Goal: Information Seeking & Learning: Compare options

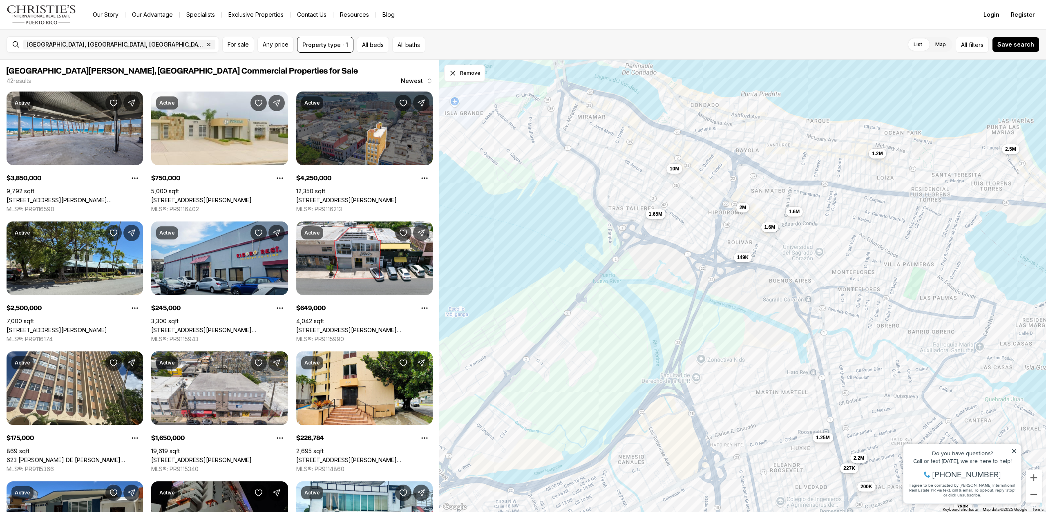
drag, startPoint x: 846, startPoint y: 150, endPoint x: 1014, endPoint y: 215, distance: 179.9
click at [1014, 215] on div "2.5M 175K 1.65M 227K 545K 1.6M 950K 2.2M 200K 10M 995K 1.2M 1.6M 2M 1.25M 780K …" at bounding box center [742, 286] width 607 height 453
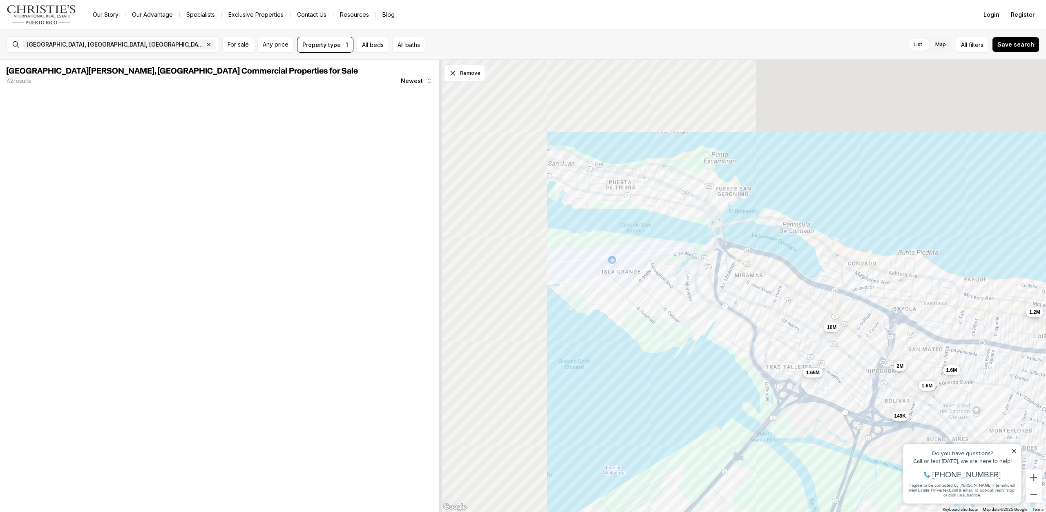
drag, startPoint x: 715, startPoint y: 177, endPoint x: 750, endPoint y: 235, distance: 68.0
click at [769, 250] on div "2.5M 1.65M 227K 1.6M 2.2M 200K 10M 1.2M 1.6M 2M 1.25M 149K" at bounding box center [742, 286] width 607 height 453
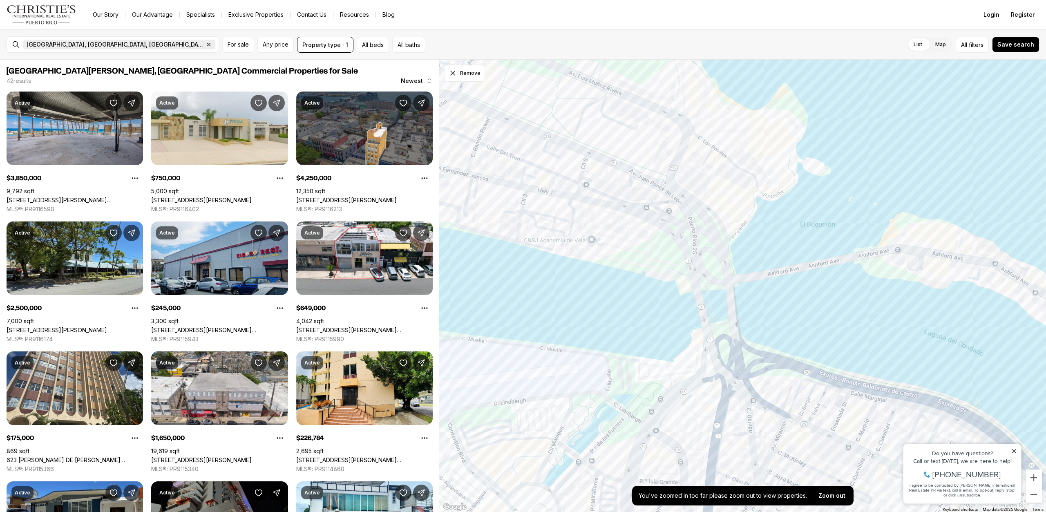
click at [208, 44] on icon "button" at bounding box center [209, 44] width 3 height 3
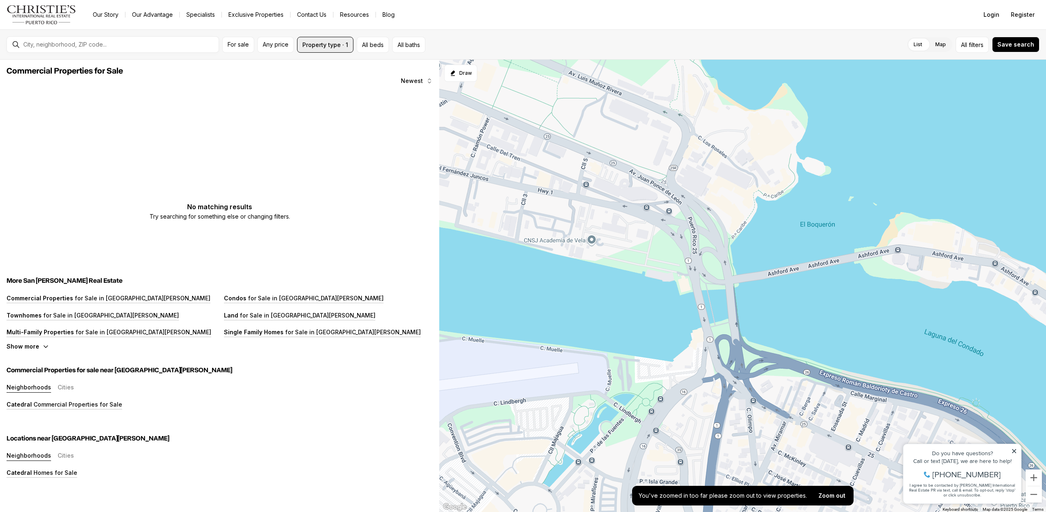
click at [327, 48] on button "Property type · 1" at bounding box center [325, 45] width 56 height 16
click at [426, 121] on p "Commercial" at bounding box center [430, 123] width 29 height 7
click at [415, 109] on button "Commercial" at bounding box center [411, 105] width 8 height 8
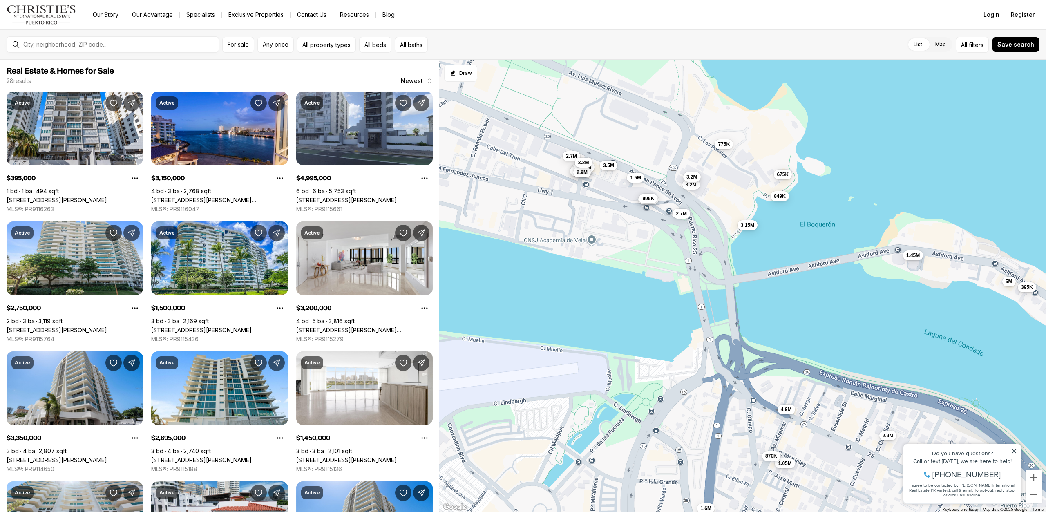
click at [694, 177] on span "3.2M" at bounding box center [691, 177] width 11 height 7
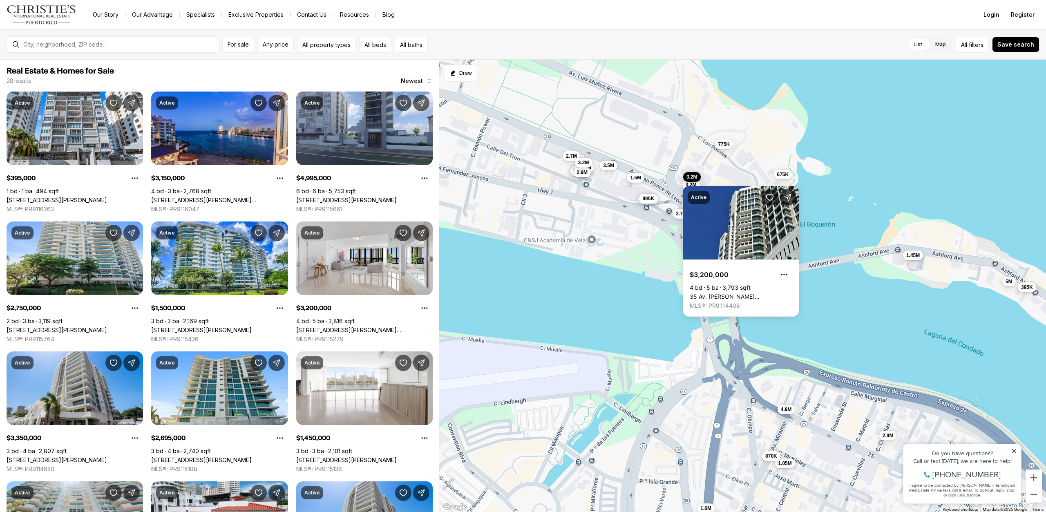
click at [694, 146] on div "395K 3.15M 5M 2.75M 1.5M 3.2M 3.35M 2.7M 1.45M 995K 3M 5.1M 2M 3.25M 3.2M 3.95M…" at bounding box center [742, 286] width 607 height 453
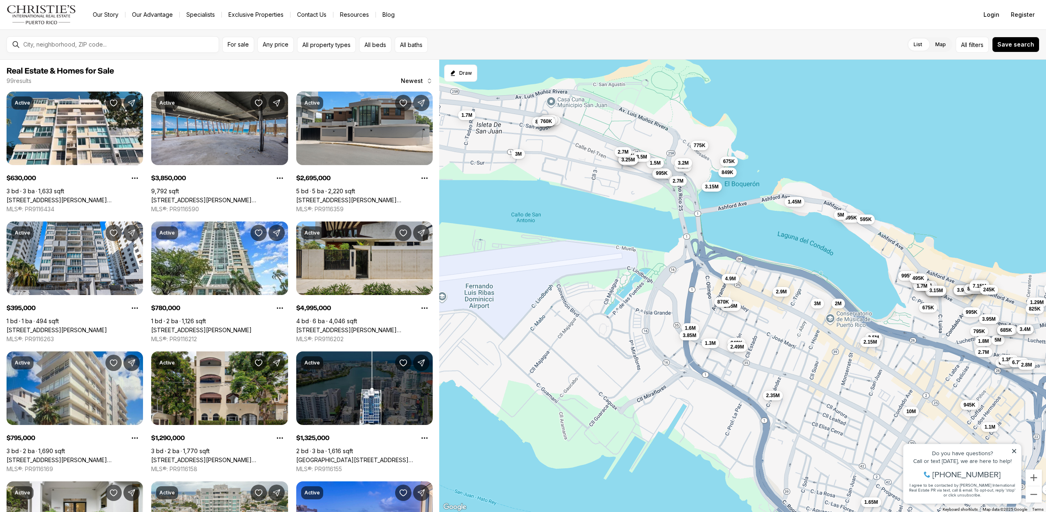
click at [698, 146] on span "775K" at bounding box center [700, 145] width 12 height 7
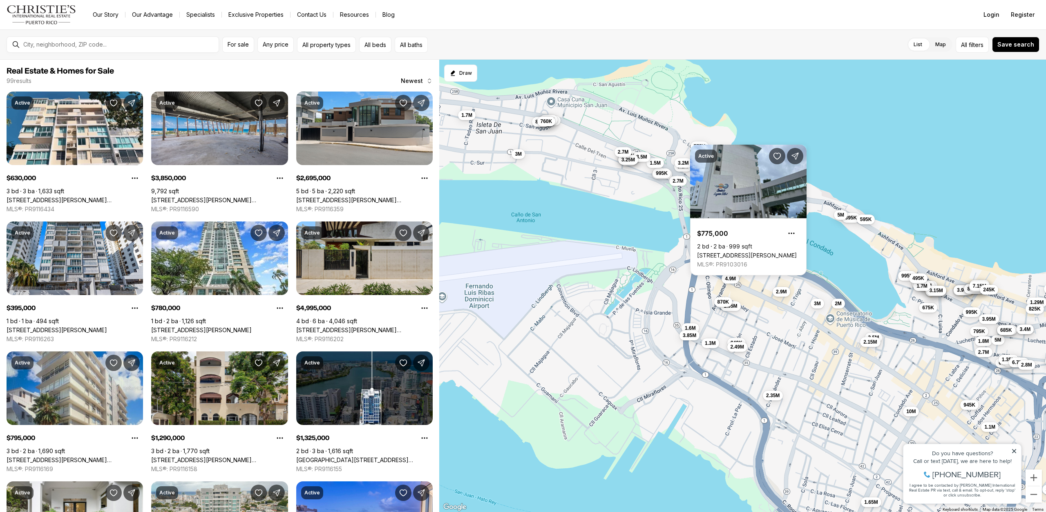
click at [674, 148] on div "3.15M 2.75M 3.2M 2.7M 995K 3.2M 675K 849K 775K 1.5M 3.35M 5.1M 3.95M 2.9M 3.2M …" at bounding box center [742, 286] width 607 height 453
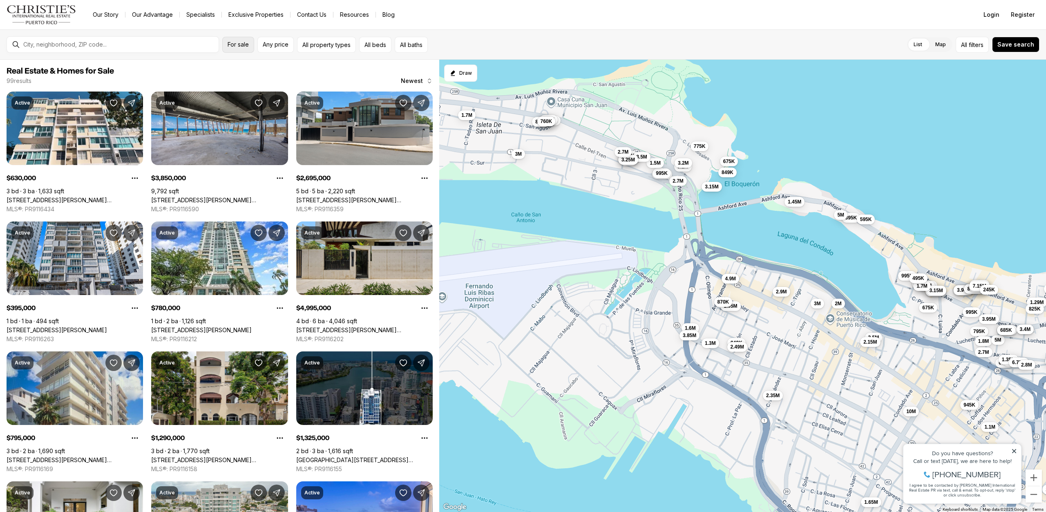
click at [234, 43] on span "For sale" at bounding box center [238, 44] width 21 height 7
click at [165, 49] on div at bounding box center [119, 44] width 199 height 13
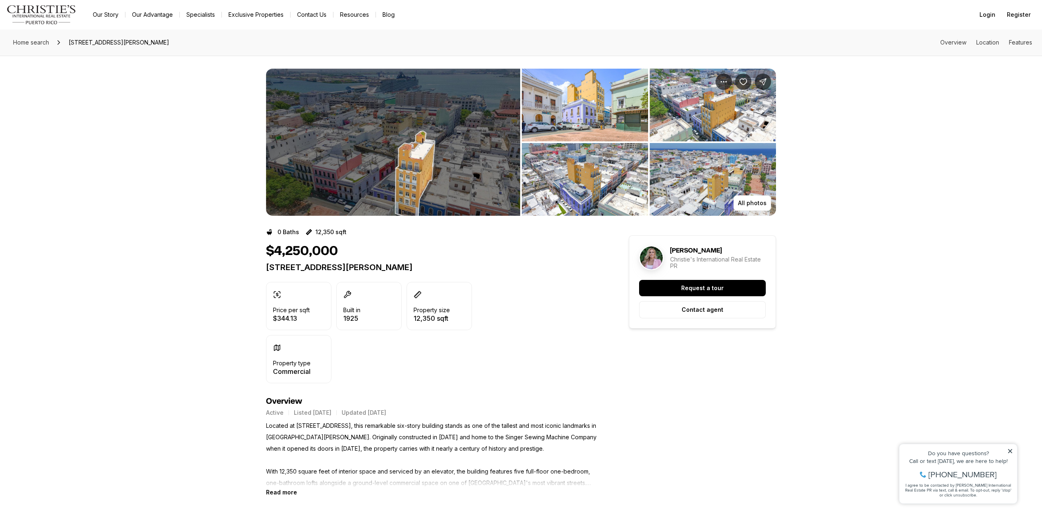
click at [438, 170] on img "View image gallery" at bounding box center [393, 142] width 254 height 147
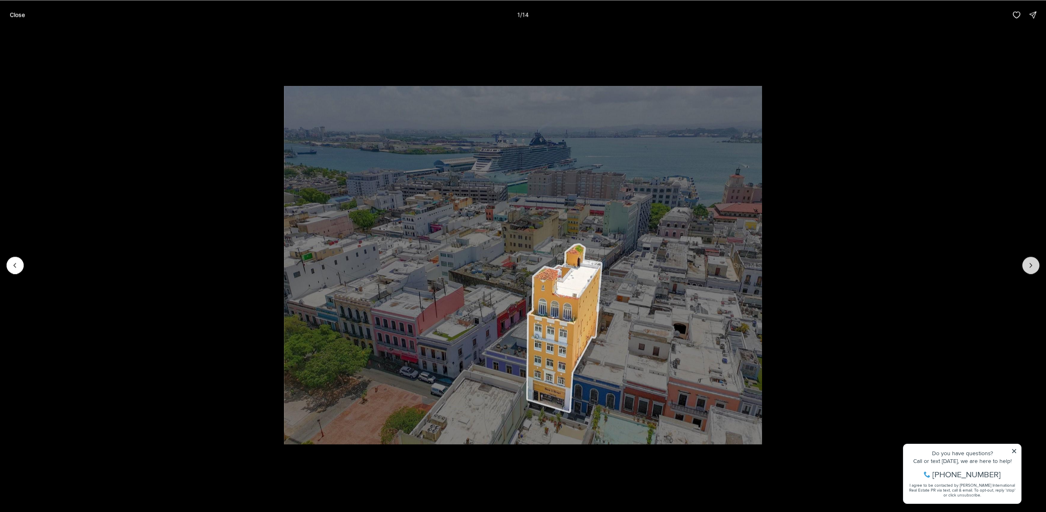
click at [1033, 269] on icon "Next slide" at bounding box center [1031, 265] width 8 height 8
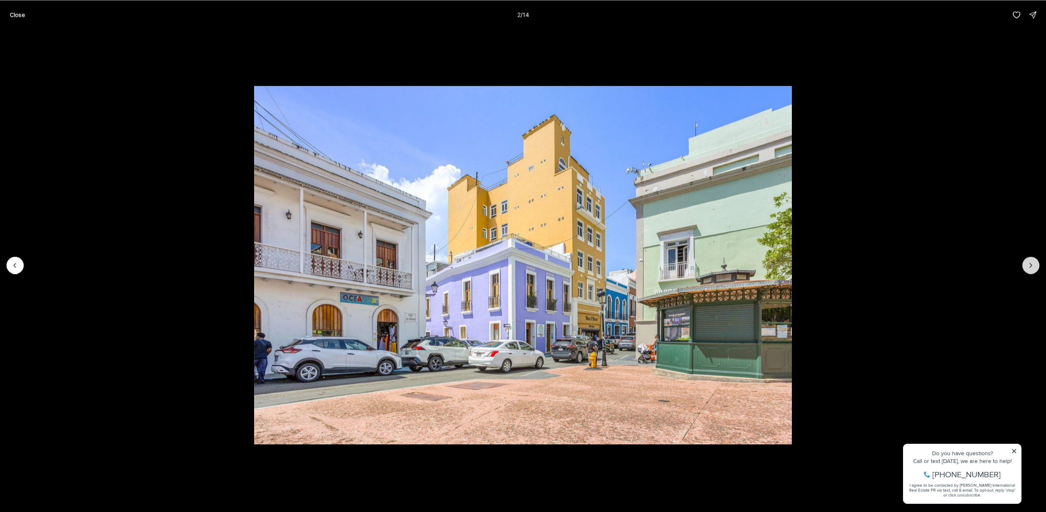
click at [1033, 269] on icon "Next slide" at bounding box center [1031, 265] width 8 height 8
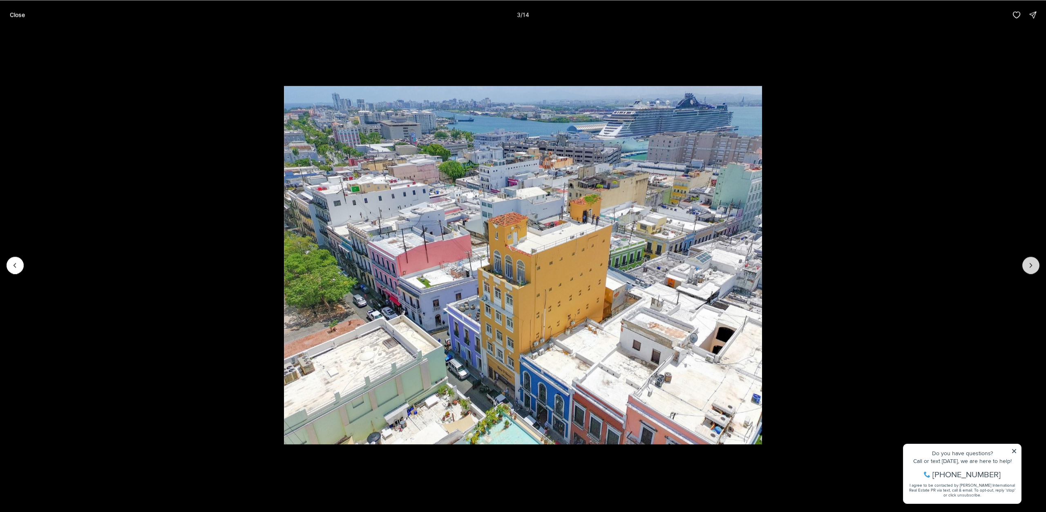
click at [1033, 269] on icon "Next slide" at bounding box center [1031, 265] width 8 height 8
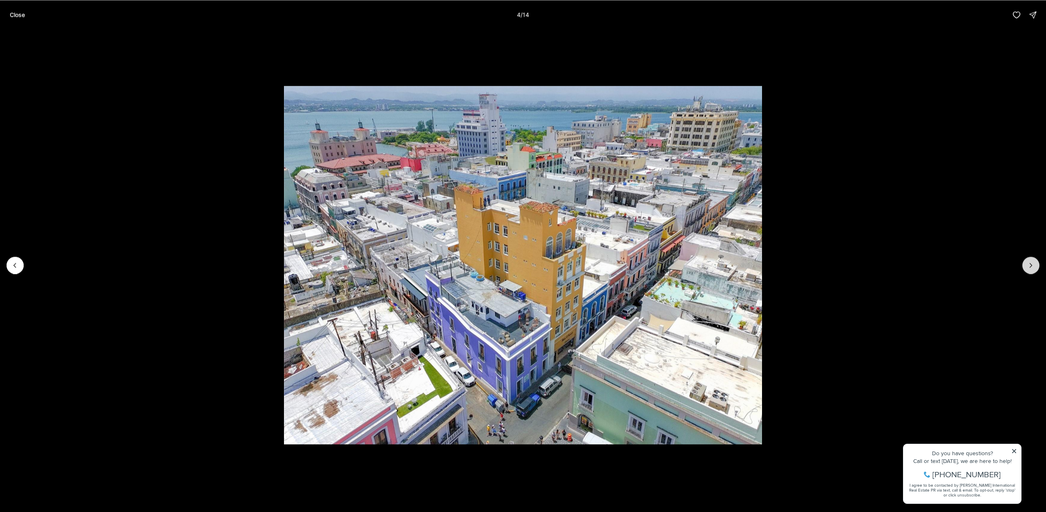
click at [1033, 269] on icon "Next slide" at bounding box center [1031, 265] width 8 height 8
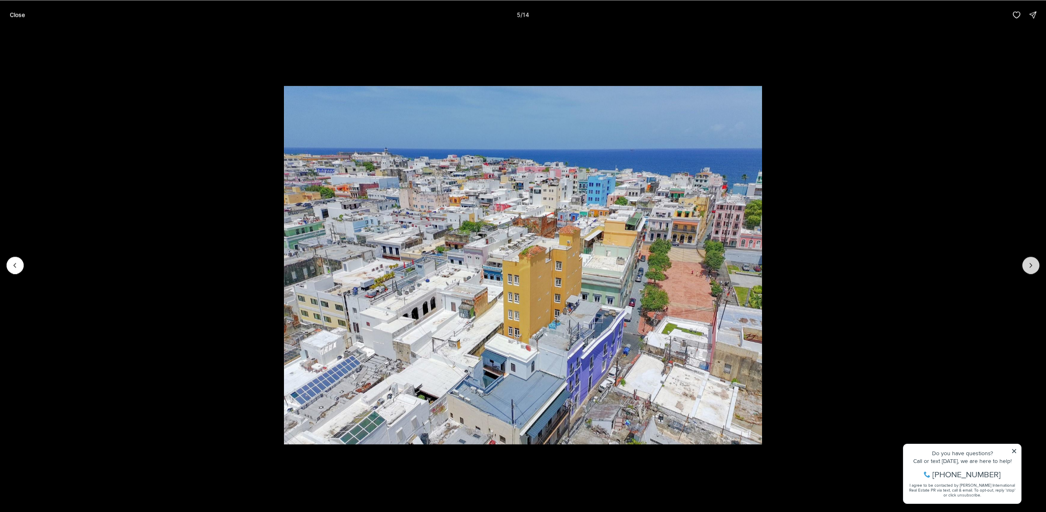
click at [1033, 269] on icon "Next slide" at bounding box center [1031, 265] width 8 height 8
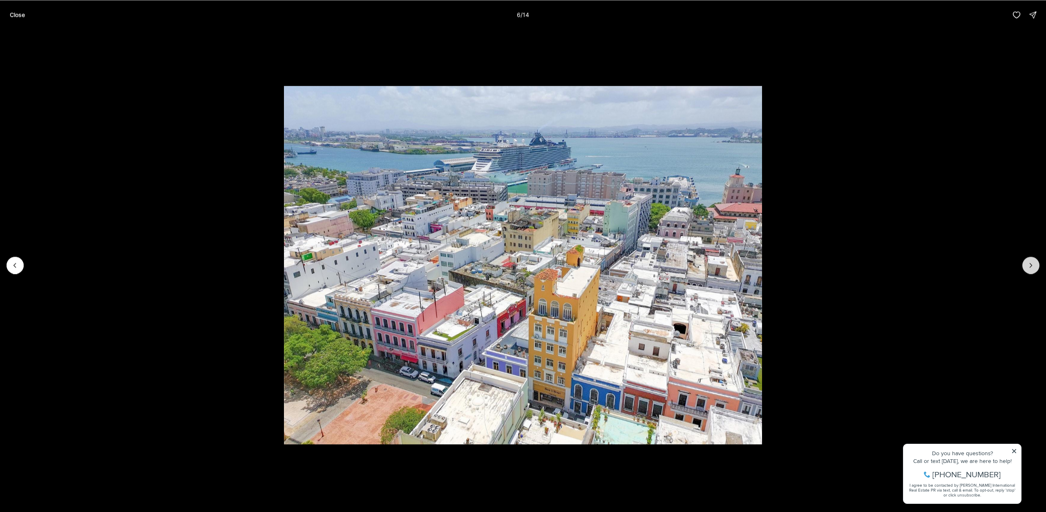
click at [1033, 269] on icon "Next slide" at bounding box center [1031, 265] width 8 height 8
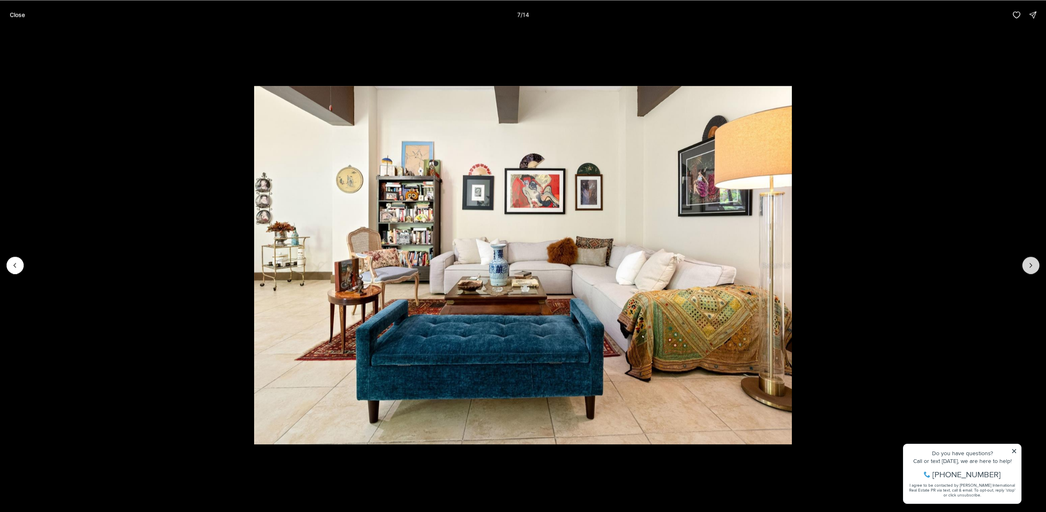
click at [1033, 269] on icon "Next slide" at bounding box center [1031, 265] width 8 height 8
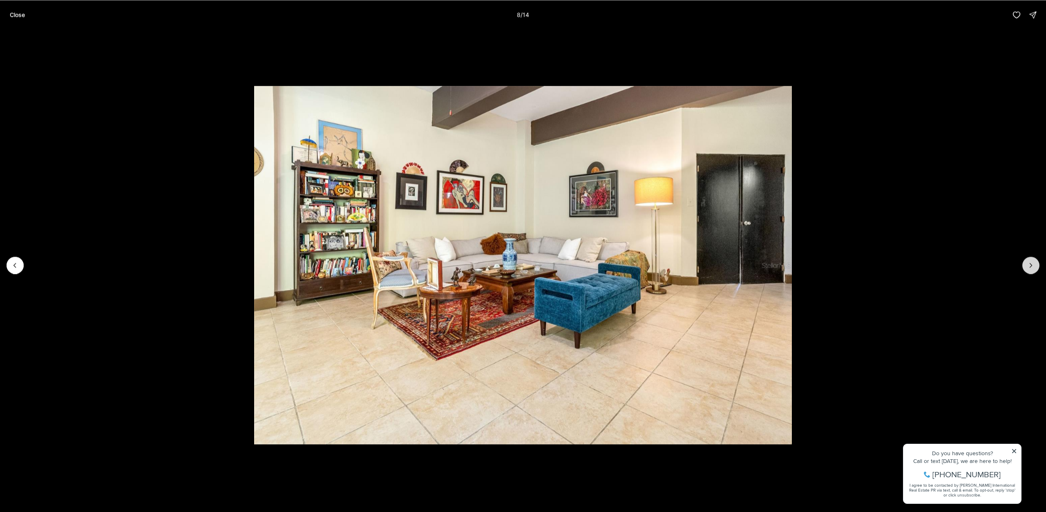
click at [1033, 269] on icon "Next slide" at bounding box center [1031, 265] width 8 height 8
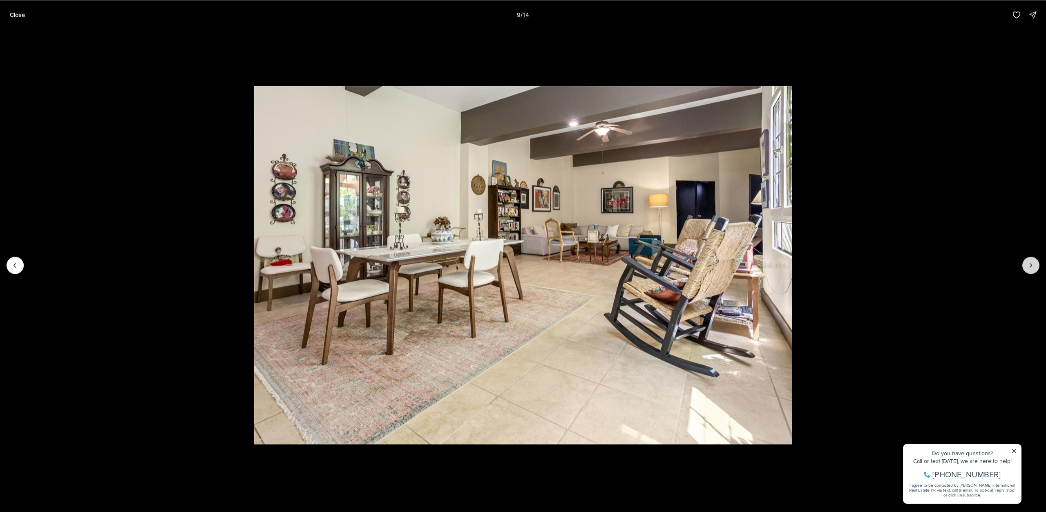
click at [1033, 269] on icon "Next slide" at bounding box center [1031, 265] width 8 height 8
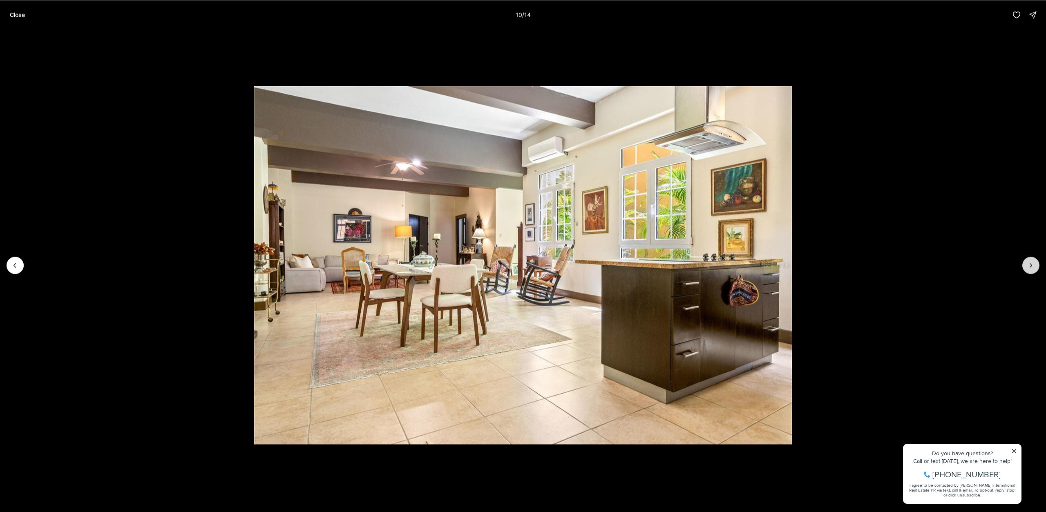
click at [1033, 269] on icon "Next slide" at bounding box center [1031, 265] width 8 height 8
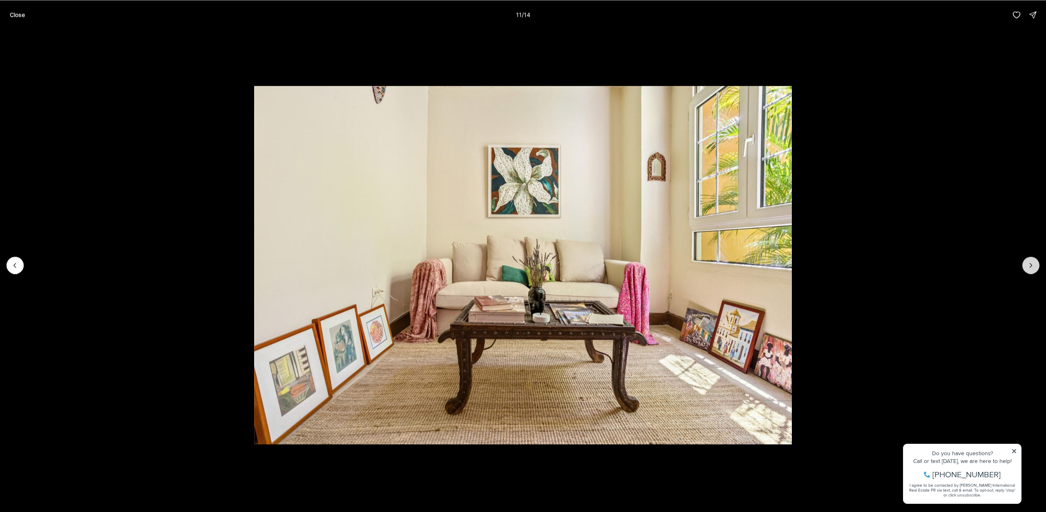
click at [1033, 269] on icon "Next slide" at bounding box center [1031, 265] width 8 height 8
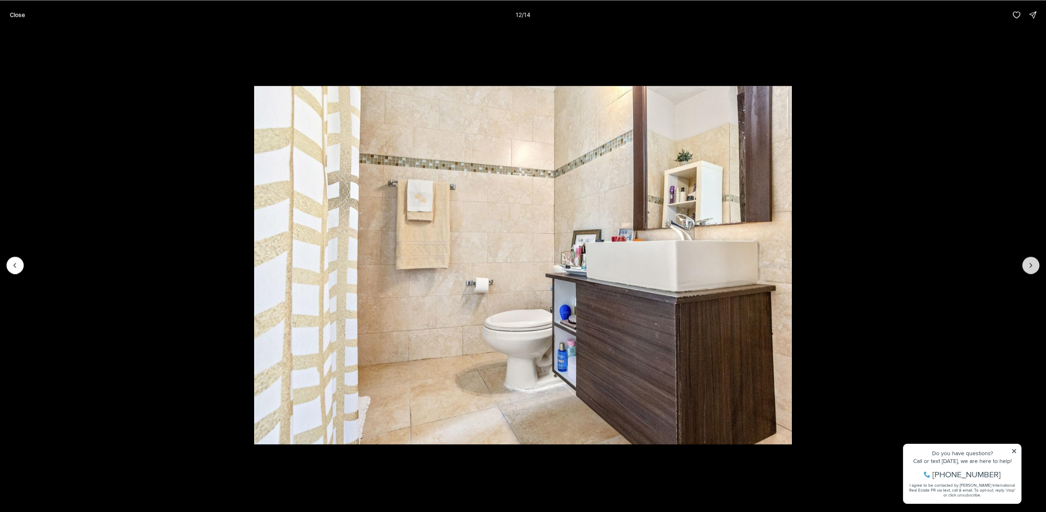
click at [1033, 269] on icon "Next slide" at bounding box center [1031, 265] width 8 height 8
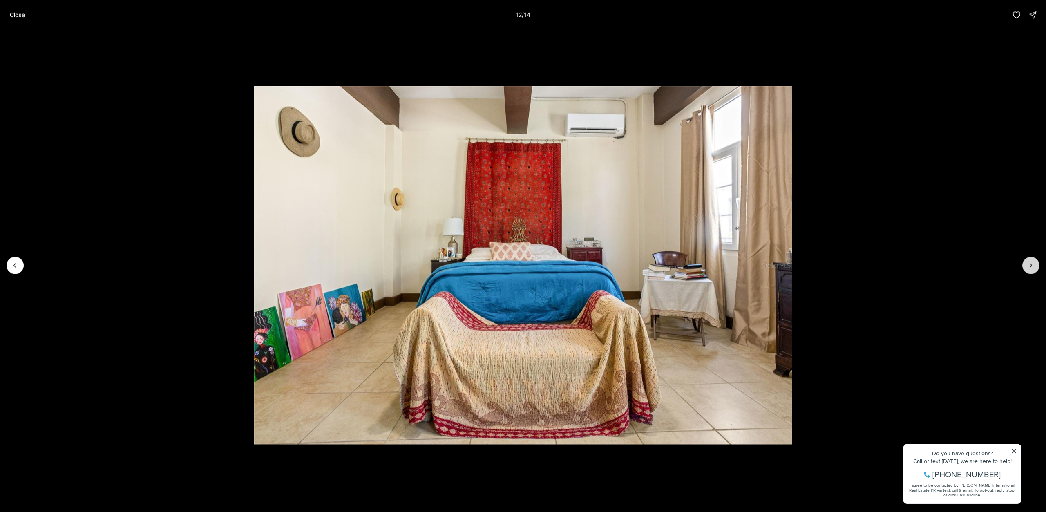
click at [1033, 269] on icon "Next slide" at bounding box center [1031, 265] width 8 height 8
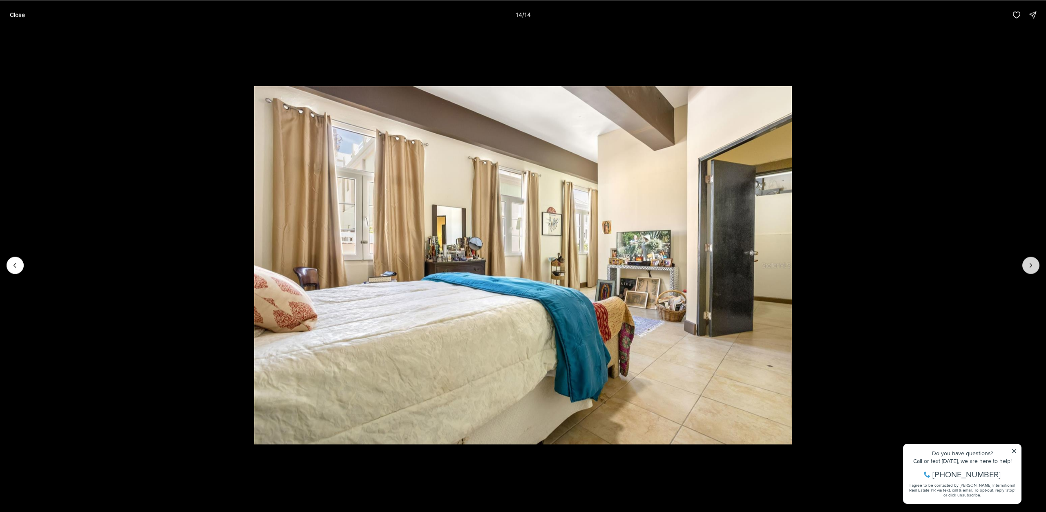
click at [1033, 269] on div at bounding box center [1030, 265] width 17 height 17
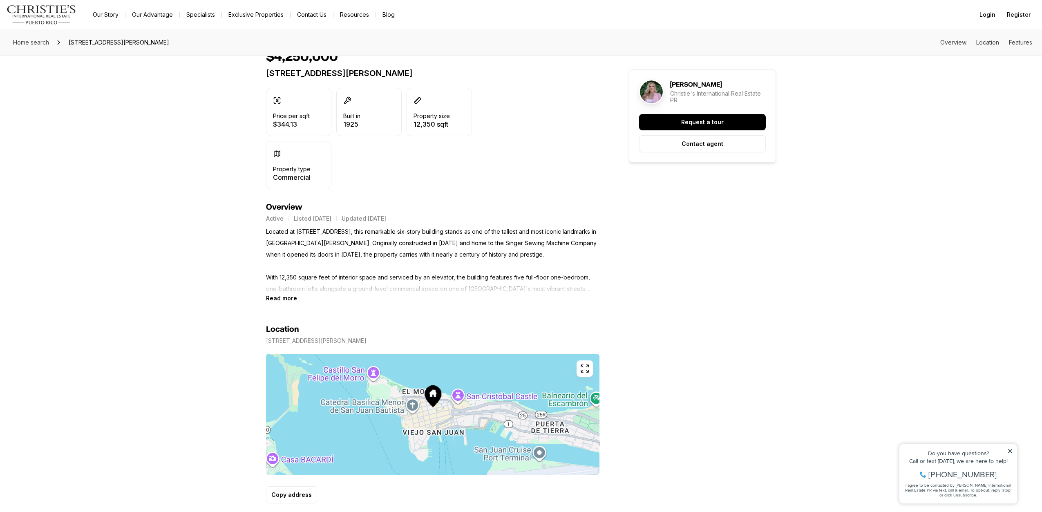
scroll to position [204, 0]
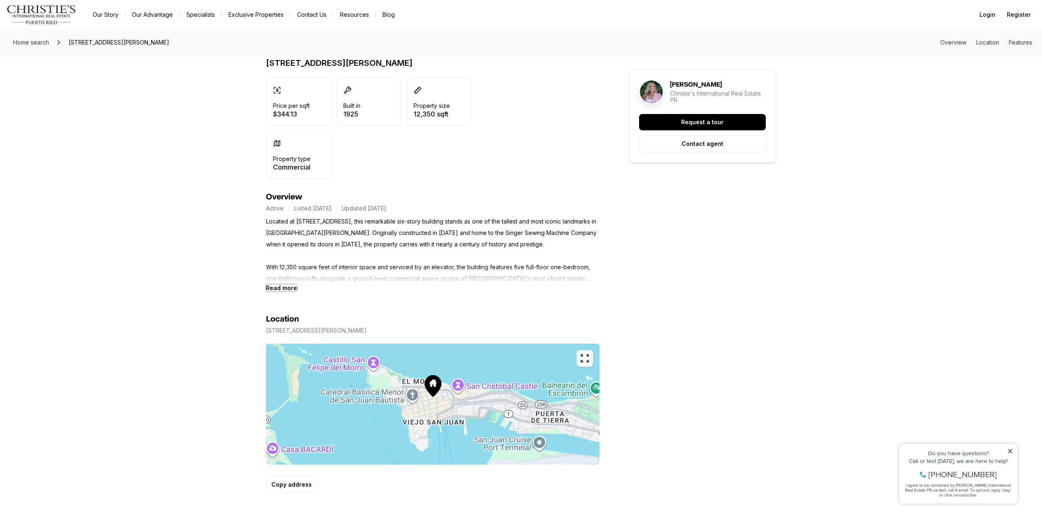
click at [273, 288] on b "Read more" at bounding box center [281, 287] width 31 height 7
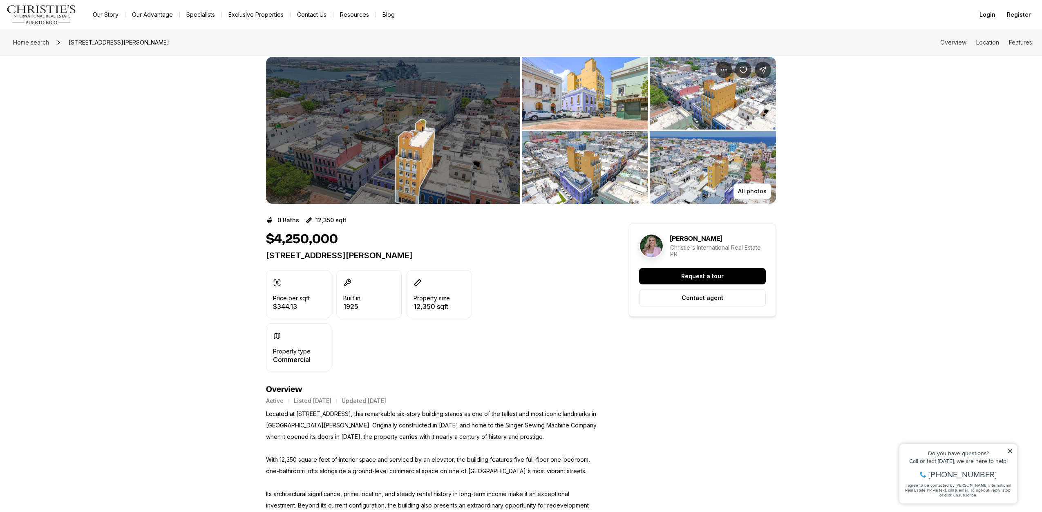
scroll to position [0, 0]
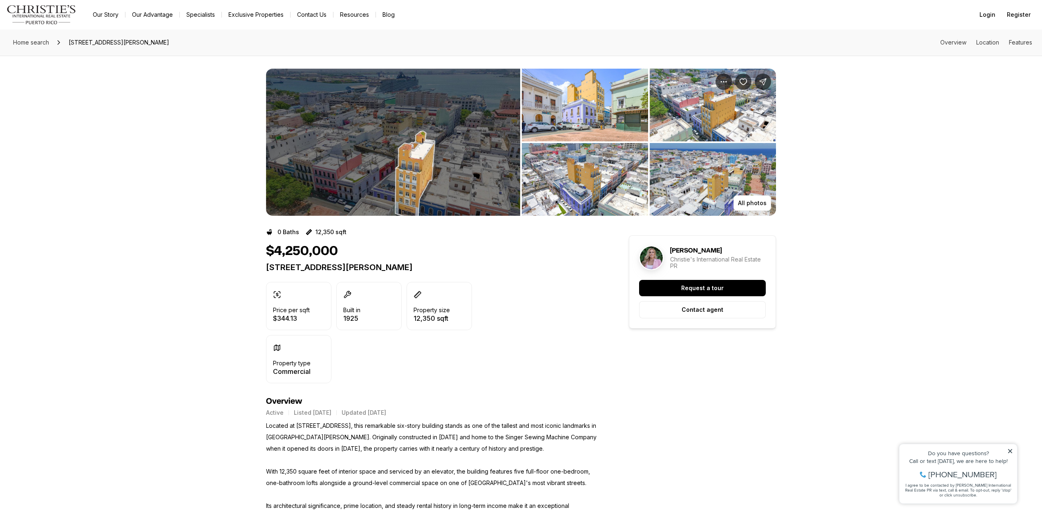
click at [362, 182] on img "View image gallery" at bounding box center [393, 142] width 254 height 147
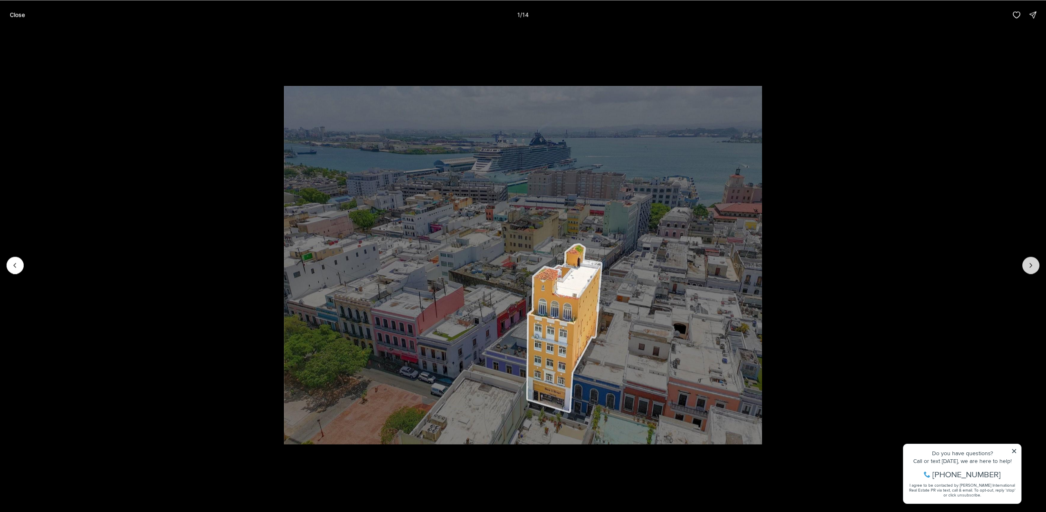
click at [1030, 266] on icon "Next slide" at bounding box center [1031, 265] width 8 height 8
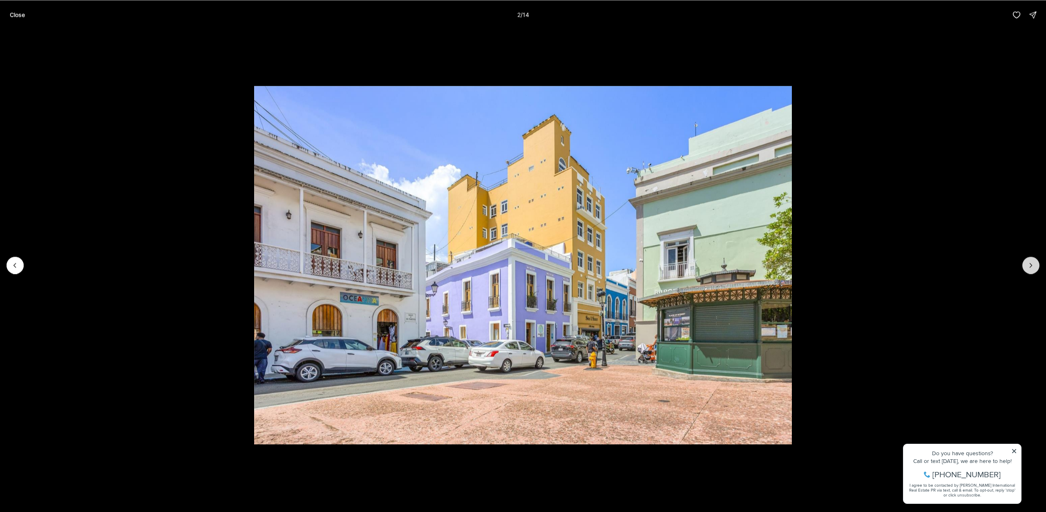
click at [1030, 266] on icon "Next slide" at bounding box center [1031, 265] width 8 height 8
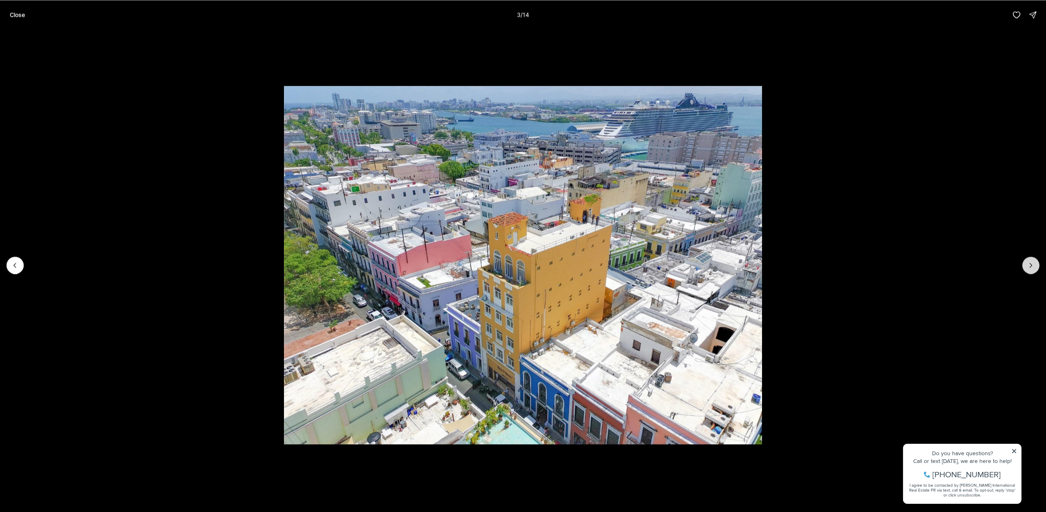
click at [1030, 266] on icon "Next slide" at bounding box center [1031, 265] width 8 height 8
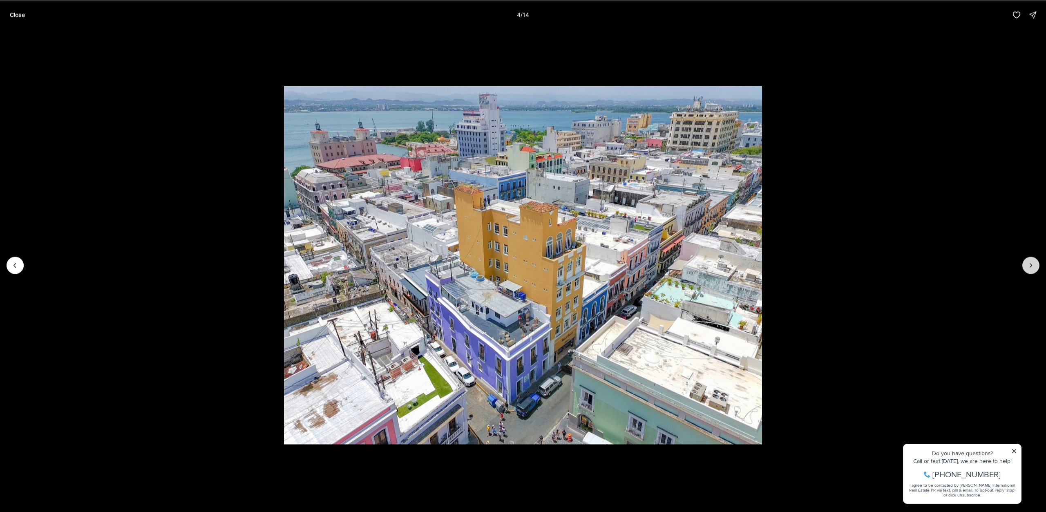
click at [1030, 266] on icon "Next slide" at bounding box center [1031, 265] width 8 height 8
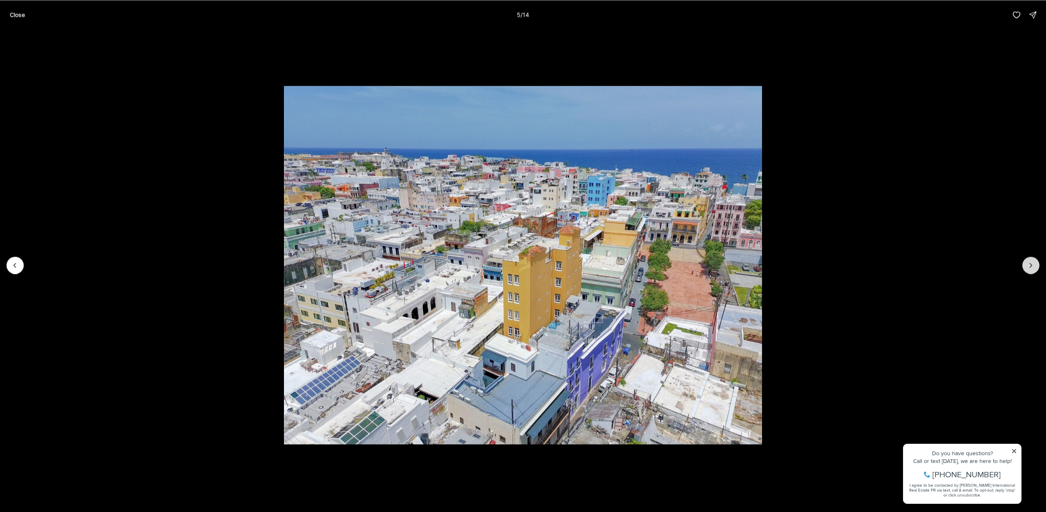
click at [1030, 266] on icon "Next slide" at bounding box center [1031, 265] width 8 height 8
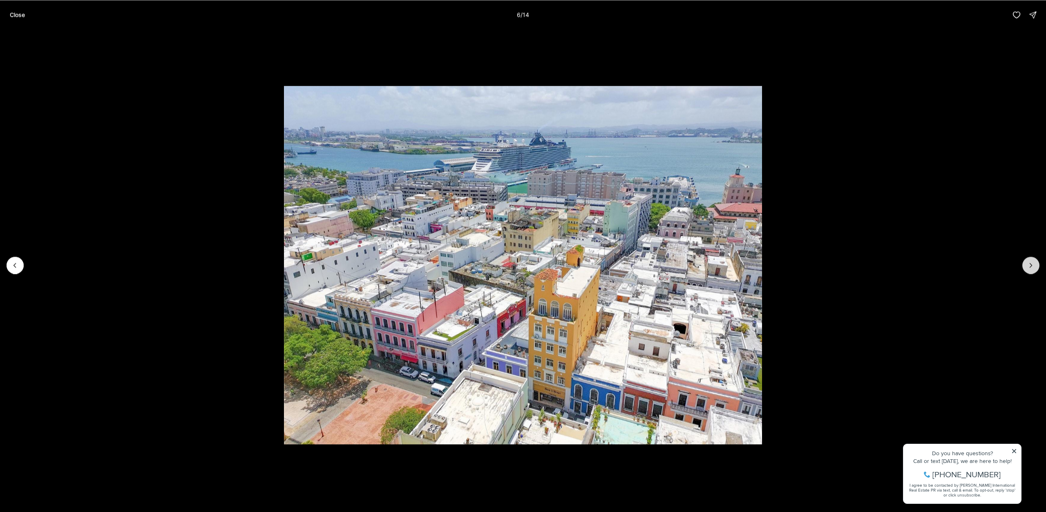
click at [1030, 266] on icon "Next slide" at bounding box center [1031, 265] width 8 height 8
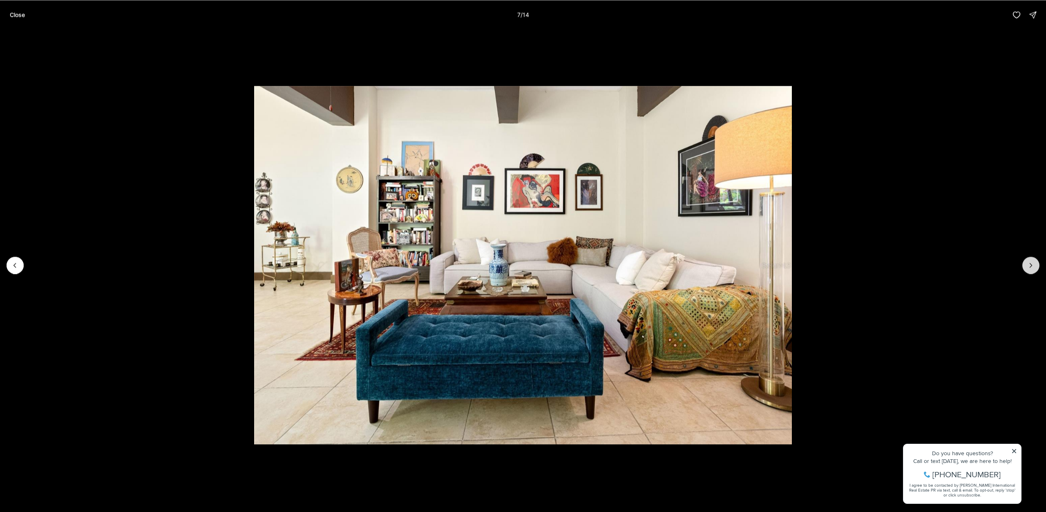
click at [1030, 266] on icon "Next slide" at bounding box center [1031, 265] width 8 height 8
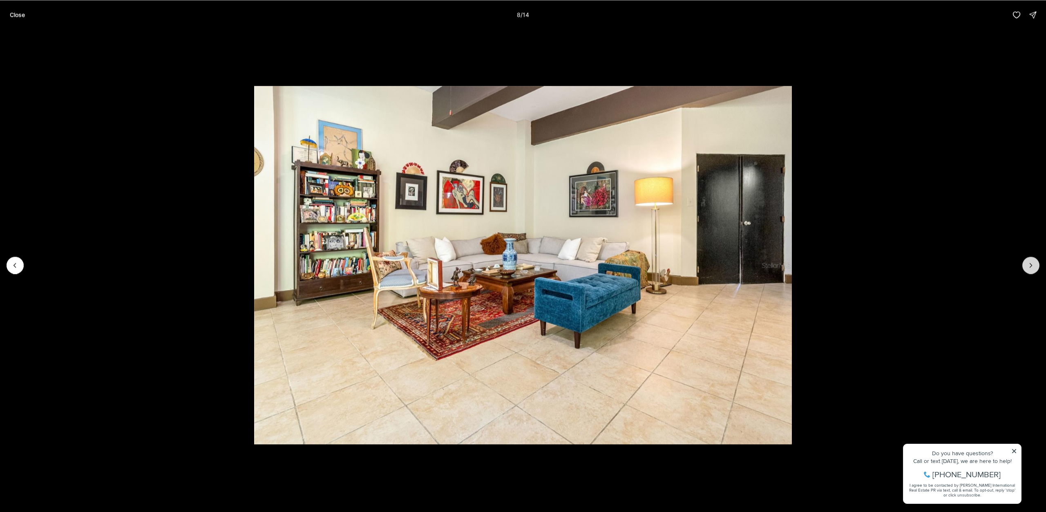
click at [1030, 266] on icon "Next slide" at bounding box center [1031, 265] width 8 height 8
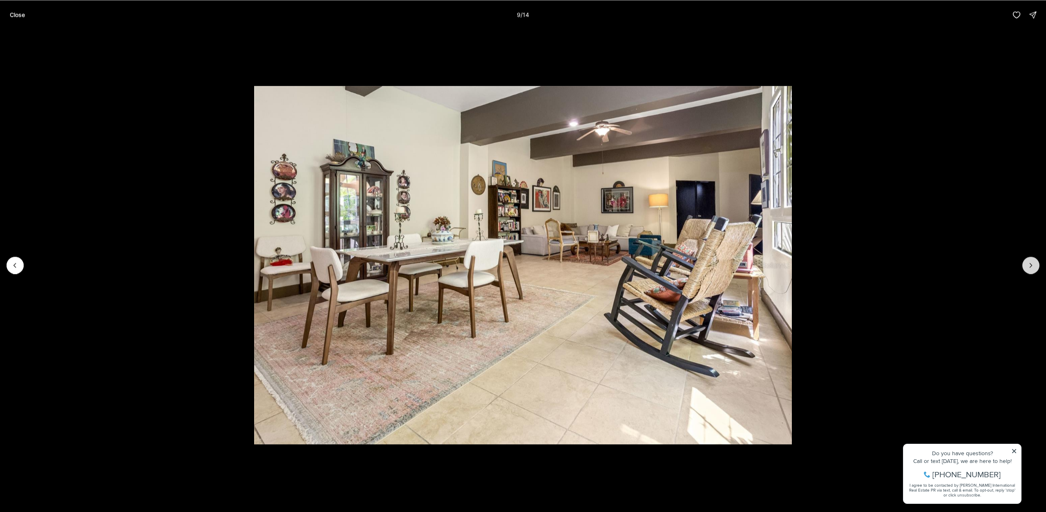
click at [1030, 266] on icon "Next slide" at bounding box center [1031, 265] width 8 height 8
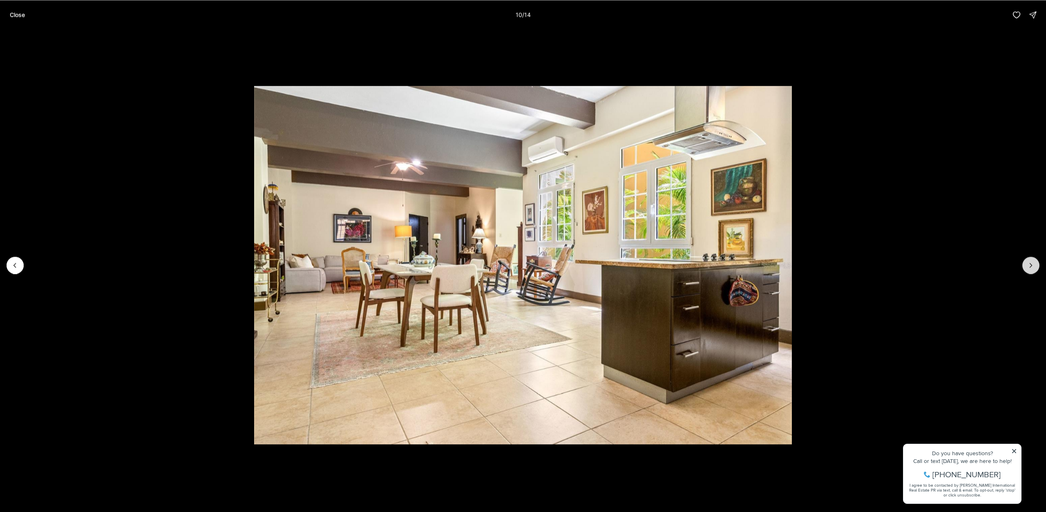
click at [1030, 266] on icon "Next slide" at bounding box center [1031, 265] width 8 height 8
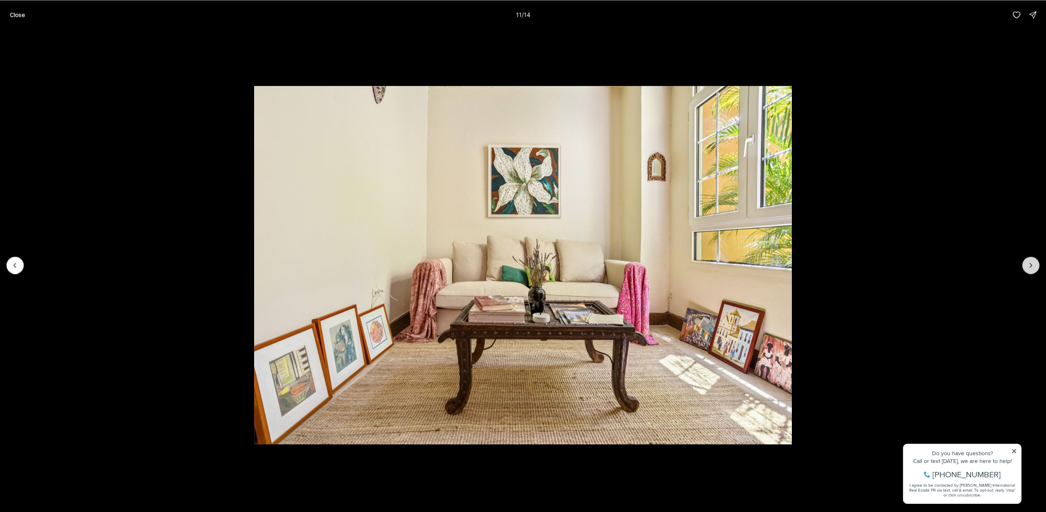
click at [1030, 266] on icon "Next slide" at bounding box center [1031, 265] width 8 height 8
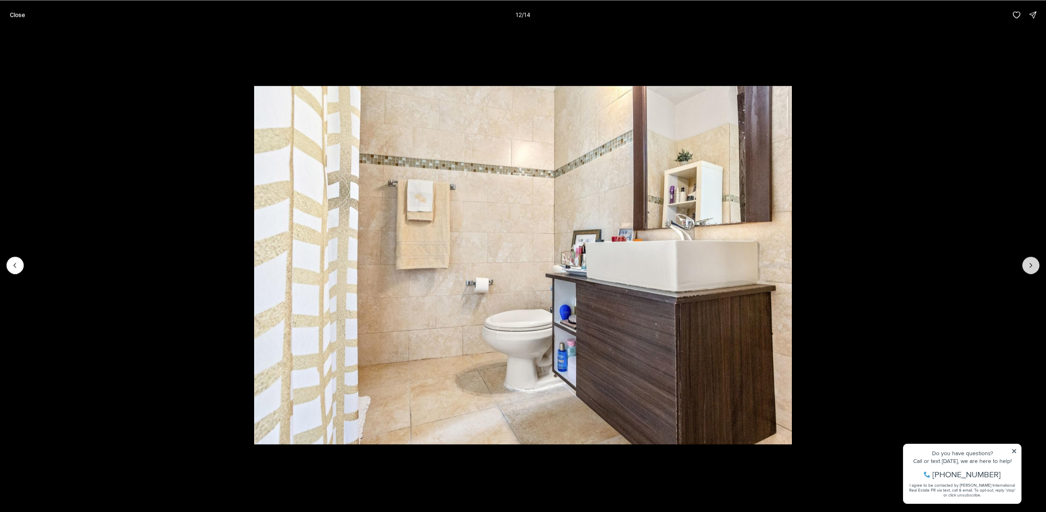
click at [1030, 266] on icon "Next slide" at bounding box center [1031, 265] width 8 height 8
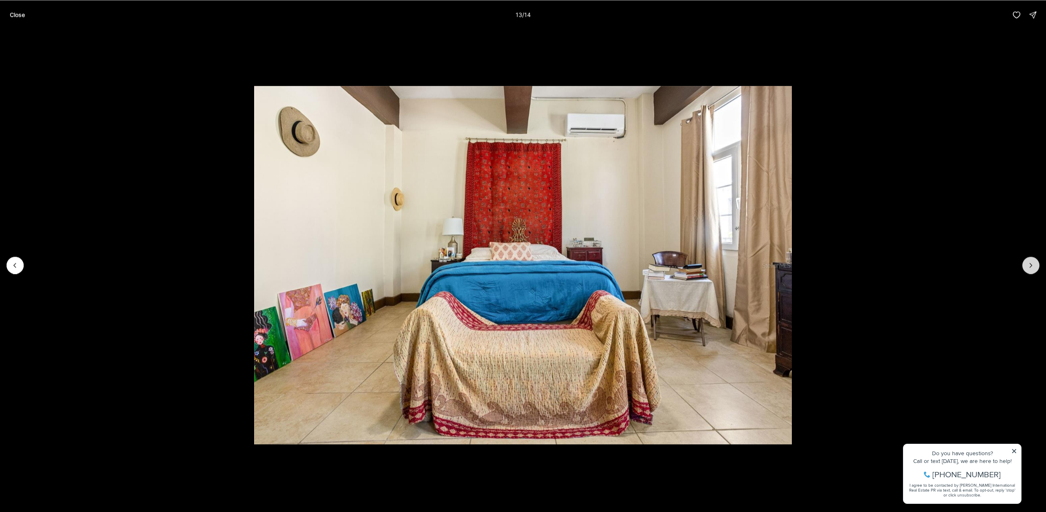
click at [1030, 266] on icon "Next slide" at bounding box center [1031, 265] width 8 height 8
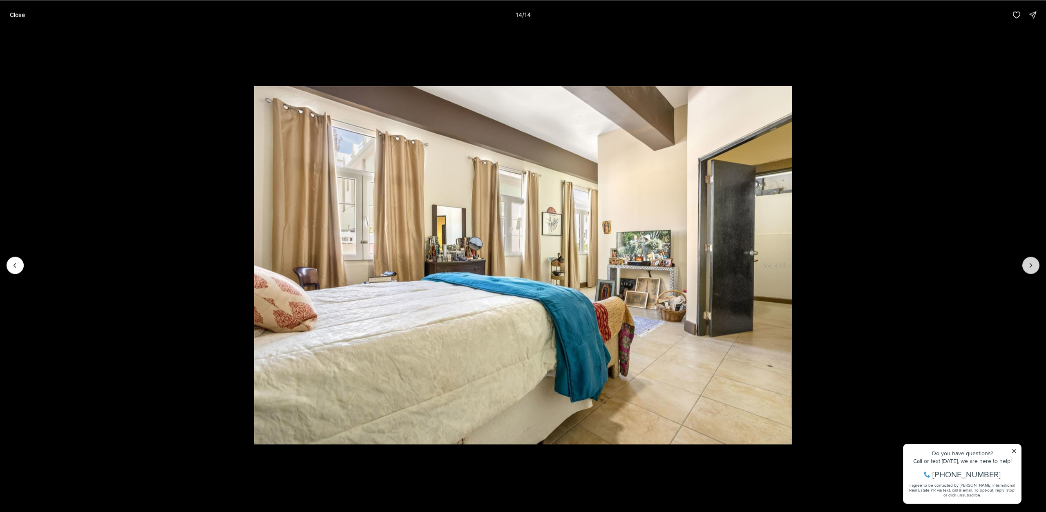
click at [1030, 266] on div at bounding box center [1030, 265] width 17 height 17
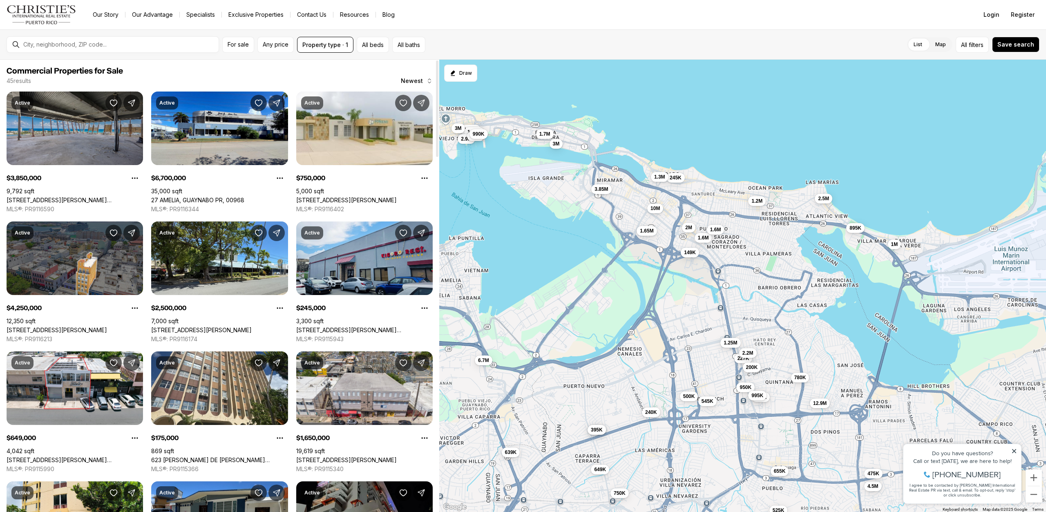
click at [66, 197] on link "[STREET_ADDRESS][PERSON_NAME][PERSON_NAME]" at bounding box center [75, 200] width 136 height 7
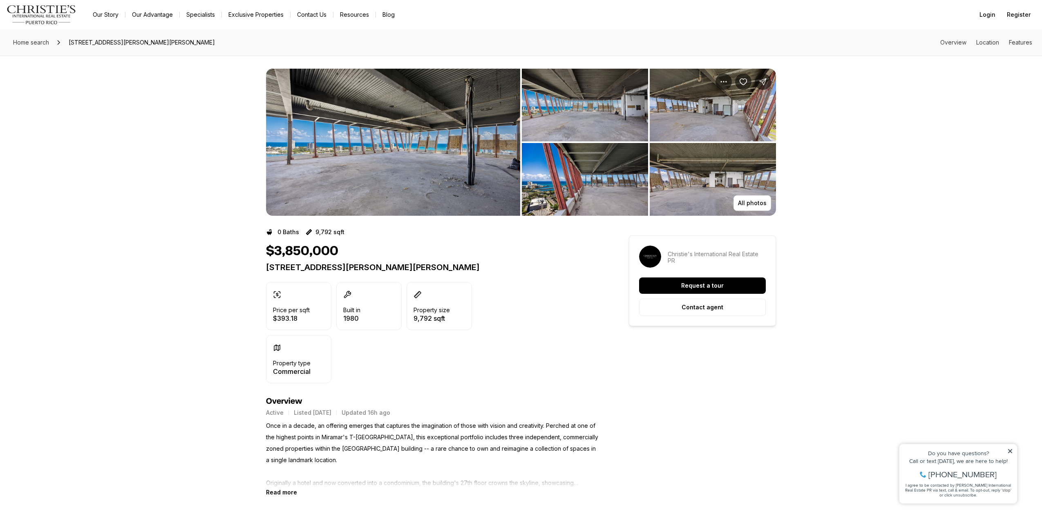
click at [426, 161] on img "View image gallery" at bounding box center [393, 142] width 254 height 147
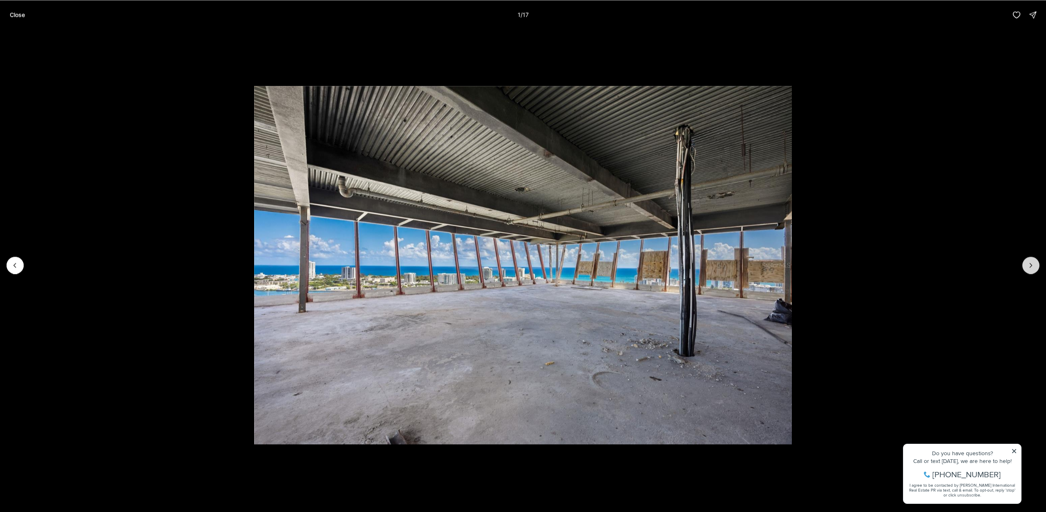
click at [1027, 264] on button "Next slide" at bounding box center [1030, 265] width 17 height 17
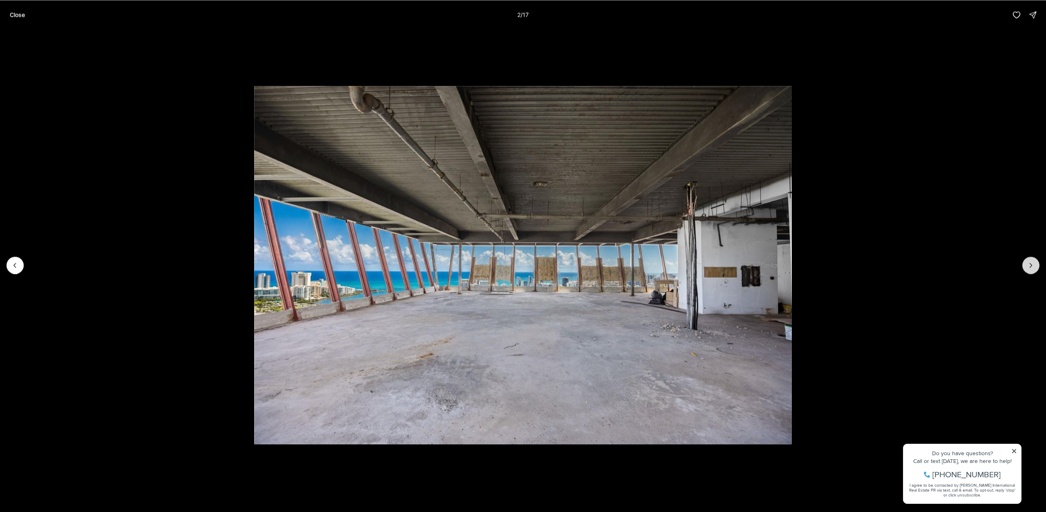
click at [1027, 264] on button "Next slide" at bounding box center [1030, 265] width 17 height 17
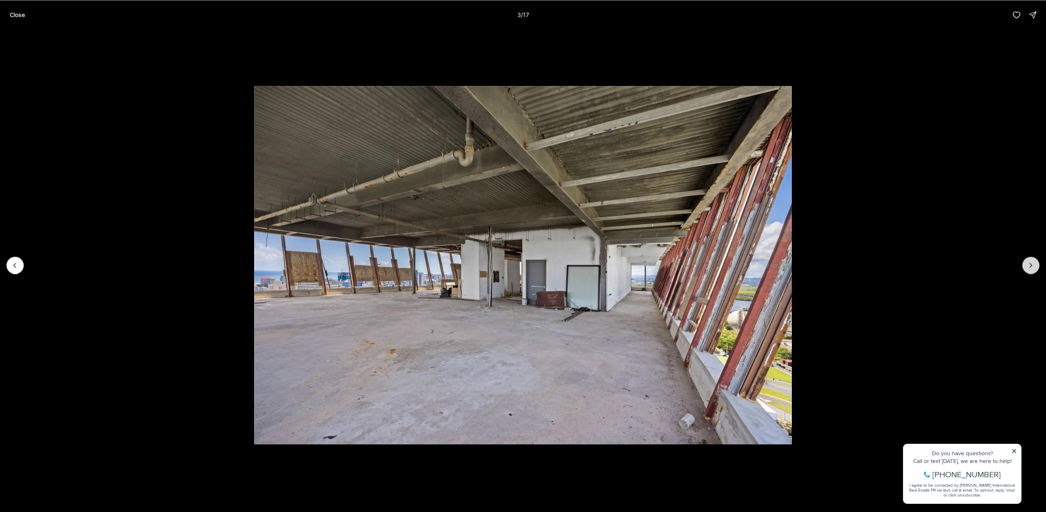
click at [1027, 264] on button "Next slide" at bounding box center [1030, 265] width 17 height 17
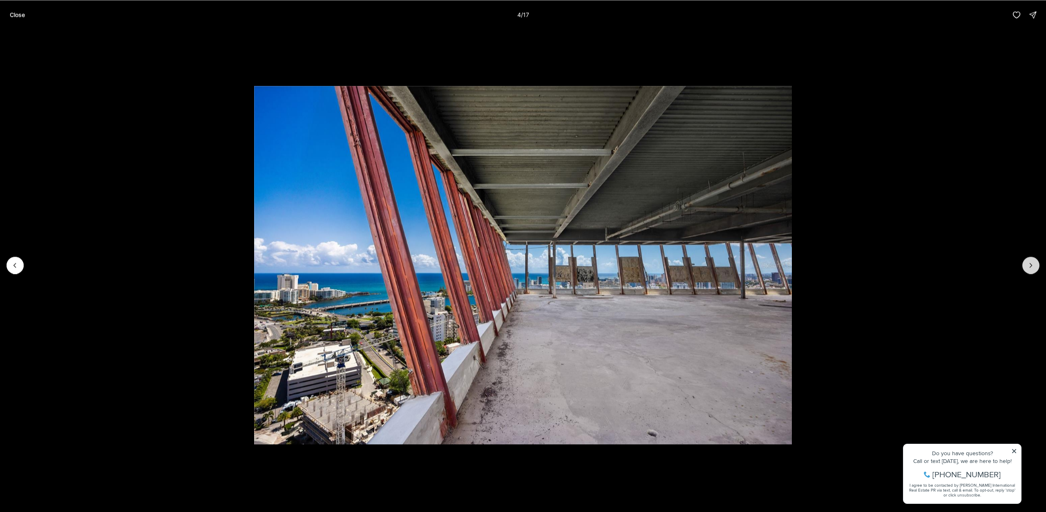
click at [1027, 264] on button "Next slide" at bounding box center [1030, 265] width 17 height 17
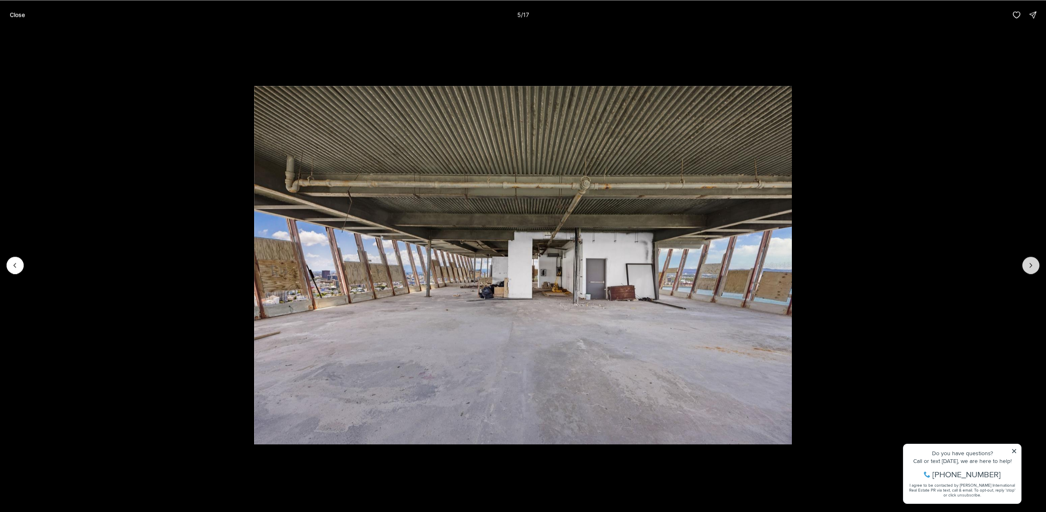
click at [1027, 264] on button "Next slide" at bounding box center [1030, 265] width 17 height 17
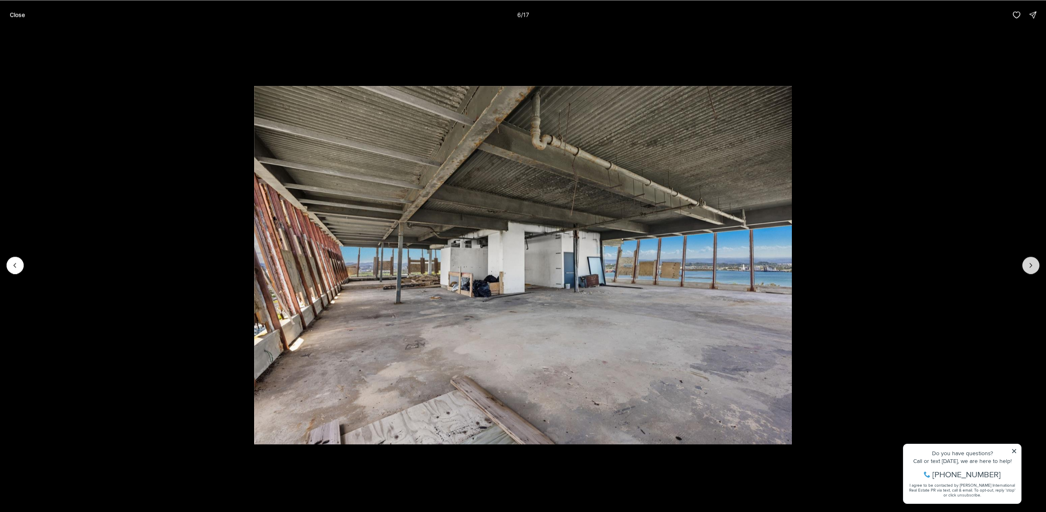
click at [1027, 264] on button "Next slide" at bounding box center [1030, 265] width 17 height 17
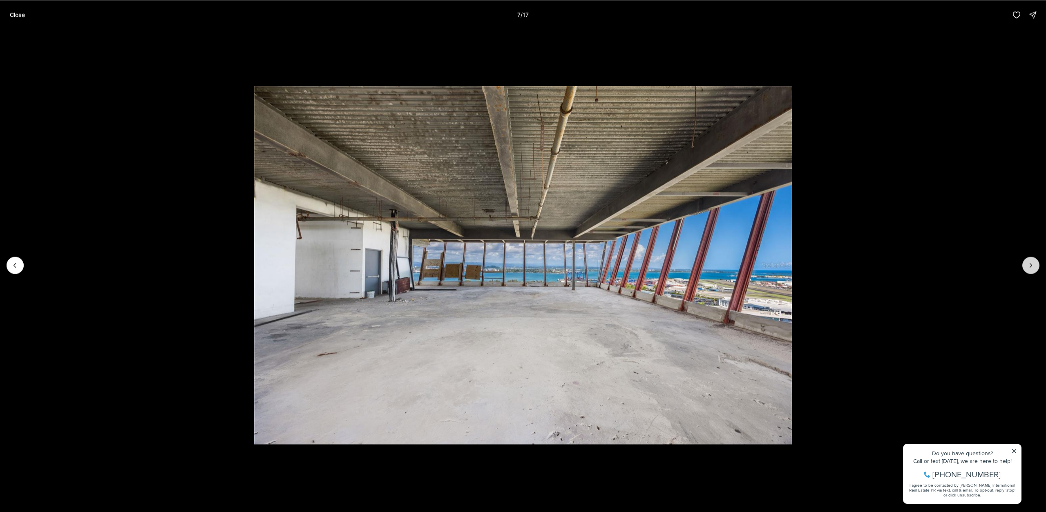
click at [1027, 264] on button "Next slide" at bounding box center [1030, 265] width 17 height 17
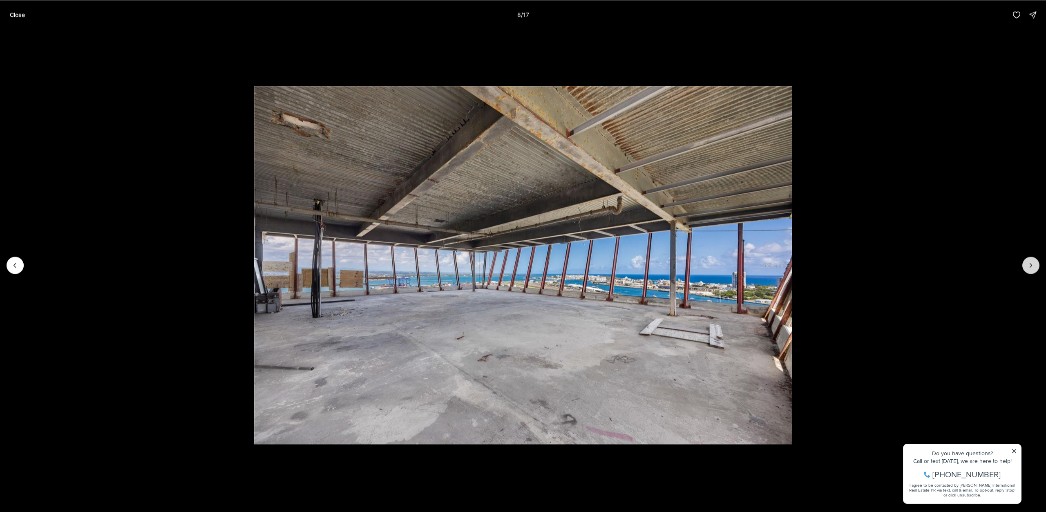
click at [1027, 264] on button "Next slide" at bounding box center [1030, 265] width 17 height 17
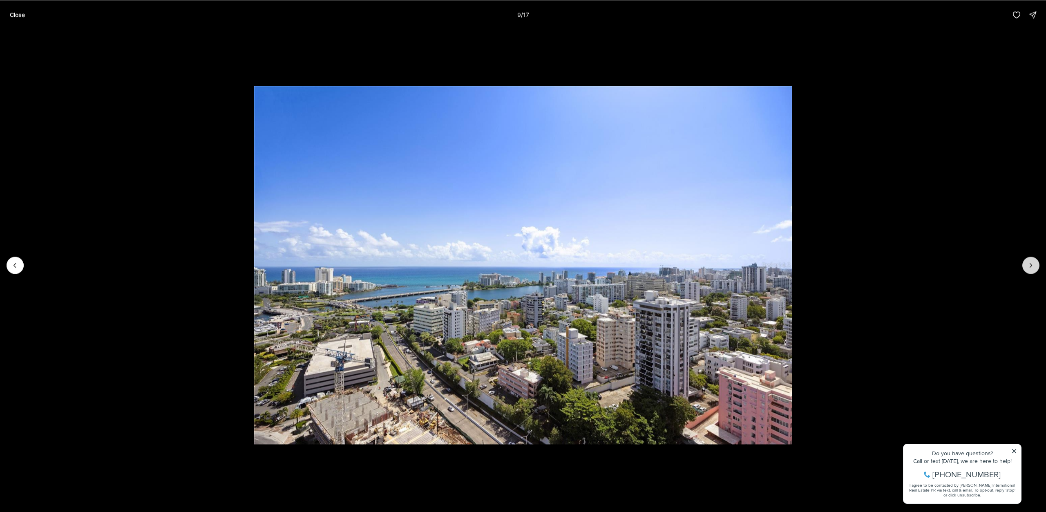
click at [1027, 264] on button "Next slide" at bounding box center [1030, 265] width 17 height 17
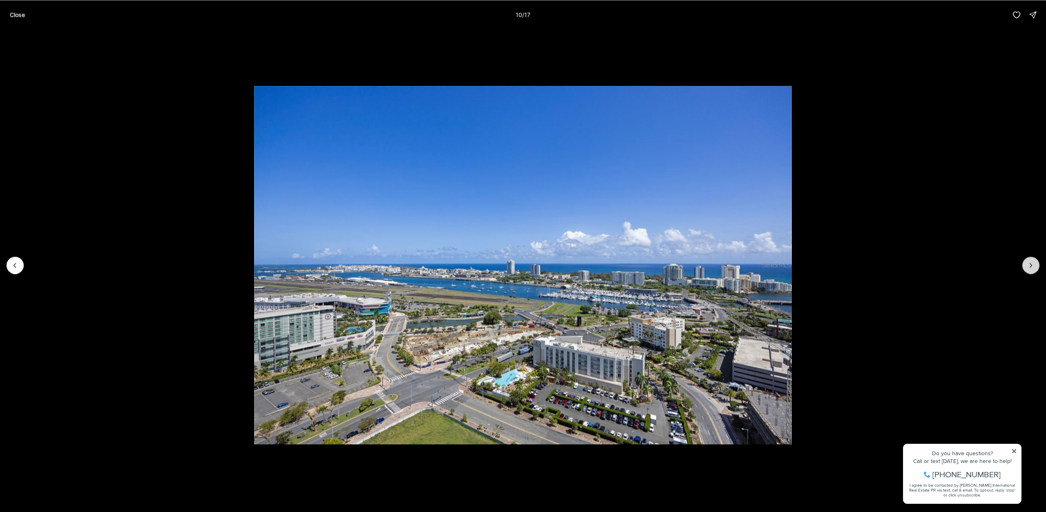
click at [1027, 264] on button "Next slide" at bounding box center [1030, 265] width 17 height 17
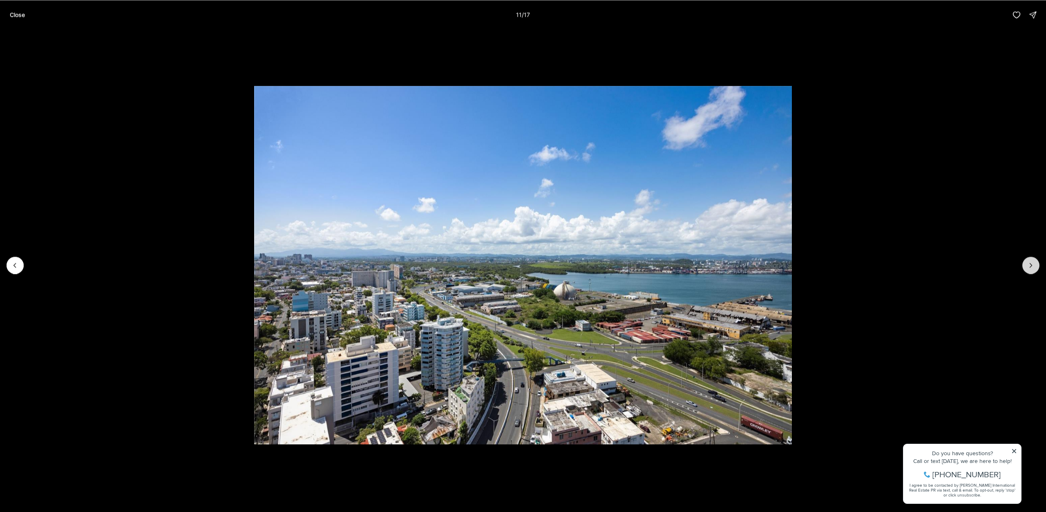
click at [1027, 264] on button "Next slide" at bounding box center [1030, 265] width 17 height 17
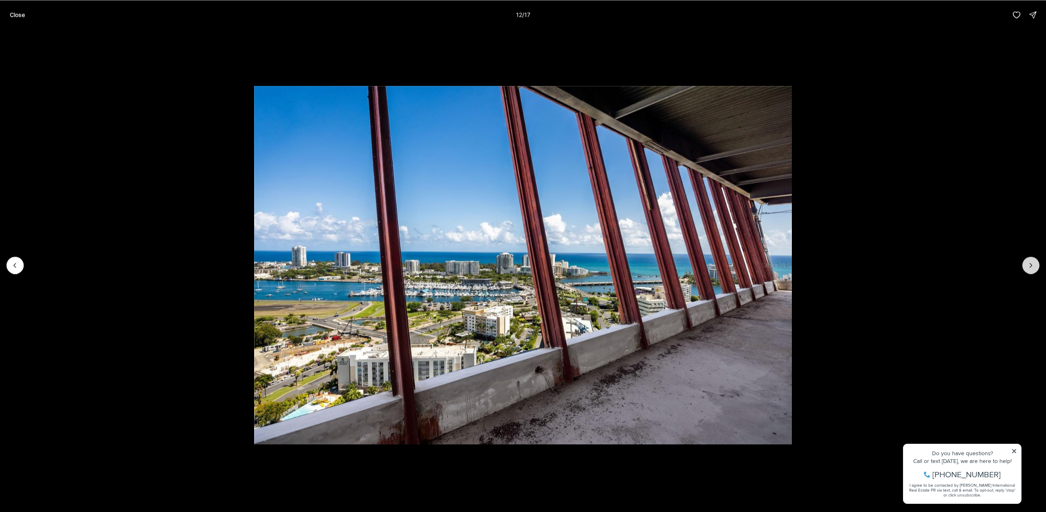
click at [1027, 264] on button "Next slide" at bounding box center [1030, 265] width 17 height 17
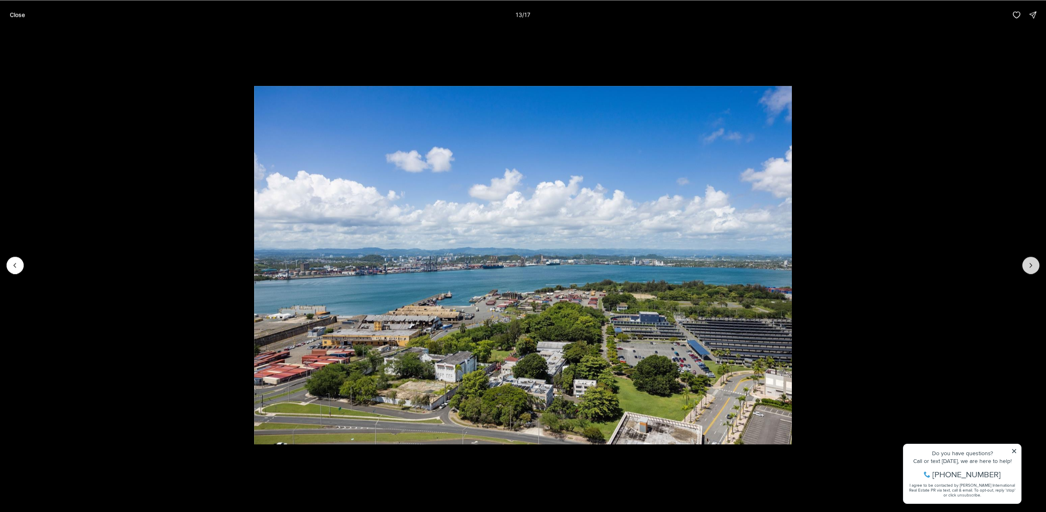
click at [1027, 264] on button "Next slide" at bounding box center [1030, 265] width 17 height 17
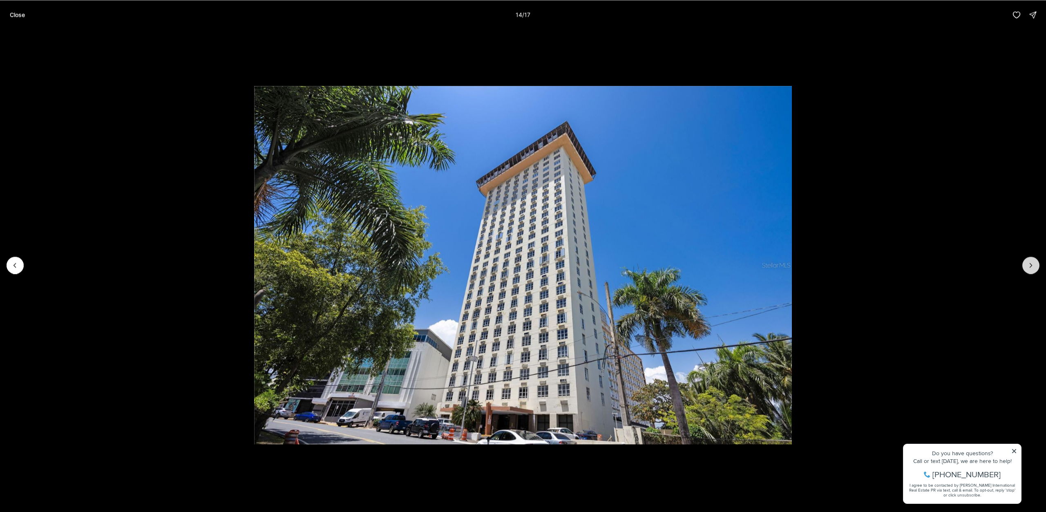
click at [1027, 264] on button "Next slide" at bounding box center [1030, 265] width 17 height 17
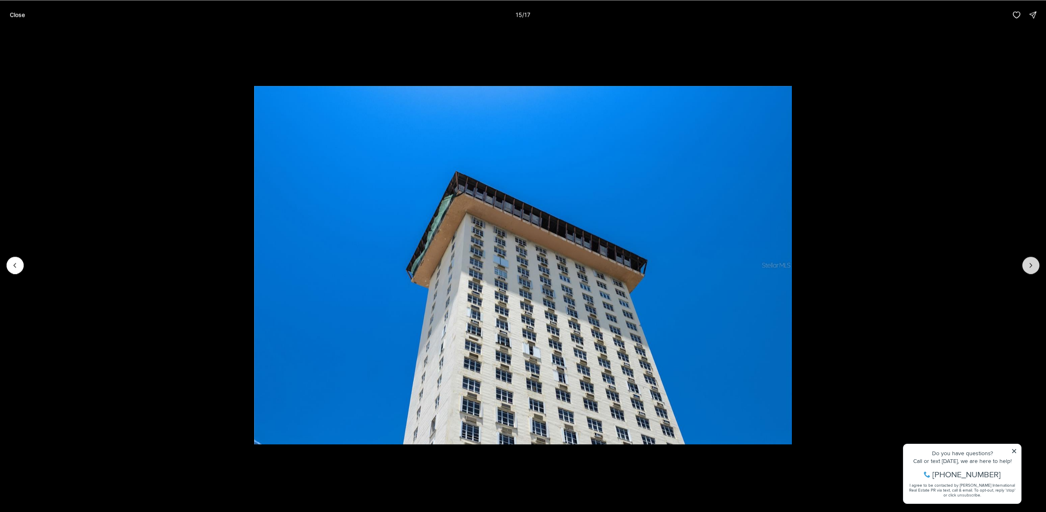
click at [1027, 264] on button "Next slide" at bounding box center [1030, 265] width 17 height 17
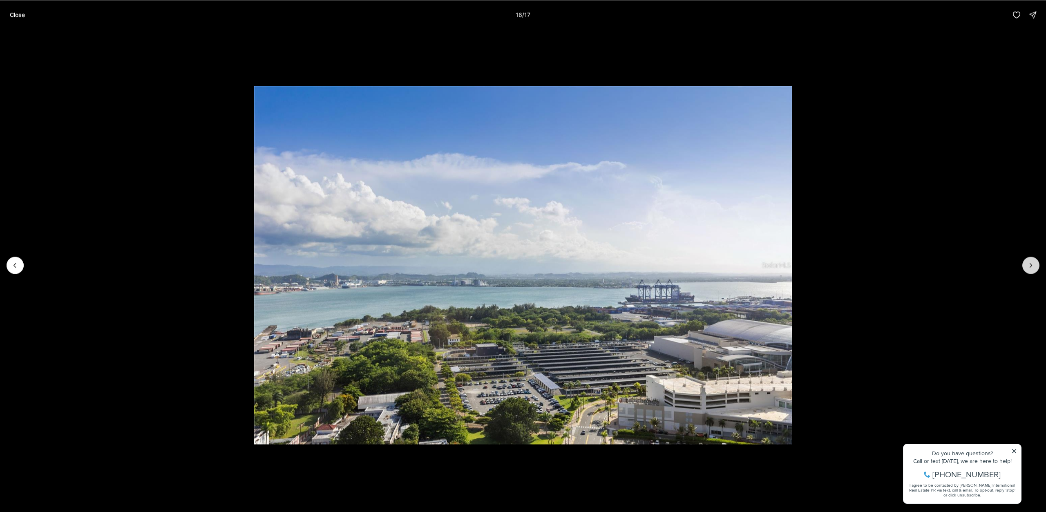
click at [1027, 264] on button "Next slide" at bounding box center [1030, 265] width 17 height 17
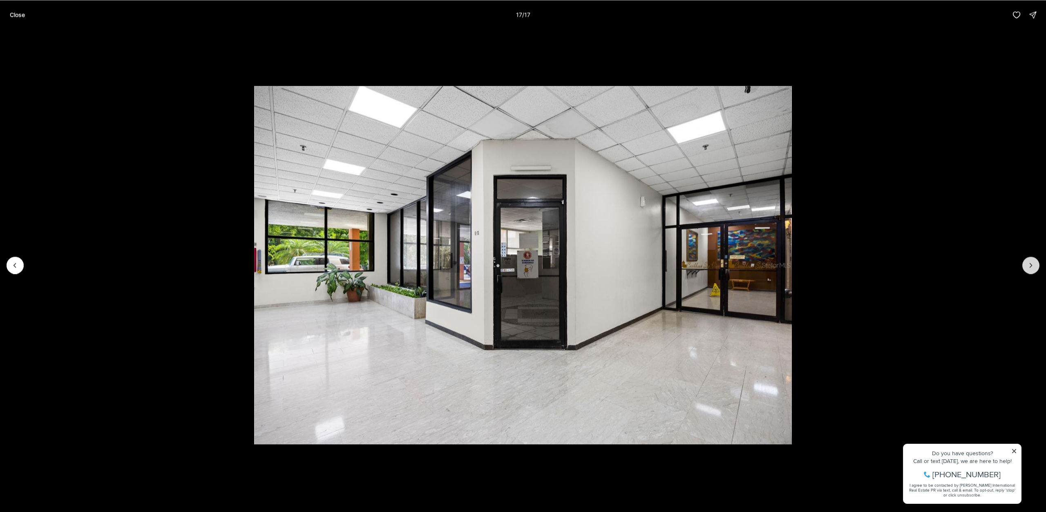
click at [1027, 264] on div at bounding box center [1030, 265] width 17 height 17
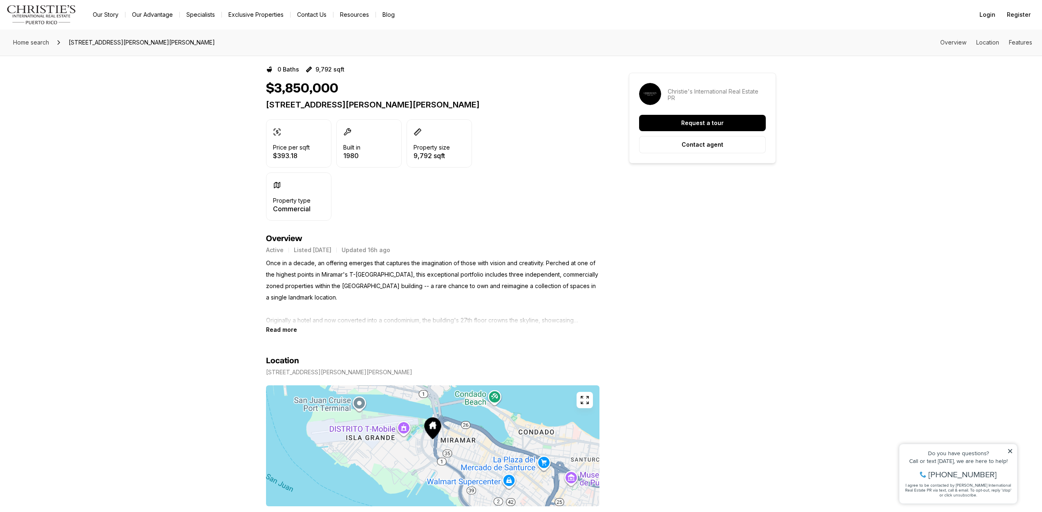
scroll to position [163, 0]
click at [277, 332] on section "Location 602 MANUEL FERNANDEZ JUNCOS AVE #1,27 & 28 SAN JUAN PR, 00907 Copy add…" at bounding box center [432, 433] width 333 height 202
click at [280, 327] on b "Read more" at bounding box center [281, 328] width 31 height 7
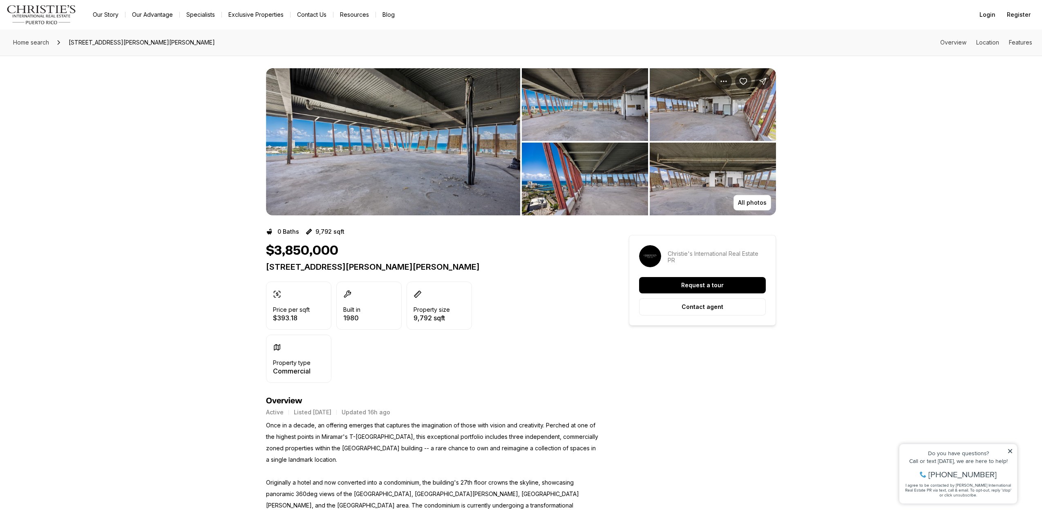
scroll to position [0, 0]
click at [404, 174] on img "View image gallery" at bounding box center [393, 142] width 254 height 147
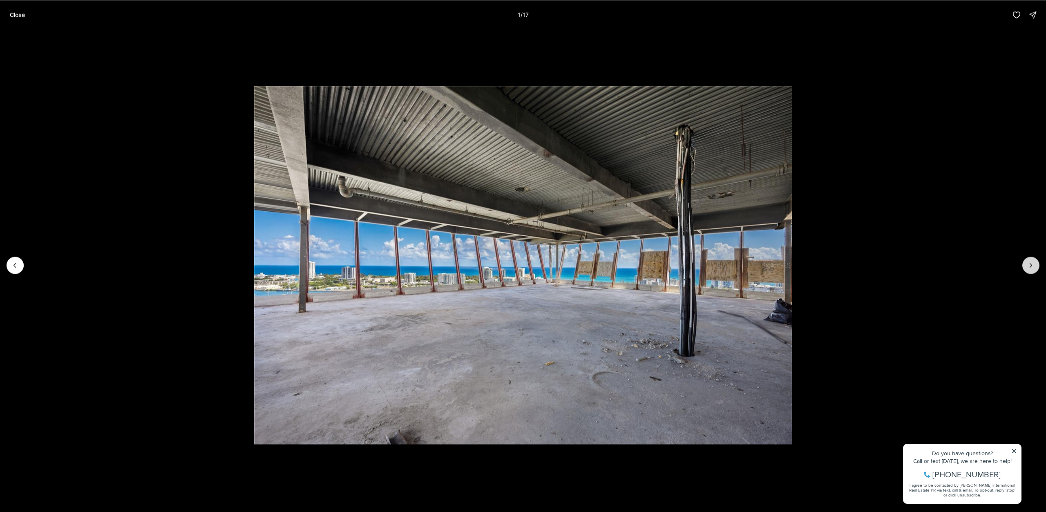
click at [1027, 265] on icon "Next slide" at bounding box center [1031, 265] width 8 height 8
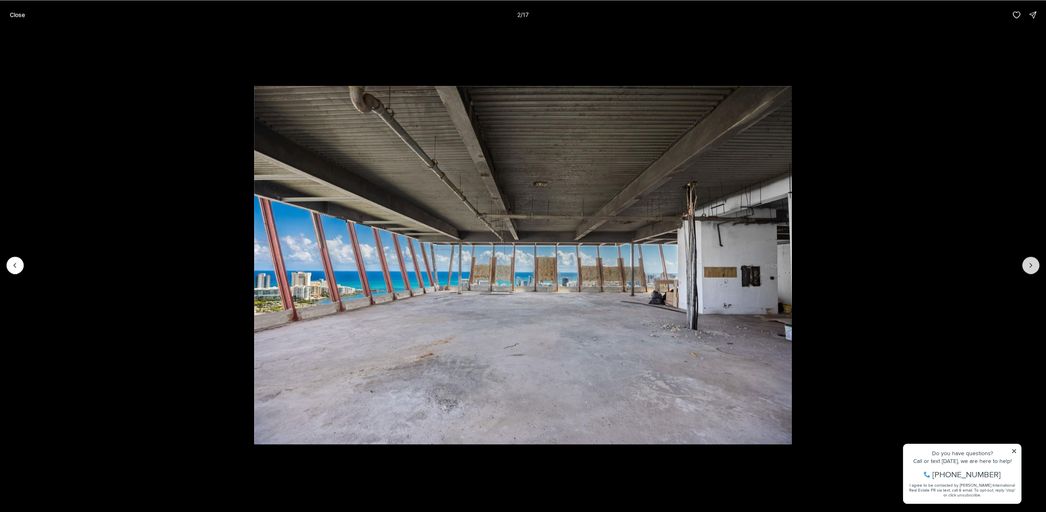
click at [1027, 265] on icon "Next slide" at bounding box center [1031, 265] width 8 height 8
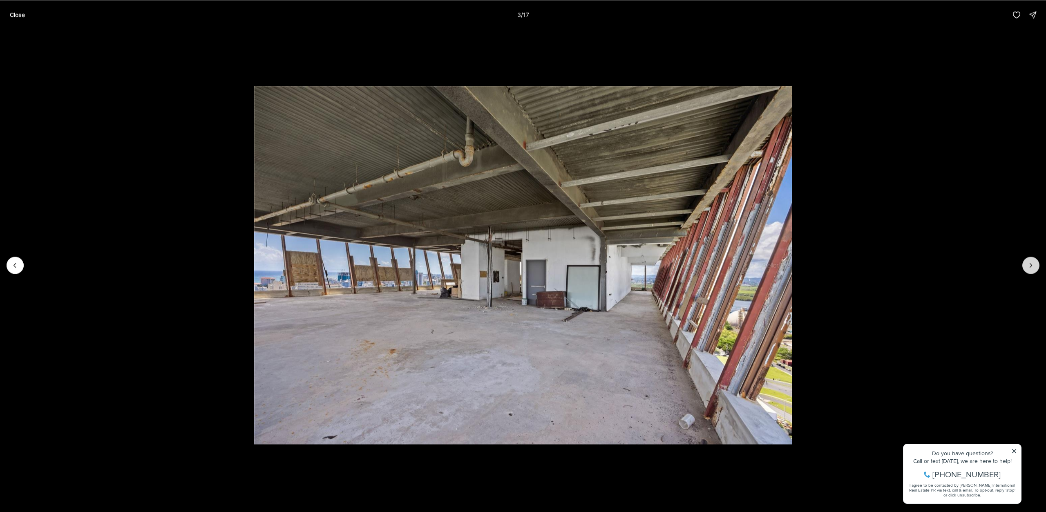
click at [1027, 265] on icon "Next slide" at bounding box center [1031, 265] width 8 height 8
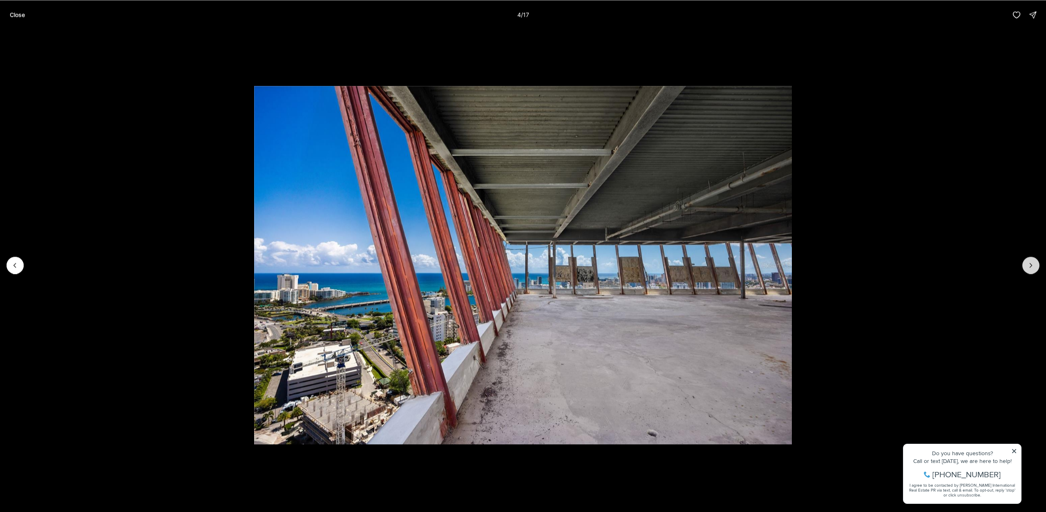
click at [1027, 265] on icon "Next slide" at bounding box center [1031, 265] width 8 height 8
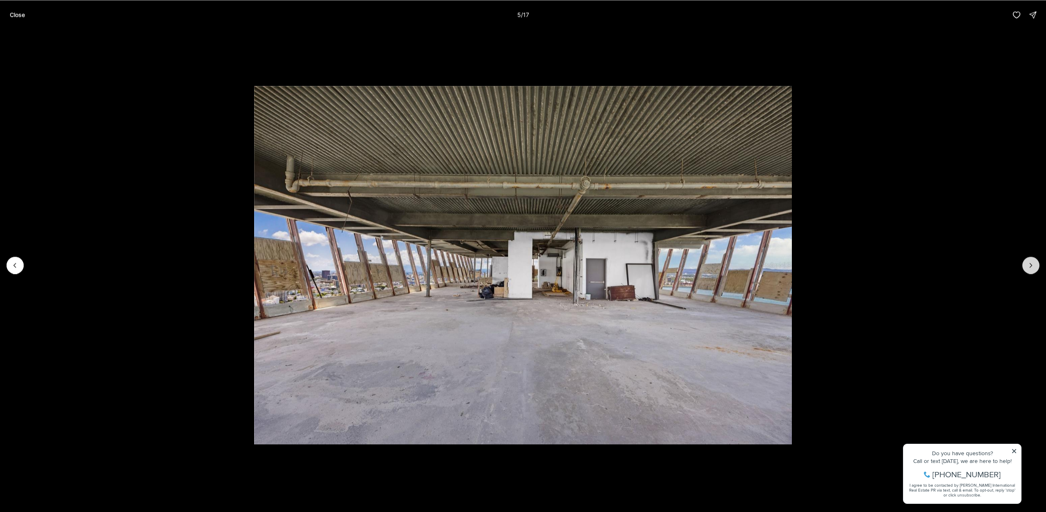
click at [1027, 265] on icon "Next slide" at bounding box center [1031, 265] width 8 height 8
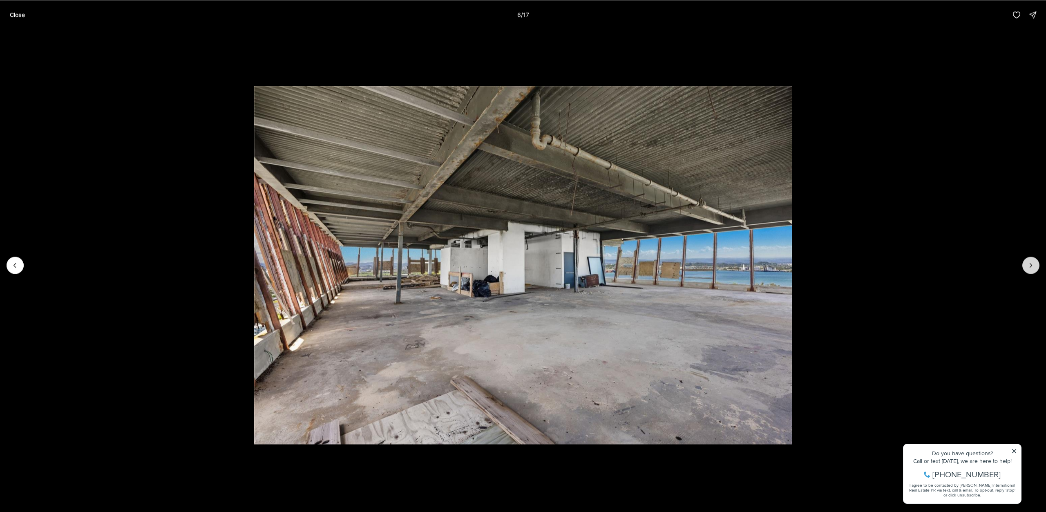
click at [1027, 265] on icon "Next slide" at bounding box center [1031, 265] width 8 height 8
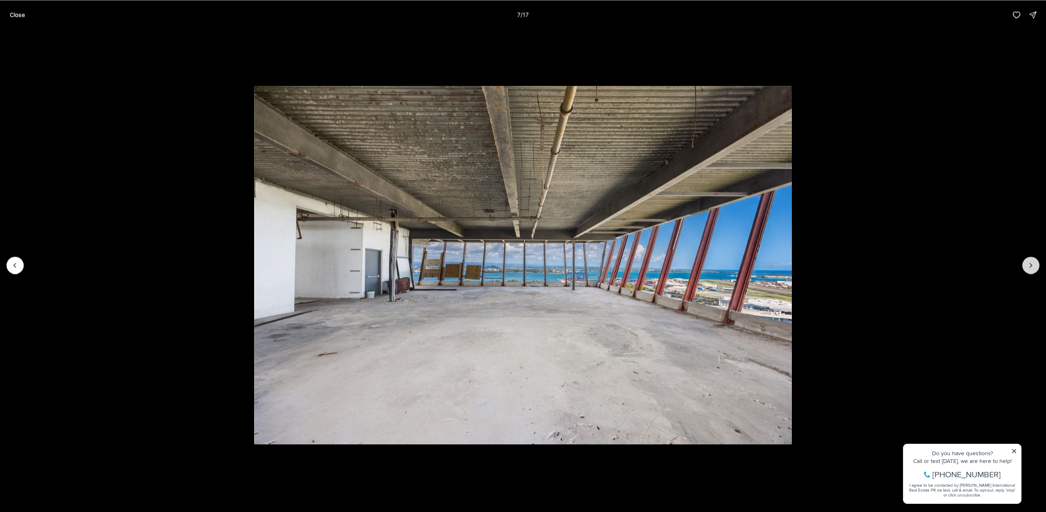
click at [1027, 265] on icon "Next slide" at bounding box center [1031, 265] width 8 height 8
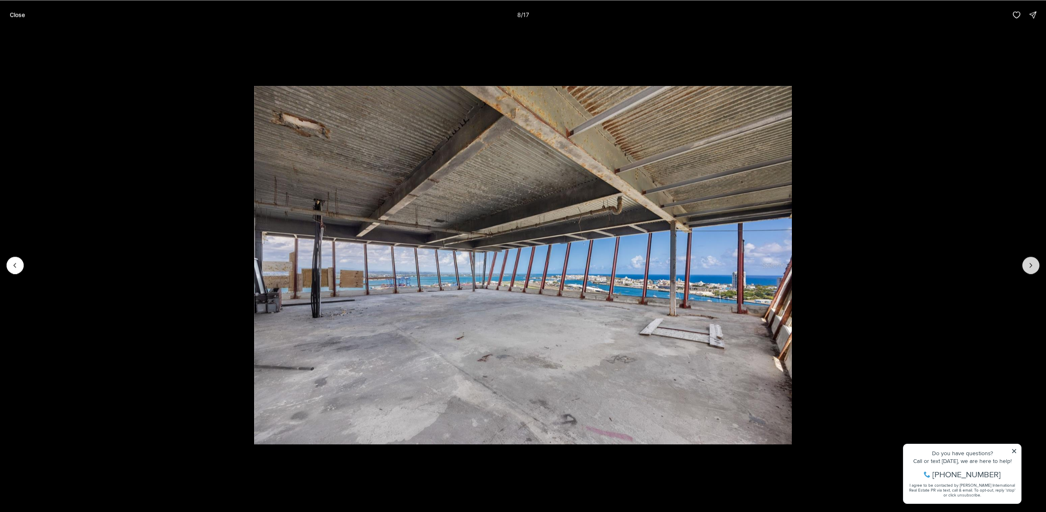
click at [1027, 265] on icon "Next slide" at bounding box center [1031, 265] width 8 height 8
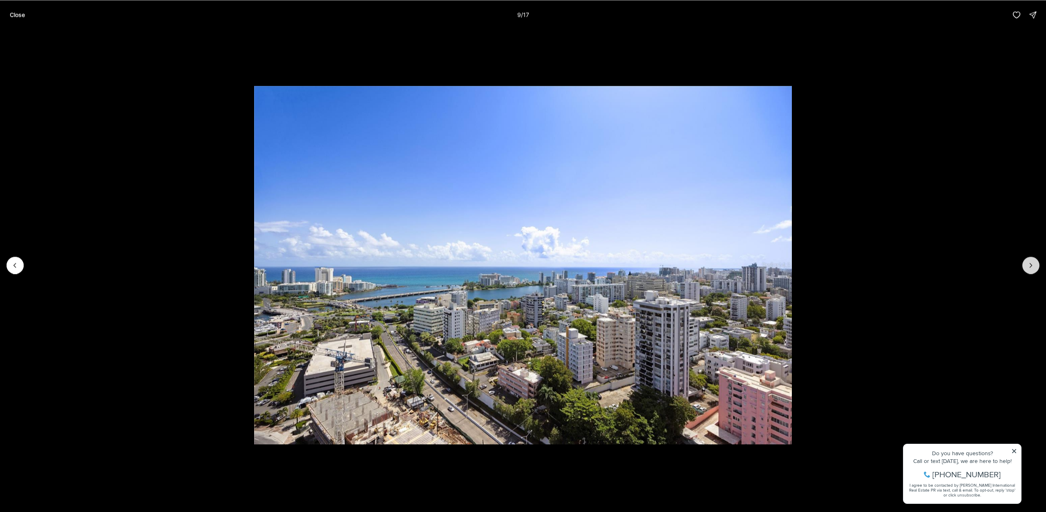
click at [1027, 265] on icon "Next slide" at bounding box center [1031, 265] width 8 height 8
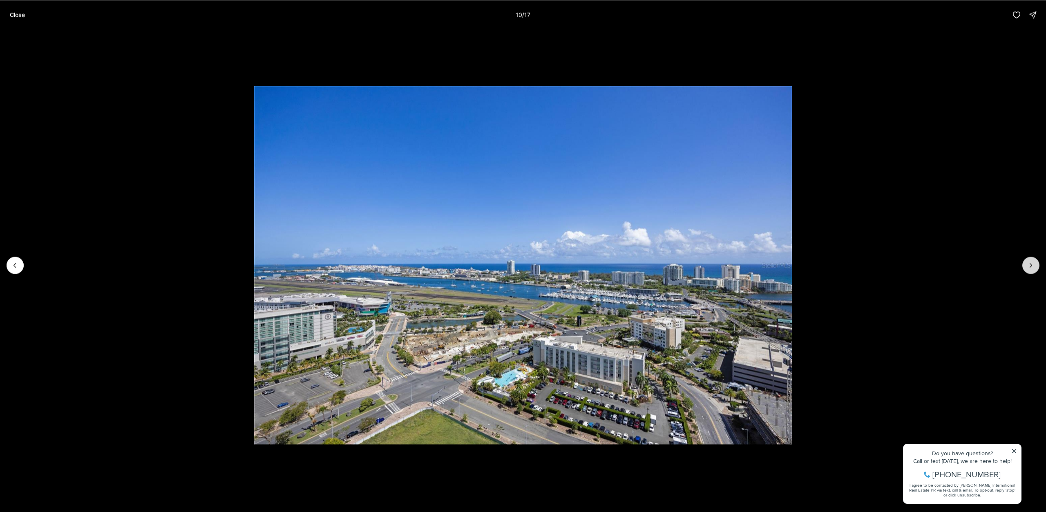
click at [1027, 265] on icon "Next slide" at bounding box center [1031, 265] width 8 height 8
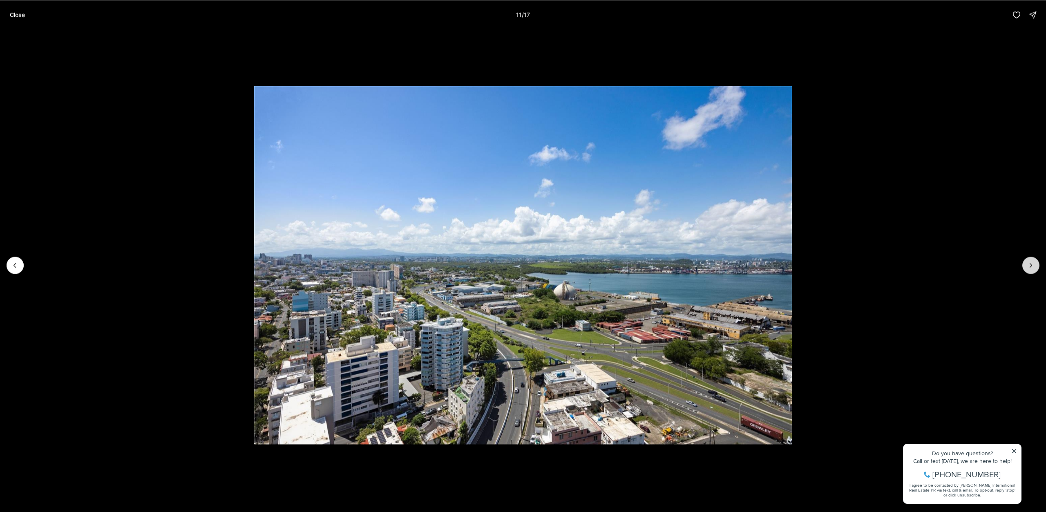
click at [1027, 265] on icon "Next slide" at bounding box center [1031, 265] width 8 height 8
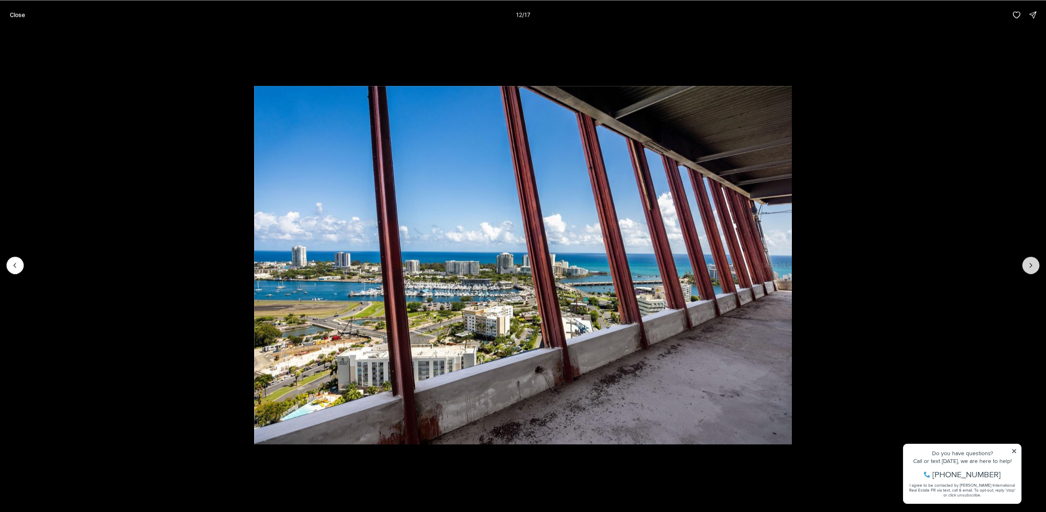
click at [1027, 265] on icon "Next slide" at bounding box center [1031, 265] width 8 height 8
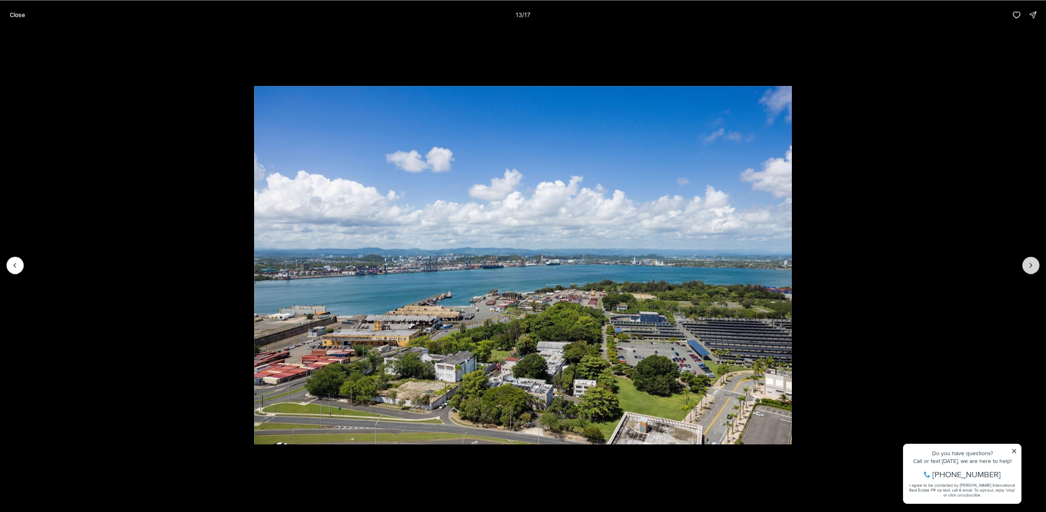
click at [1027, 265] on icon "Next slide" at bounding box center [1031, 265] width 8 height 8
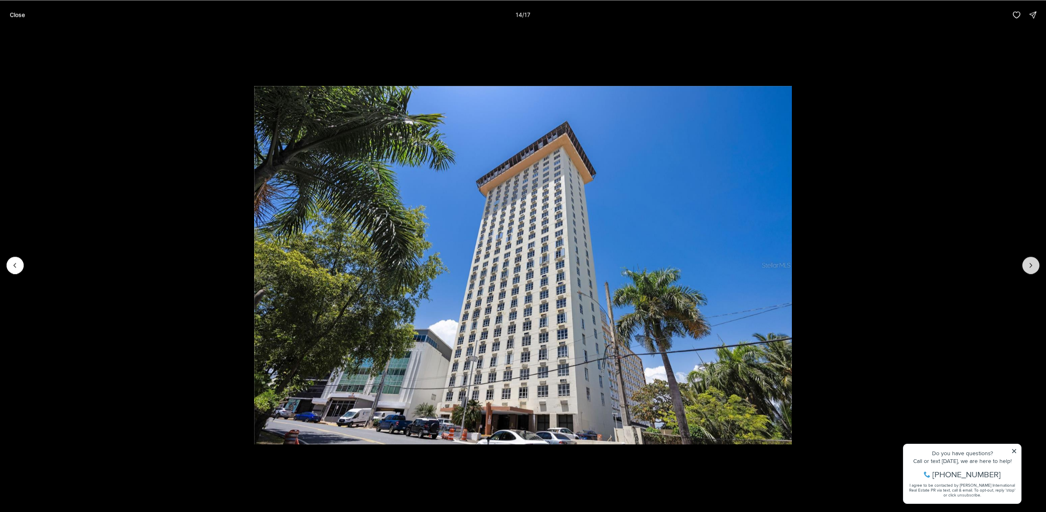
click at [1027, 265] on icon "Next slide" at bounding box center [1031, 265] width 8 height 8
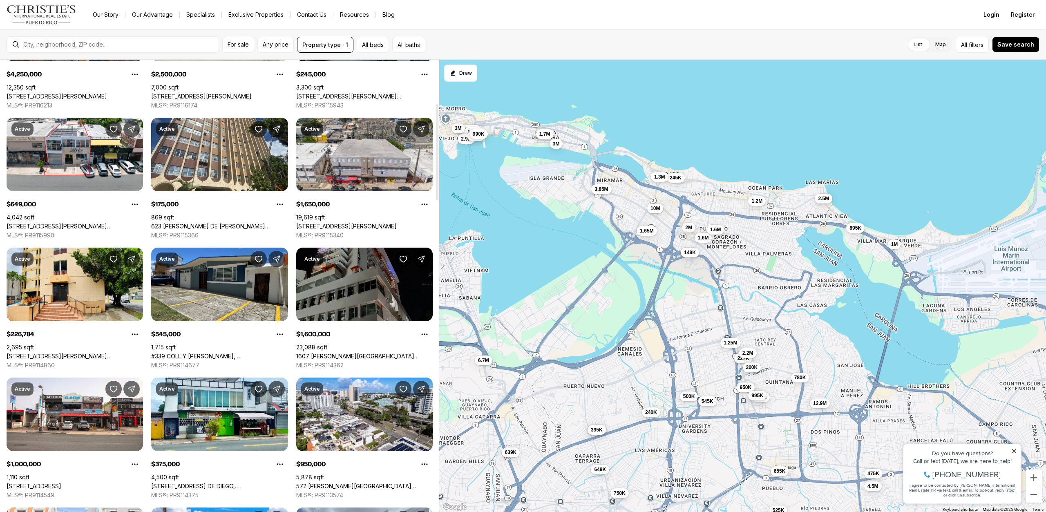
scroll to position [245, 0]
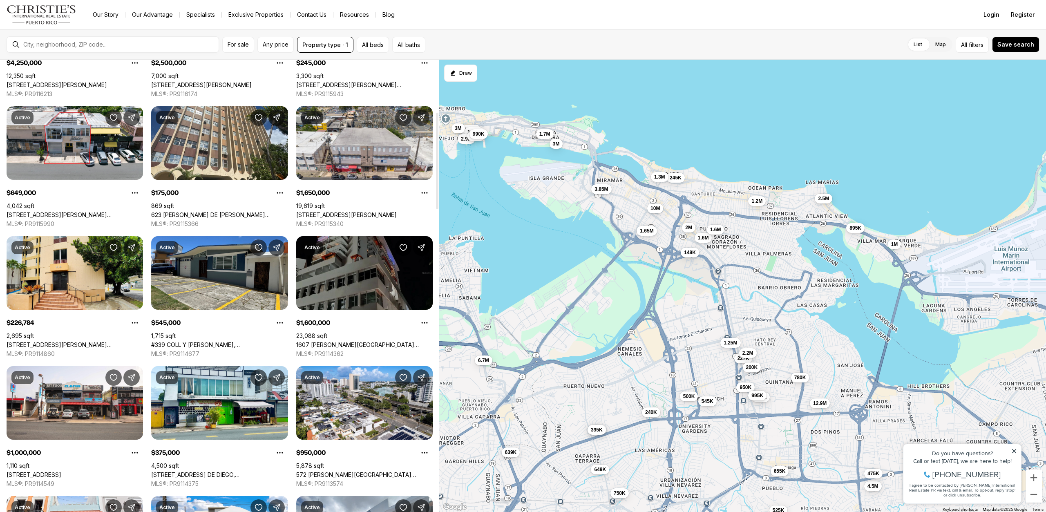
click at [383, 341] on link "1607 [PERSON_NAME][GEOGRAPHIC_DATA][PERSON_NAME], [GEOGRAPHIC_DATA][PERSON_NAME…" at bounding box center [364, 344] width 136 height 7
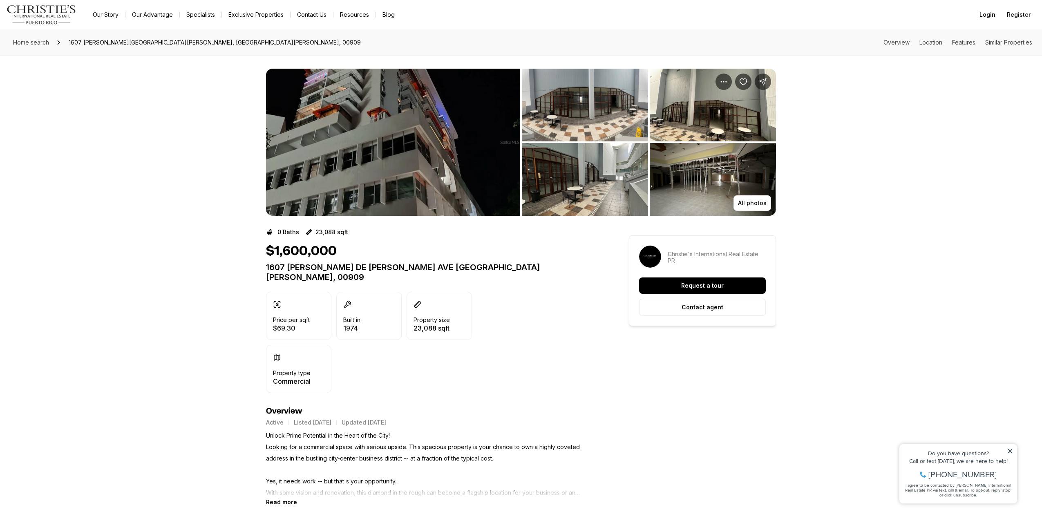
click at [371, 177] on img "View image gallery" at bounding box center [393, 142] width 254 height 147
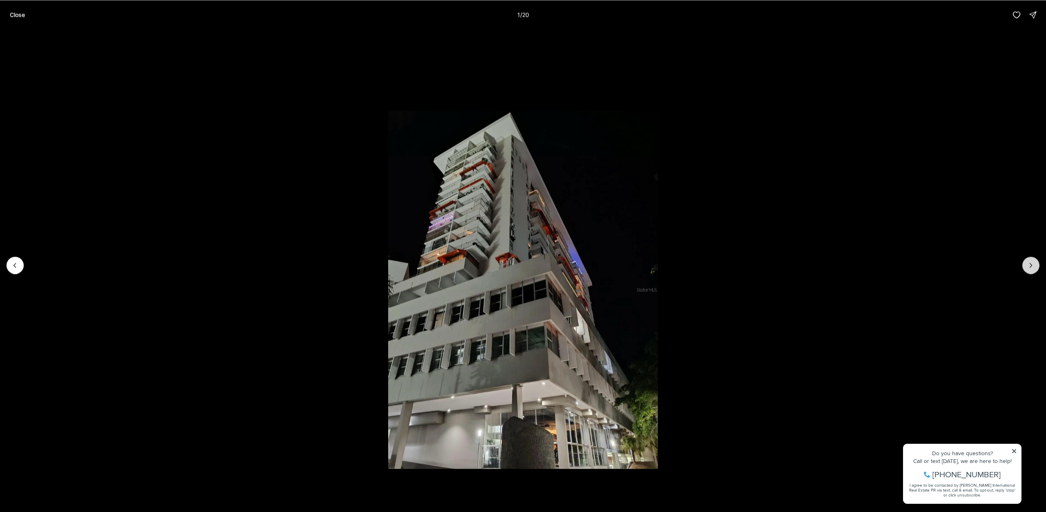
click at [1031, 266] on icon "Next slide" at bounding box center [1031, 265] width 8 height 8
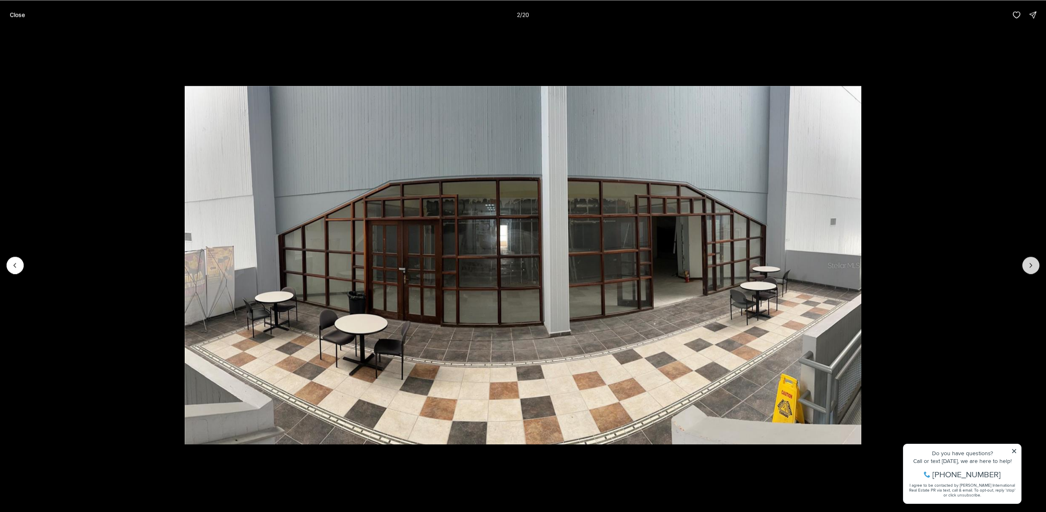
click at [1031, 266] on icon "Next slide" at bounding box center [1031, 265] width 8 height 8
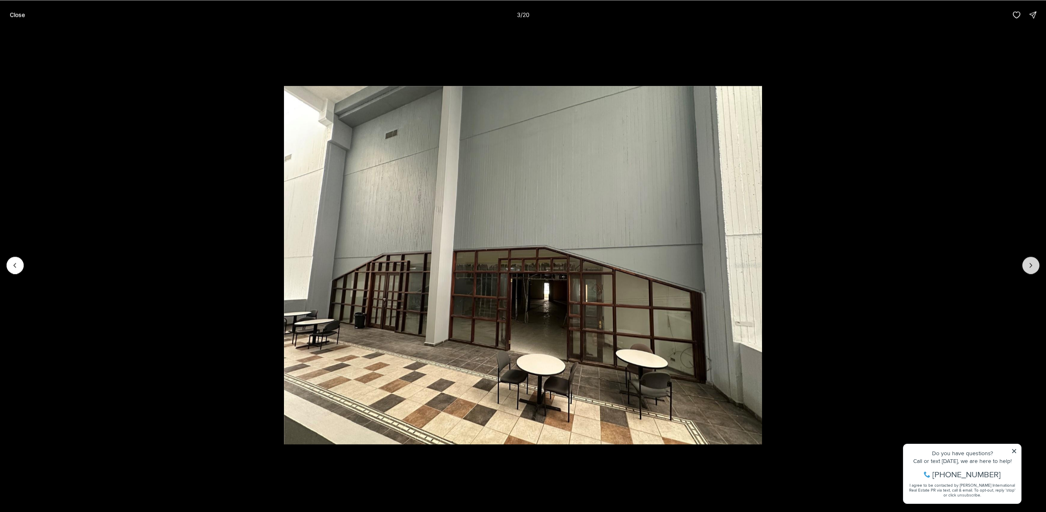
click at [1031, 266] on icon "Next slide" at bounding box center [1031, 265] width 8 height 8
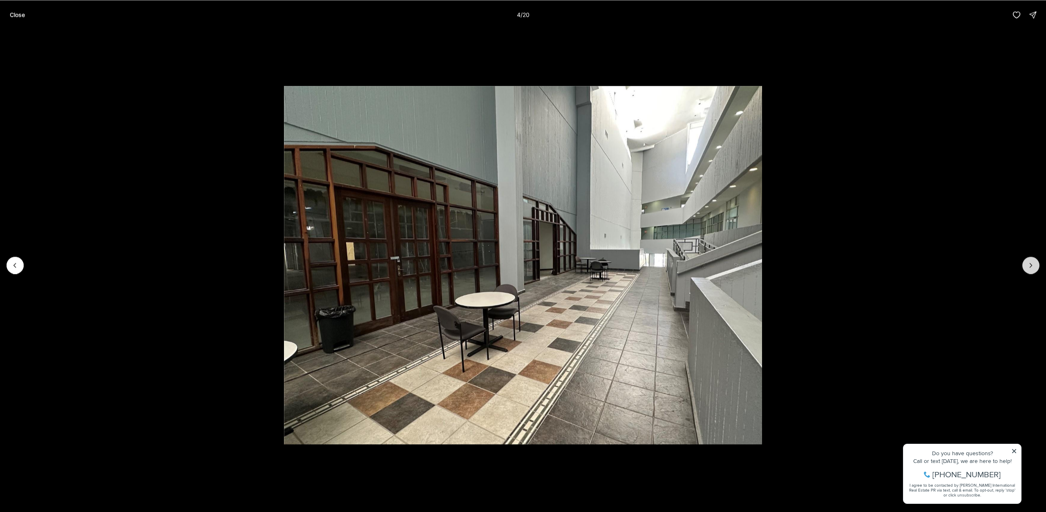
click at [1031, 266] on icon "Next slide" at bounding box center [1031, 265] width 8 height 8
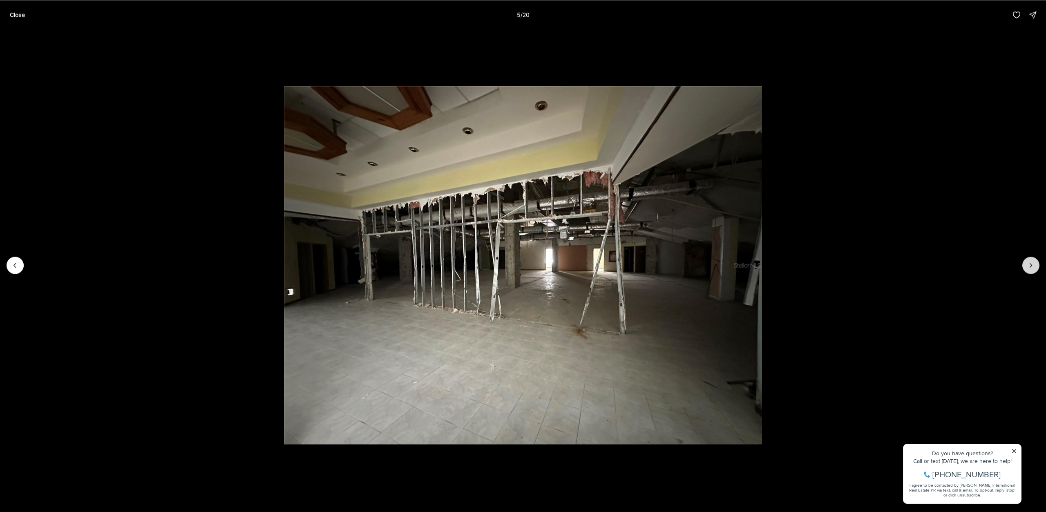
click at [1031, 266] on icon "Next slide" at bounding box center [1031, 265] width 8 height 8
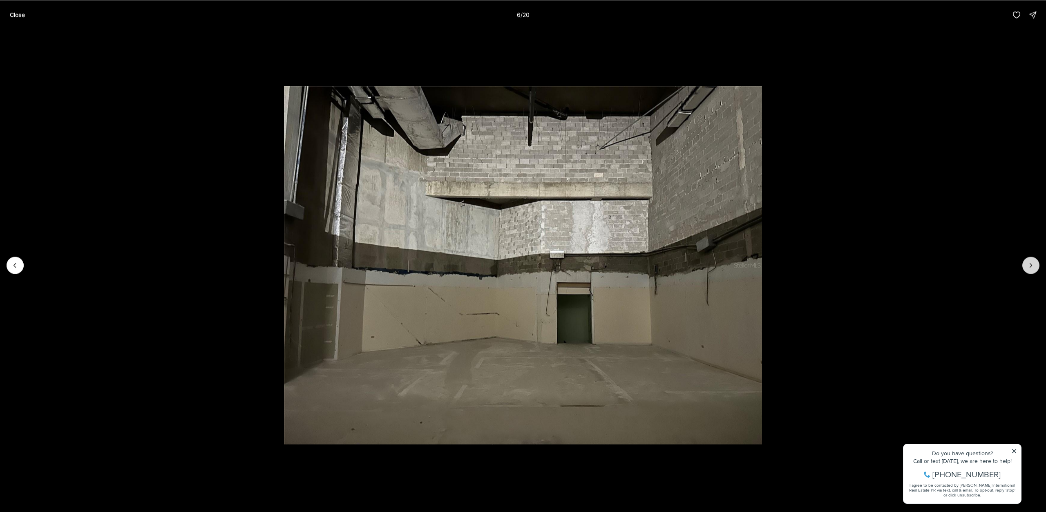
click at [1031, 266] on icon "Next slide" at bounding box center [1031, 265] width 8 height 8
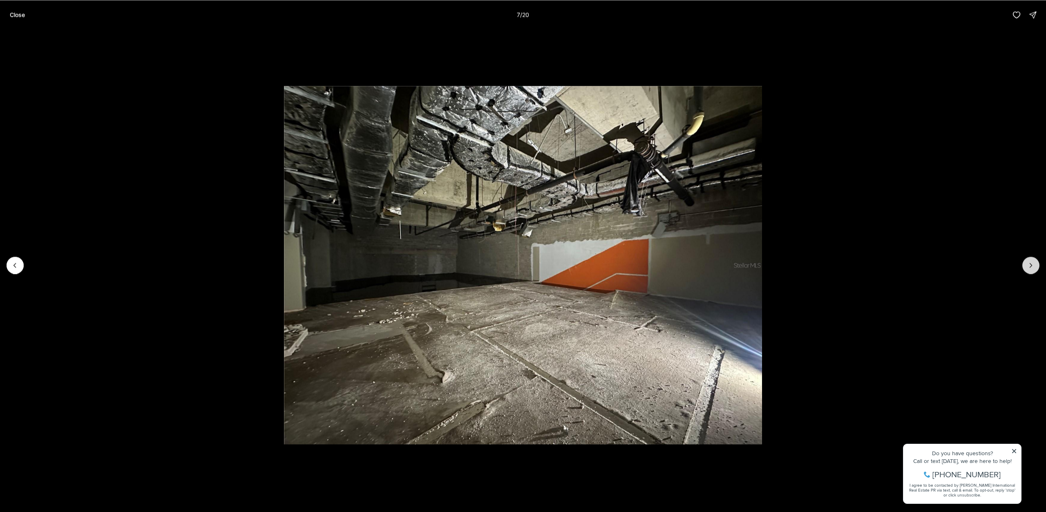
click at [1031, 266] on icon "Next slide" at bounding box center [1031, 265] width 8 height 8
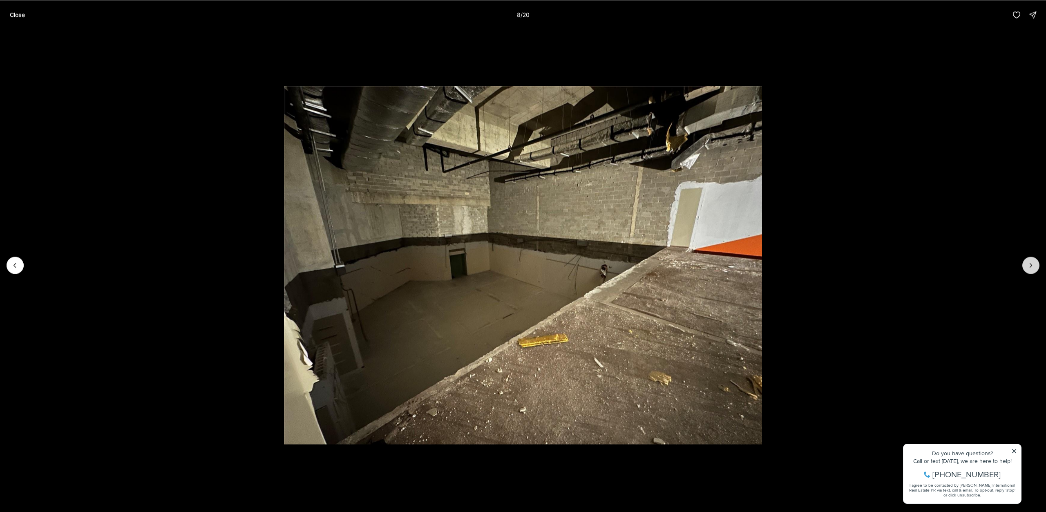
click at [1031, 266] on icon "Next slide" at bounding box center [1031, 265] width 8 height 8
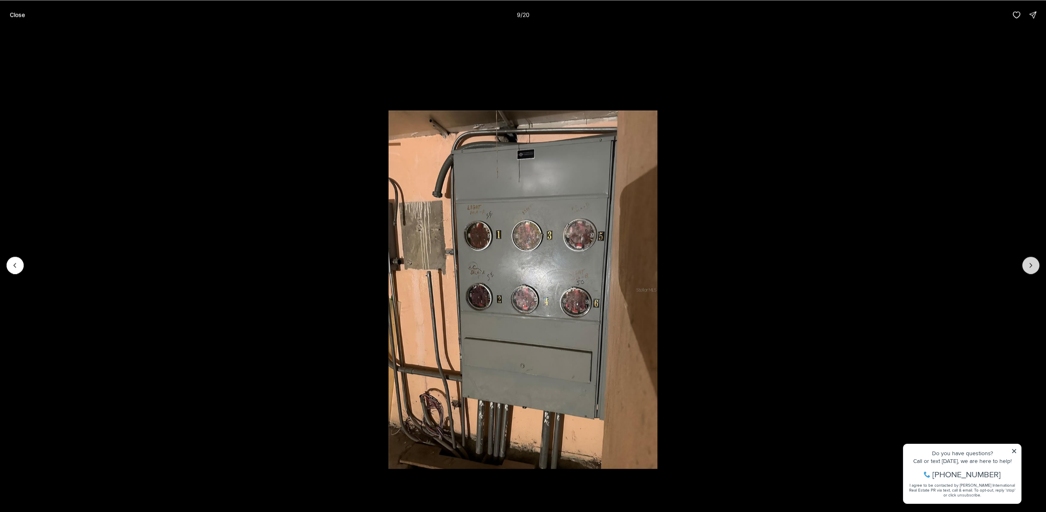
click at [1031, 266] on icon "Next slide" at bounding box center [1031, 265] width 8 height 8
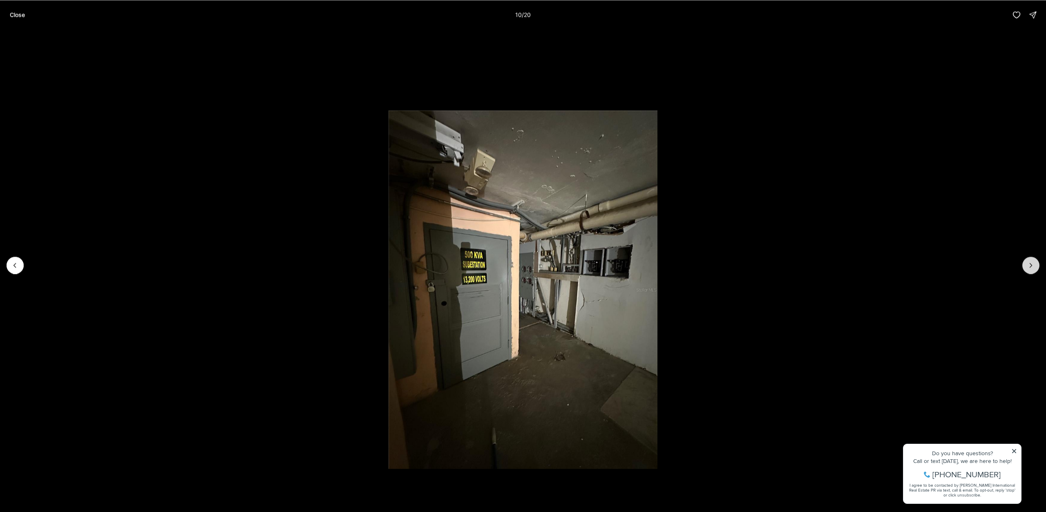
click at [1031, 266] on icon "Next slide" at bounding box center [1031, 265] width 8 height 8
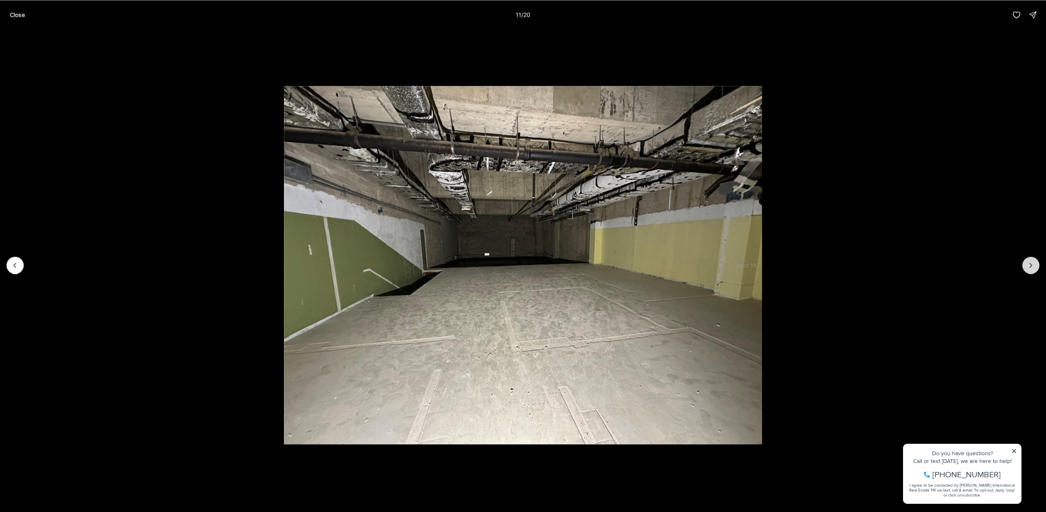
click at [1031, 266] on icon "Next slide" at bounding box center [1031, 265] width 8 height 8
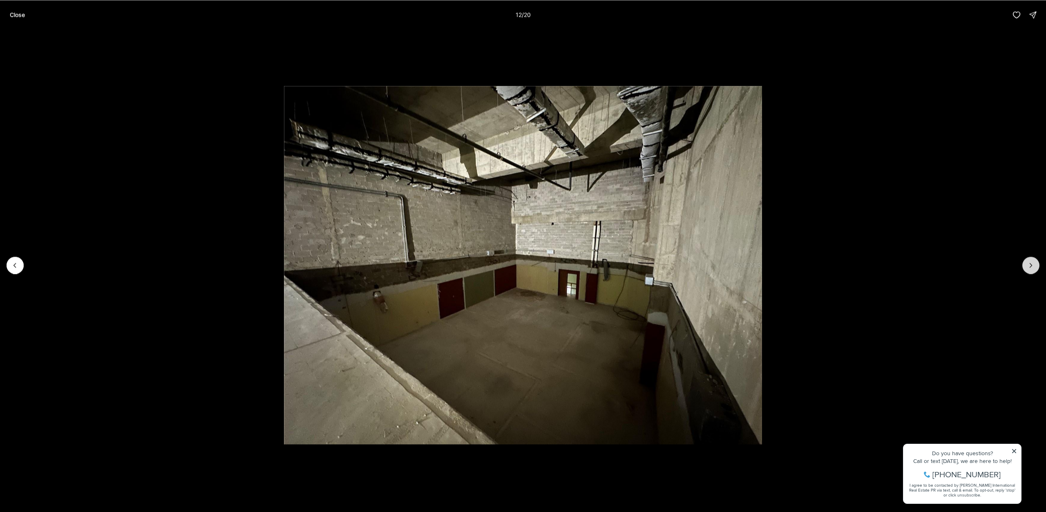
click at [1031, 266] on icon "Next slide" at bounding box center [1031, 265] width 8 height 8
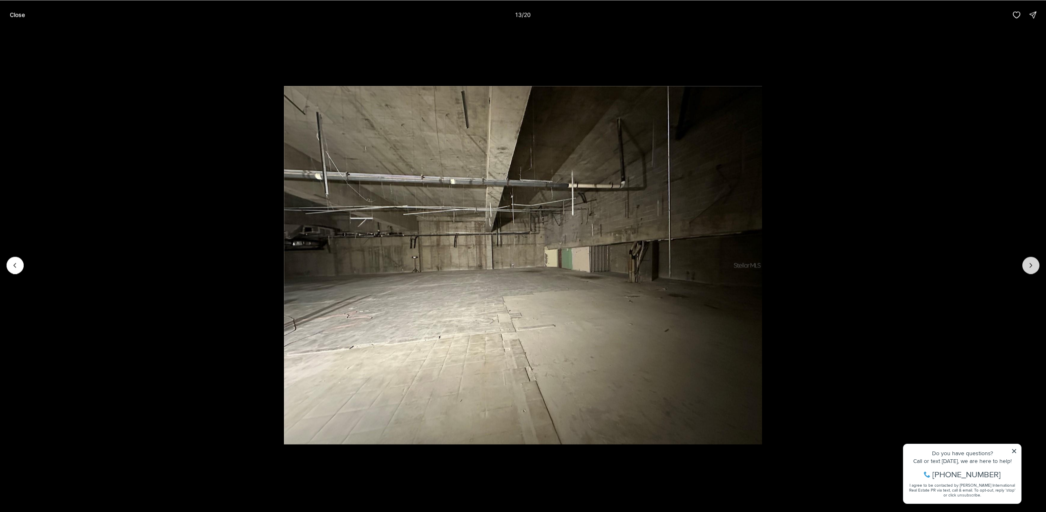
click at [1031, 266] on icon "Next slide" at bounding box center [1031, 265] width 8 height 8
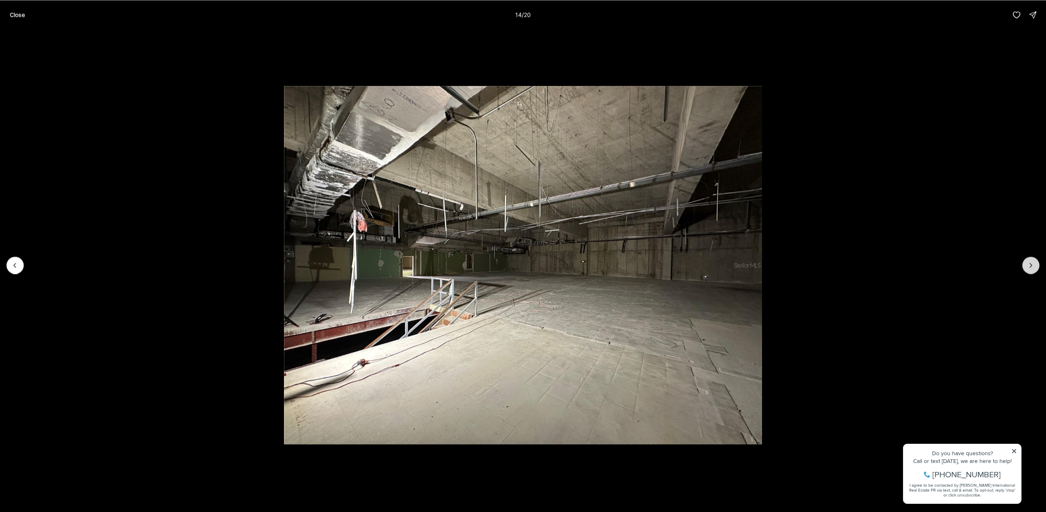
click at [1031, 266] on icon "Next slide" at bounding box center [1031, 265] width 8 height 8
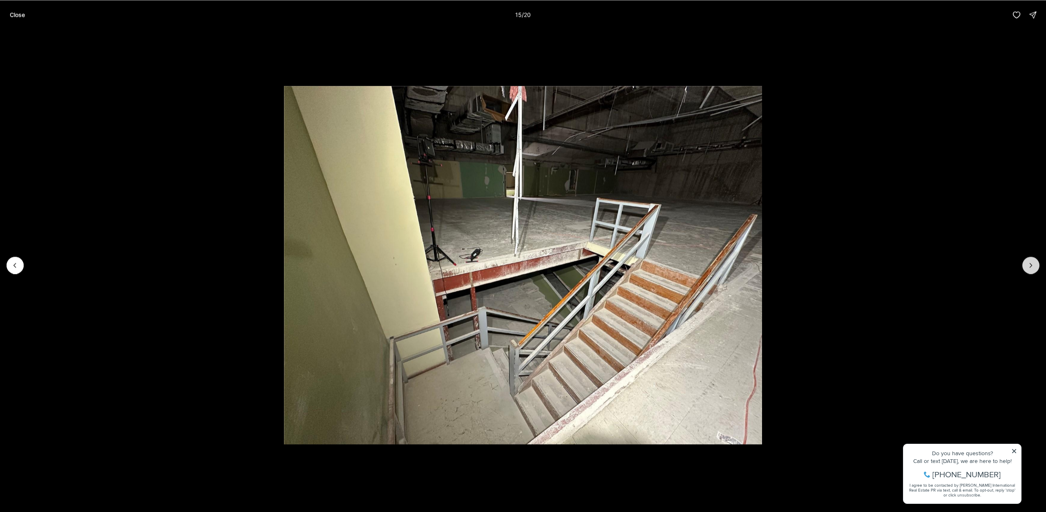
click at [1031, 266] on icon "Next slide" at bounding box center [1031, 265] width 8 height 8
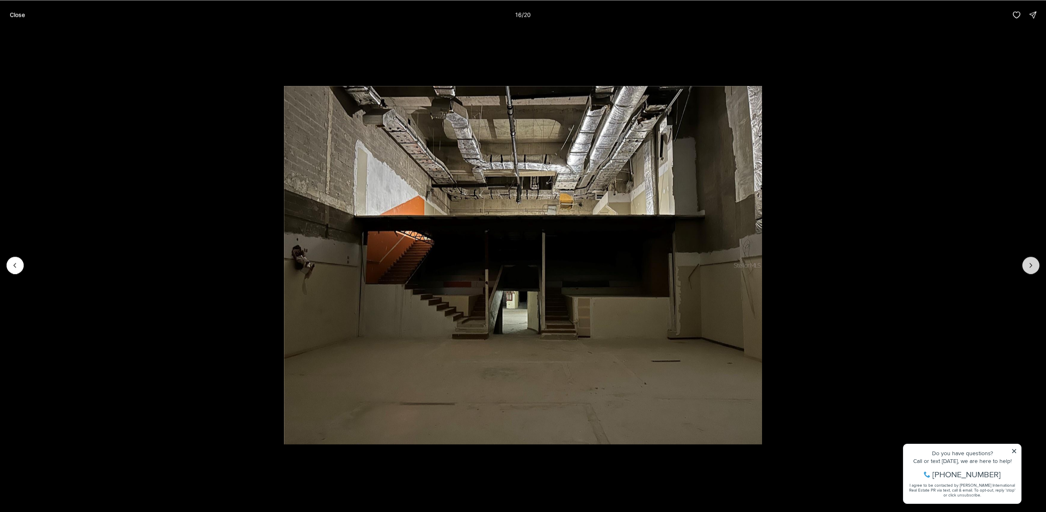
click at [1031, 266] on icon "Next slide" at bounding box center [1031, 265] width 8 height 8
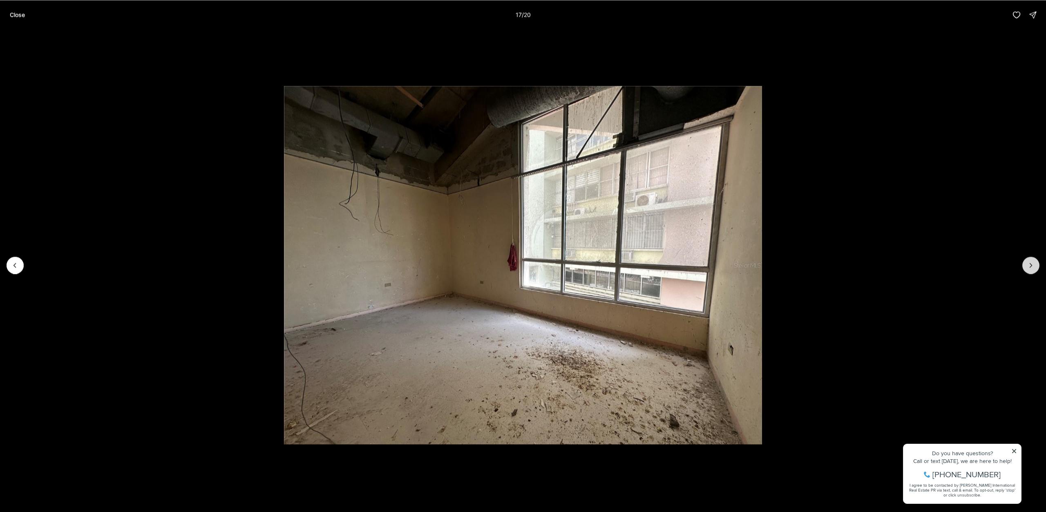
click at [1031, 266] on icon "Next slide" at bounding box center [1031, 265] width 8 height 8
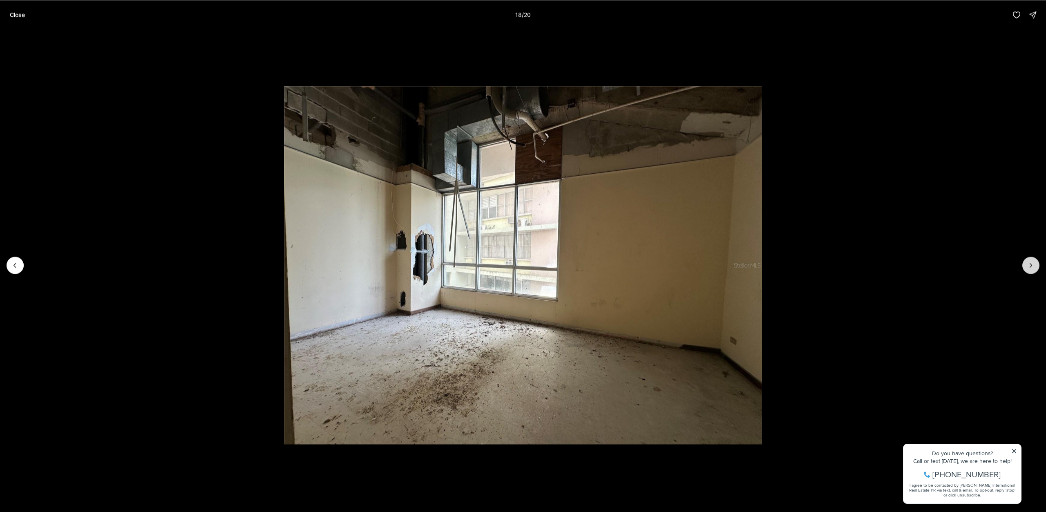
click at [1031, 266] on icon "Next slide" at bounding box center [1031, 265] width 8 height 8
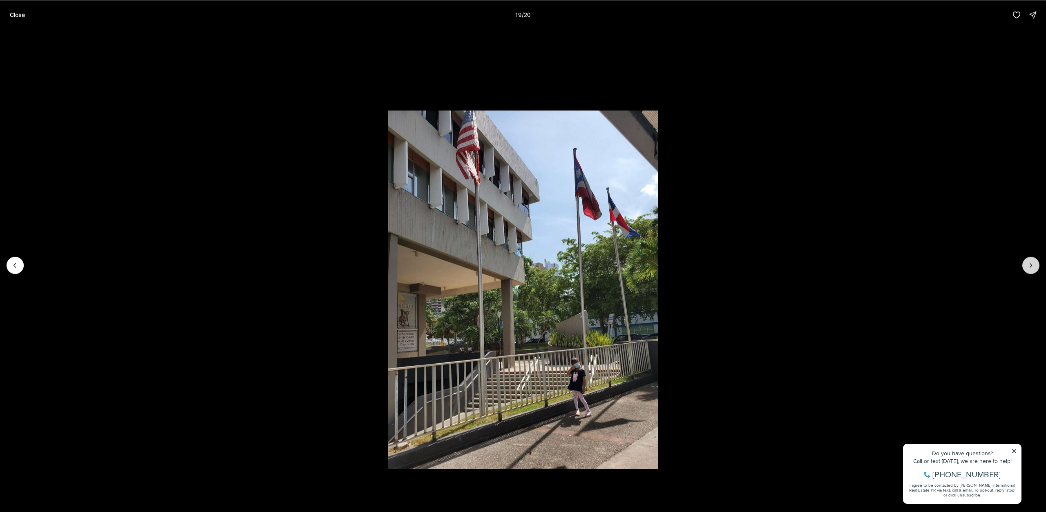
click at [1031, 266] on icon "Next slide" at bounding box center [1031, 265] width 8 height 8
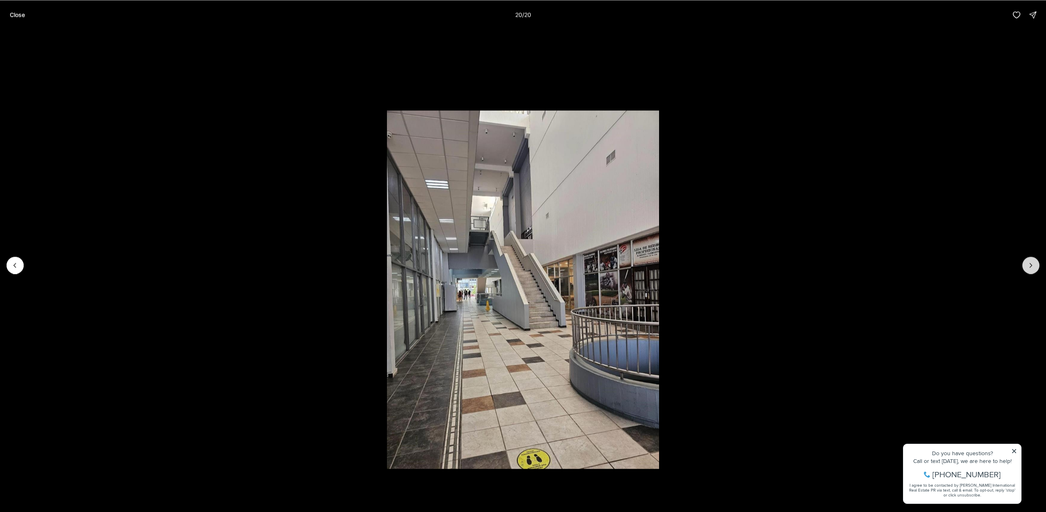
click at [1031, 266] on div at bounding box center [1030, 265] width 17 height 17
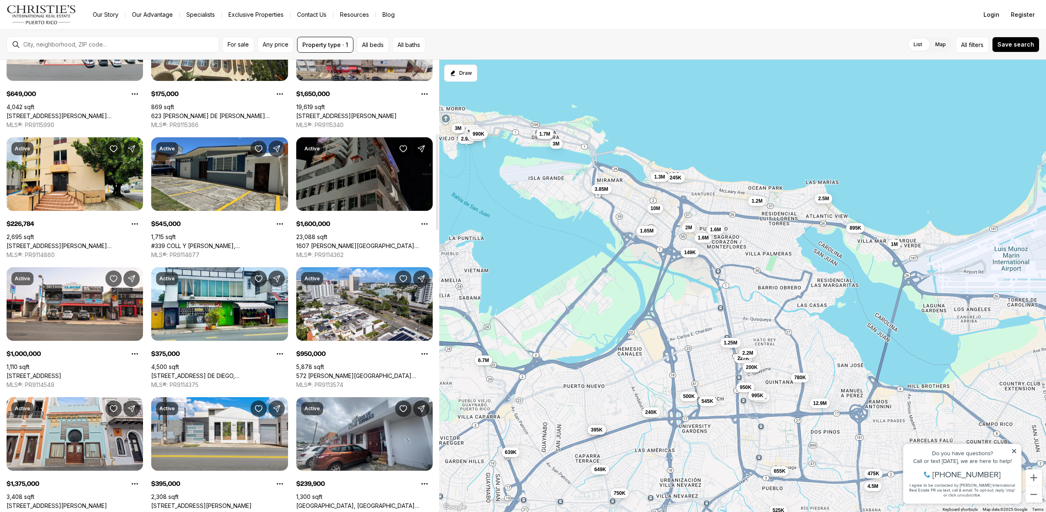
scroll to position [368, 0]
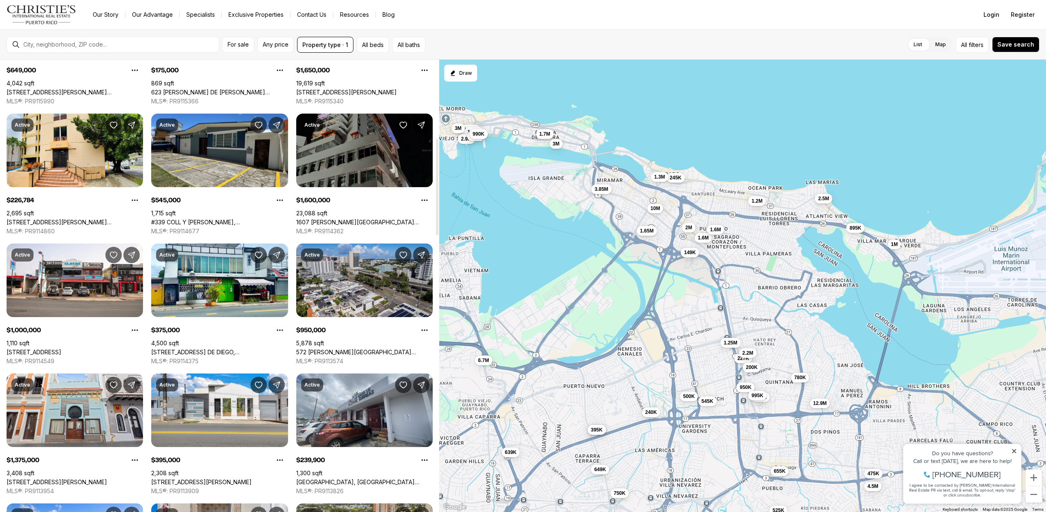
click at [368, 349] on link "572 [PERSON_NAME][GEOGRAPHIC_DATA][STREET_ADDRESS][PERSON_NAME]" at bounding box center [364, 352] width 136 height 7
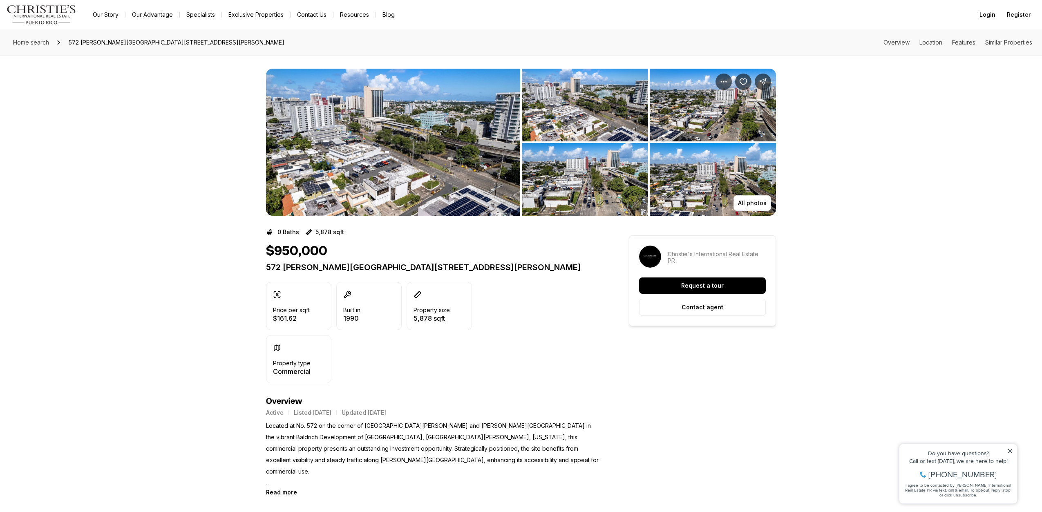
click at [433, 195] on img "View image gallery" at bounding box center [393, 142] width 254 height 147
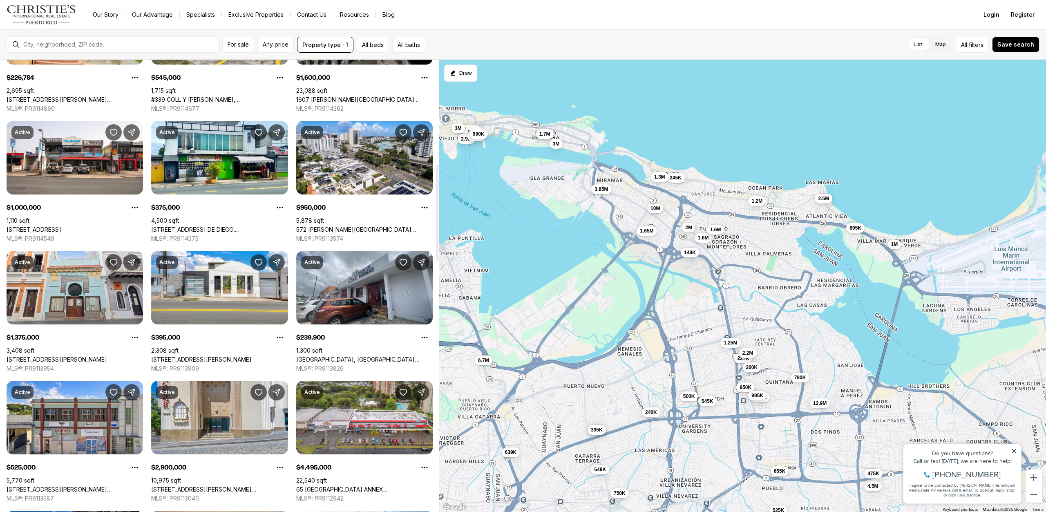
scroll to position [531, 0]
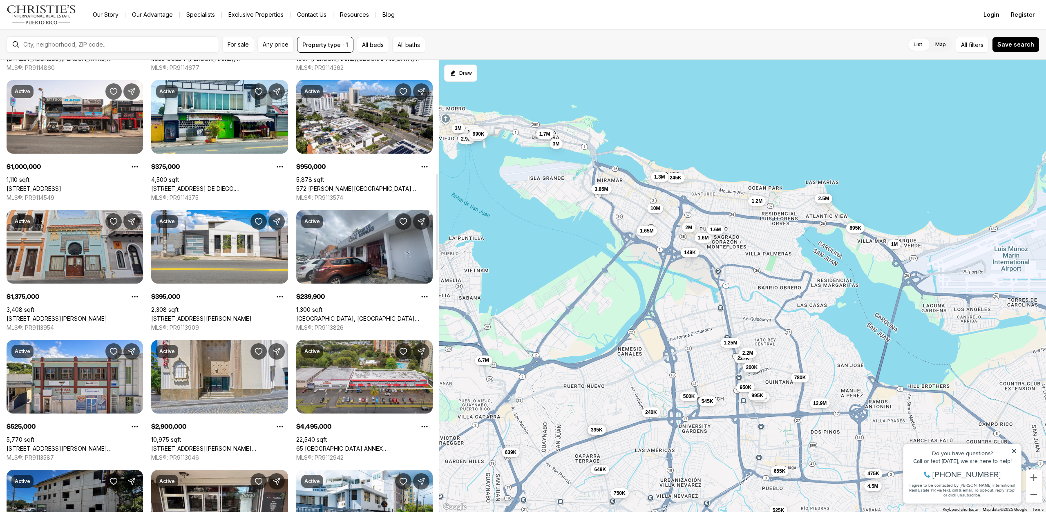
click at [69, 315] on link "[STREET_ADDRESS][PERSON_NAME]" at bounding box center [57, 318] width 101 height 7
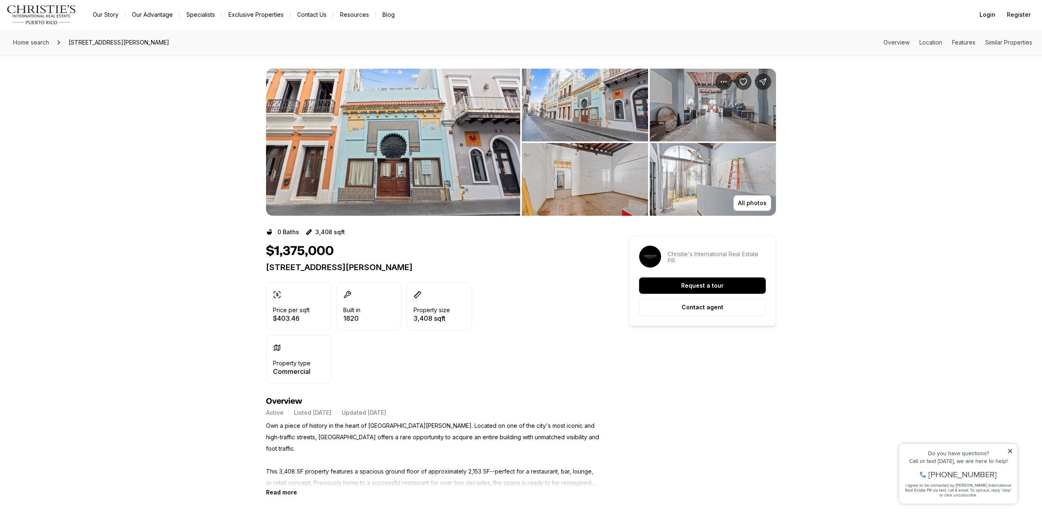
click at [410, 183] on img "View image gallery" at bounding box center [393, 142] width 254 height 147
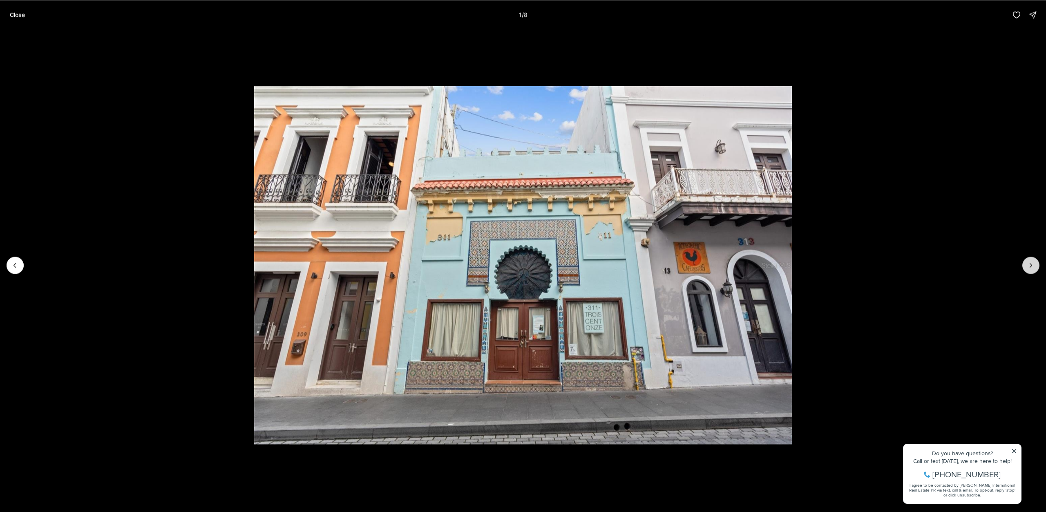
click at [1033, 262] on icon "Next slide" at bounding box center [1031, 265] width 8 height 8
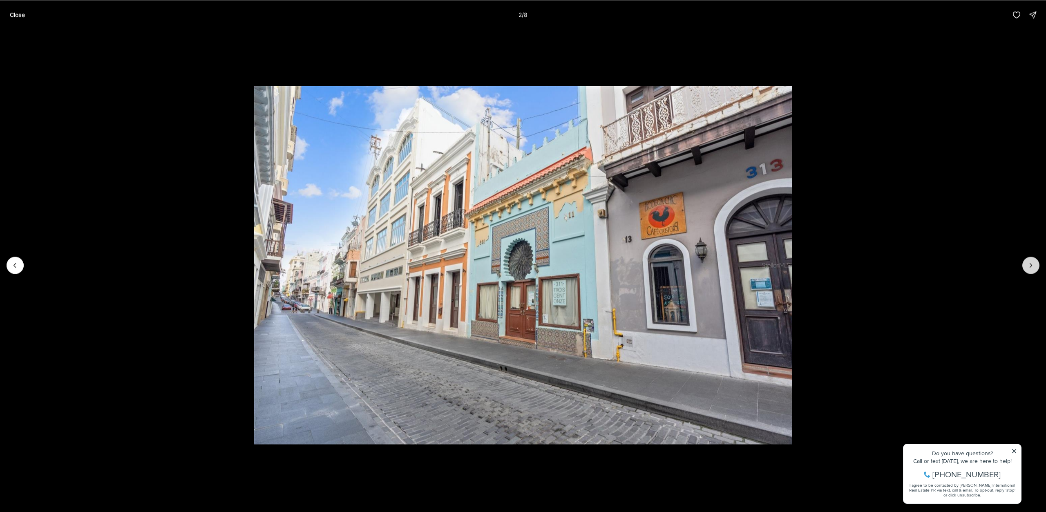
click at [1033, 262] on icon "Next slide" at bounding box center [1031, 265] width 8 height 8
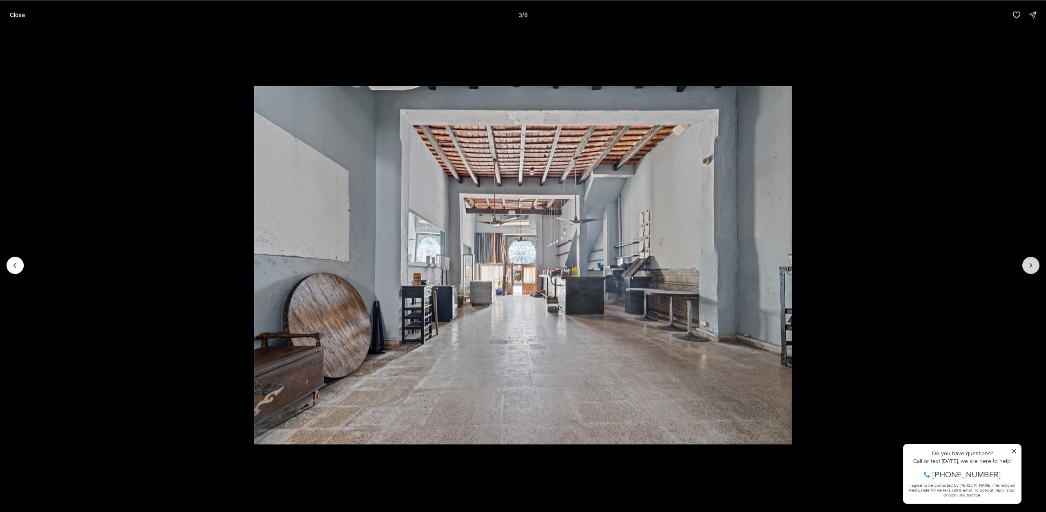
click at [1033, 263] on icon "Next slide" at bounding box center [1031, 265] width 8 height 8
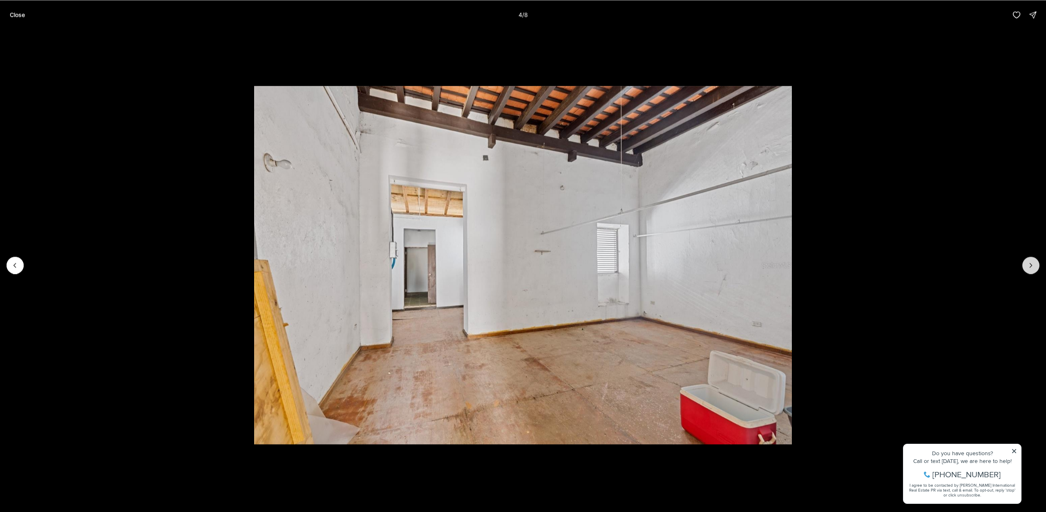
click at [1033, 263] on icon "Next slide" at bounding box center [1031, 265] width 8 height 8
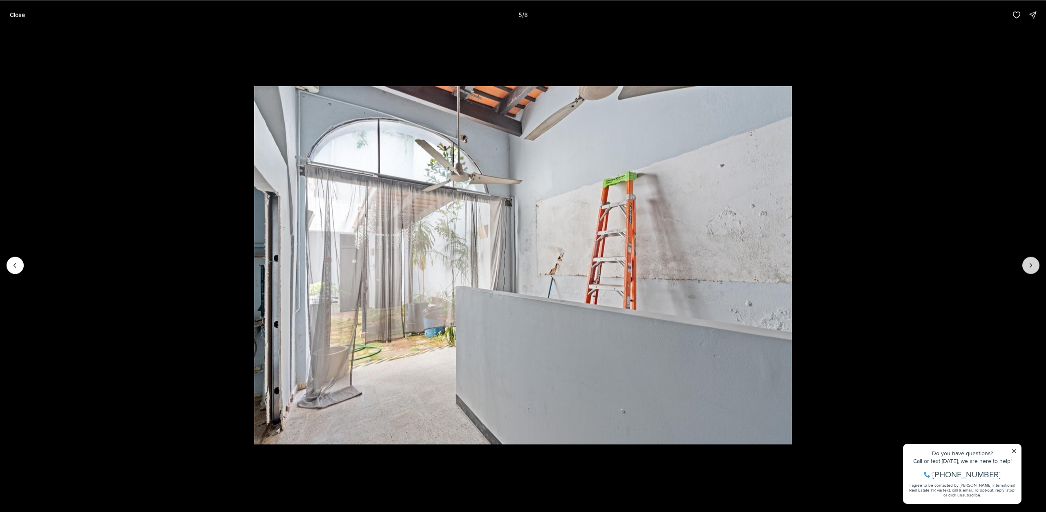
click at [1033, 263] on icon "Next slide" at bounding box center [1031, 265] width 8 height 8
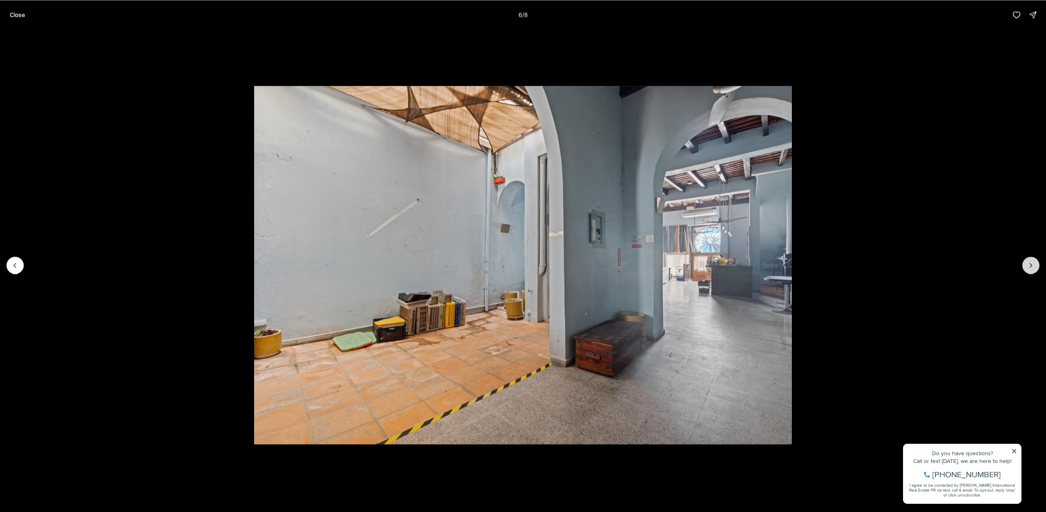
click at [1033, 263] on icon "Next slide" at bounding box center [1031, 265] width 8 height 8
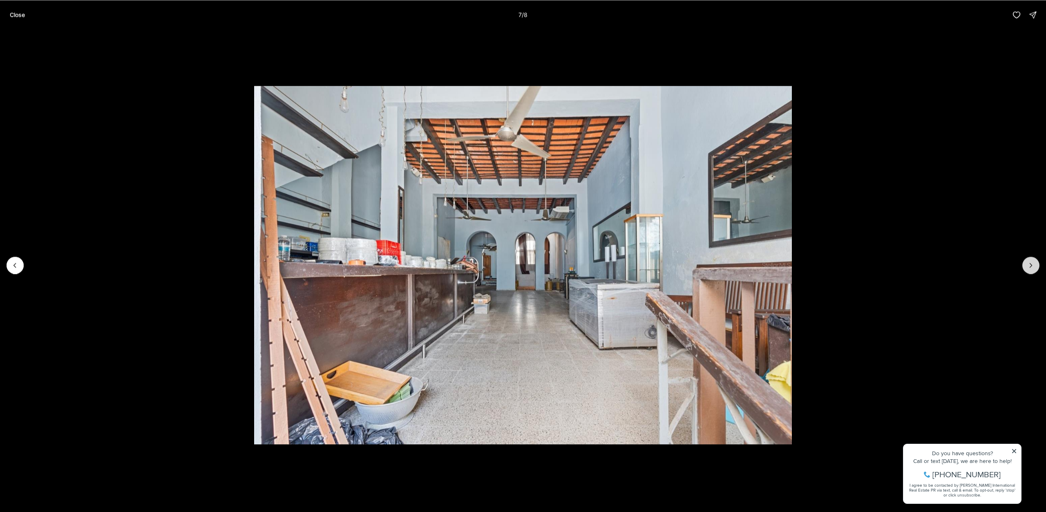
click at [1033, 263] on icon "Next slide" at bounding box center [1031, 265] width 8 height 8
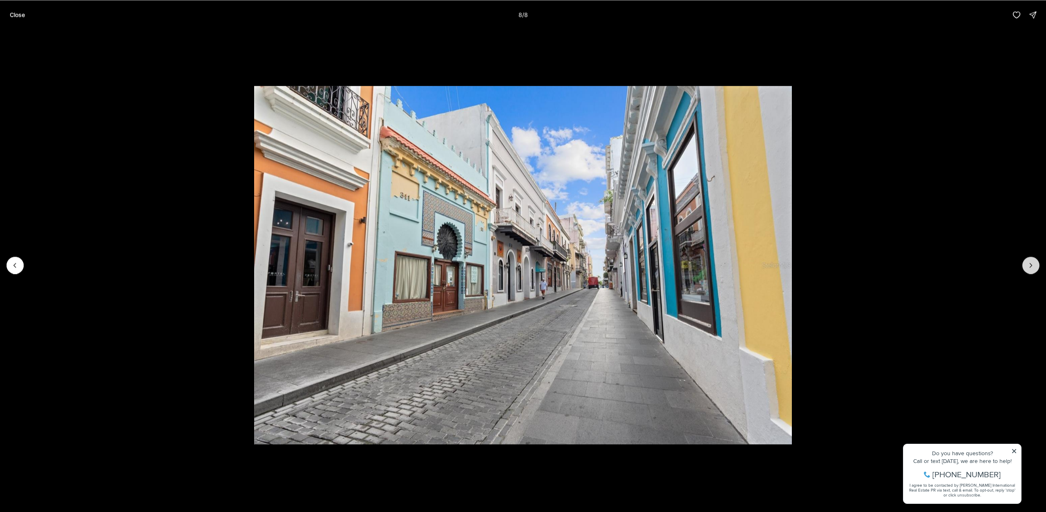
click at [1033, 263] on div at bounding box center [1030, 265] width 17 height 17
click at [23, 258] on li "8 of 8" at bounding box center [523, 264] width 1046 height 471
click at [20, 262] on button "Previous slide" at bounding box center [15, 265] width 17 height 17
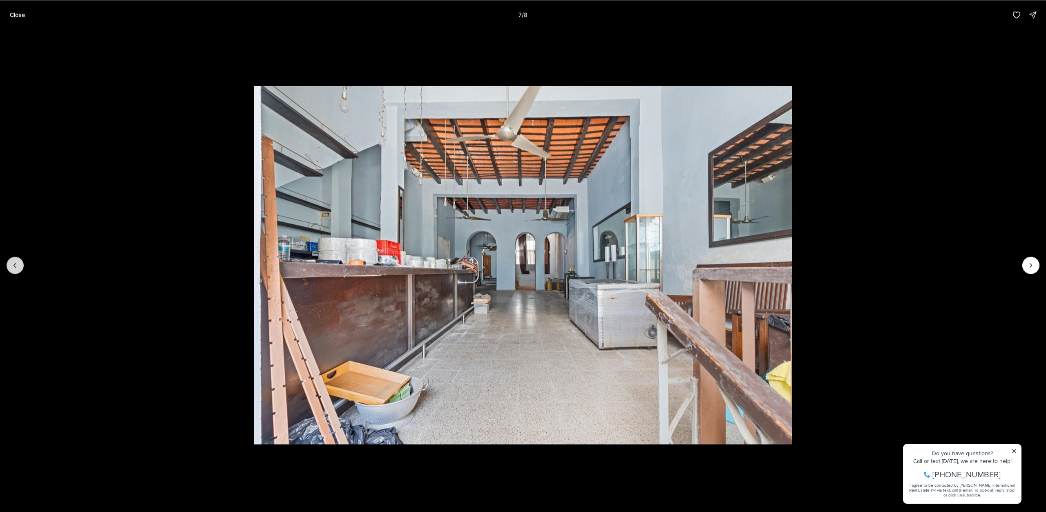
click at [20, 262] on button "Previous slide" at bounding box center [15, 265] width 17 height 17
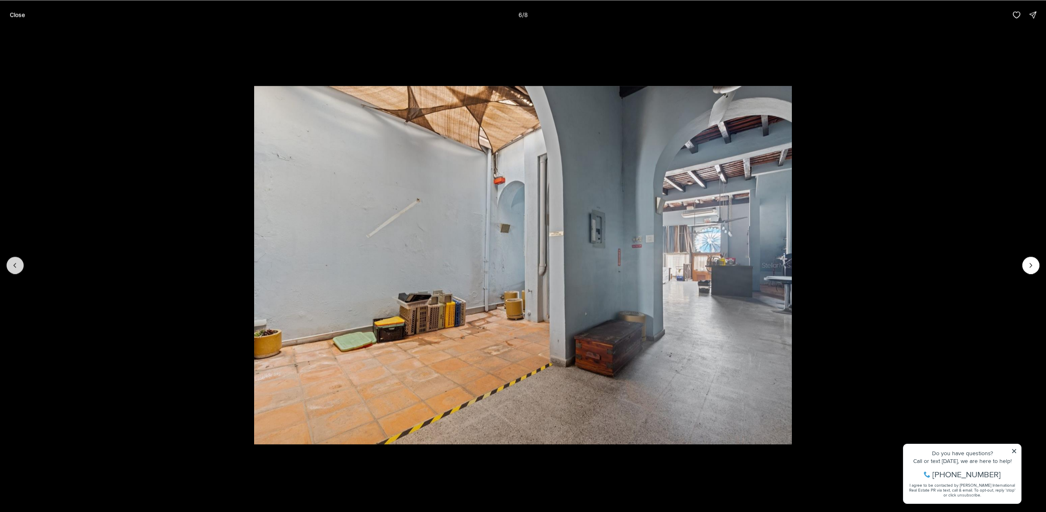
click at [20, 262] on button "Previous slide" at bounding box center [15, 265] width 17 height 17
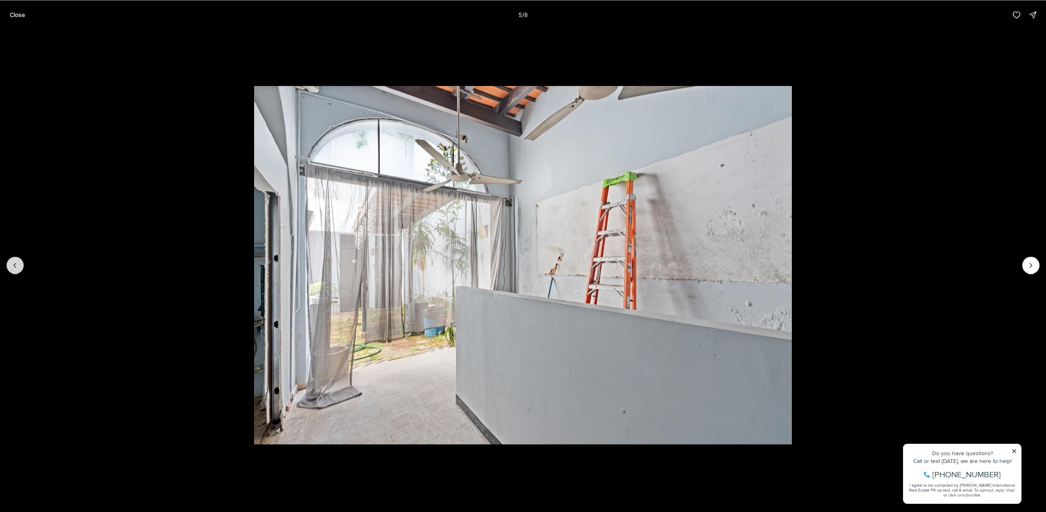
click at [20, 262] on button "Previous slide" at bounding box center [15, 265] width 17 height 17
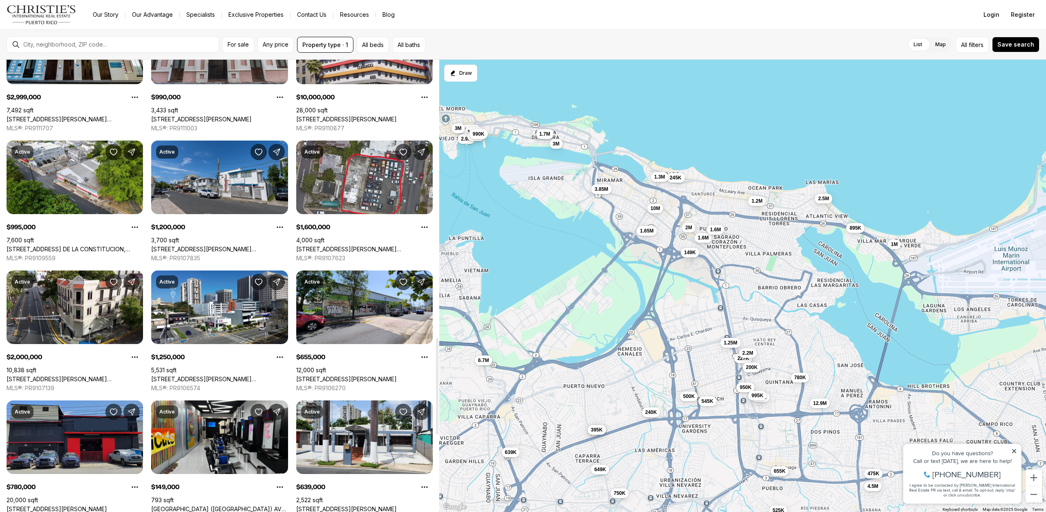
scroll to position [1389, 0]
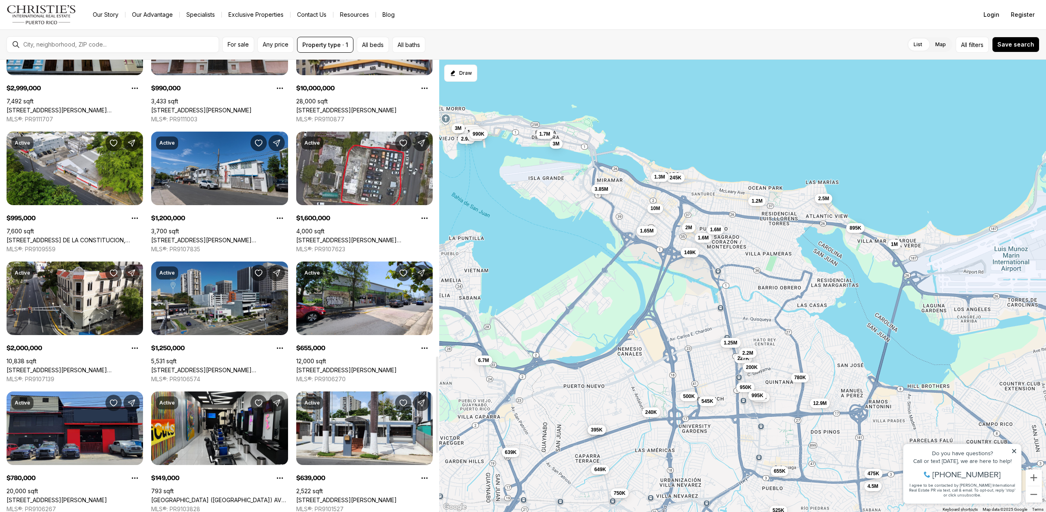
click at [183, 367] on link "[STREET_ADDRESS][PERSON_NAME][PERSON_NAME]" at bounding box center [219, 370] width 136 height 7
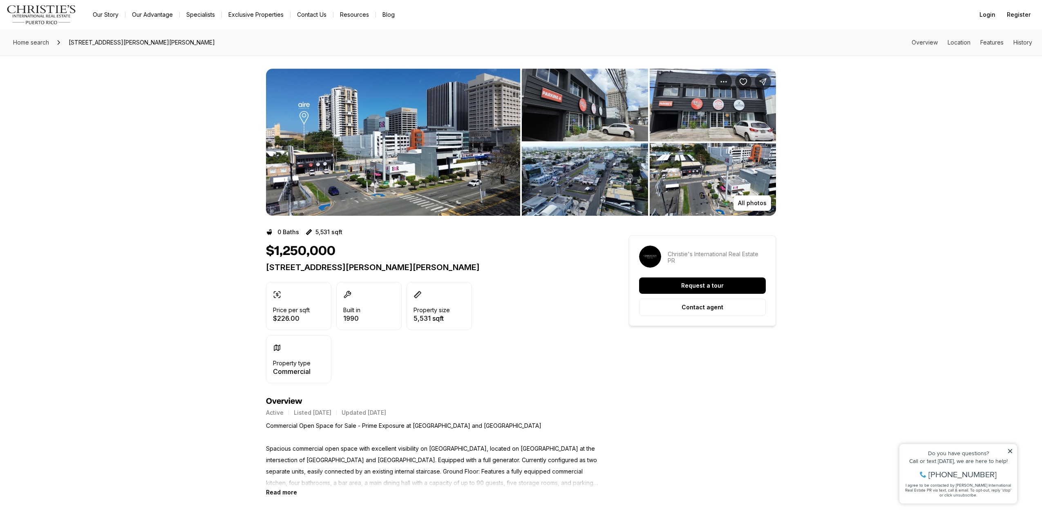
click at [410, 174] on img "View image gallery" at bounding box center [393, 142] width 254 height 147
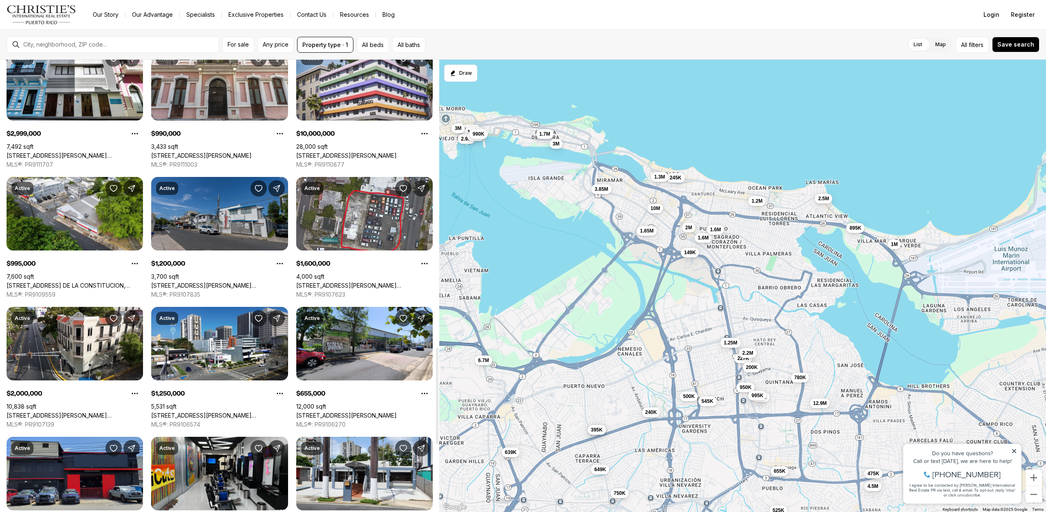
scroll to position [1308, 0]
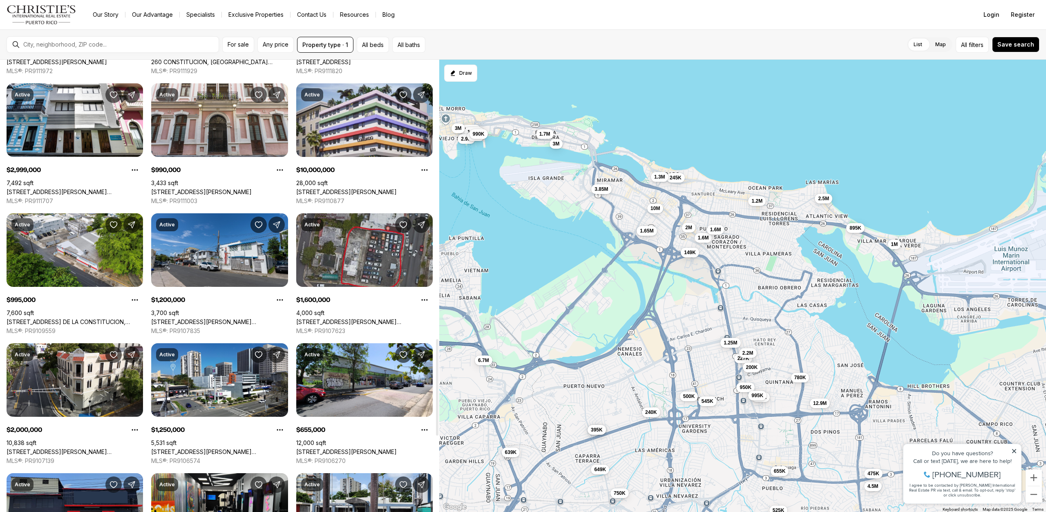
click at [392, 318] on link "[STREET_ADDRESS][PERSON_NAME][PERSON_NAME]" at bounding box center [364, 321] width 136 height 7
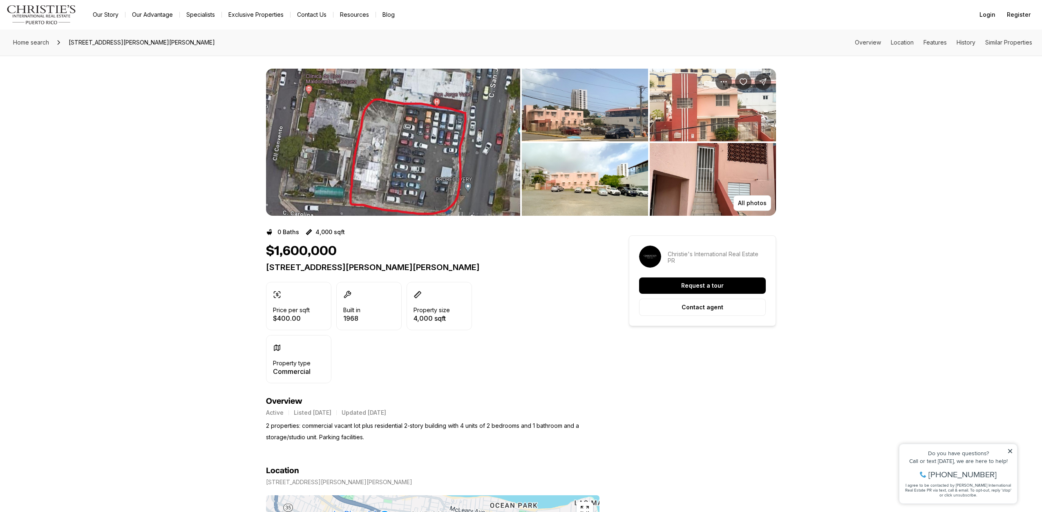
click at [430, 186] on img "View image gallery" at bounding box center [393, 142] width 254 height 147
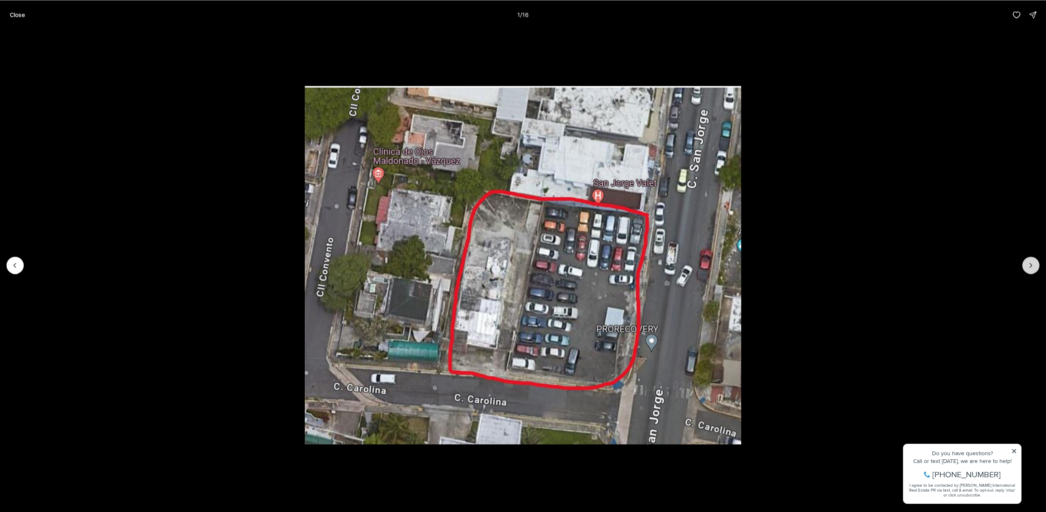
click at [1031, 260] on button "Next slide" at bounding box center [1030, 265] width 17 height 17
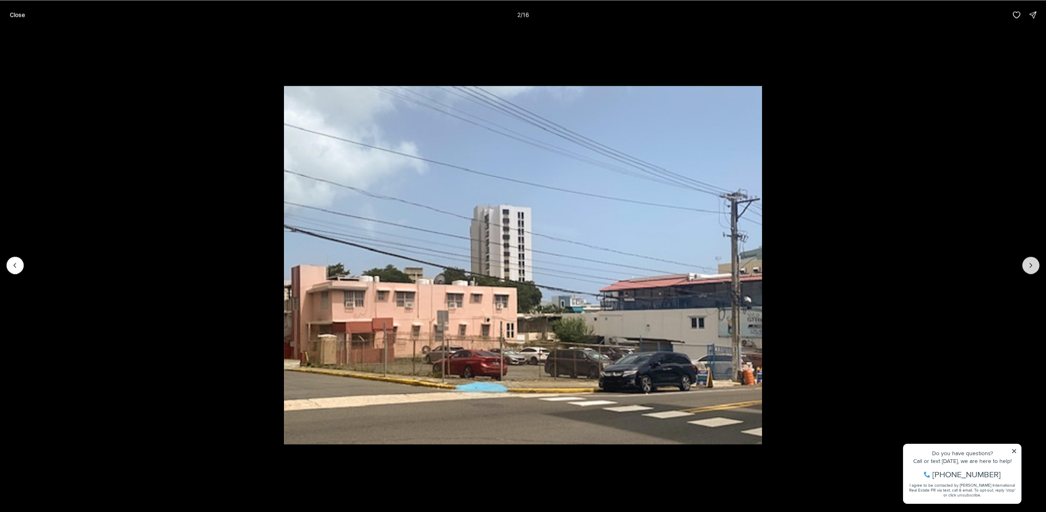
click at [1031, 260] on button "Next slide" at bounding box center [1030, 265] width 17 height 17
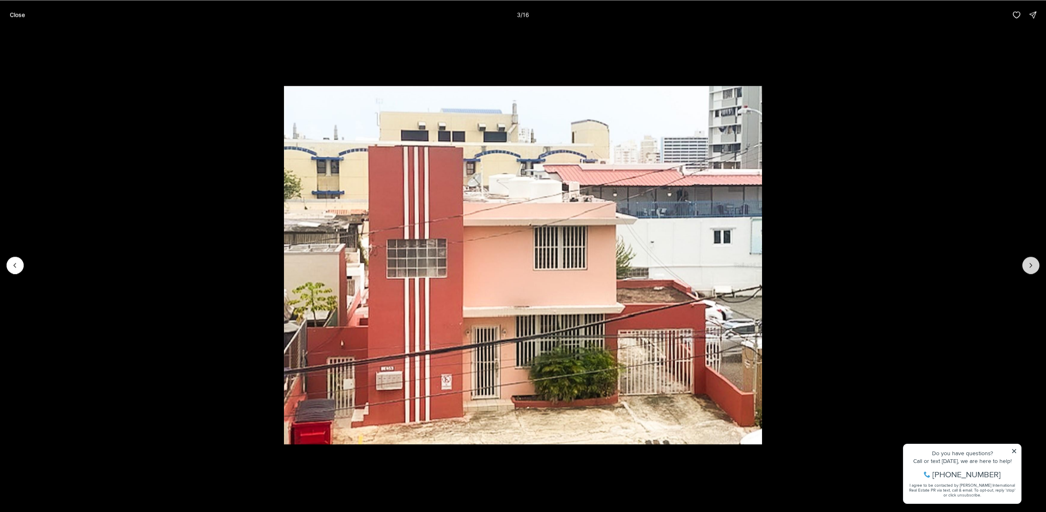
click at [1031, 260] on button "Next slide" at bounding box center [1030, 265] width 17 height 17
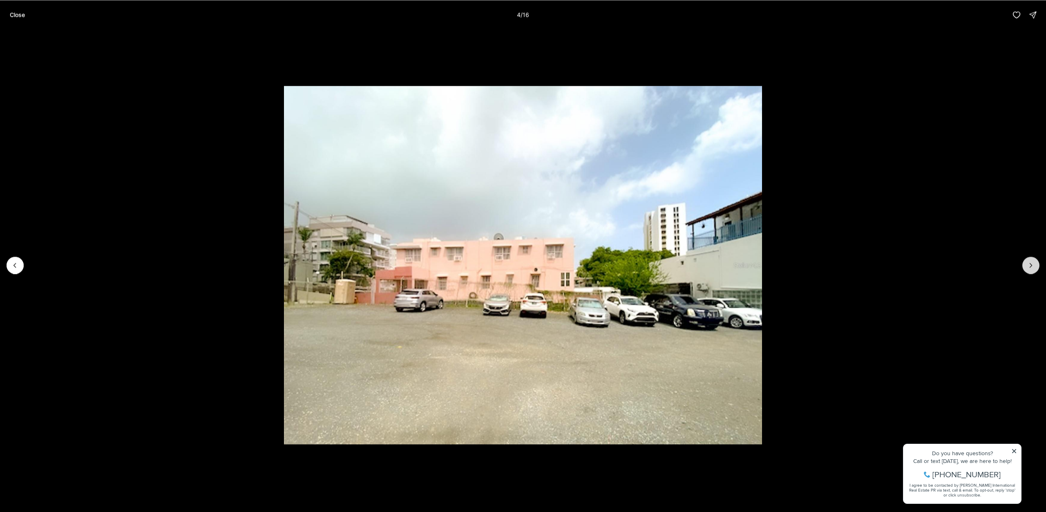
click at [1031, 260] on button "Next slide" at bounding box center [1030, 265] width 17 height 17
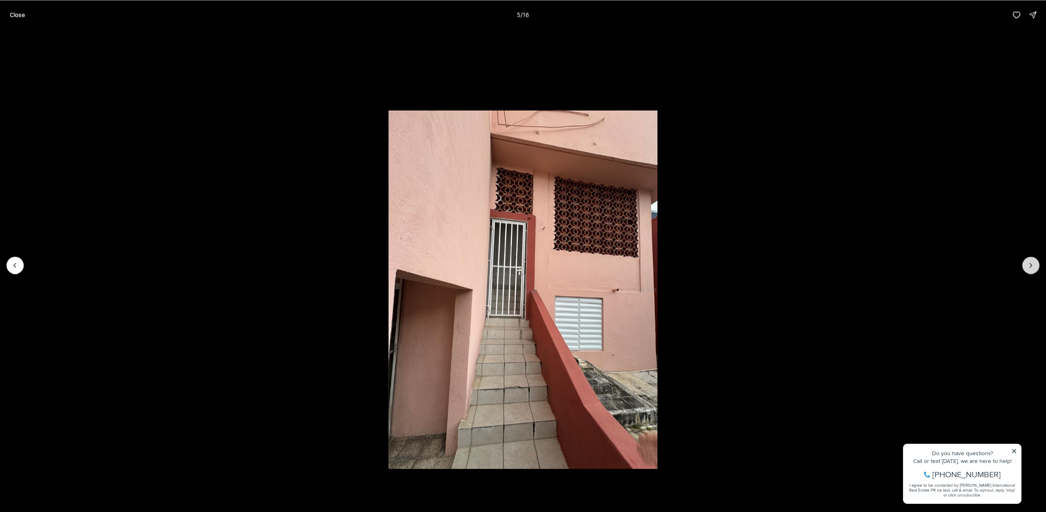
click at [1031, 260] on button "Next slide" at bounding box center [1030, 265] width 17 height 17
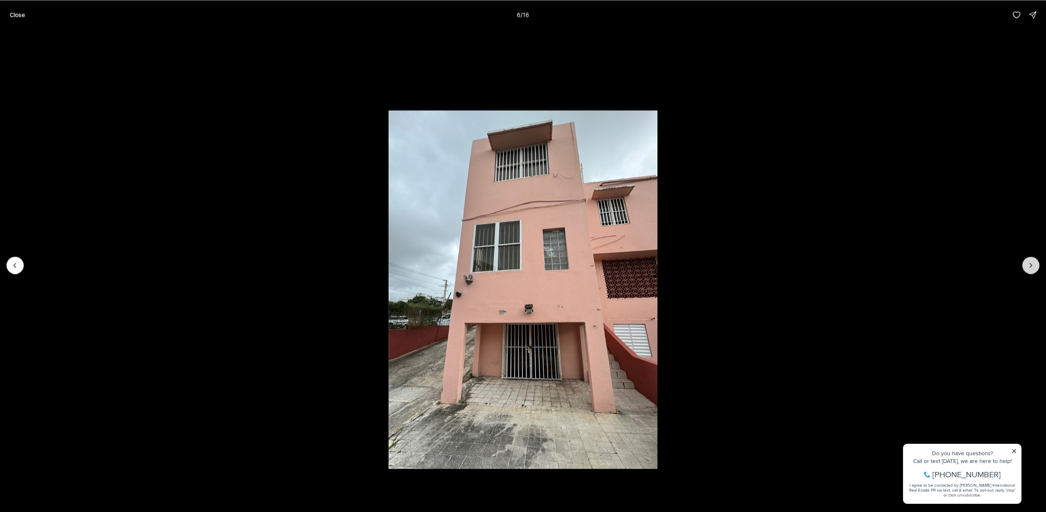
click at [1031, 260] on button "Next slide" at bounding box center [1030, 265] width 17 height 17
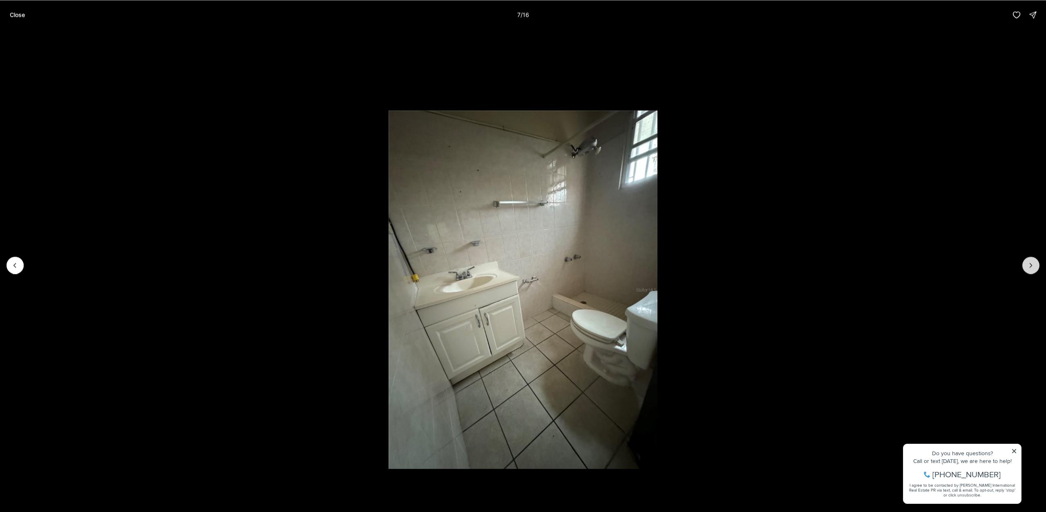
click at [1031, 260] on button "Next slide" at bounding box center [1030, 265] width 17 height 17
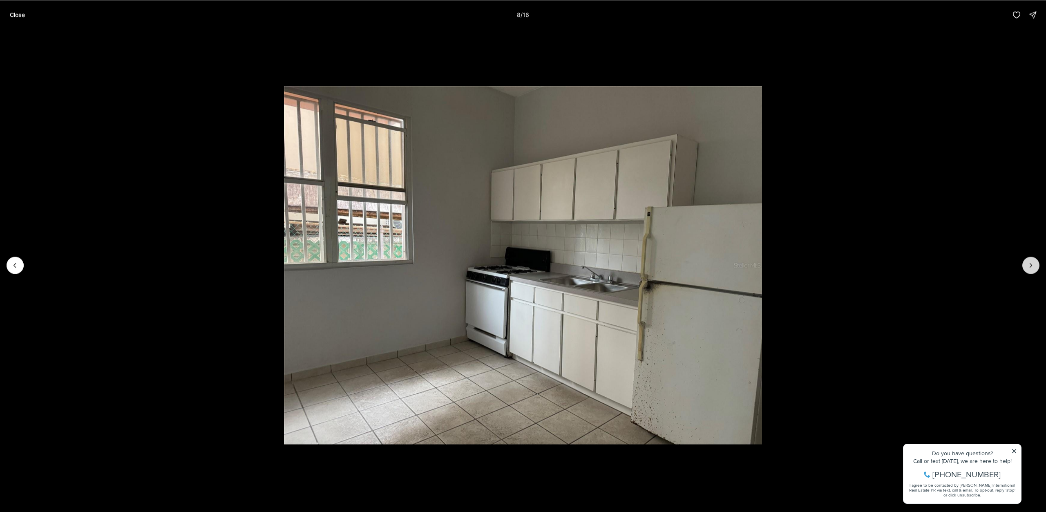
click at [1031, 260] on button "Next slide" at bounding box center [1030, 265] width 17 height 17
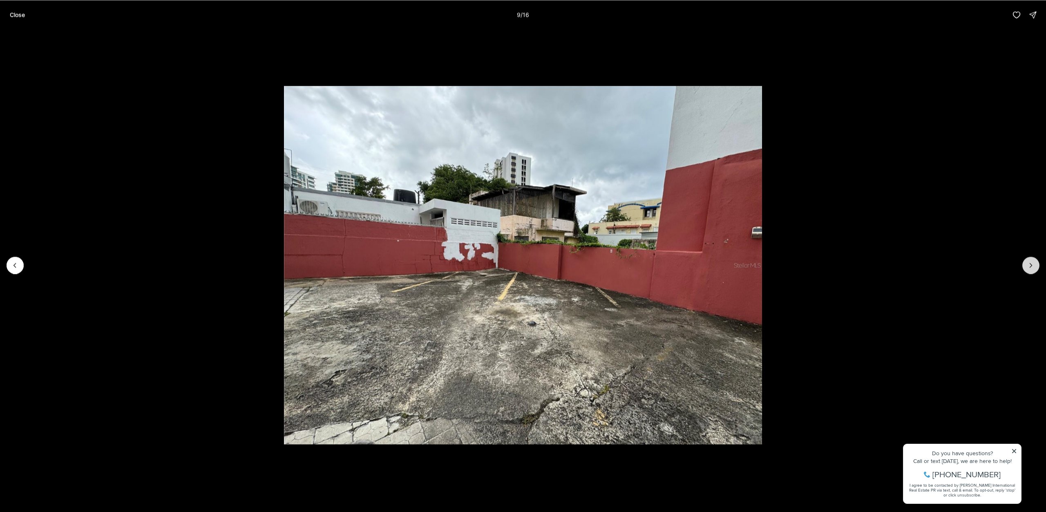
click at [1031, 260] on button "Next slide" at bounding box center [1030, 265] width 17 height 17
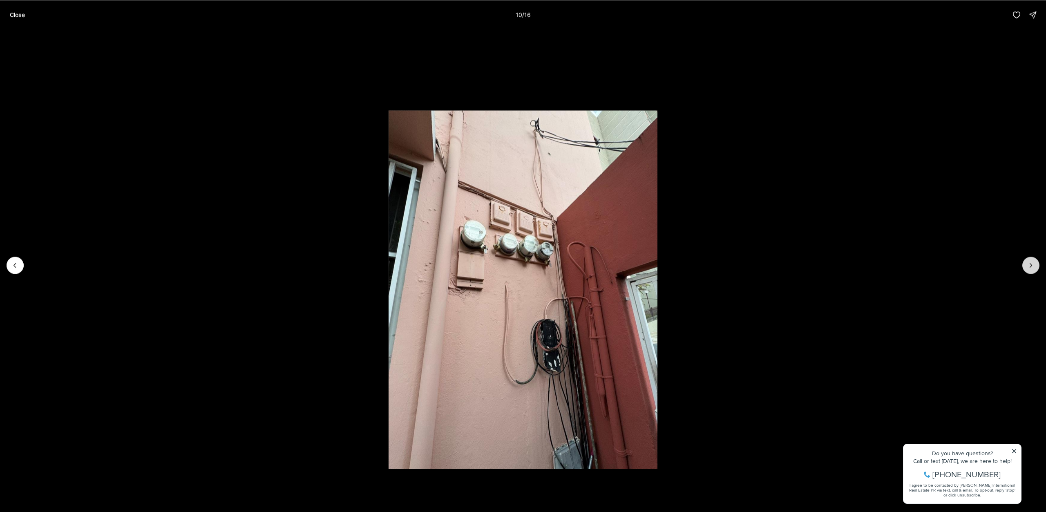
click at [1031, 260] on button "Next slide" at bounding box center [1030, 265] width 17 height 17
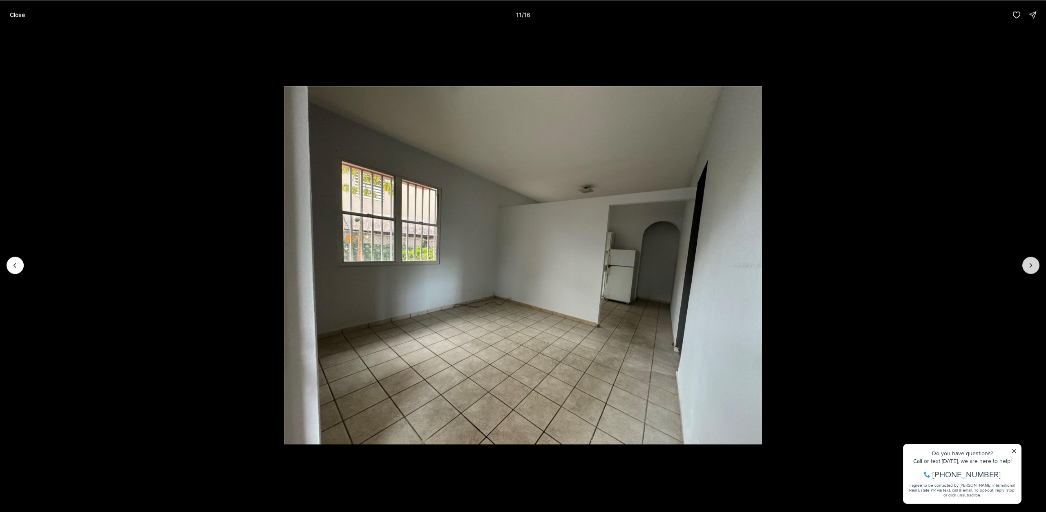
click at [1031, 260] on button "Next slide" at bounding box center [1030, 265] width 17 height 17
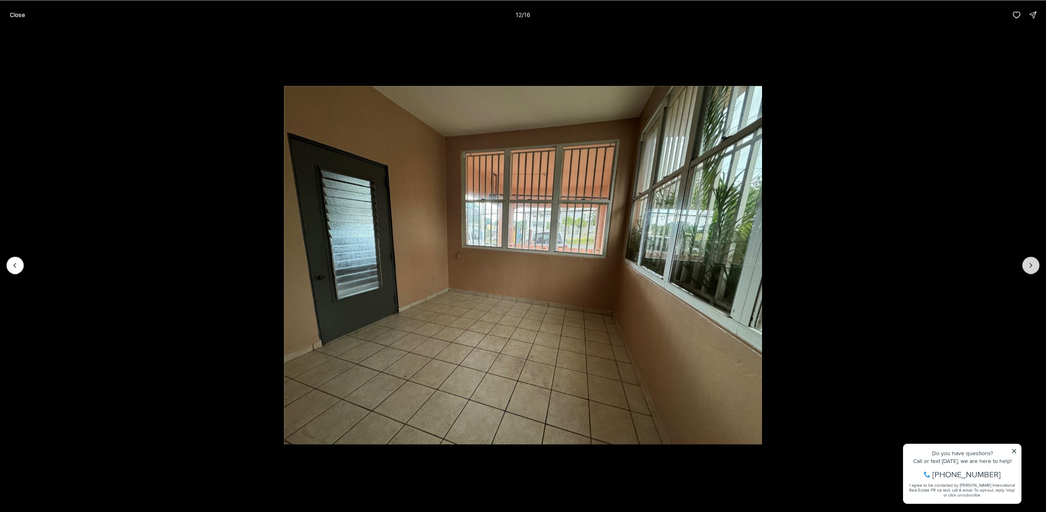
click at [1031, 260] on button "Next slide" at bounding box center [1030, 265] width 17 height 17
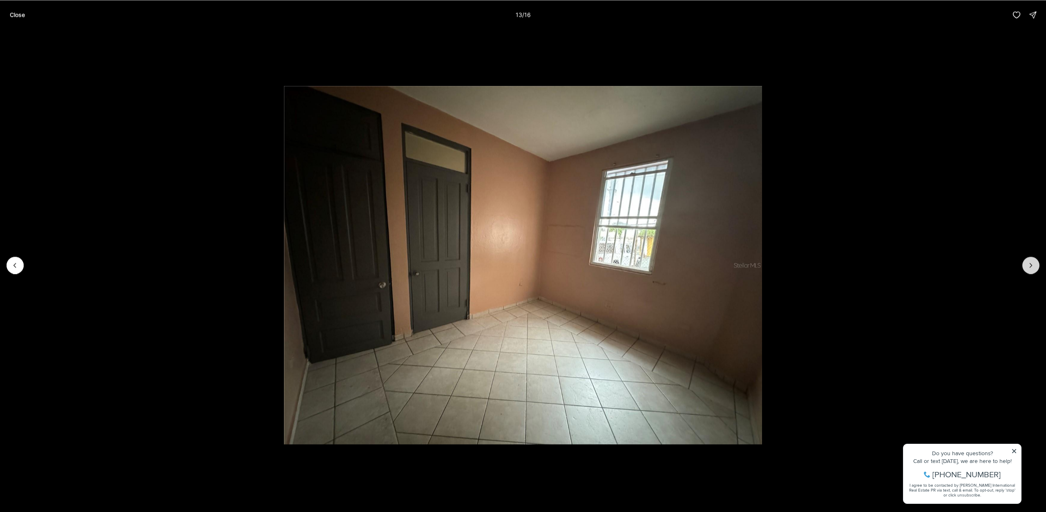
click at [1031, 260] on button "Next slide" at bounding box center [1030, 265] width 17 height 17
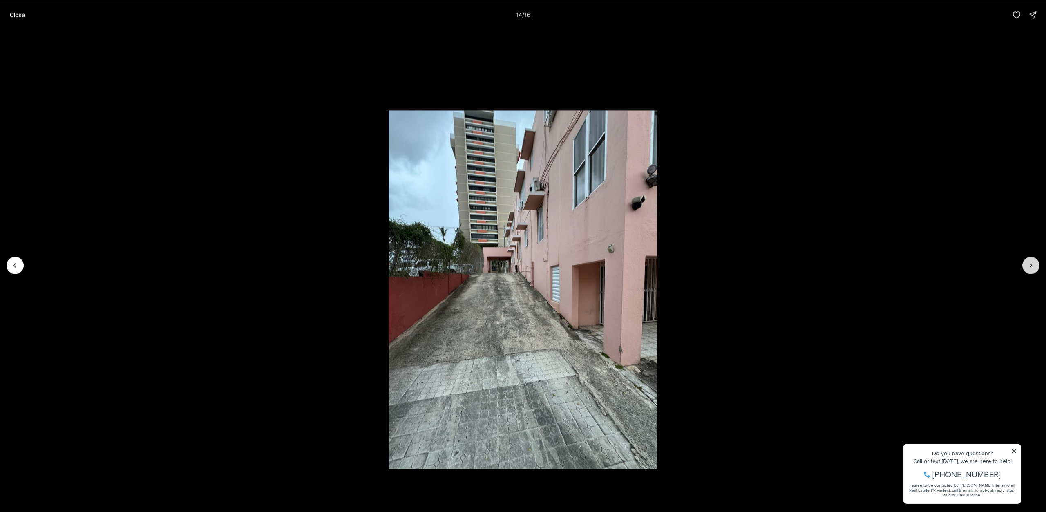
click at [1031, 260] on button "Next slide" at bounding box center [1030, 265] width 17 height 17
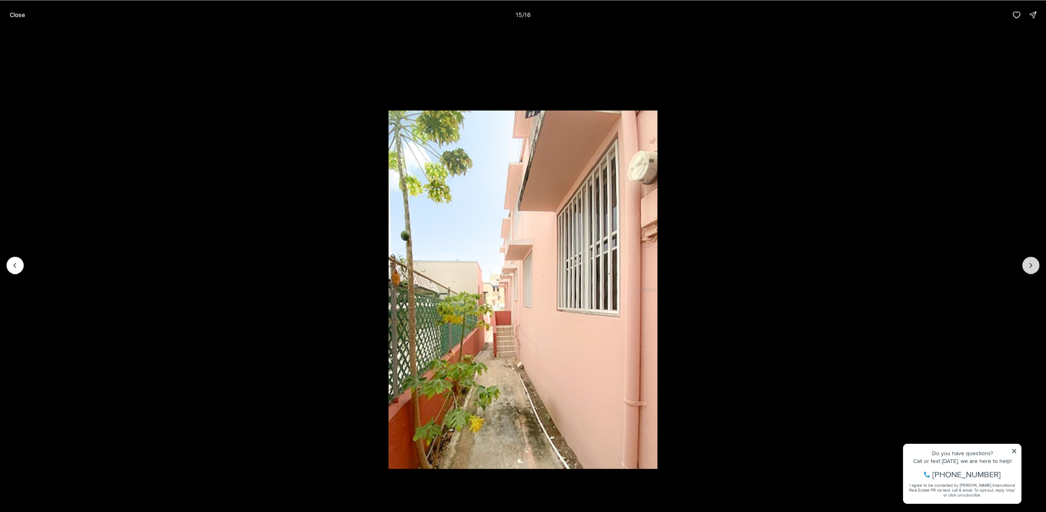
click at [1031, 260] on button "Next slide" at bounding box center [1030, 265] width 17 height 17
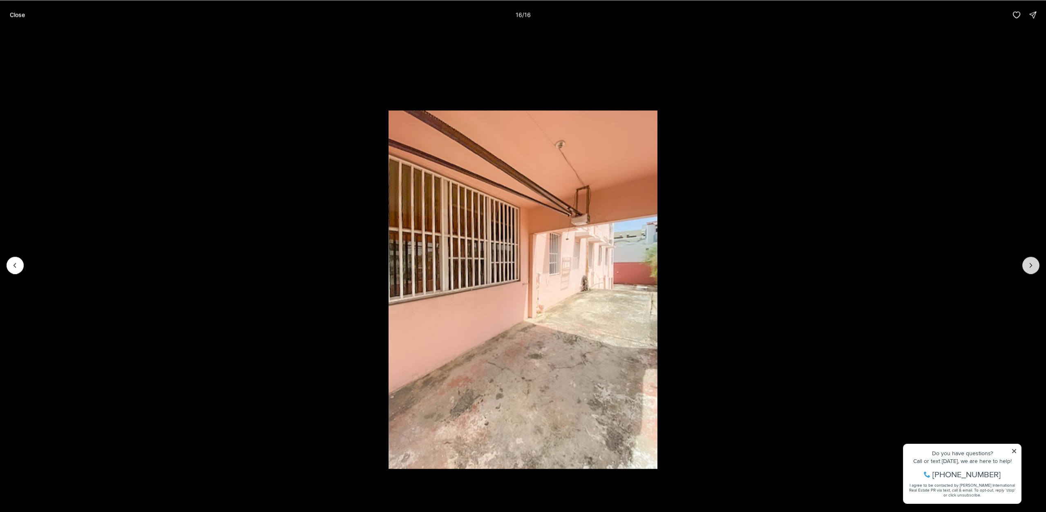
click at [1031, 260] on div at bounding box center [1030, 265] width 17 height 17
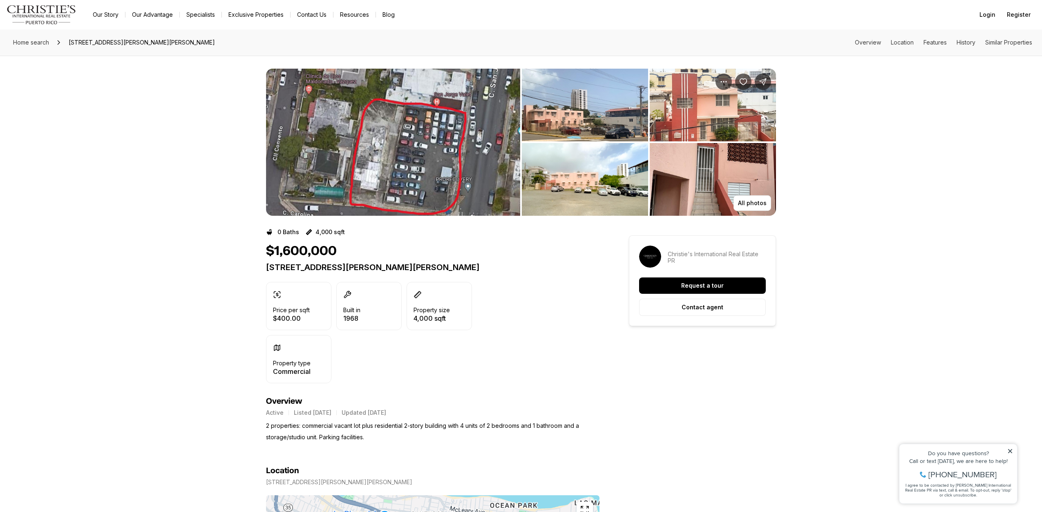
click at [390, 160] on img "View image gallery" at bounding box center [393, 142] width 254 height 147
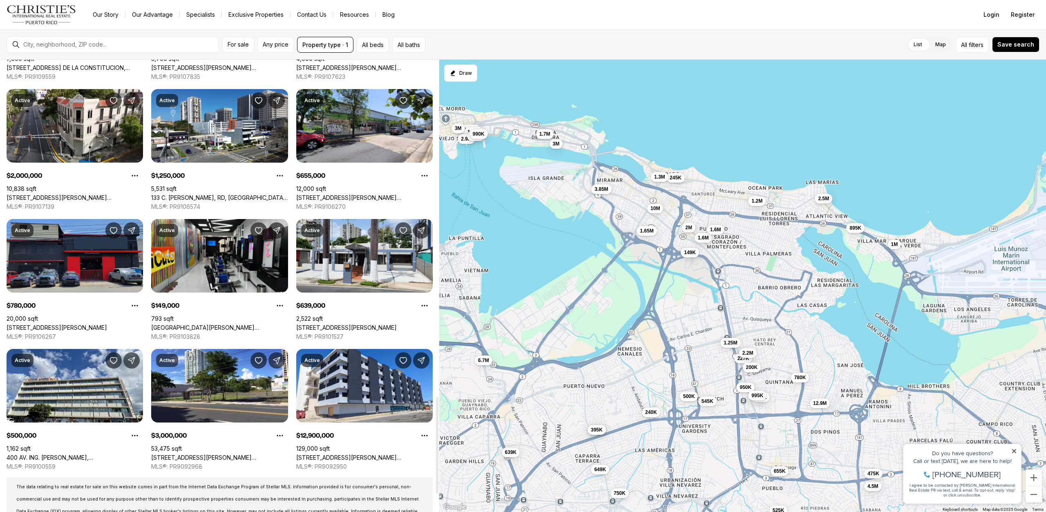
scroll to position [1594, 0]
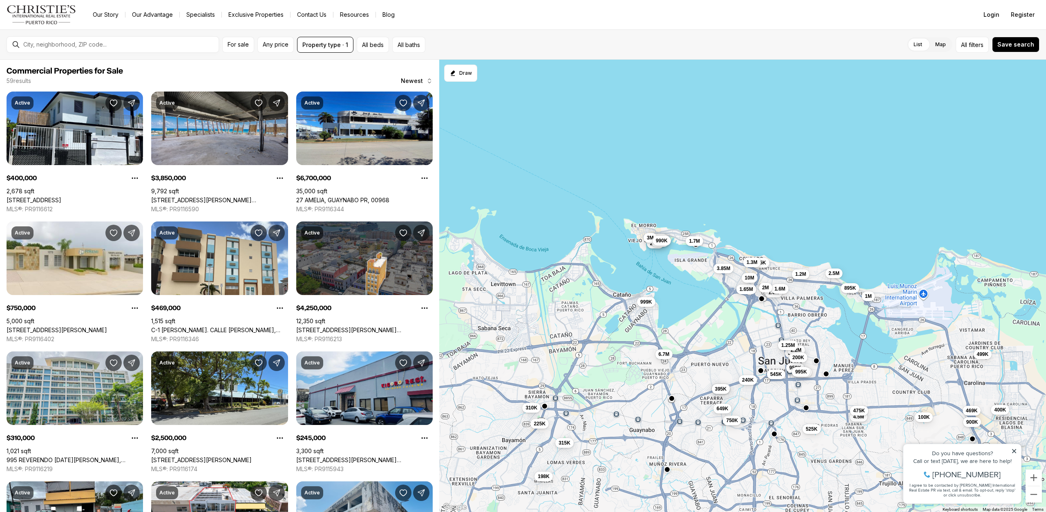
drag, startPoint x: 490, startPoint y: 359, endPoint x: 574, endPoint y: 340, distance: 85.8
click at [574, 340] on div "3.85M 6.7M 750K 4.25M 1.54M 2.5M 245K 649K 175K 1.65M 227K 545K 1.6M 1M 375K 39…" at bounding box center [742, 286] width 607 height 453
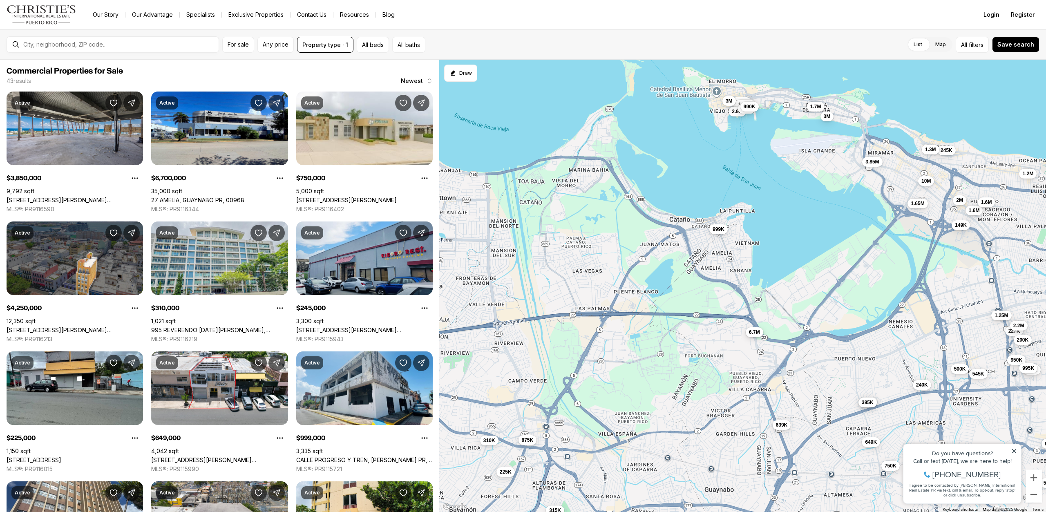
click at [754, 335] on span "6.7M" at bounding box center [754, 332] width 11 height 7
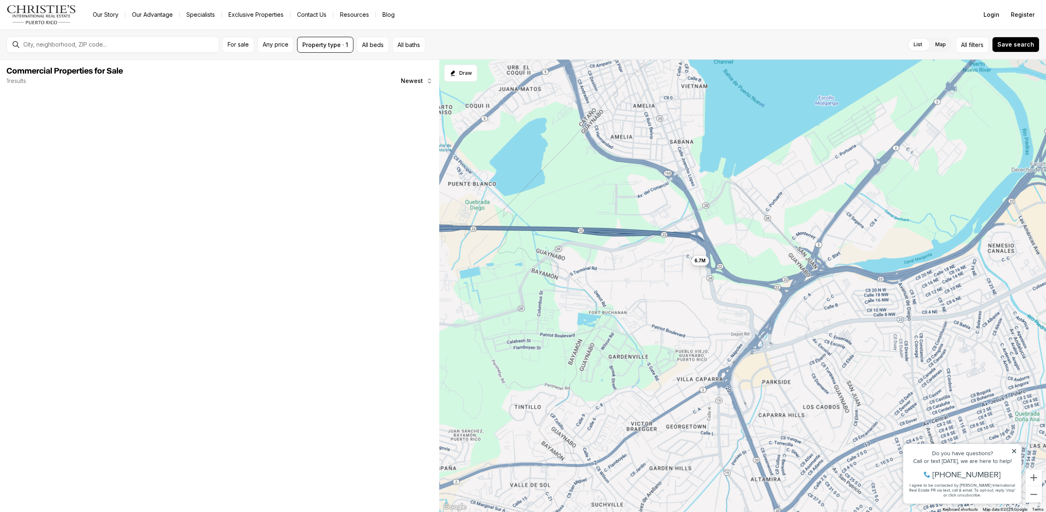
click at [702, 264] on button "6.7M" at bounding box center [700, 261] width 18 height 10
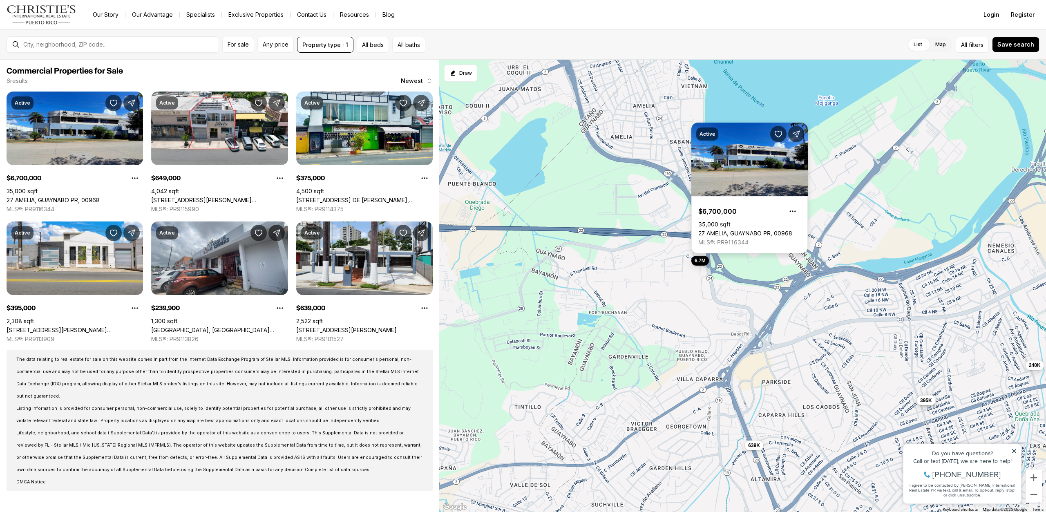
click at [734, 230] on link "27 AMELIA, GUAYNABO PR, 00968" at bounding box center [745, 233] width 94 height 7
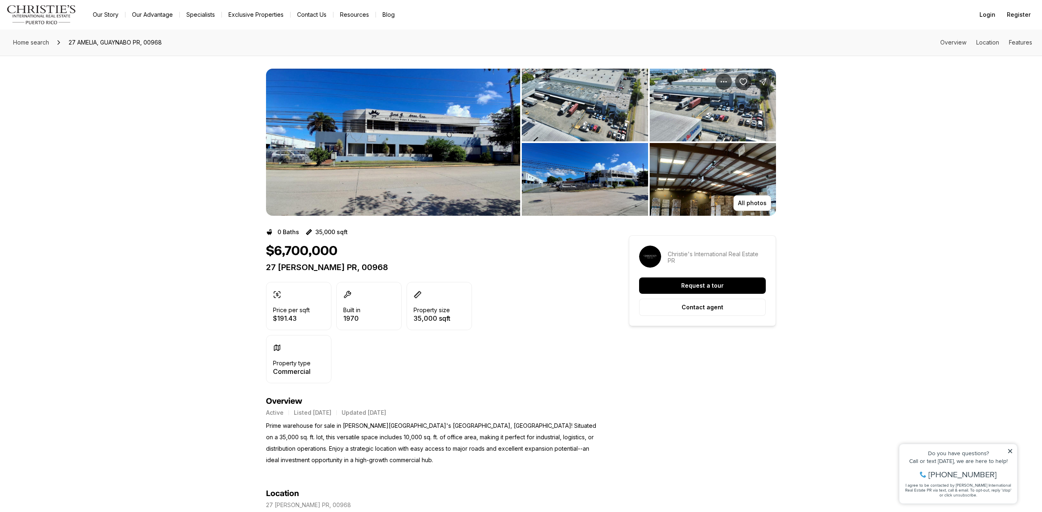
click at [375, 165] on img "View image gallery" at bounding box center [393, 142] width 254 height 147
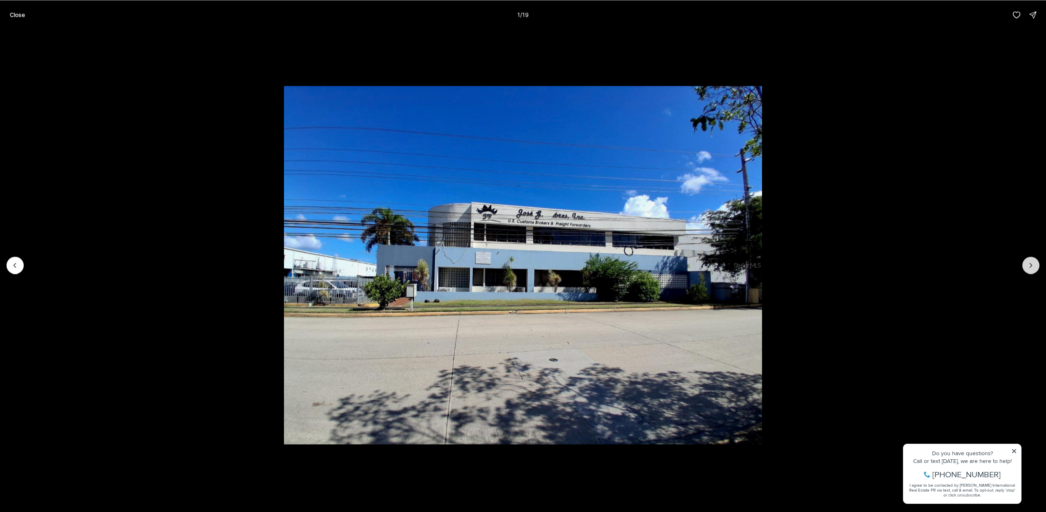
click at [1025, 268] on button "Next slide" at bounding box center [1030, 265] width 17 height 17
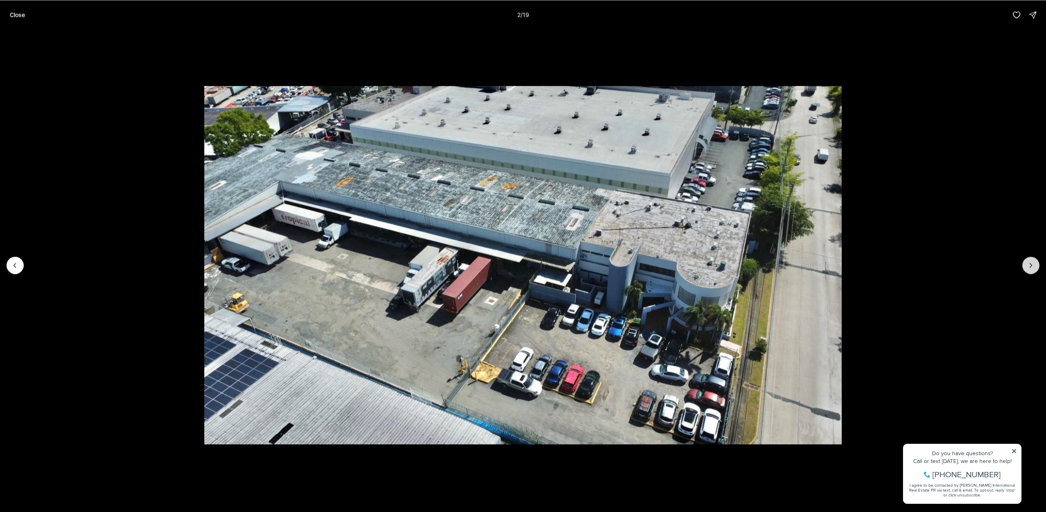
click at [1025, 268] on button "Next slide" at bounding box center [1030, 265] width 17 height 17
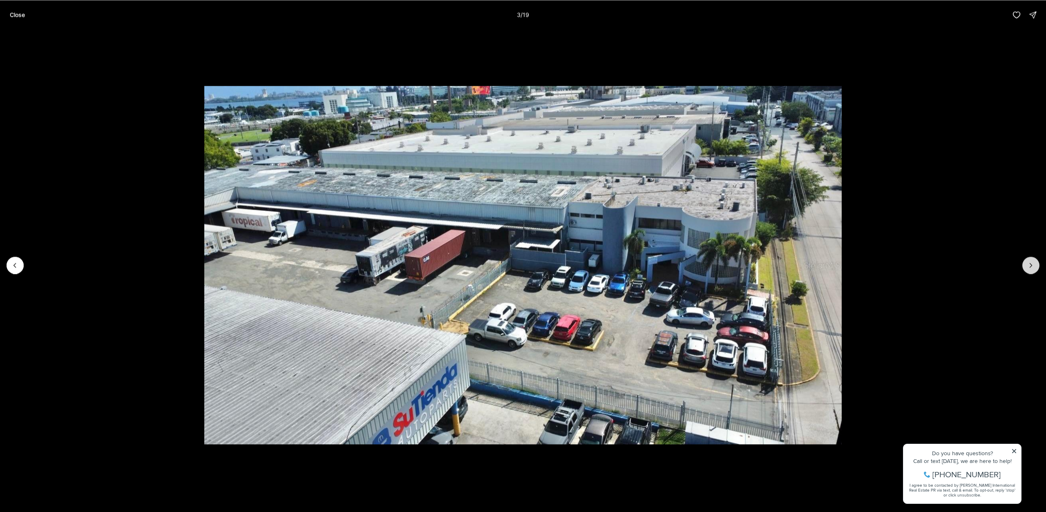
click at [1025, 268] on button "Next slide" at bounding box center [1030, 265] width 17 height 17
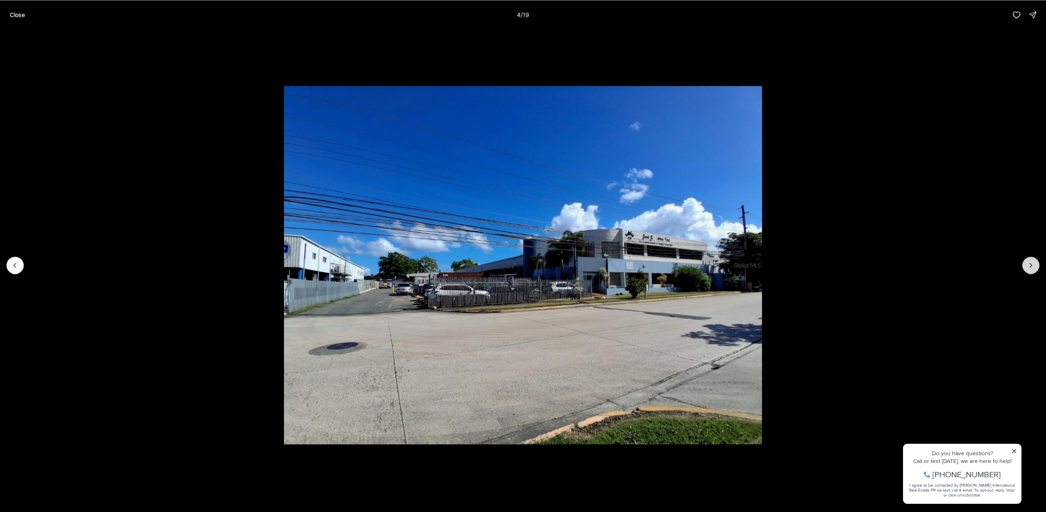
click at [1025, 268] on button "Next slide" at bounding box center [1030, 265] width 17 height 17
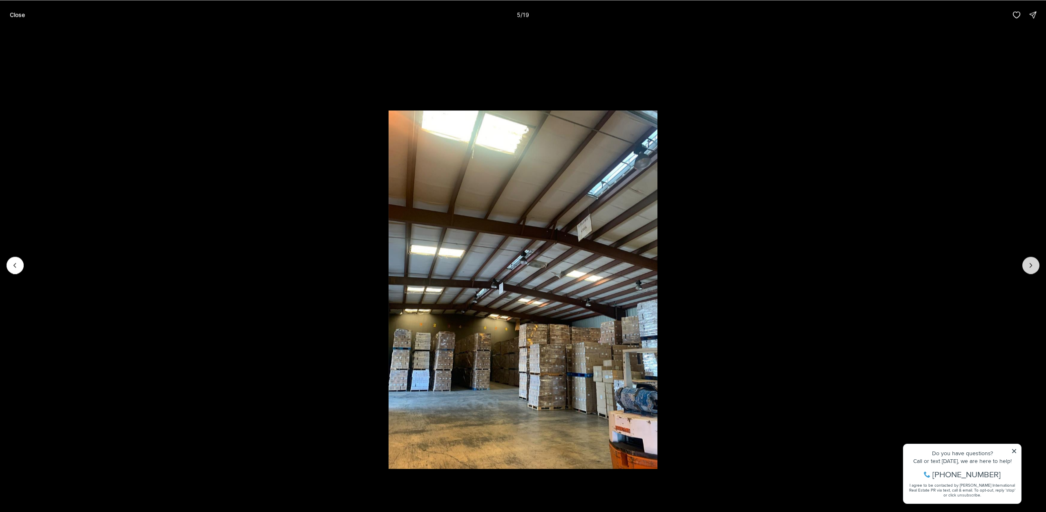
click at [1025, 268] on button "Next slide" at bounding box center [1030, 265] width 17 height 17
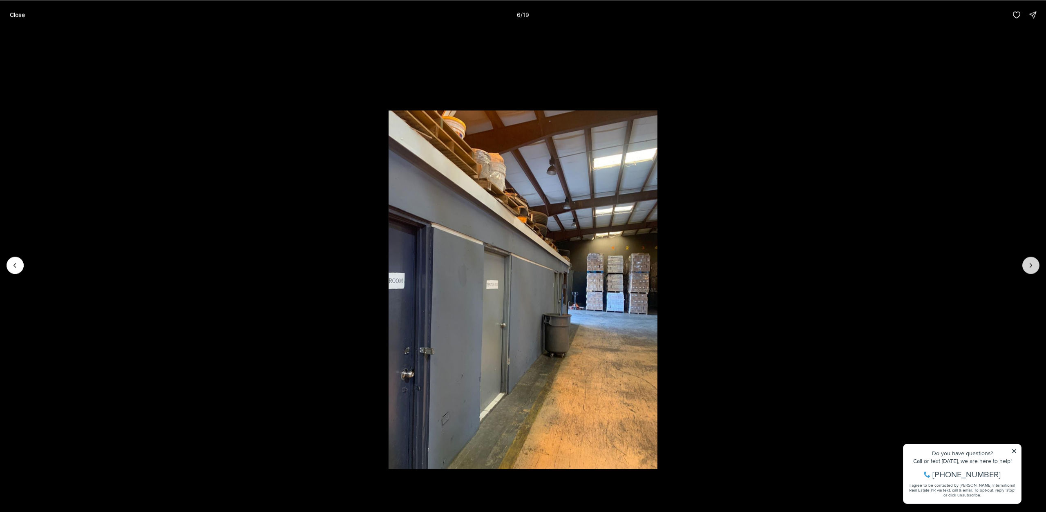
click at [1025, 268] on button "Next slide" at bounding box center [1030, 265] width 17 height 17
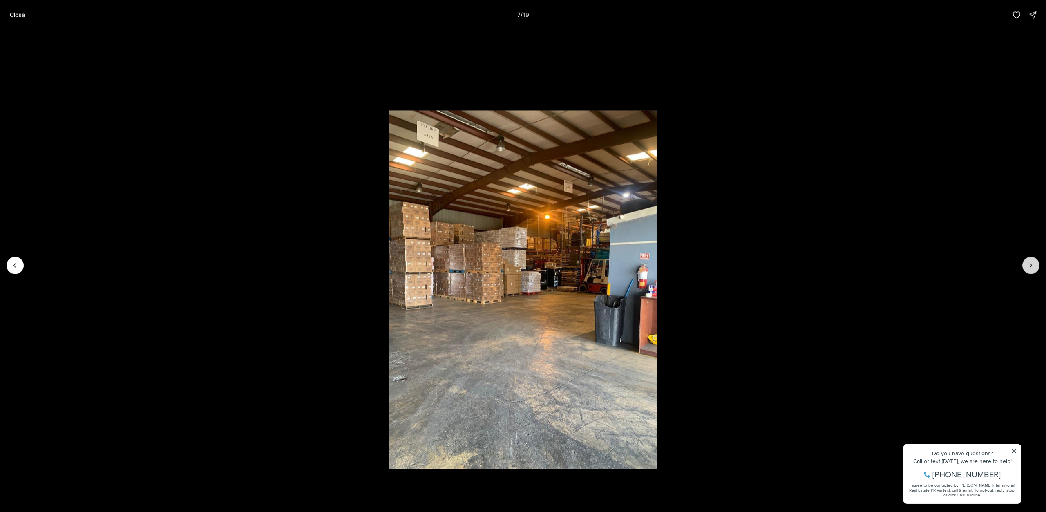
click at [1025, 268] on button "Next slide" at bounding box center [1030, 265] width 17 height 17
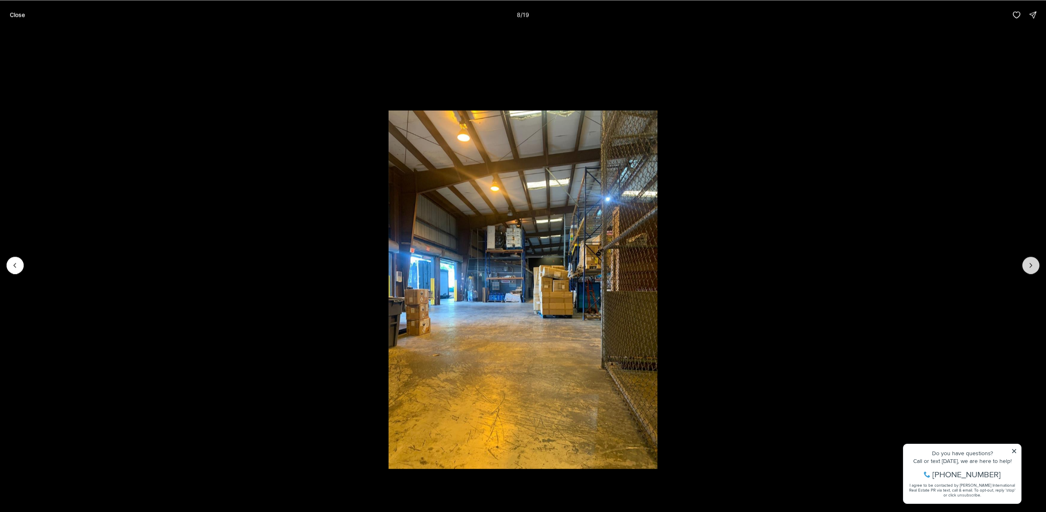
click at [1025, 268] on button "Next slide" at bounding box center [1030, 265] width 17 height 17
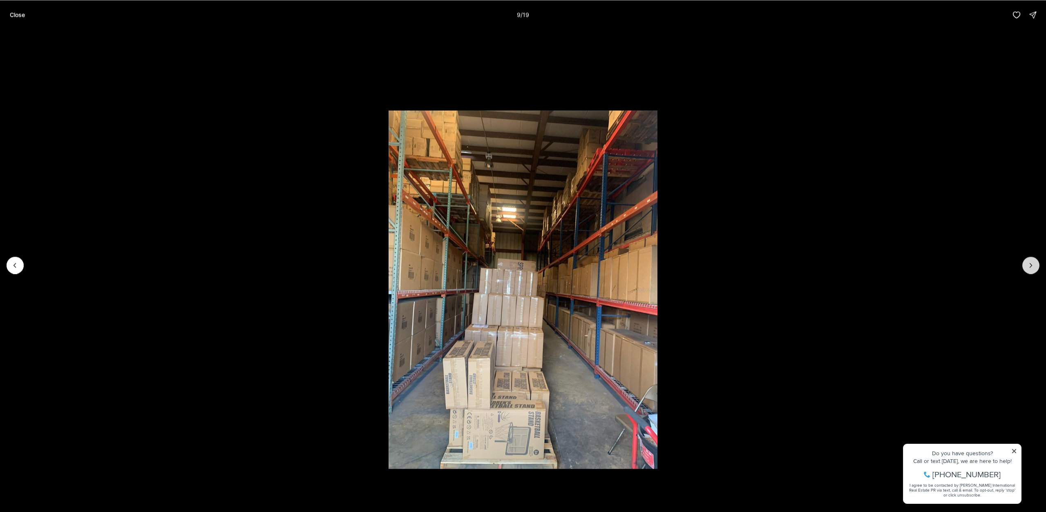
click at [1025, 268] on button "Next slide" at bounding box center [1030, 265] width 17 height 17
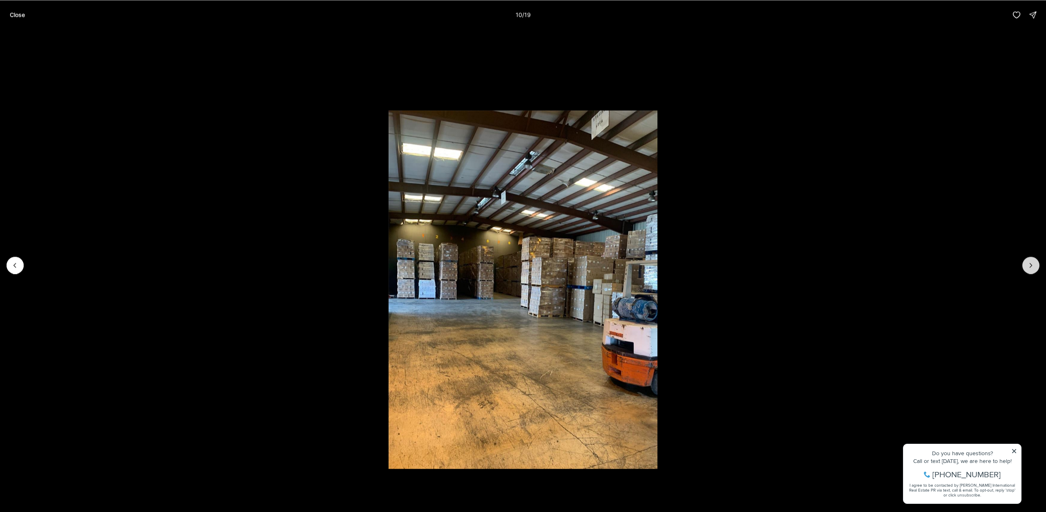
click at [1025, 268] on button "Next slide" at bounding box center [1030, 265] width 17 height 17
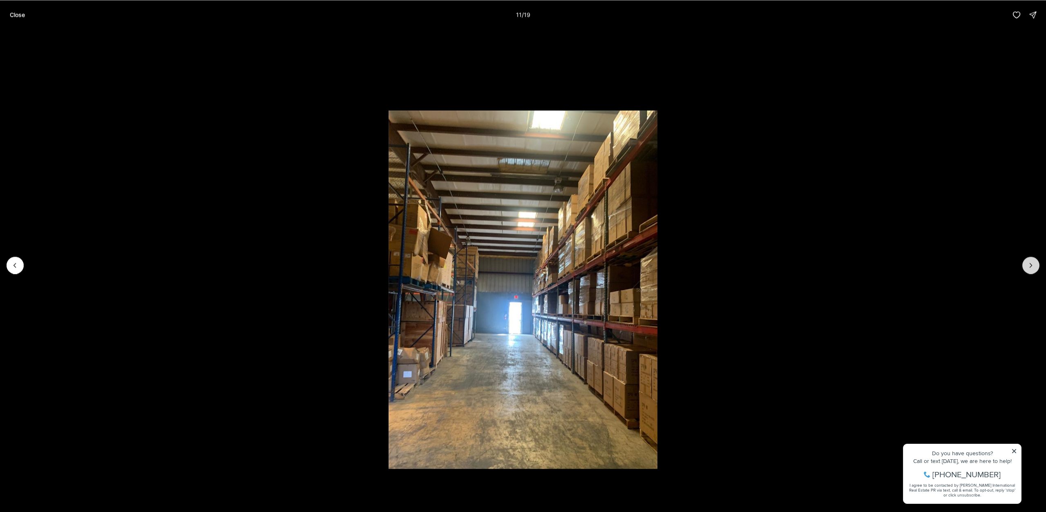
click at [1025, 268] on button "Next slide" at bounding box center [1030, 265] width 17 height 17
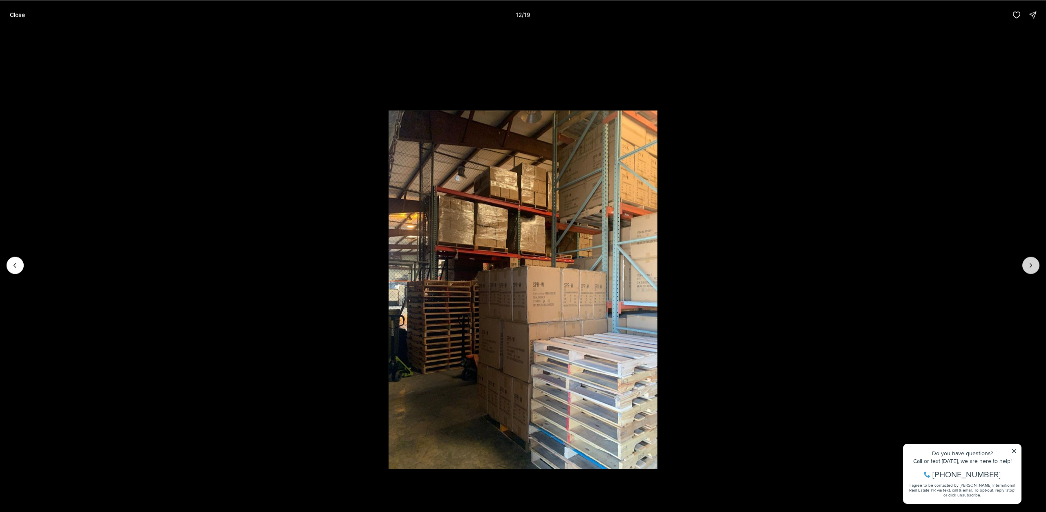
click at [1025, 268] on button "Next slide" at bounding box center [1030, 265] width 17 height 17
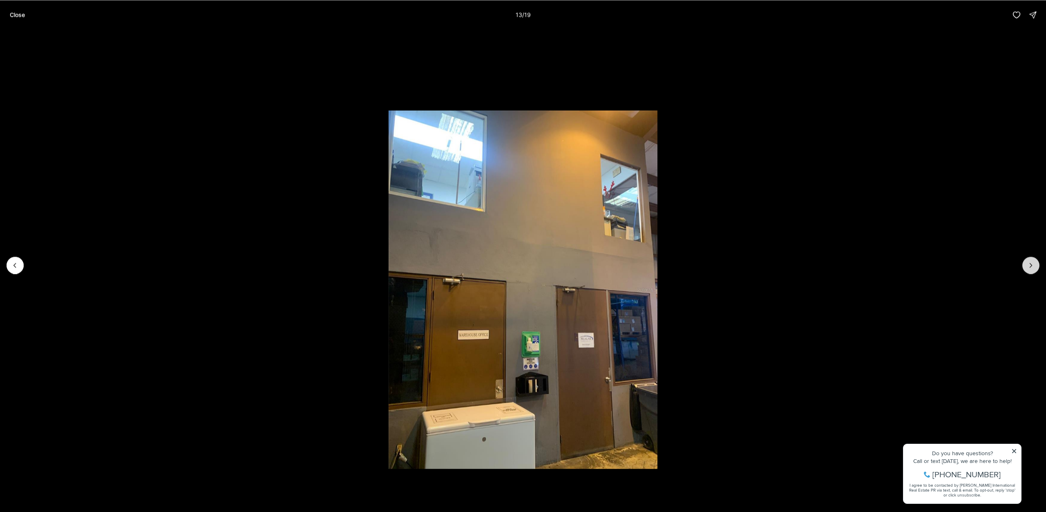
click at [1025, 268] on button "Next slide" at bounding box center [1030, 265] width 17 height 17
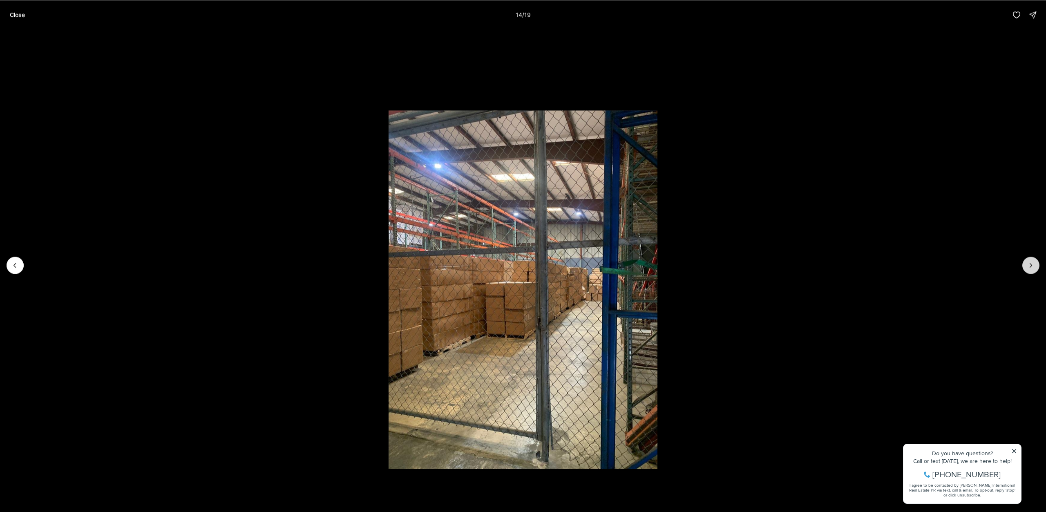
click at [1025, 268] on button "Next slide" at bounding box center [1030, 265] width 17 height 17
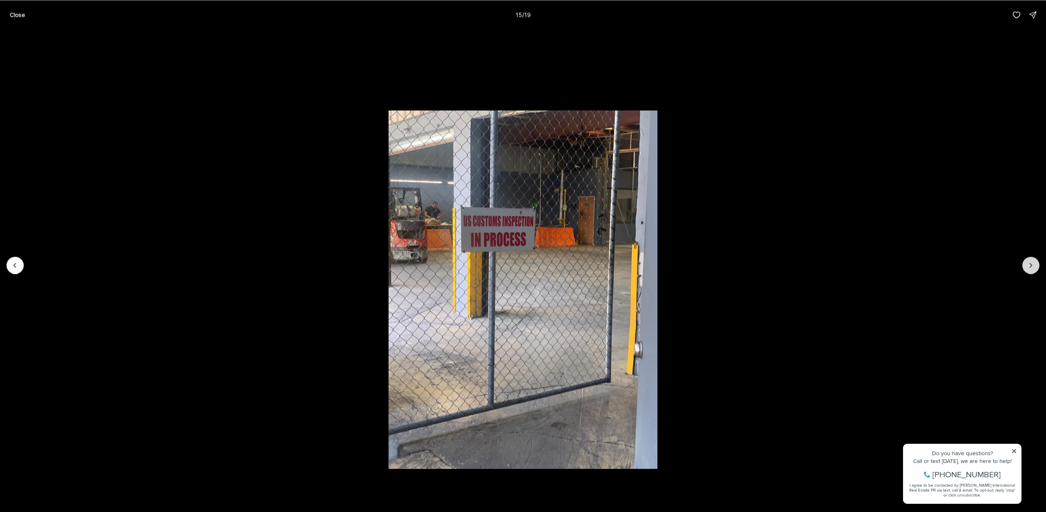
click at [1025, 268] on button "Next slide" at bounding box center [1030, 265] width 17 height 17
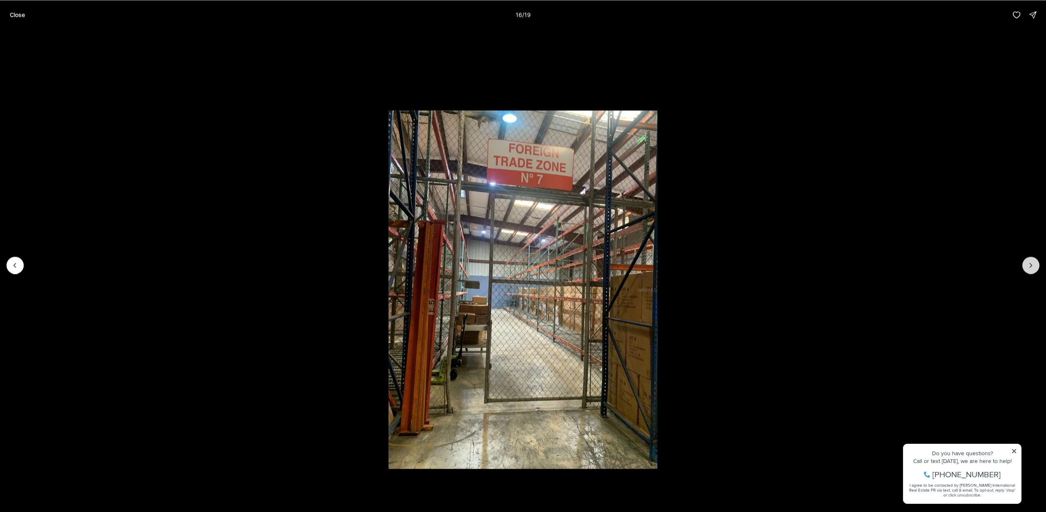
click at [1025, 268] on button "Next slide" at bounding box center [1030, 265] width 17 height 17
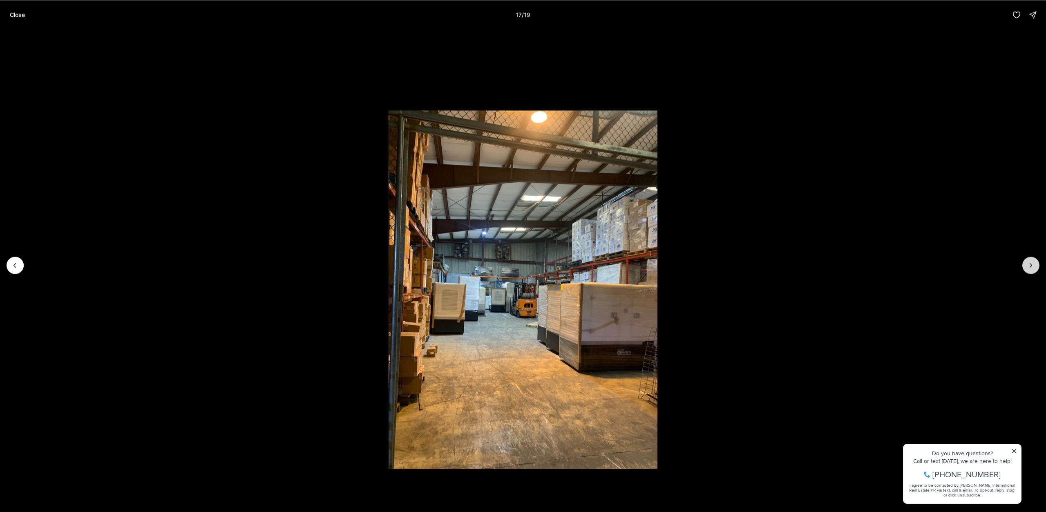
click at [1025, 268] on button "Next slide" at bounding box center [1030, 265] width 17 height 17
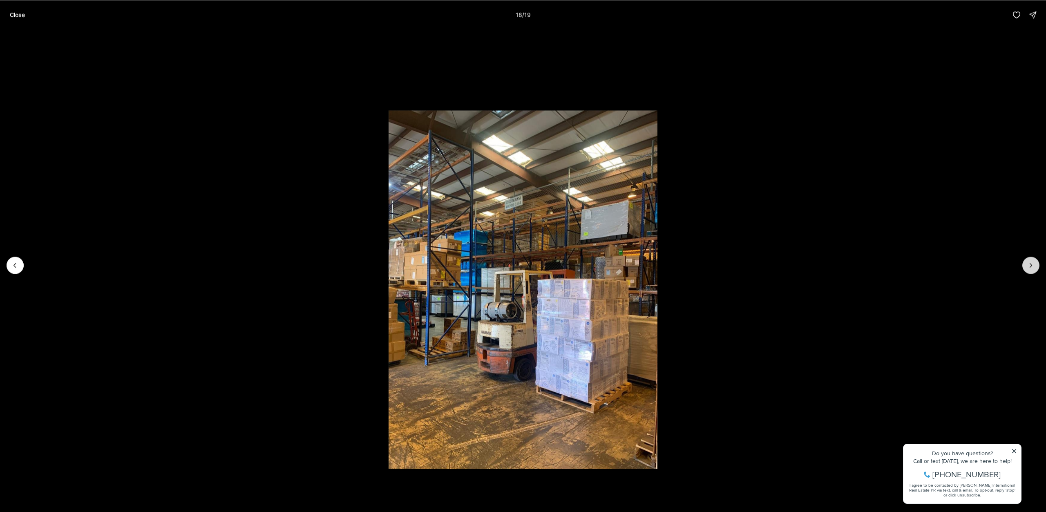
click at [1025, 268] on button "Next slide" at bounding box center [1030, 265] width 17 height 17
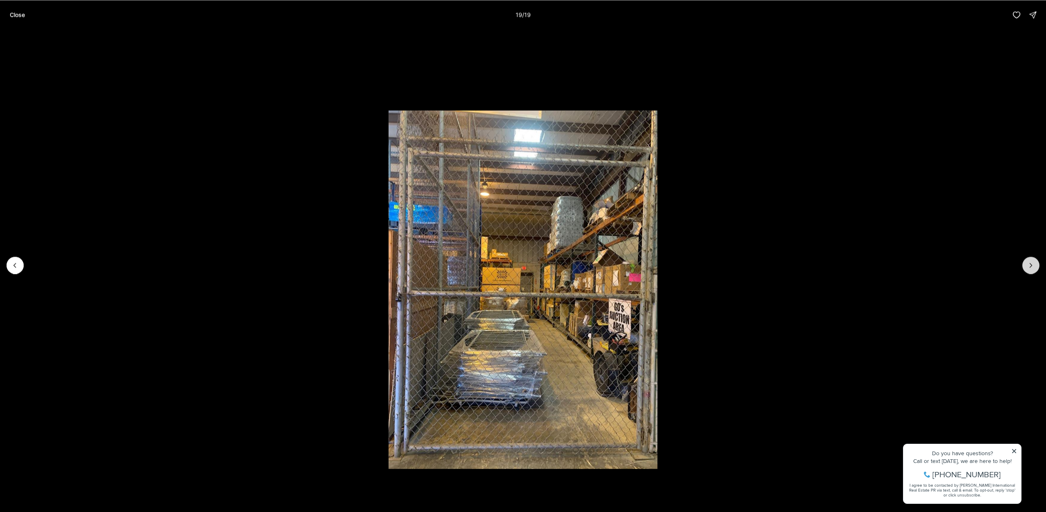
click at [1025, 268] on div at bounding box center [1030, 265] width 17 height 17
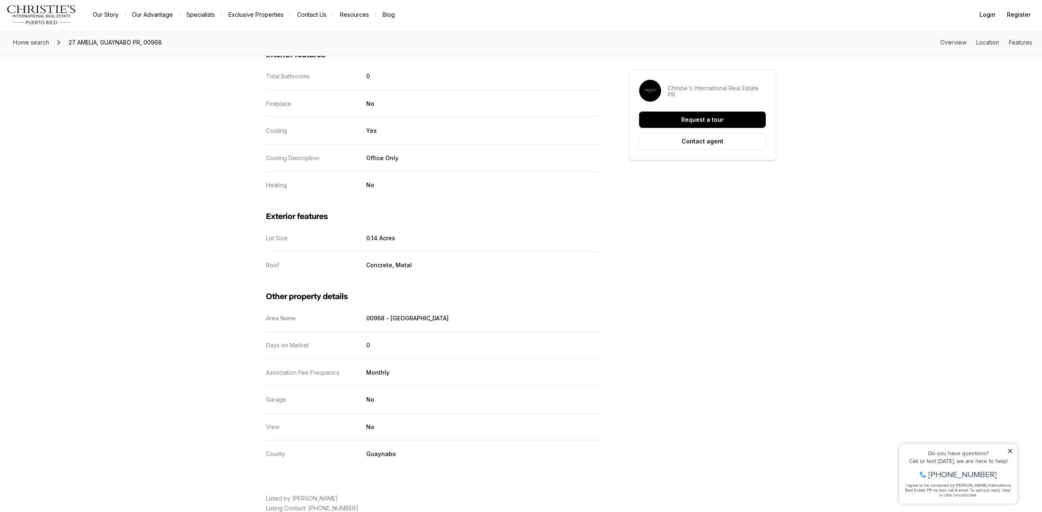
scroll to position [695, 0]
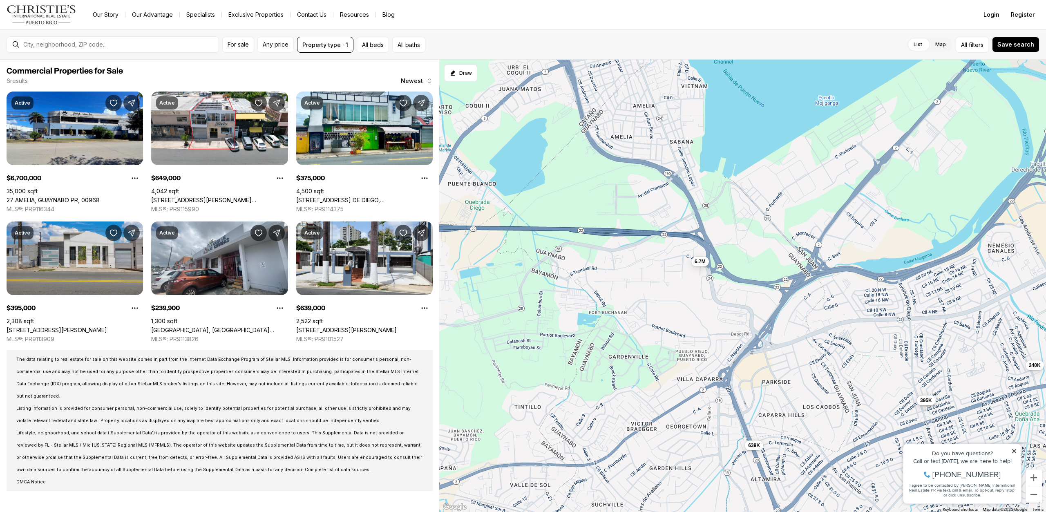
click at [62, 327] on link "[STREET_ADDRESS][PERSON_NAME]" at bounding box center [57, 330] width 101 height 7
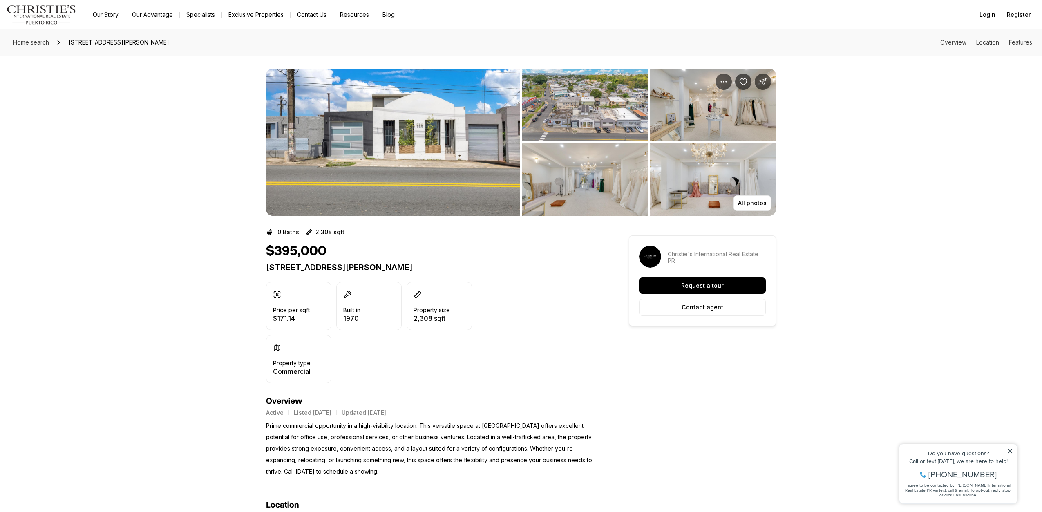
click at [404, 137] on img "View image gallery" at bounding box center [393, 142] width 254 height 147
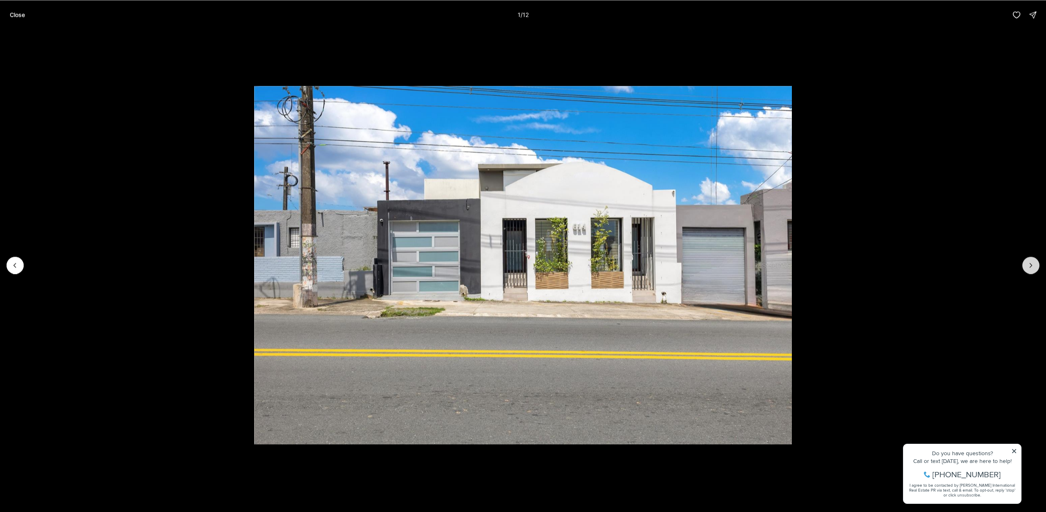
click at [1032, 260] on button "Next slide" at bounding box center [1030, 265] width 17 height 17
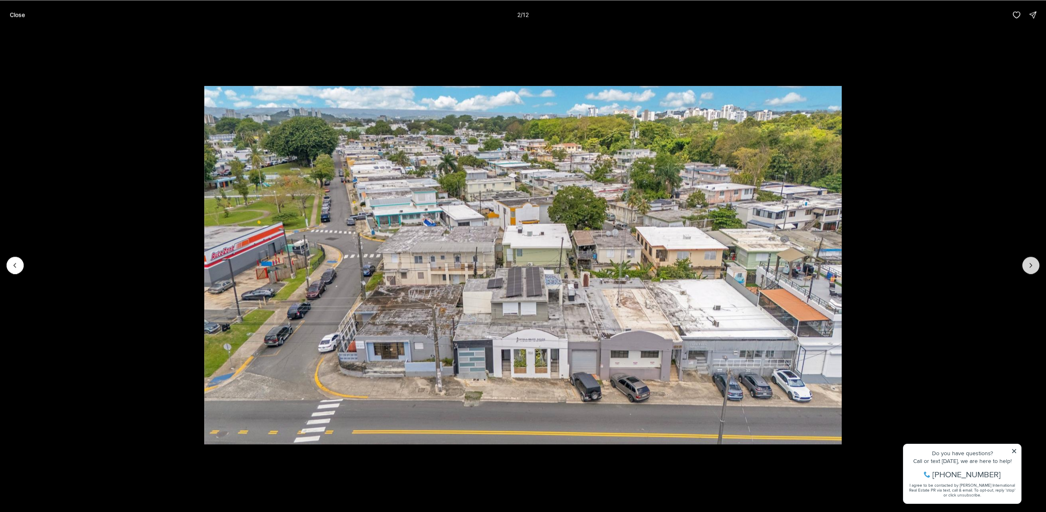
click at [1032, 260] on button "Next slide" at bounding box center [1030, 265] width 17 height 17
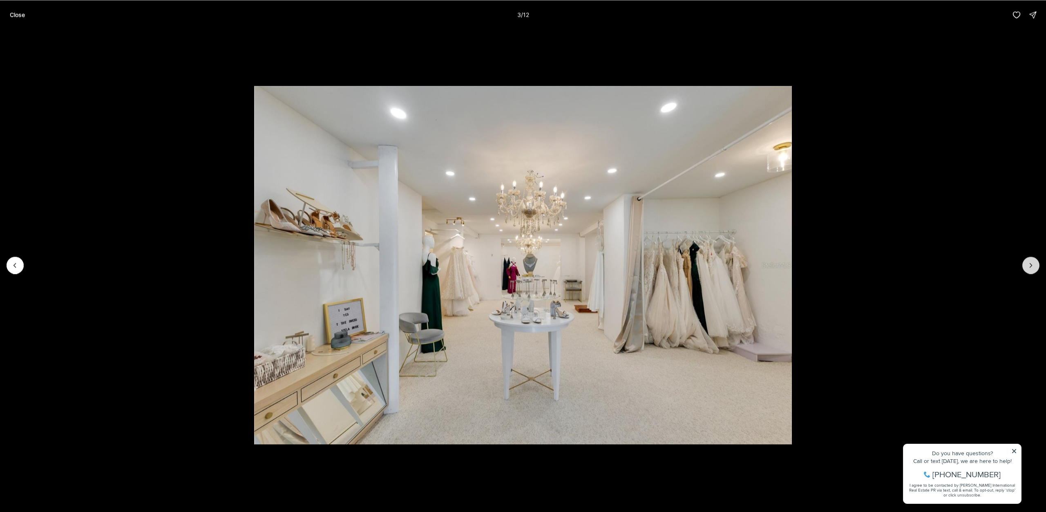
click at [1032, 260] on button "Next slide" at bounding box center [1030, 265] width 17 height 17
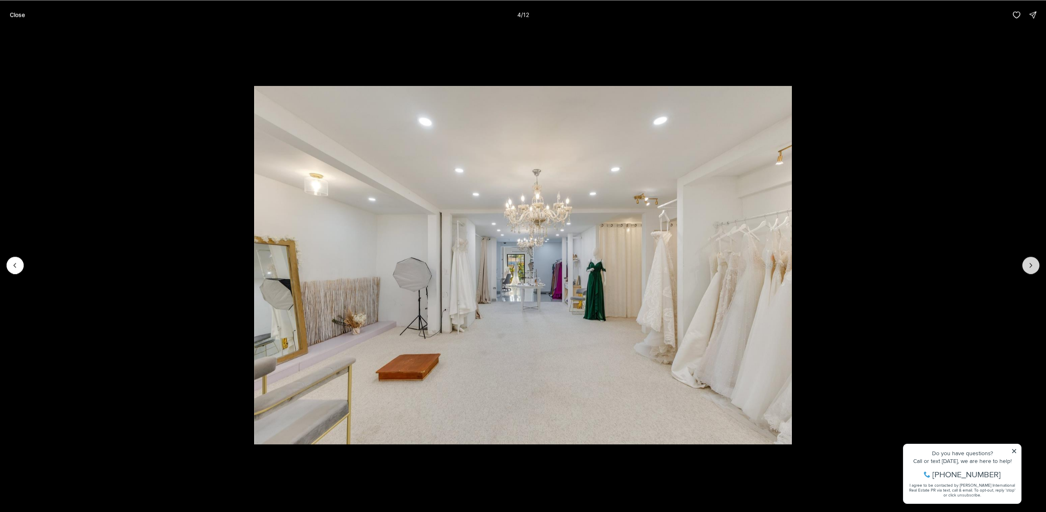
click at [1032, 260] on button "Next slide" at bounding box center [1030, 265] width 17 height 17
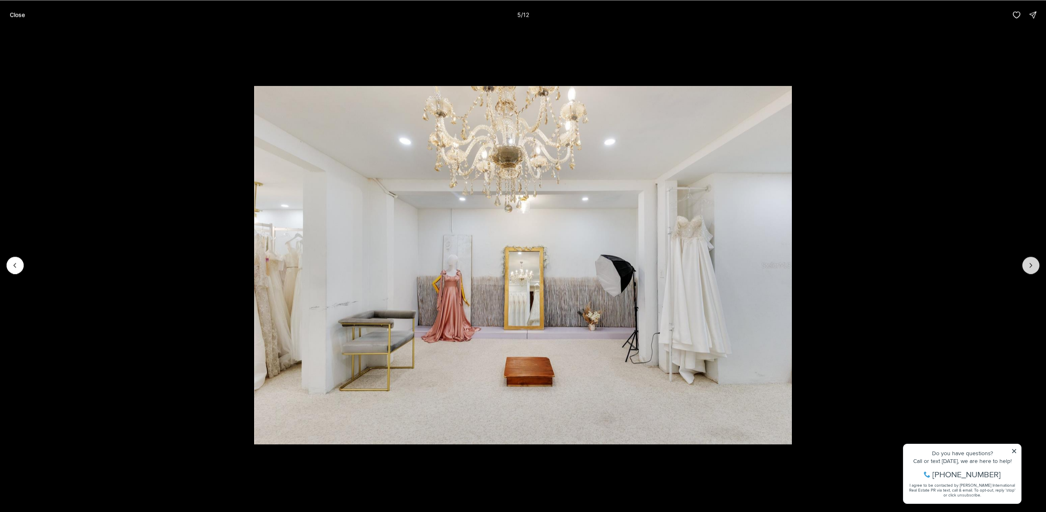
click at [1032, 260] on button "Next slide" at bounding box center [1030, 265] width 17 height 17
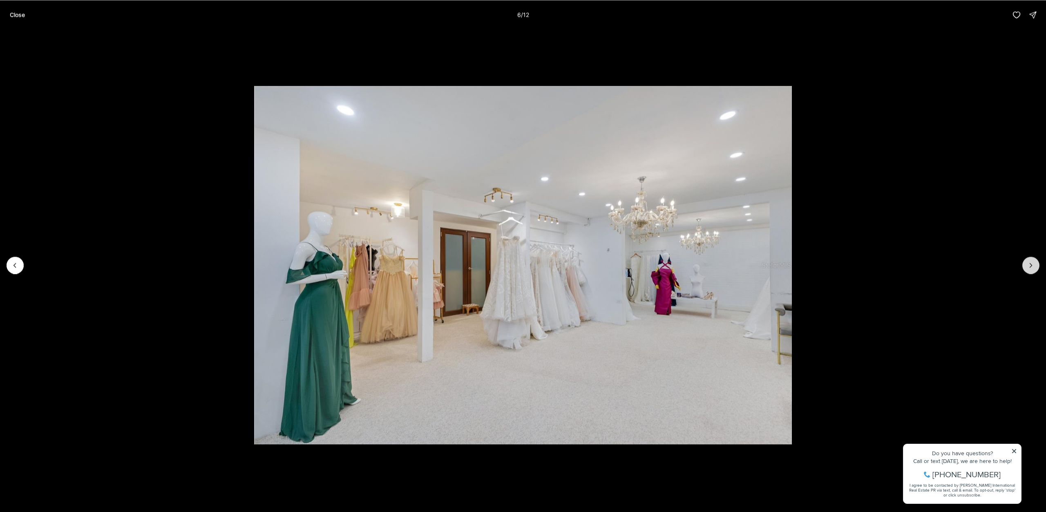
click at [1032, 260] on button "Next slide" at bounding box center [1030, 265] width 17 height 17
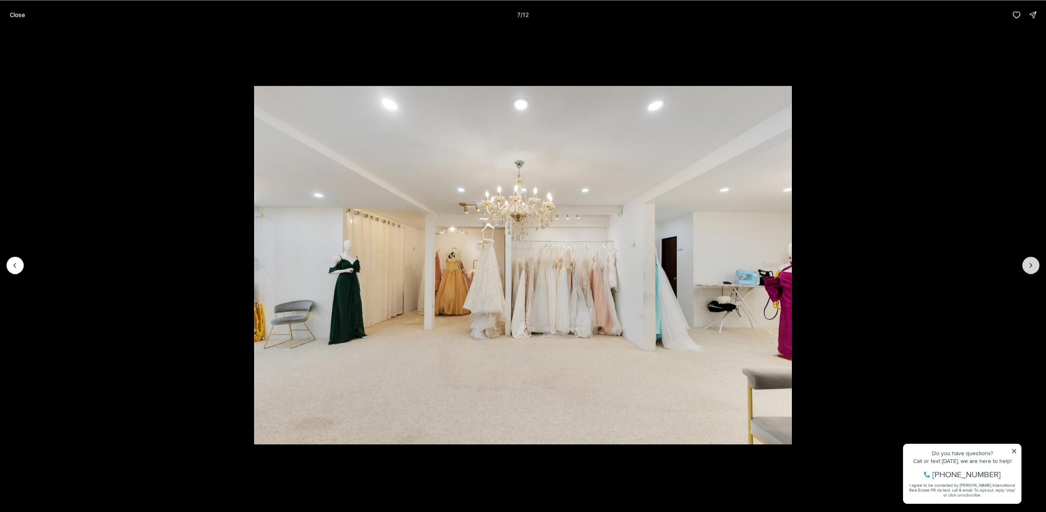
click at [1032, 260] on button "Next slide" at bounding box center [1030, 265] width 17 height 17
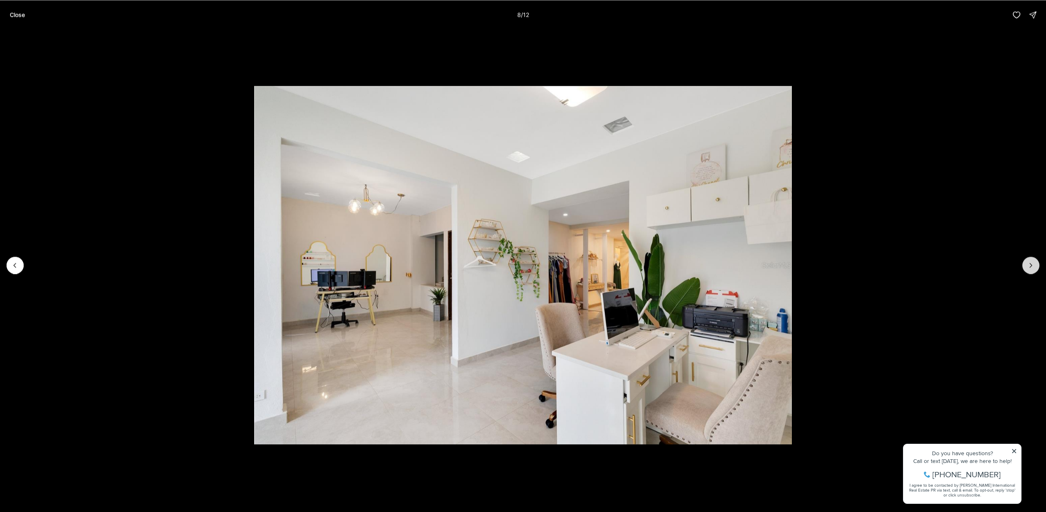
click at [1032, 260] on button "Next slide" at bounding box center [1030, 265] width 17 height 17
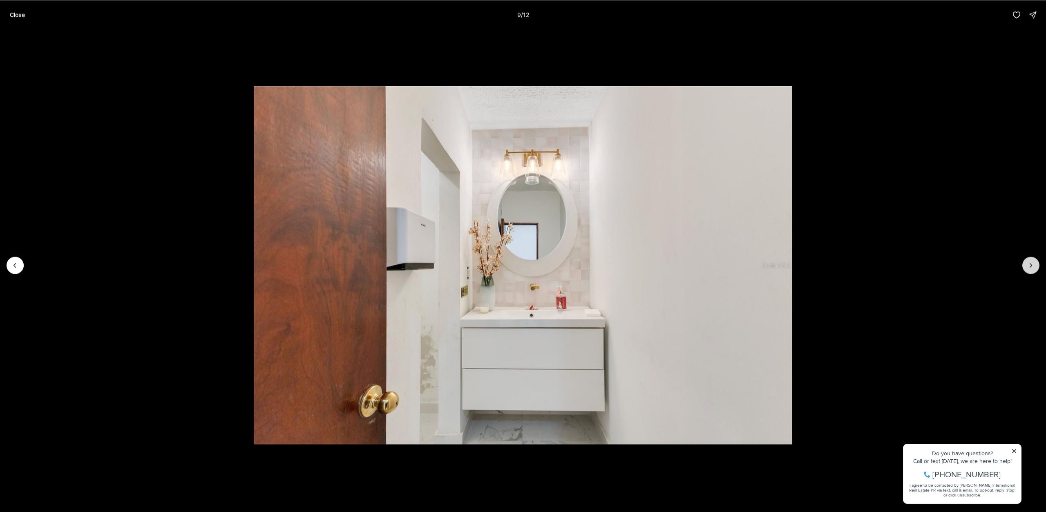
click at [1032, 260] on button "Next slide" at bounding box center [1030, 265] width 17 height 17
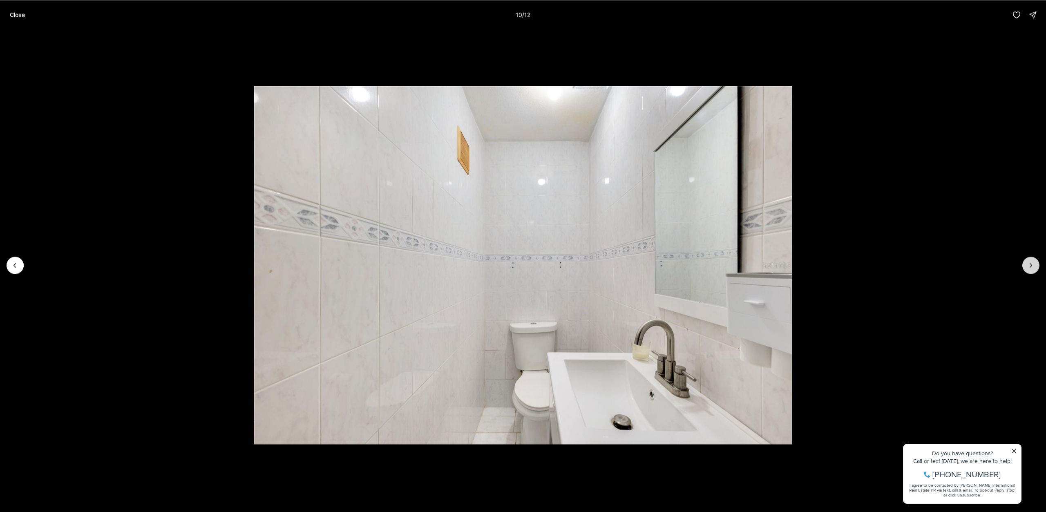
click at [1032, 260] on button "Next slide" at bounding box center [1030, 265] width 17 height 17
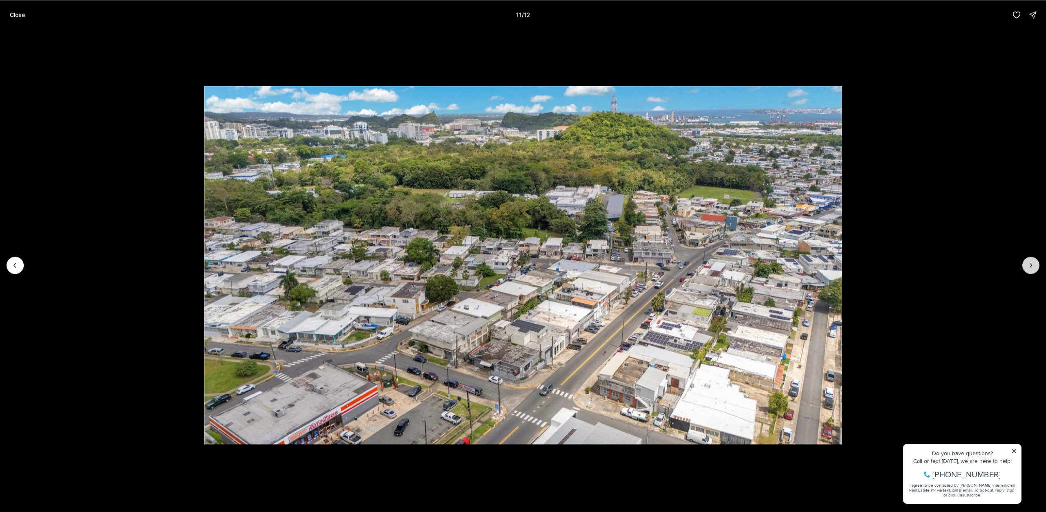
click at [1032, 260] on button "Next slide" at bounding box center [1030, 265] width 17 height 17
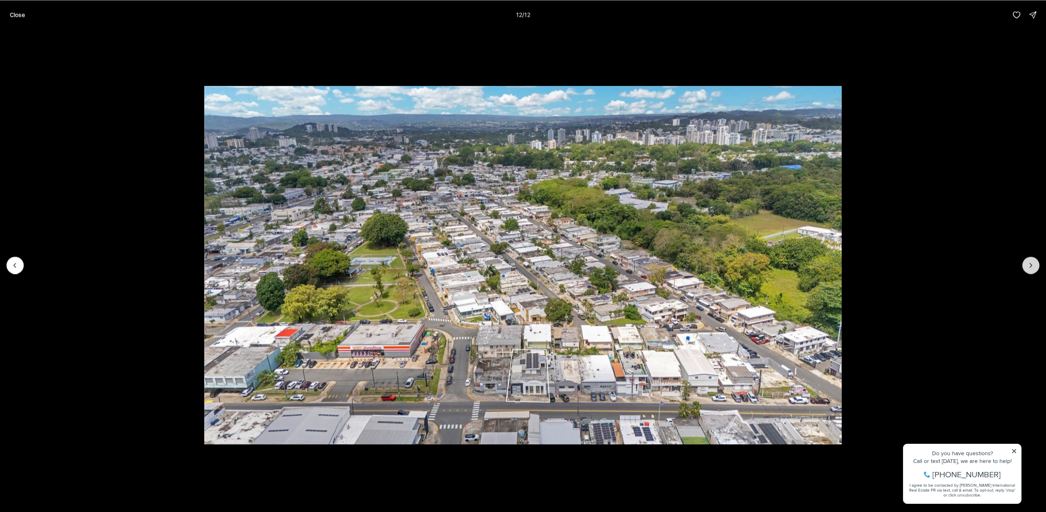
click at [1032, 260] on div at bounding box center [1030, 265] width 17 height 17
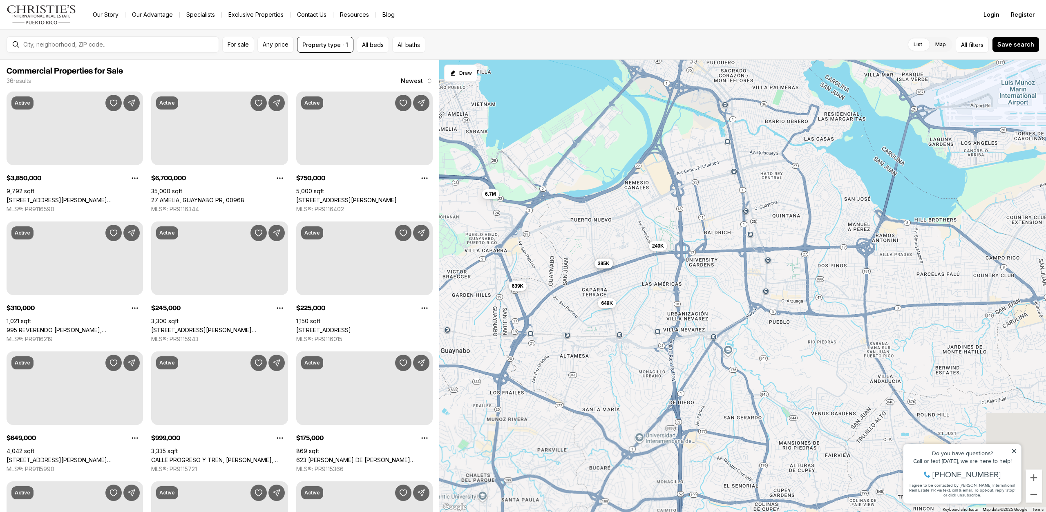
drag, startPoint x: 791, startPoint y: 306, endPoint x: 586, endPoint y: 239, distance: 216.2
click at [586, 239] on div "6.7M 649K 375K 395K 240K 639K" at bounding box center [742, 286] width 607 height 453
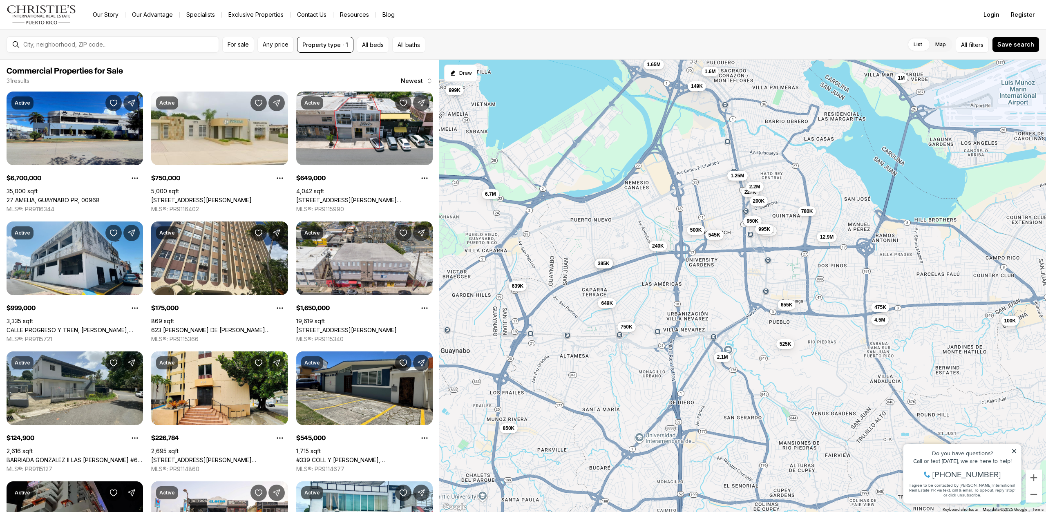
click at [742, 174] on span "1.25M" at bounding box center [737, 175] width 13 height 7
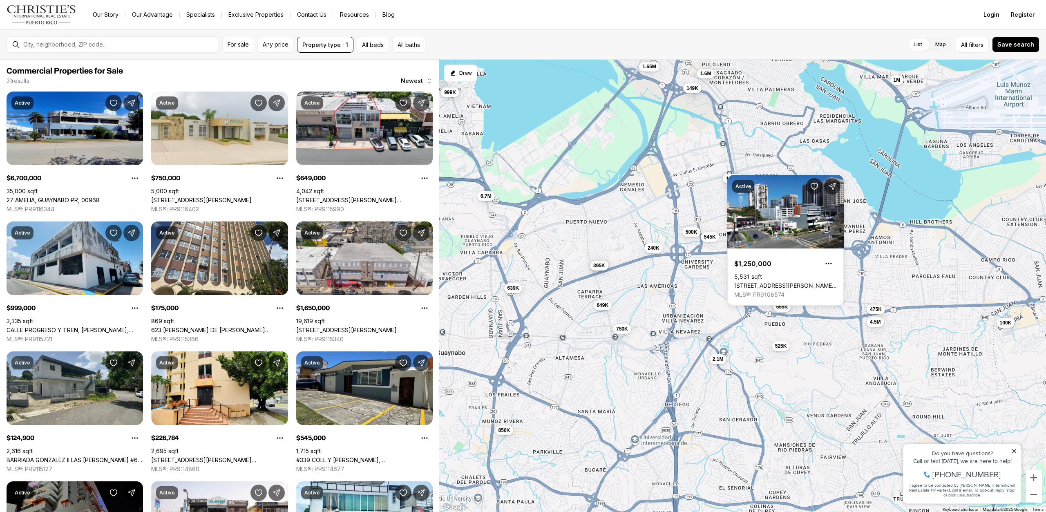
drag, startPoint x: 690, startPoint y: 208, endPoint x: 638, endPoint y: 235, distance: 59.0
click at [638, 235] on div "6.7M 649K 375K 395K 240K 639K 750K 999K 175K 1.65M 227K 545K 1.6M 950K 525K 2.2…" at bounding box center [742, 286] width 607 height 453
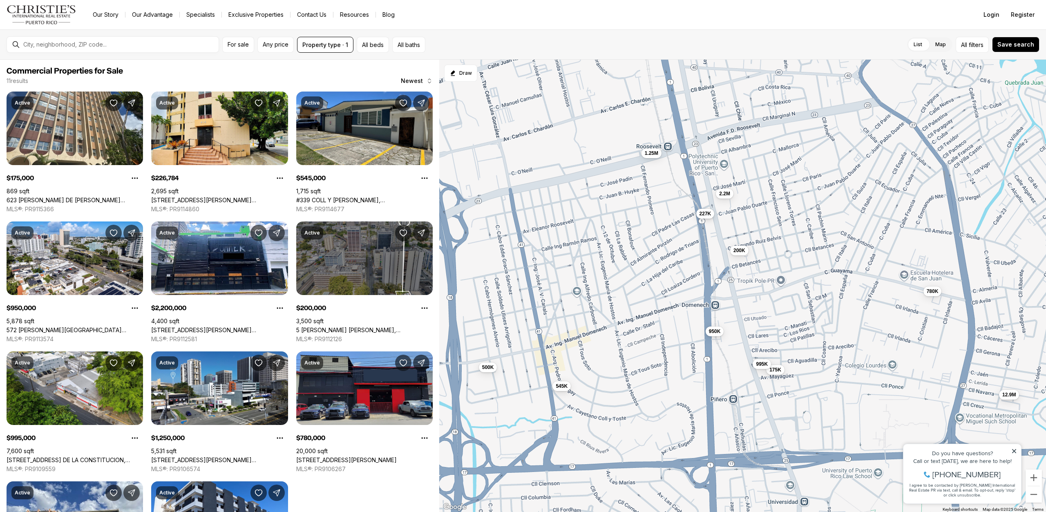
click at [705, 215] on span "227K" at bounding box center [705, 213] width 12 height 7
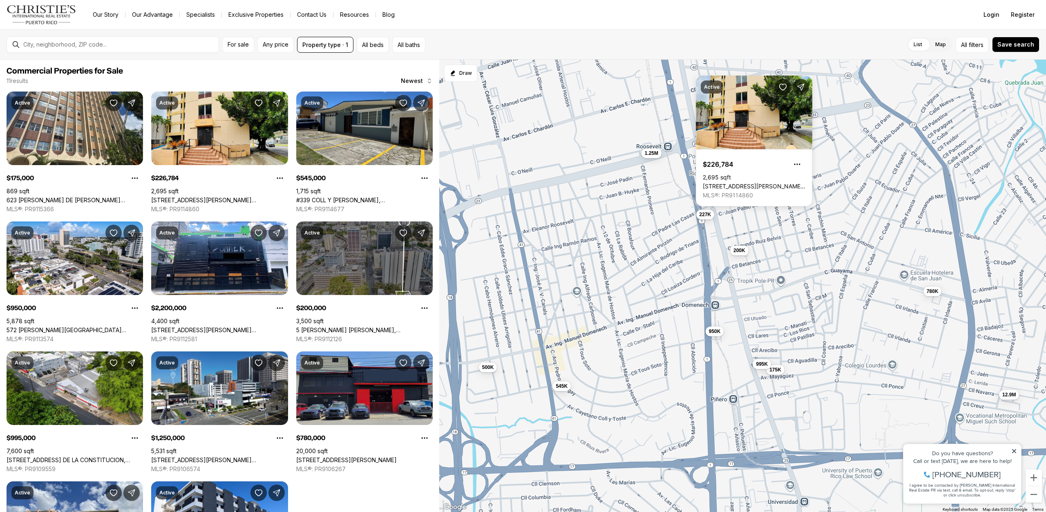
click at [662, 224] on div "175K 227K 545K 950K 2.2M 200K 995K 1.25M 780K 500K 12.9M" at bounding box center [742, 286] width 607 height 453
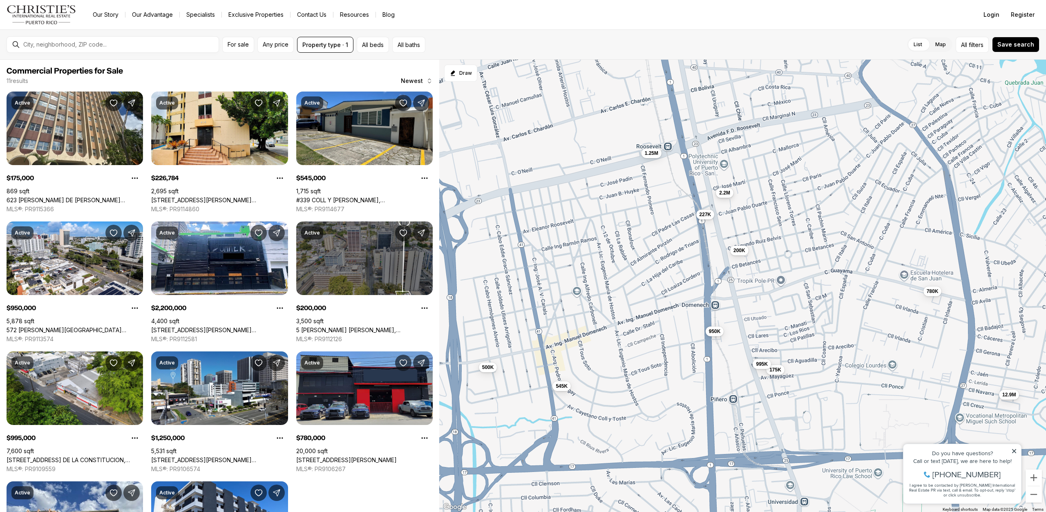
click at [722, 192] on span "2.2M" at bounding box center [724, 193] width 11 height 7
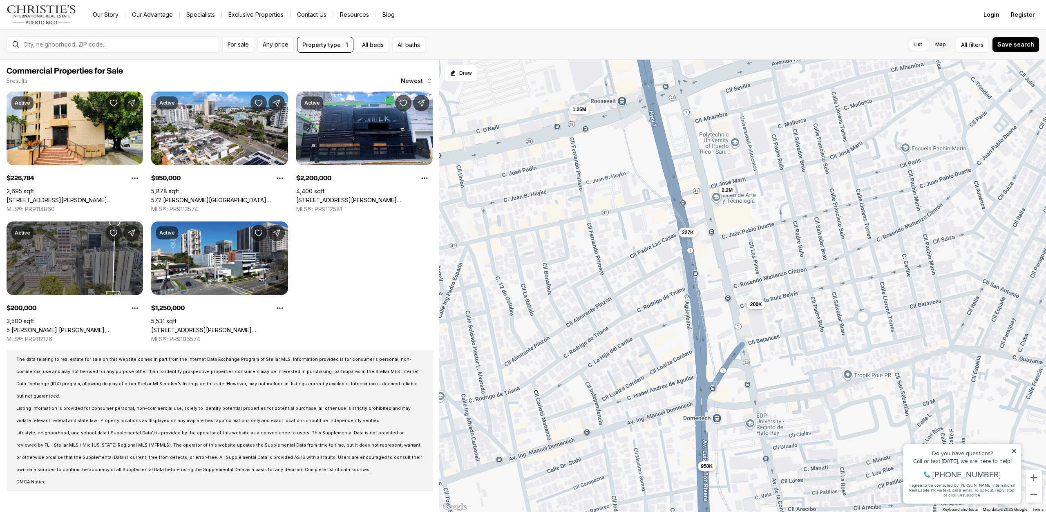
click at [725, 191] on span "2.2M" at bounding box center [727, 190] width 11 height 7
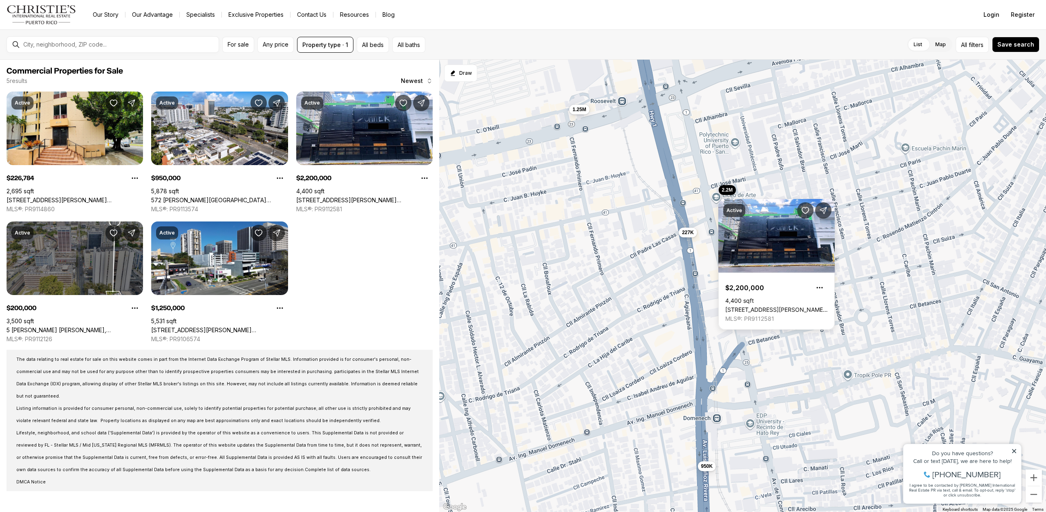
click at [688, 199] on div "227K 950K 2.2M 200K 1.25M" at bounding box center [742, 286] width 607 height 453
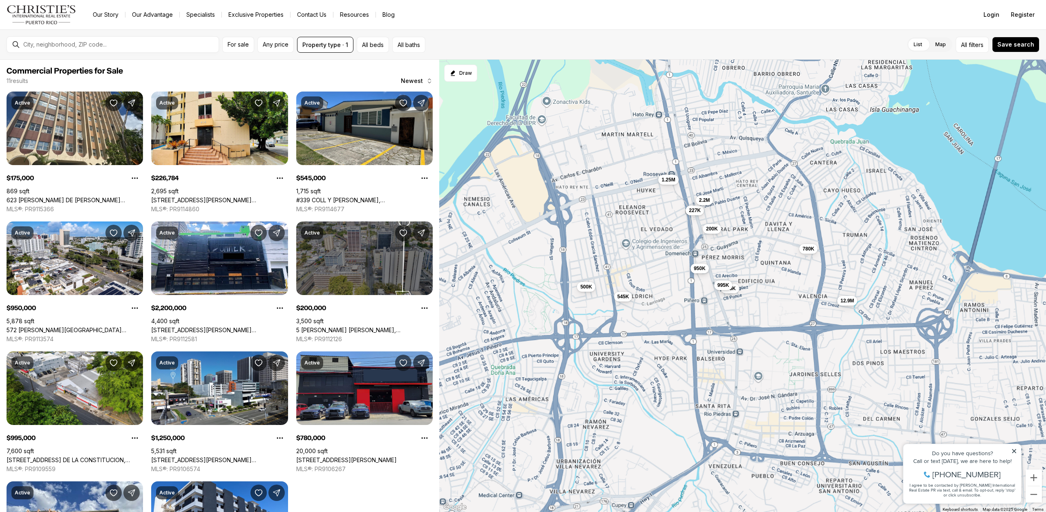
click at [701, 270] on span "950K" at bounding box center [700, 268] width 12 height 7
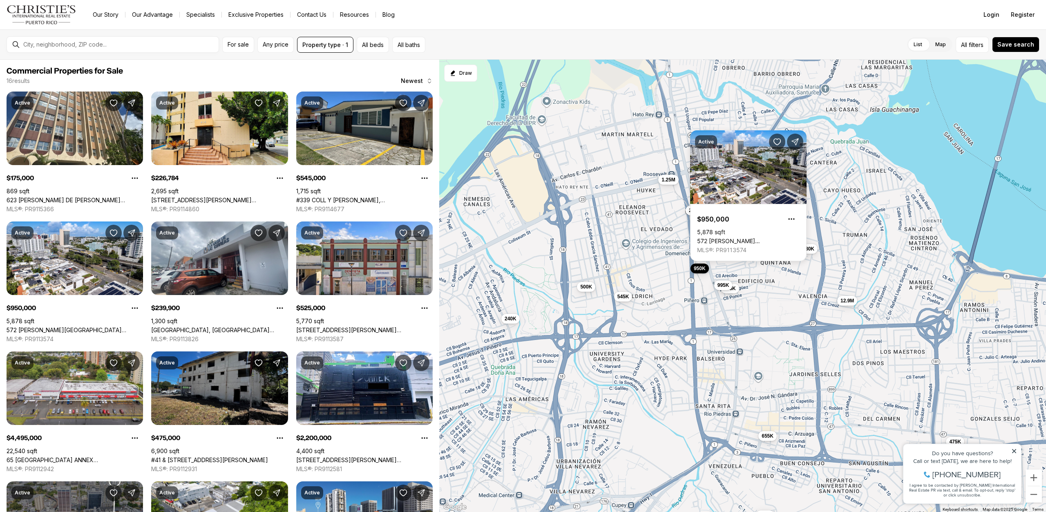
click at [637, 250] on div "227K 950K 2.2M 200K 1.25M 175K 545K 995K 780K 500K 12.9M 240K 525K 4.5M 475K 65…" at bounding box center [742, 286] width 607 height 453
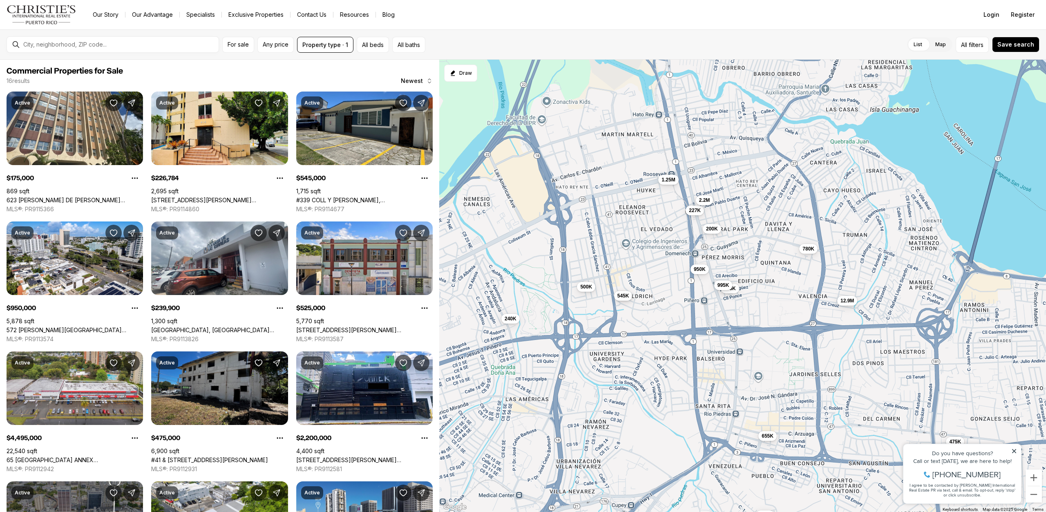
click at [619, 297] on span "545K" at bounding box center [623, 296] width 12 height 7
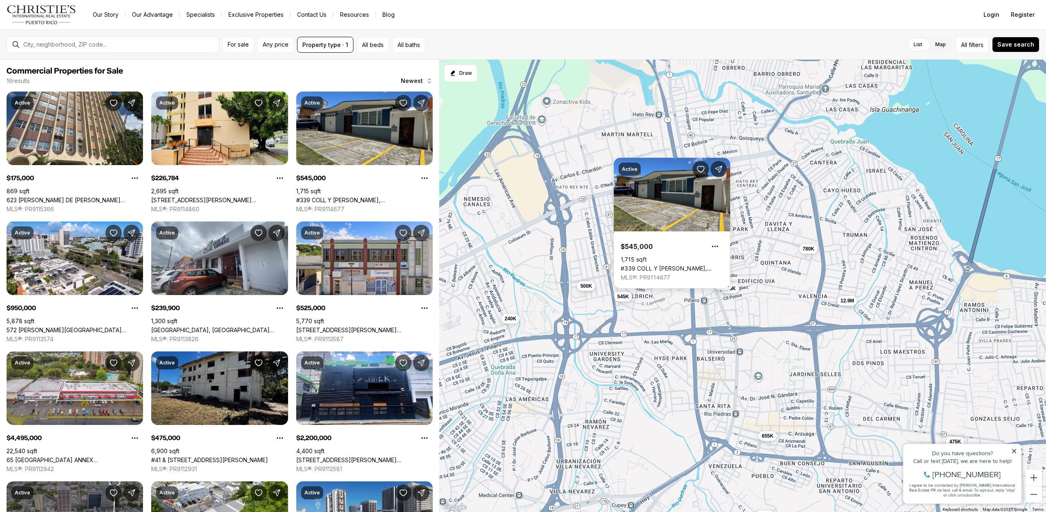
click at [583, 286] on span "500K" at bounding box center [586, 286] width 12 height 7
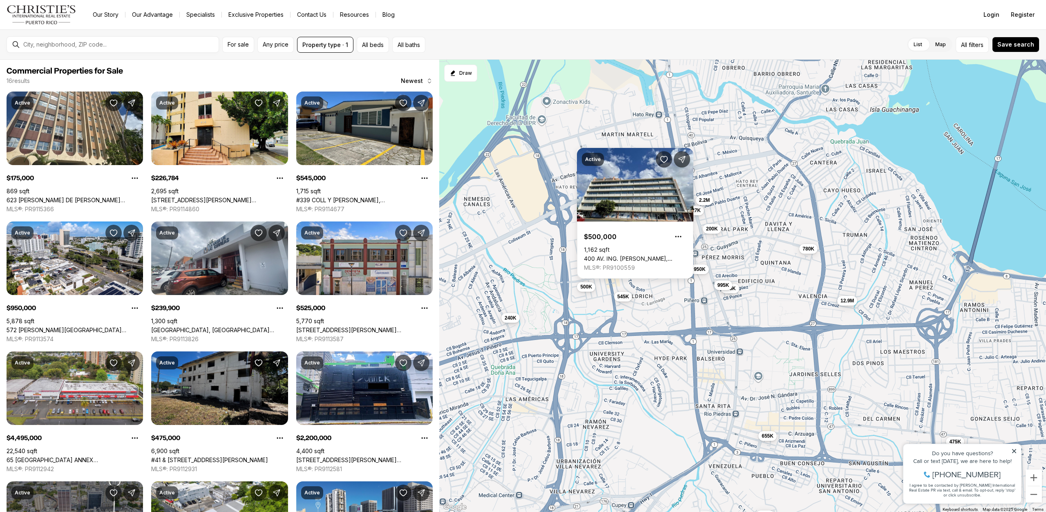
click at [509, 319] on span "240K" at bounding box center [511, 318] width 12 height 7
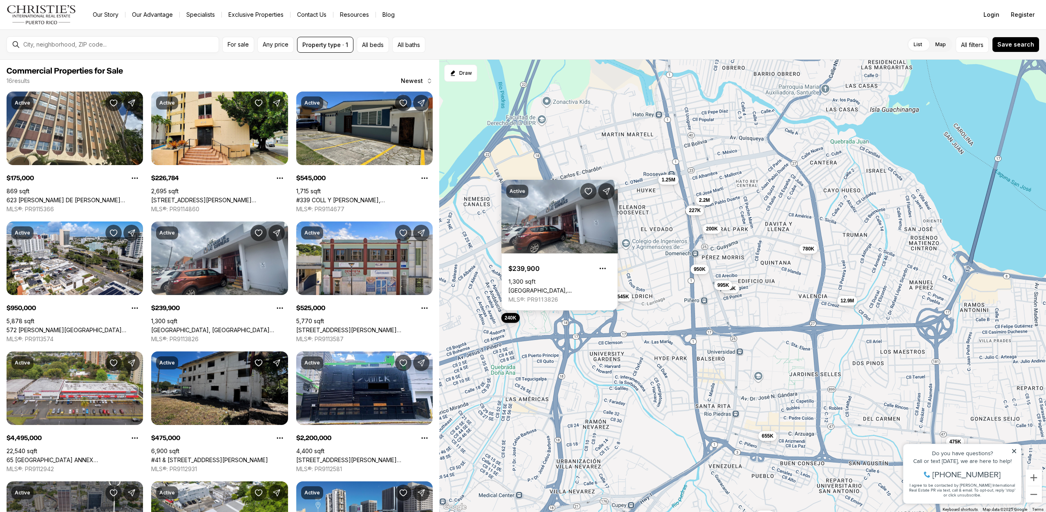
click at [536, 321] on div "227K 950K 2.2M 200K 1.25M 175K 545K 995K 780K 500K 12.9M 240K 525K 4.5M 475K 65…" at bounding box center [742, 286] width 607 height 453
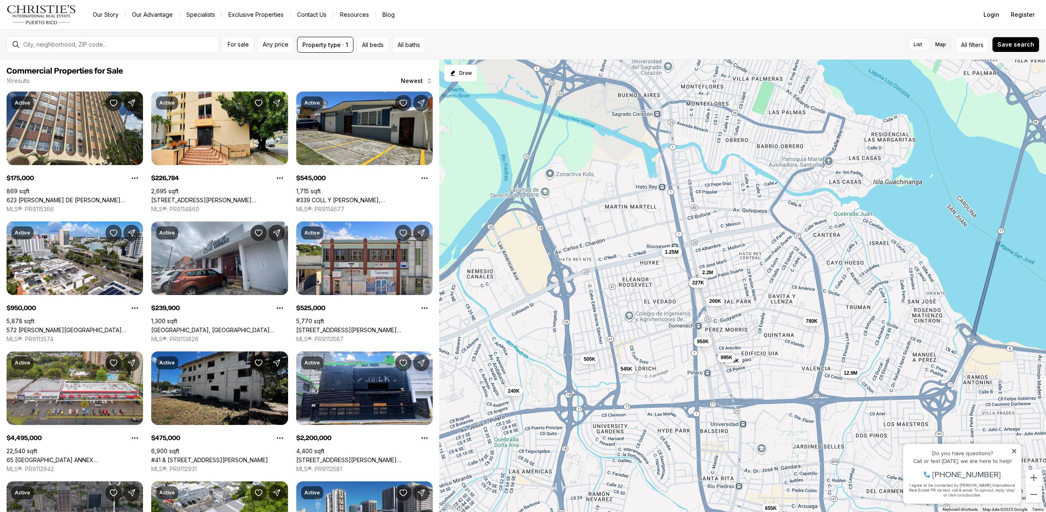
drag, startPoint x: 598, startPoint y: 213, endPoint x: 596, endPoint y: 309, distance: 95.2
click at [596, 307] on div "227K 950K 2.2M 200K 1.25M 175K 545K 995K 780K 500K 12.9M 240K 525K 4.5M 475K 65…" at bounding box center [742, 286] width 607 height 453
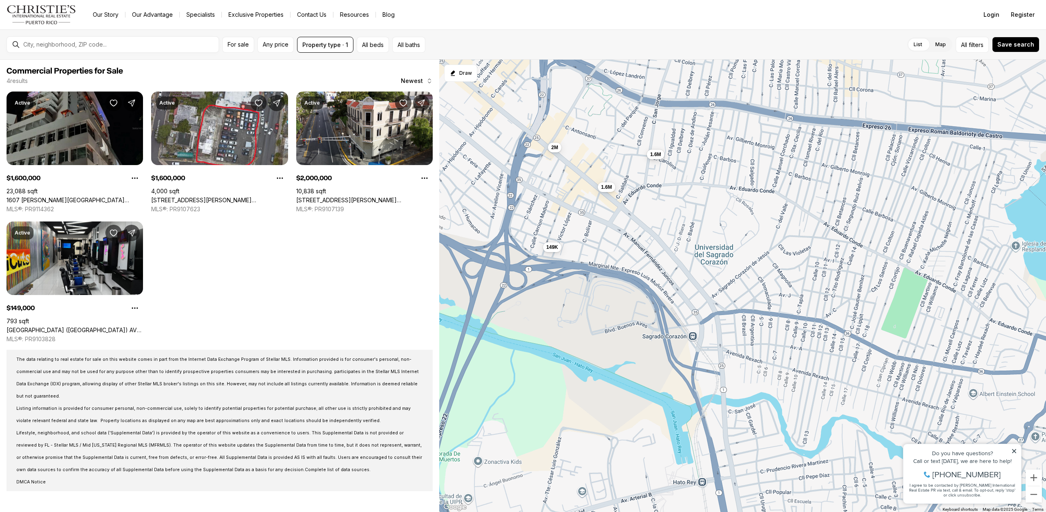
click at [656, 157] on span "1.6M" at bounding box center [655, 154] width 11 height 7
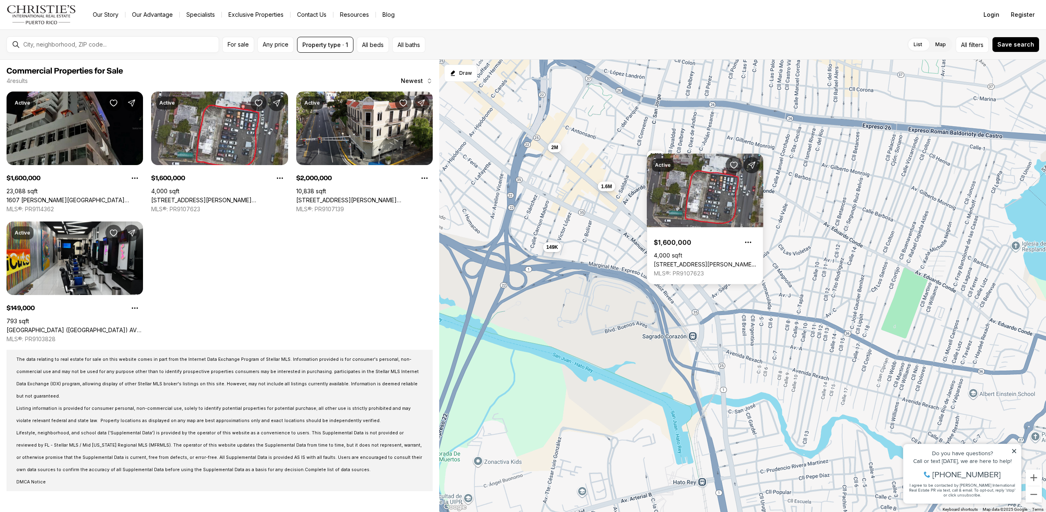
click at [603, 188] on span "1.6M" at bounding box center [606, 186] width 11 height 7
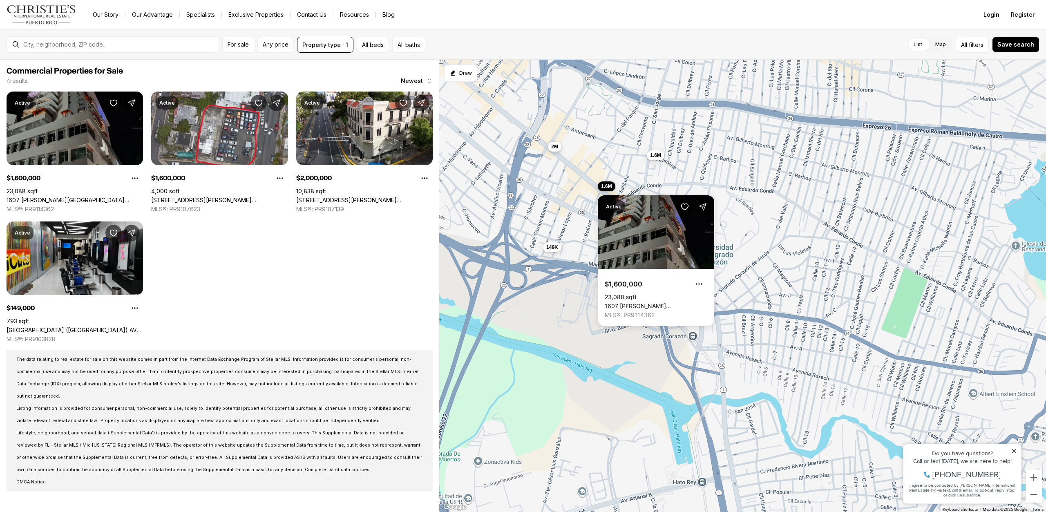
click at [551, 151] on button "2M" at bounding box center [554, 147] width 13 height 10
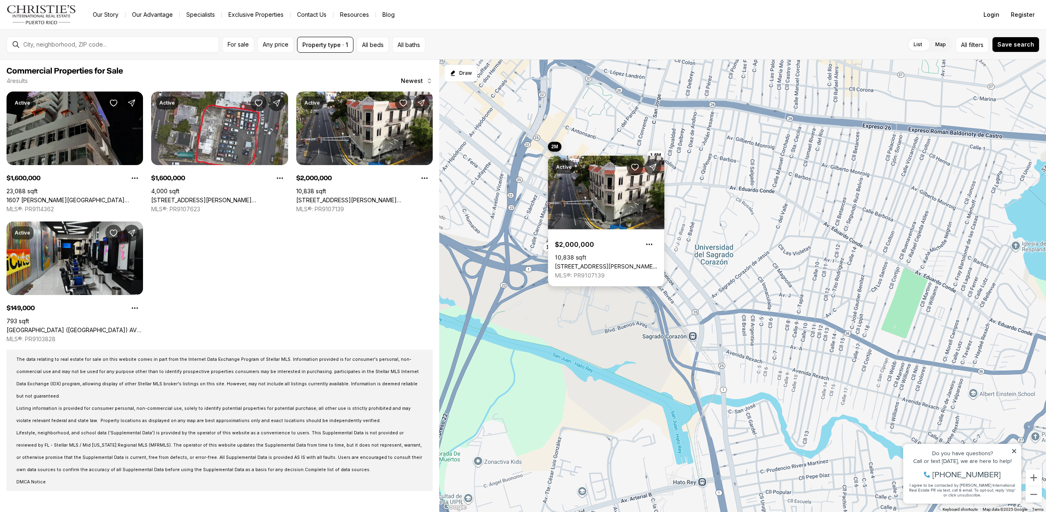
click at [580, 263] on link "[STREET_ADDRESS][PERSON_NAME][PERSON_NAME][PERSON_NAME]" at bounding box center [606, 266] width 103 height 7
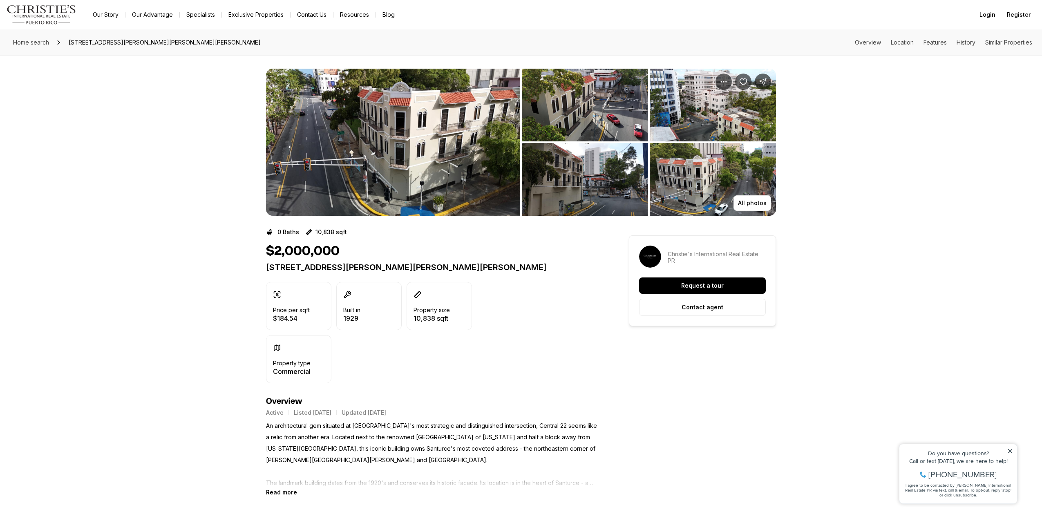
click at [373, 186] on img "View image gallery" at bounding box center [393, 142] width 254 height 147
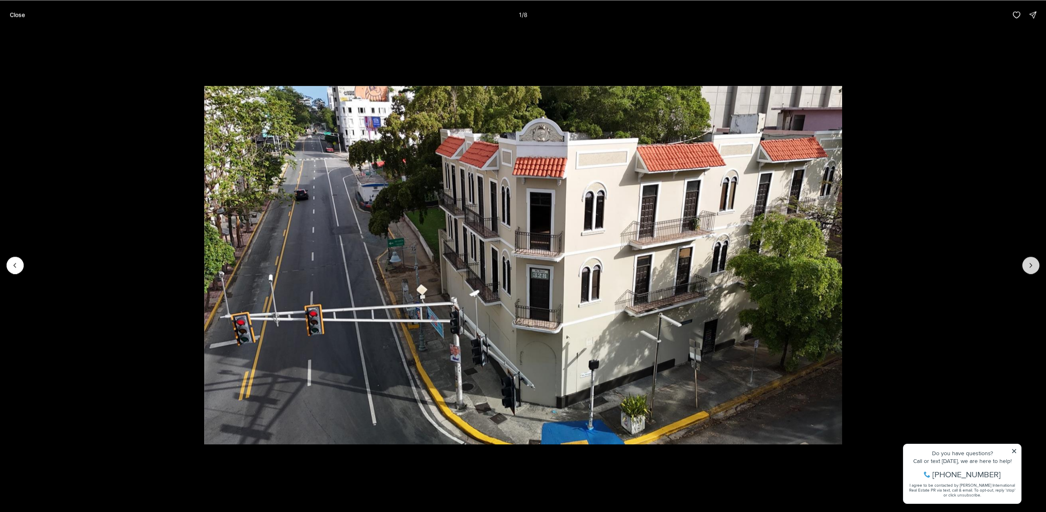
click at [1029, 271] on button "Next slide" at bounding box center [1030, 265] width 17 height 17
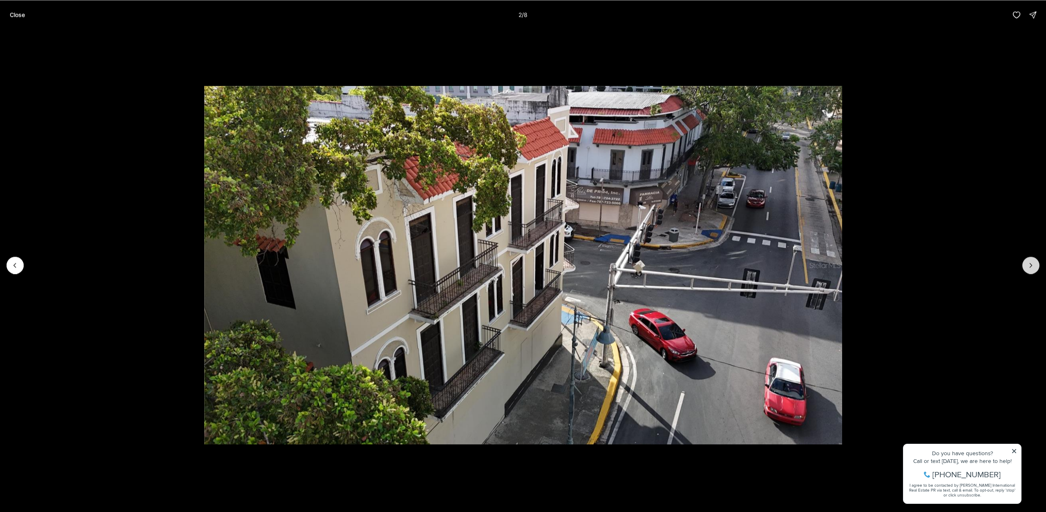
click at [1029, 271] on button "Next slide" at bounding box center [1030, 265] width 17 height 17
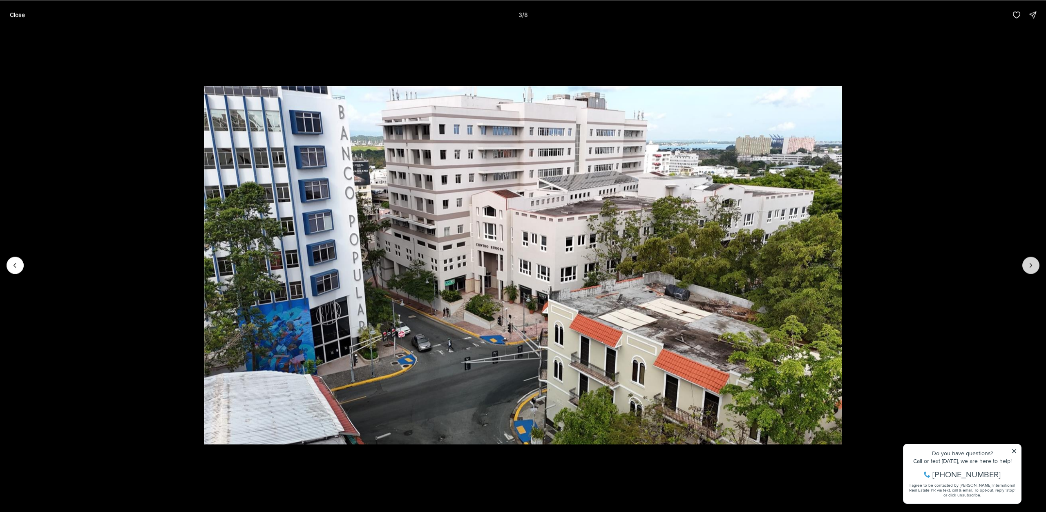
click at [1029, 271] on button "Next slide" at bounding box center [1030, 265] width 17 height 17
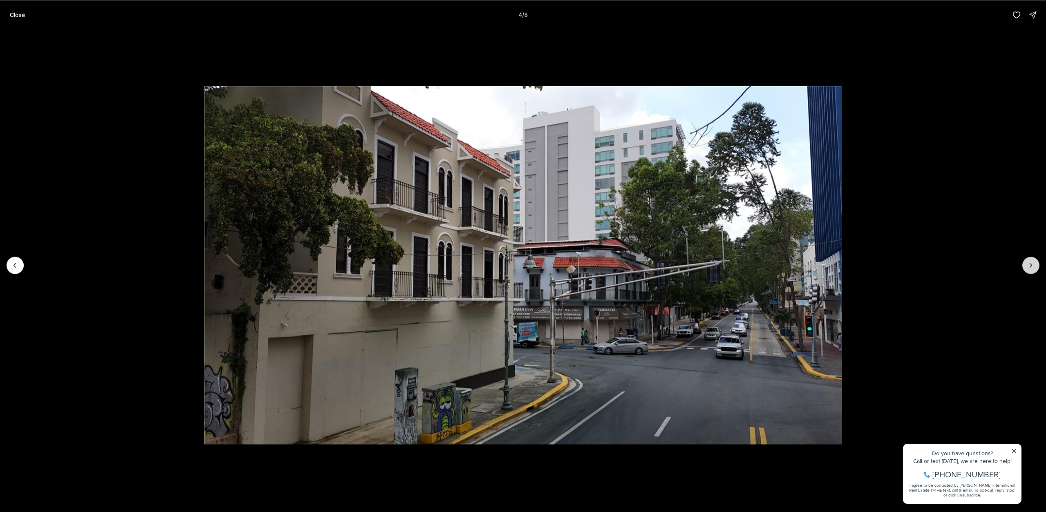
click at [1029, 271] on button "Next slide" at bounding box center [1030, 265] width 17 height 17
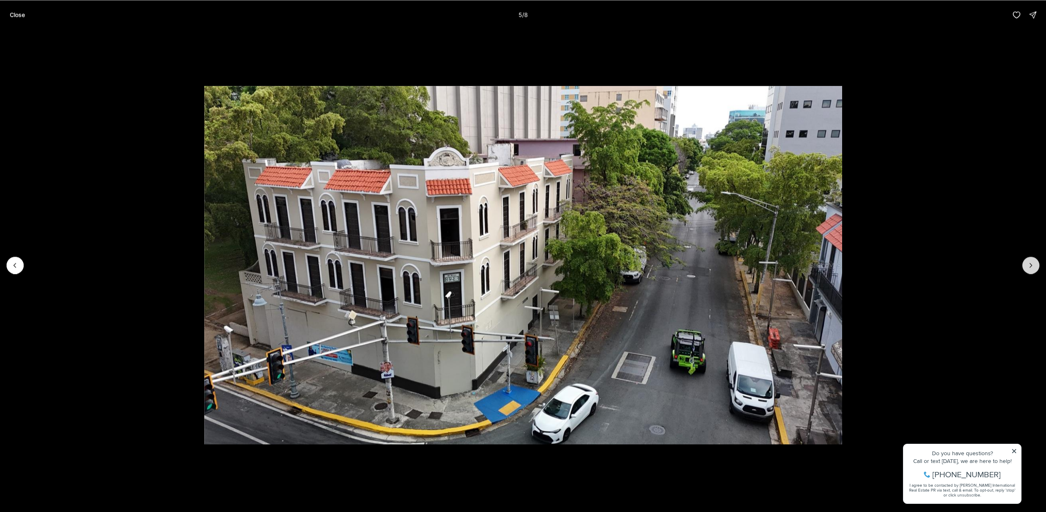
click at [1029, 271] on button "Next slide" at bounding box center [1030, 265] width 17 height 17
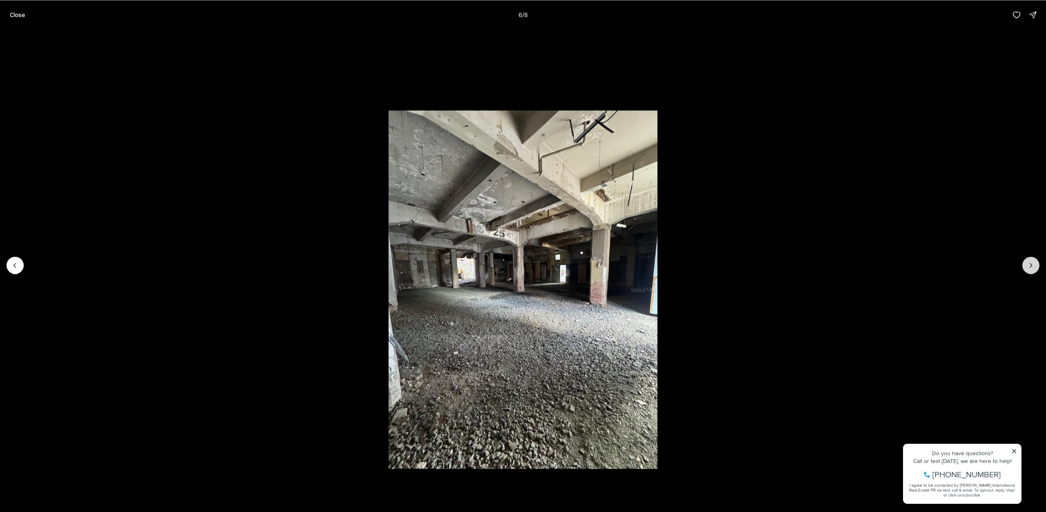
click at [1029, 271] on button "Next slide" at bounding box center [1030, 265] width 17 height 17
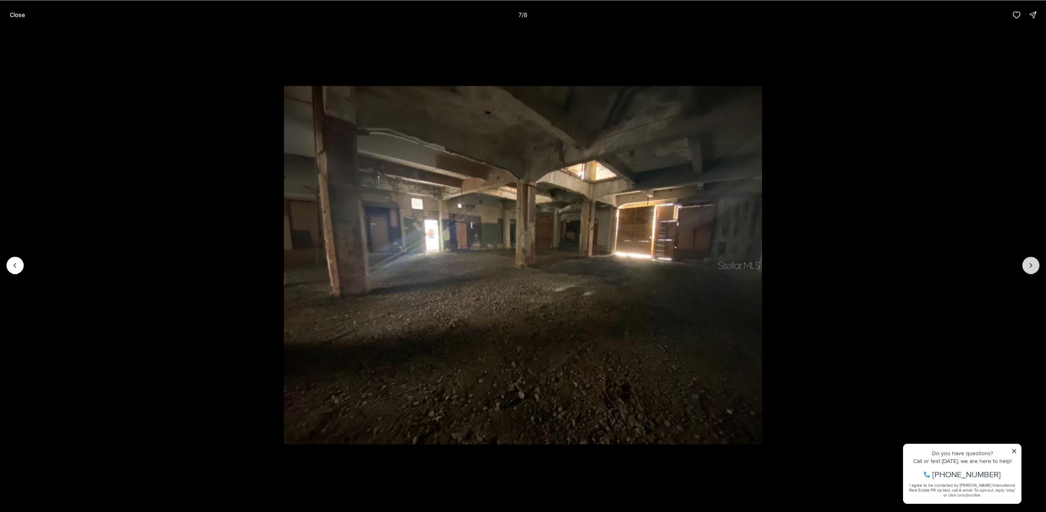
click at [1029, 271] on button "Next slide" at bounding box center [1030, 265] width 17 height 17
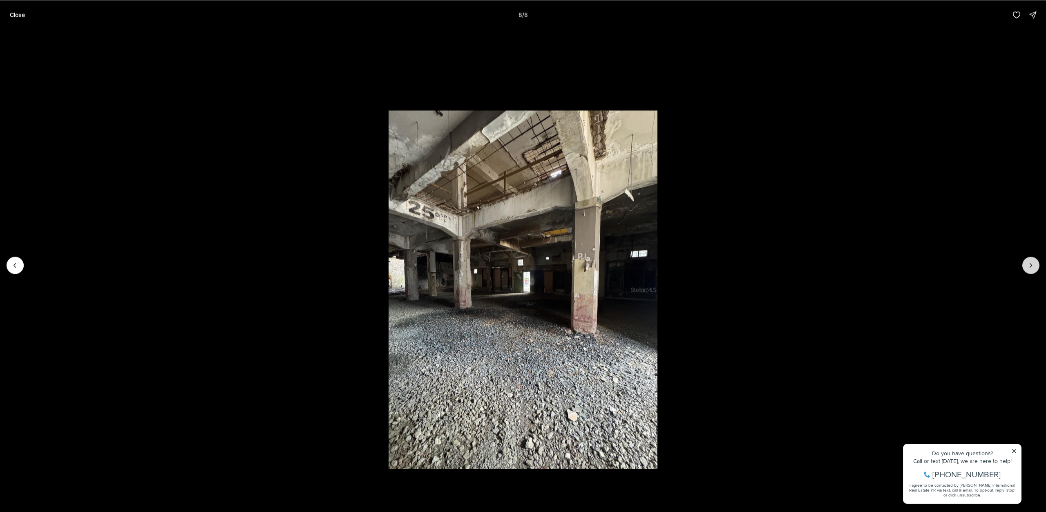
click at [1029, 271] on div at bounding box center [1030, 265] width 17 height 17
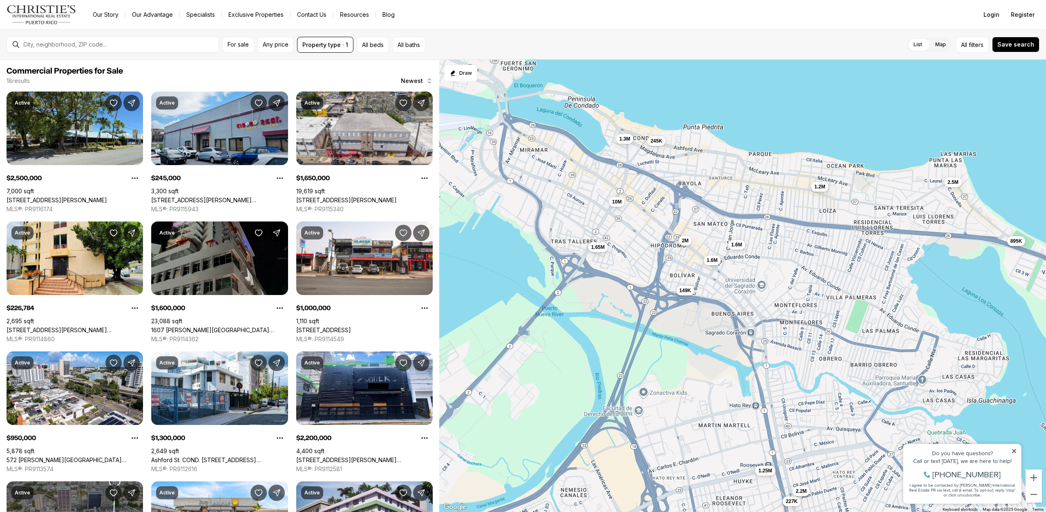
drag, startPoint x: 562, startPoint y: 172, endPoint x: 642, endPoint y: 234, distance: 100.8
click at [642, 234] on div "1.6M 1.6M 2M 149K 2.5M 245K 1.65M 227K 1M 950K 1.3M 2.2M 200K 895K 10M 1.2M 1.2…" at bounding box center [742, 286] width 607 height 453
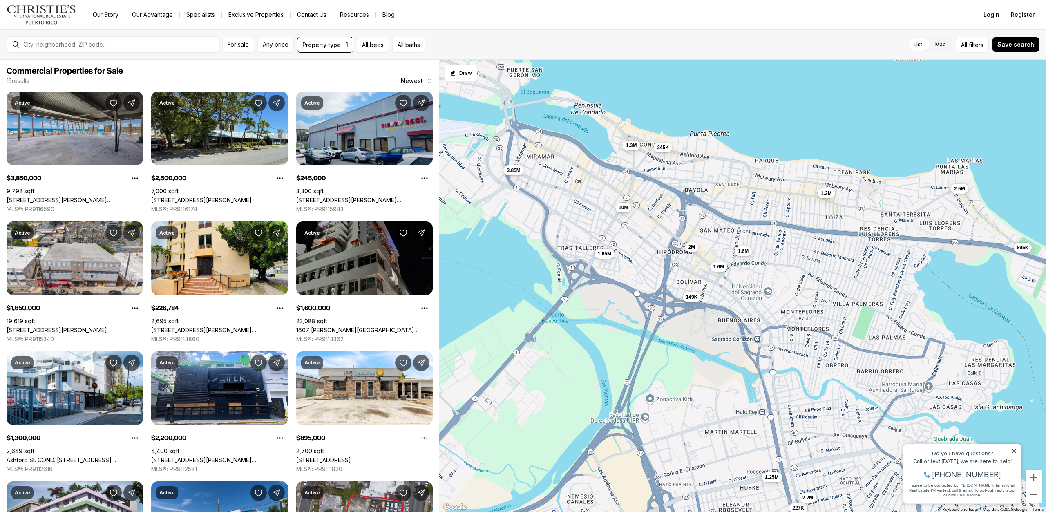
click at [623, 209] on span "10M" at bounding box center [623, 207] width 9 height 7
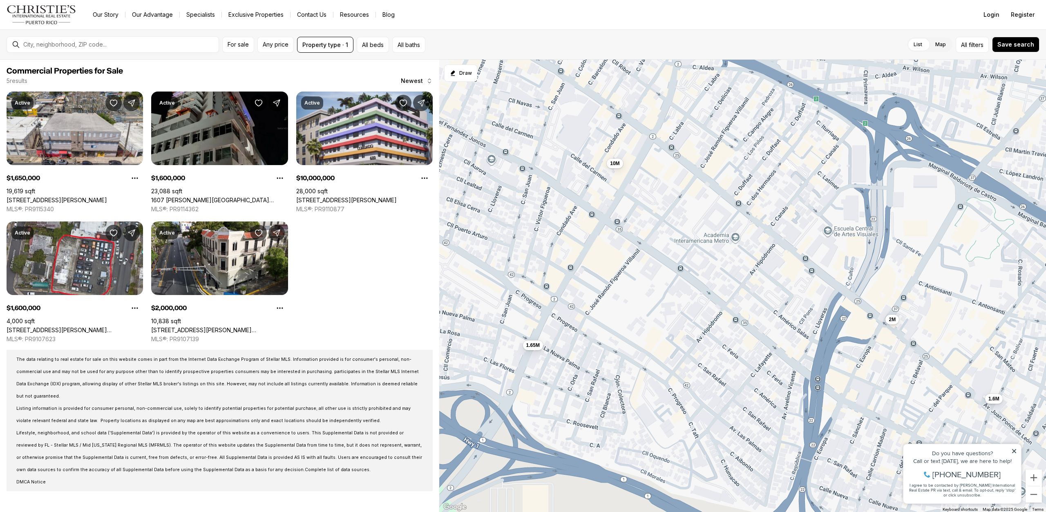
drag, startPoint x: 545, startPoint y: 199, endPoint x: 621, endPoint y: 188, distance: 77.2
click at [621, 188] on div "1.6M 1.6M 2M 1.65M 10M" at bounding box center [742, 286] width 607 height 453
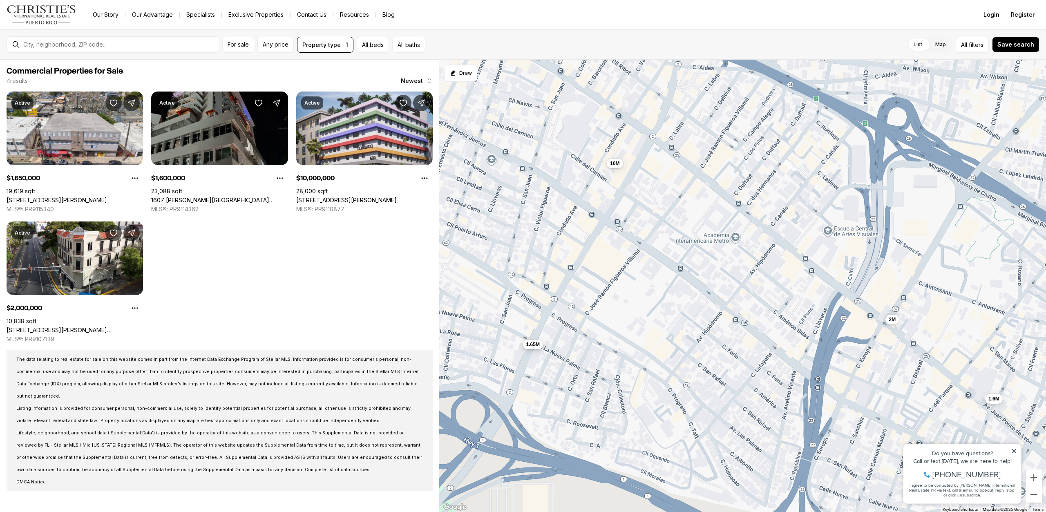
click at [530, 345] on span "1.65M" at bounding box center [532, 344] width 13 height 7
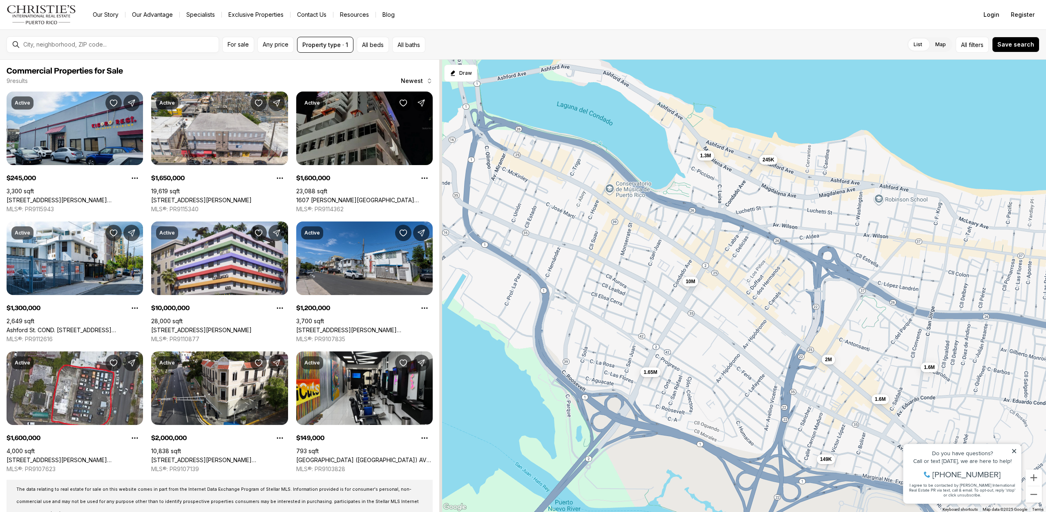
drag, startPoint x: 662, startPoint y: 197, endPoint x: 727, endPoint y: 282, distance: 107.0
click at [727, 282] on div "1.6M 2M 1.65M 10M 245K 1.3M 1.2M 1.6M 149K" at bounding box center [742, 286] width 607 height 453
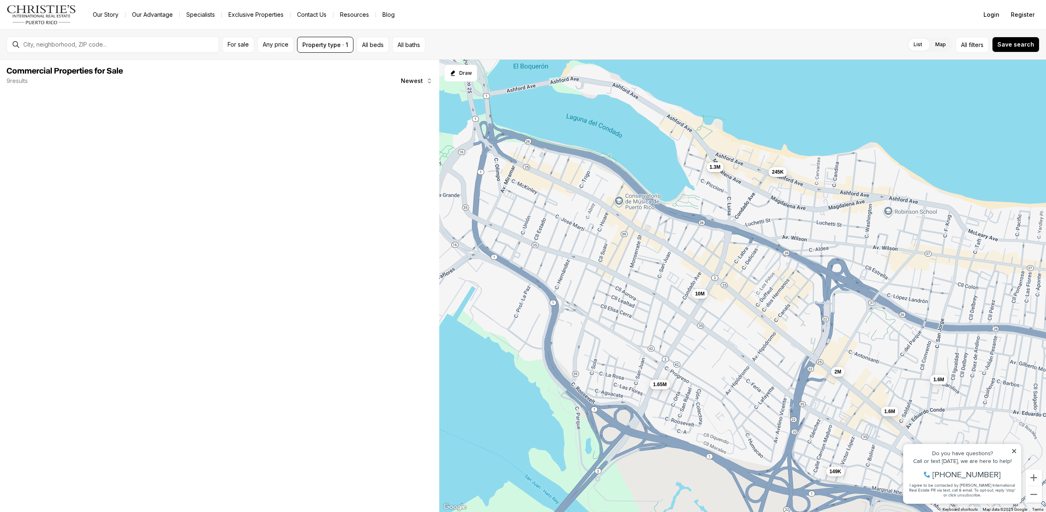
click at [714, 168] on span "1.3M" at bounding box center [714, 167] width 11 height 7
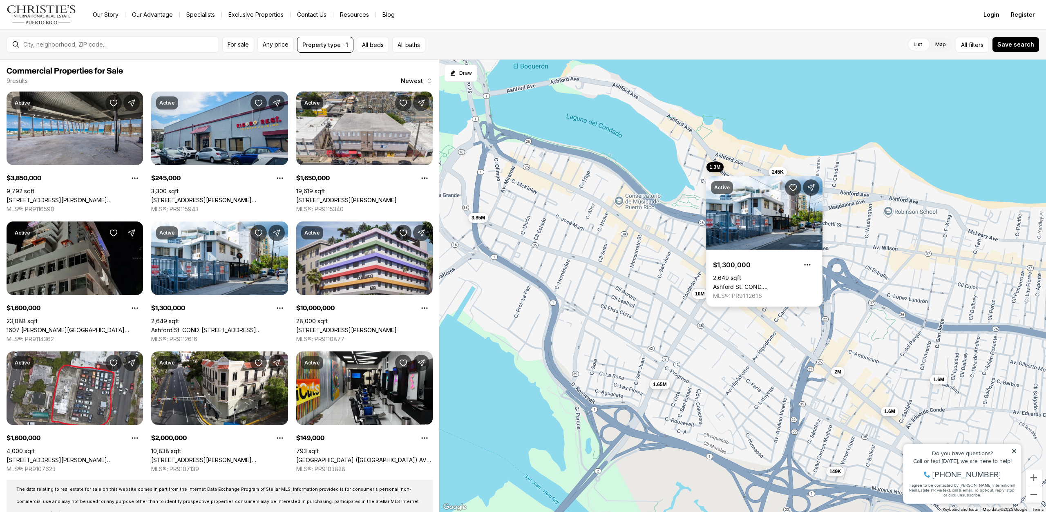
click at [752, 283] on link "Ashford St. COND. CONDADO CENTER #1102, SAN JUAN PR, 00907" at bounding box center [764, 286] width 103 height 7
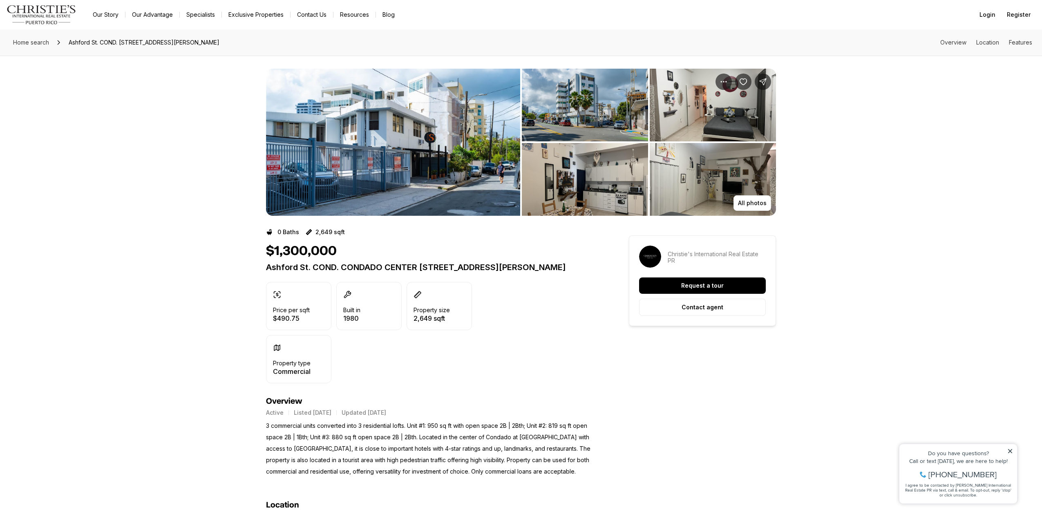
click at [389, 170] on img "View image gallery" at bounding box center [393, 142] width 254 height 147
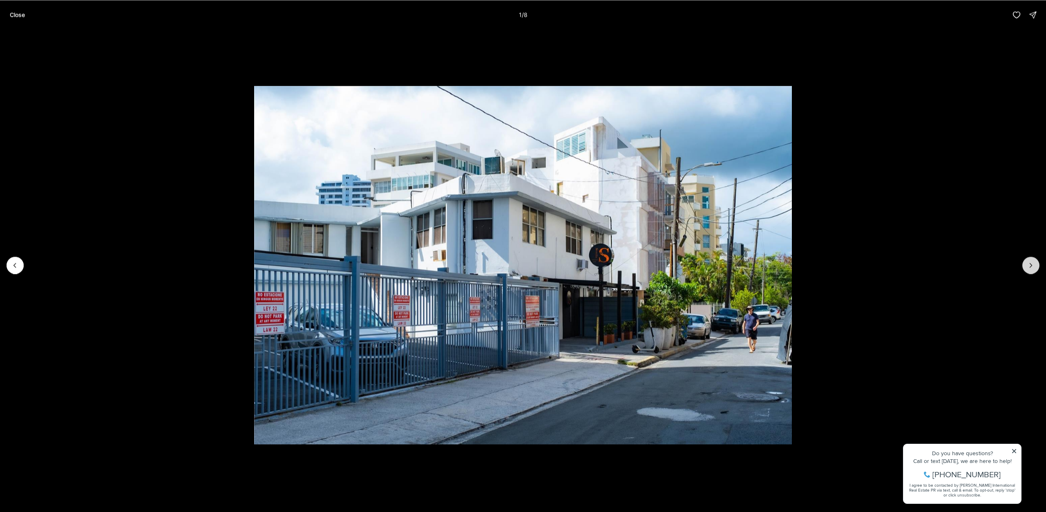
click at [1036, 262] on button "Next slide" at bounding box center [1030, 265] width 17 height 17
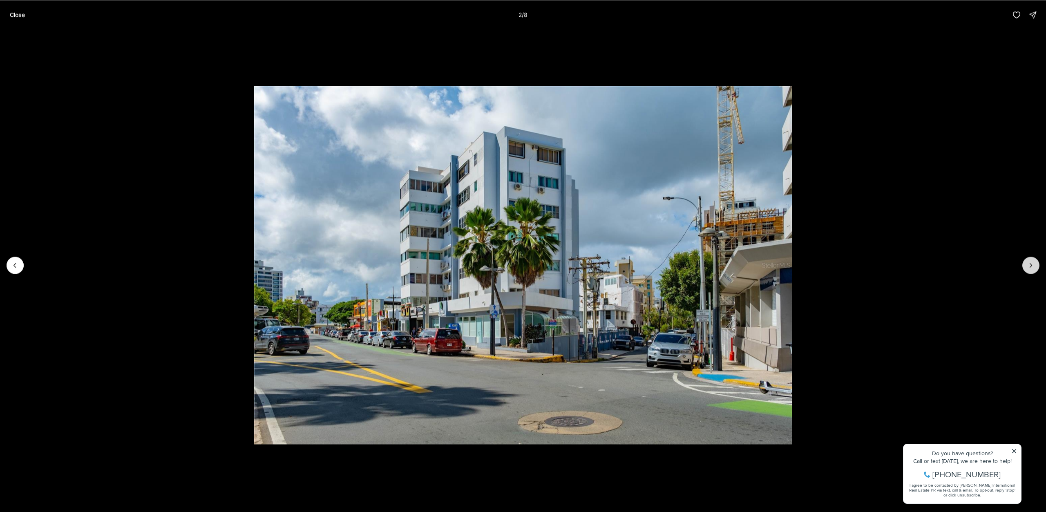
click at [1036, 262] on button "Next slide" at bounding box center [1030, 265] width 17 height 17
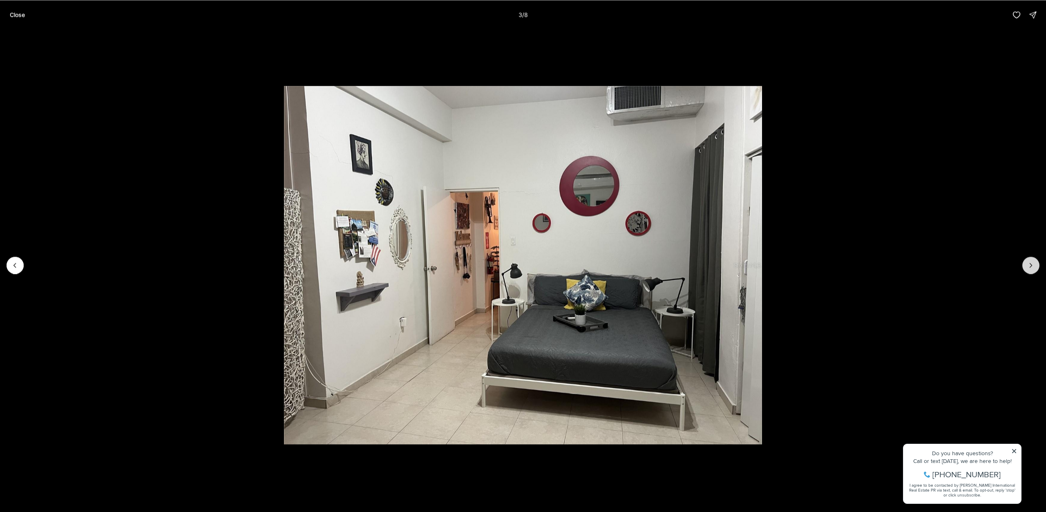
click at [1036, 262] on button "Next slide" at bounding box center [1030, 265] width 17 height 17
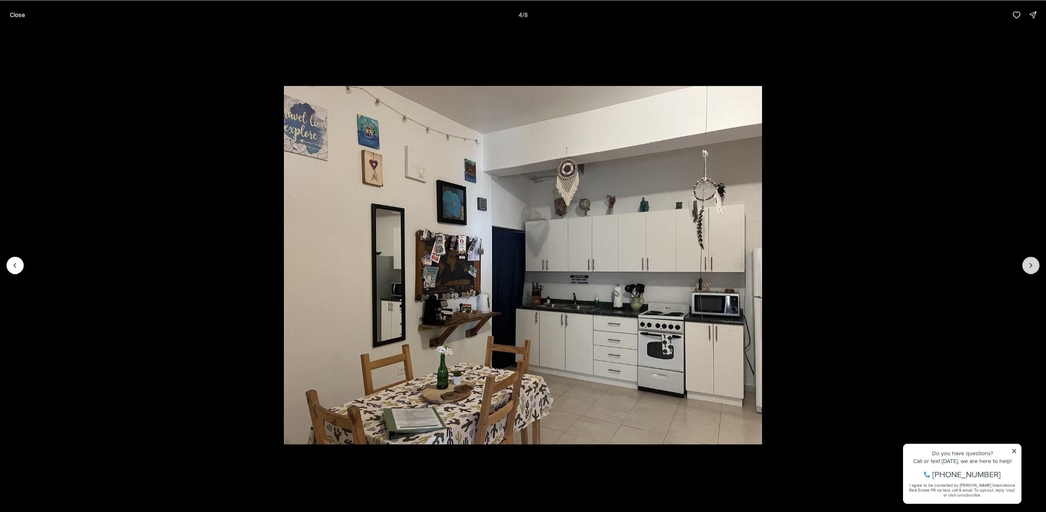
click at [1036, 262] on button "Next slide" at bounding box center [1030, 265] width 17 height 17
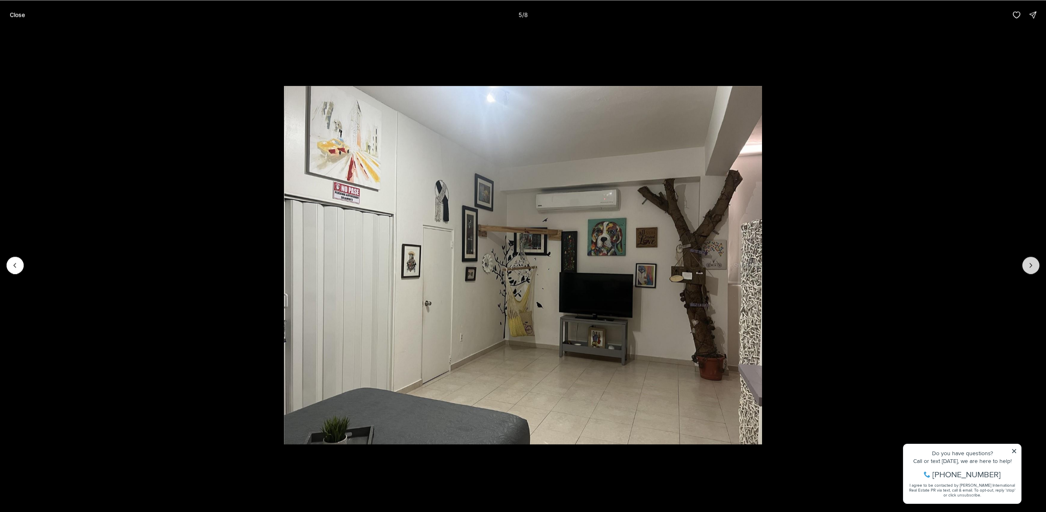
click at [1036, 262] on button "Next slide" at bounding box center [1030, 265] width 17 height 17
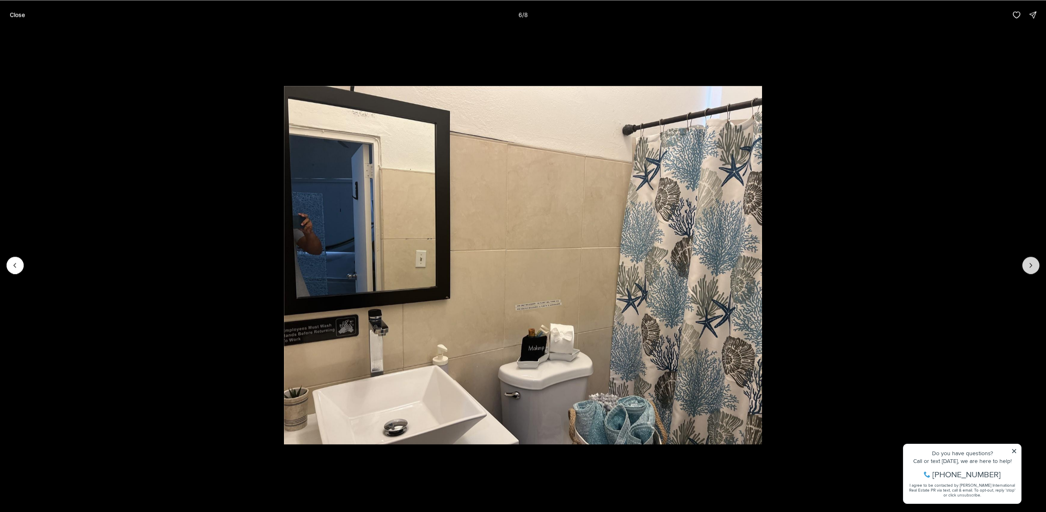
click at [1036, 262] on button "Next slide" at bounding box center [1030, 265] width 17 height 17
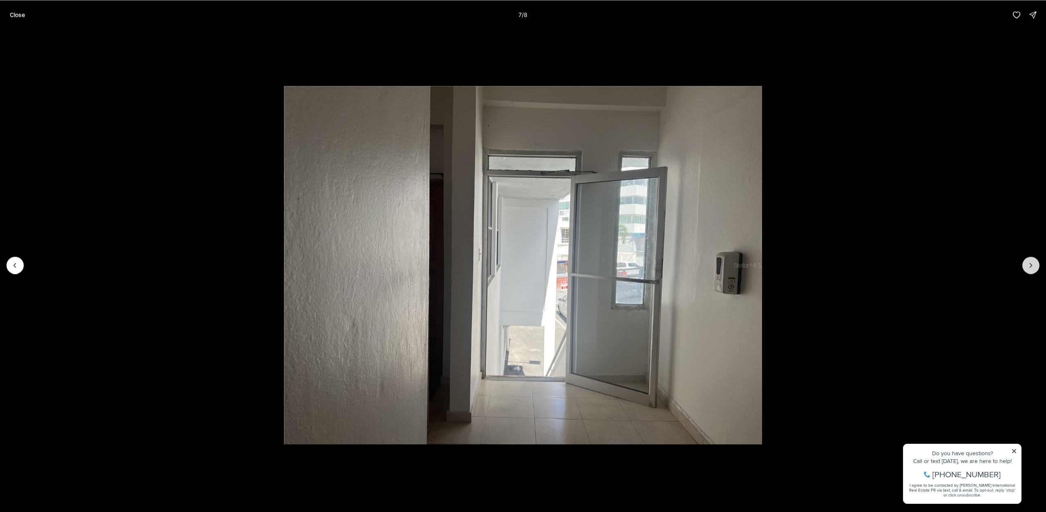
click at [1036, 262] on button "Next slide" at bounding box center [1030, 265] width 17 height 17
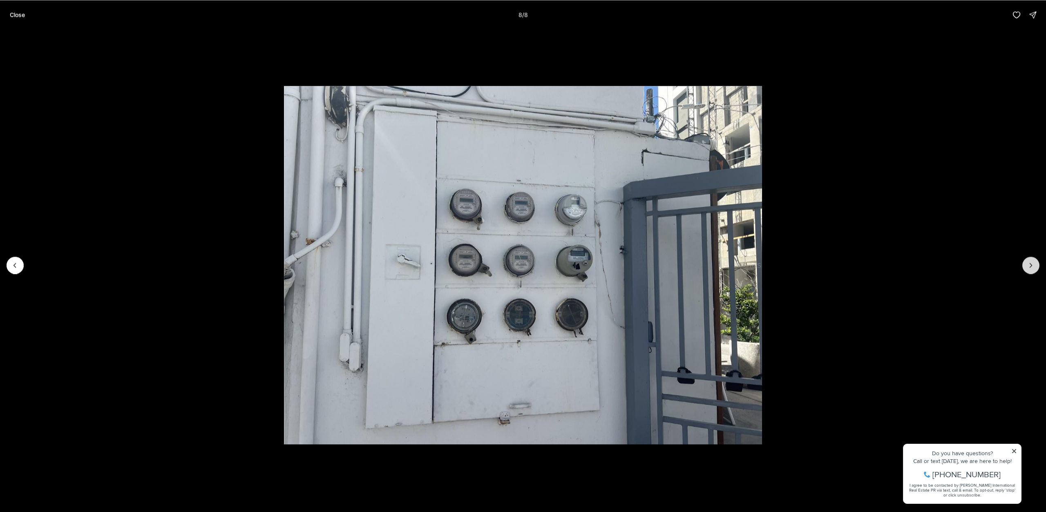
click at [1036, 262] on div at bounding box center [1030, 265] width 17 height 17
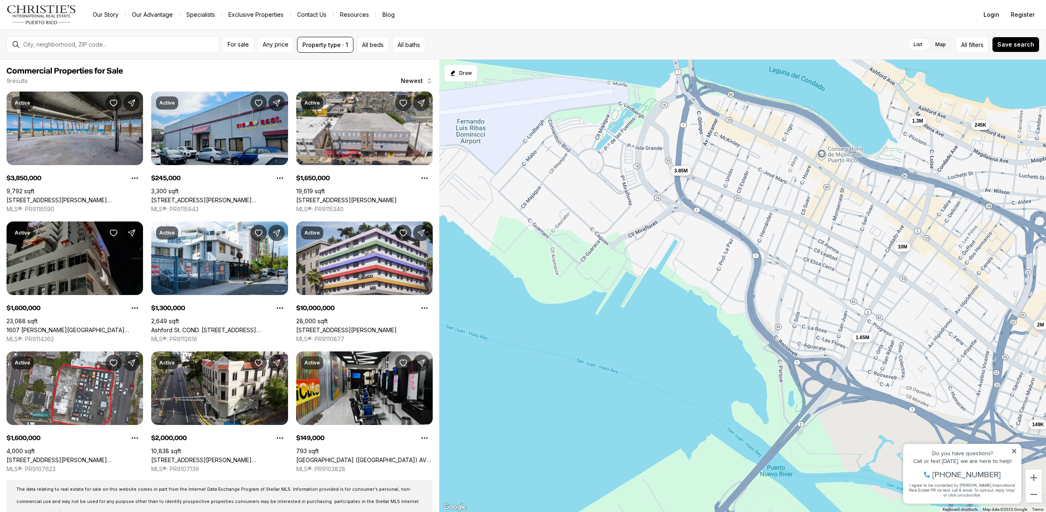
drag, startPoint x: 521, startPoint y: 192, endPoint x: 726, endPoint y: 146, distance: 209.5
click at [726, 146] on div "3.85M 245K 1.65M 1.6M 1.3M 10M 1.6M 2M 149K" at bounding box center [742, 286] width 607 height 453
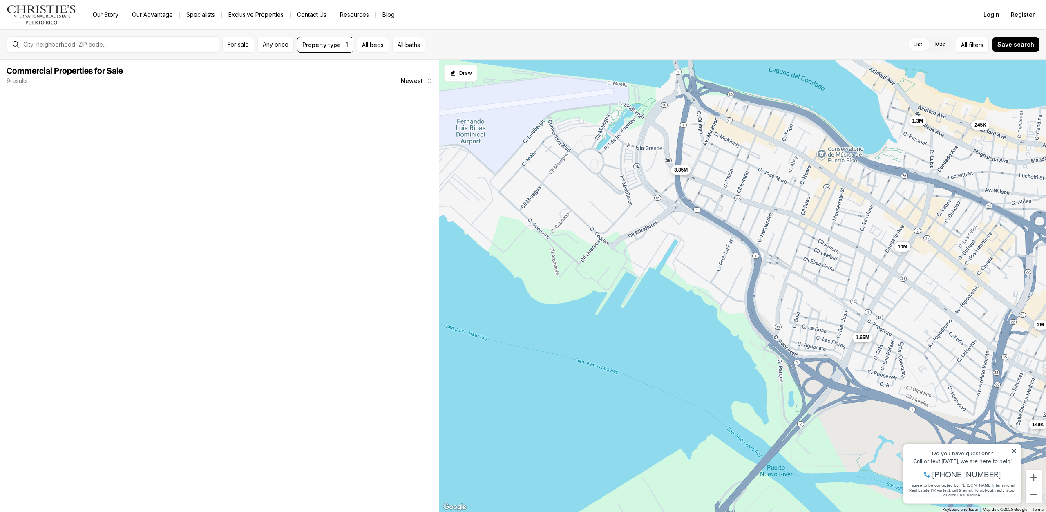
click at [680, 168] on span "3.85M" at bounding box center [680, 170] width 13 height 7
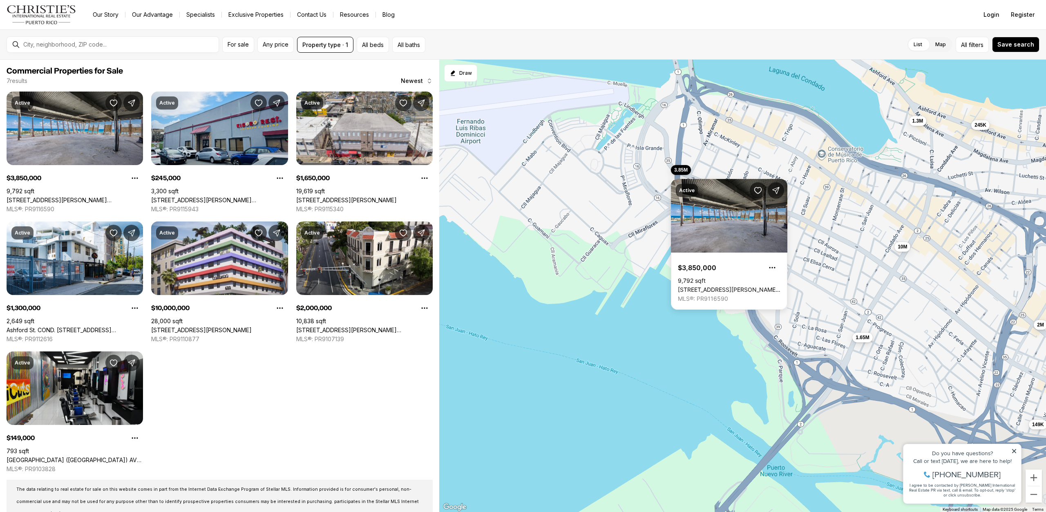
click at [644, 168] on div "3.85M 245K 1.65M 1.3M 10M 2M 149K" at bounding box center [742, 286] width 607 height 453
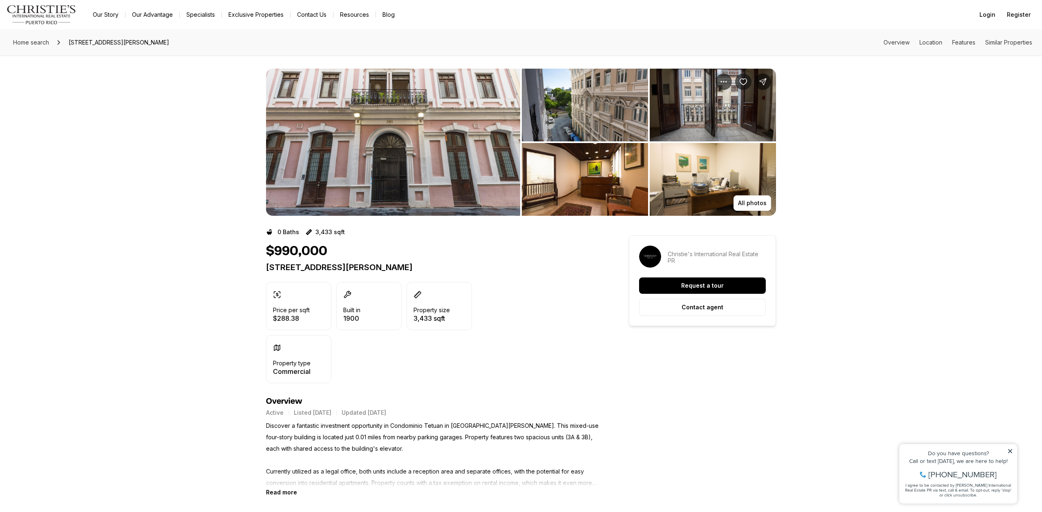
click at [352, 149] on img "View image gallery" at bounding box center [393, 142] width 254 height 147
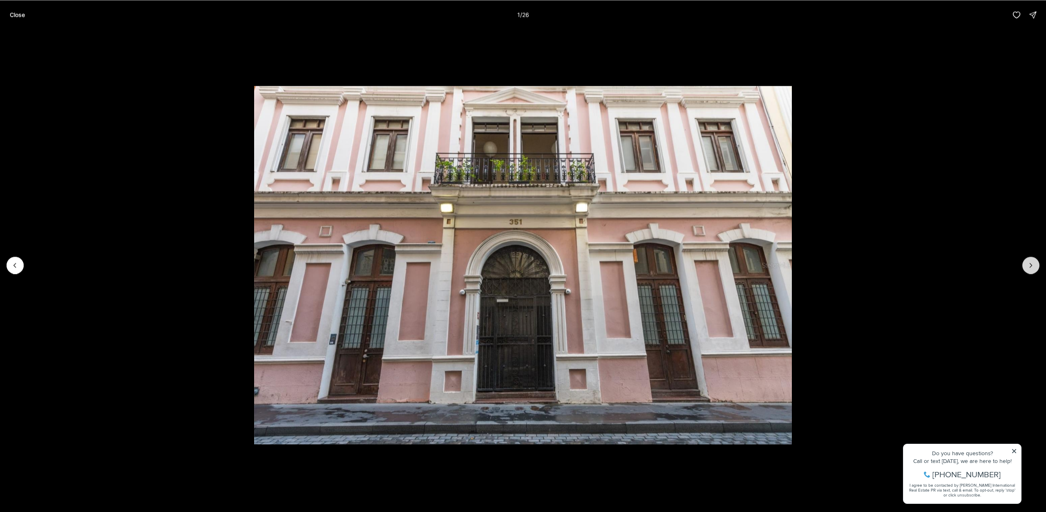
click at [1030, 265] on icon "Next slide" at bounding box center [1031, 265] width 8 height 8
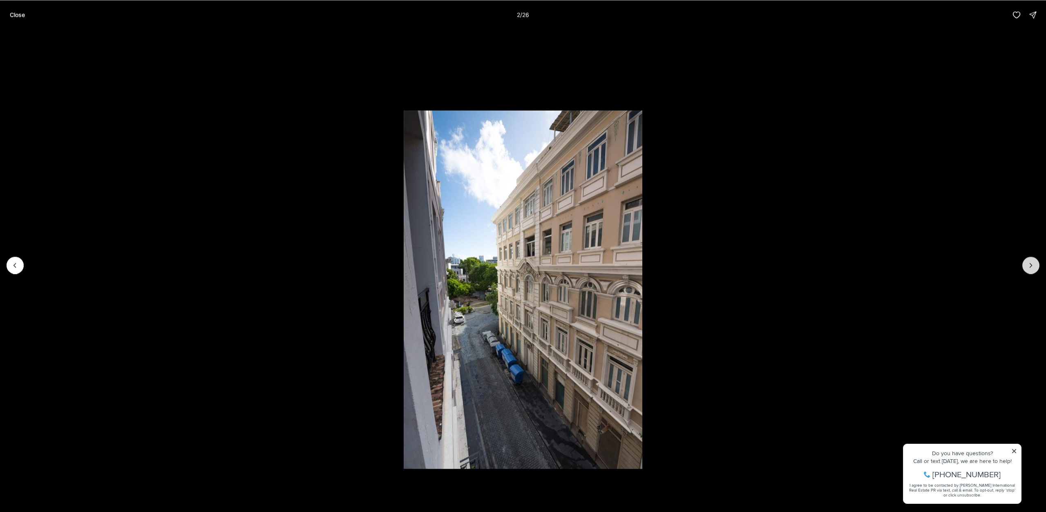
click at [1030, 265] on icon "Next slide" at bounding box center [1031, 265] width 8 height 8
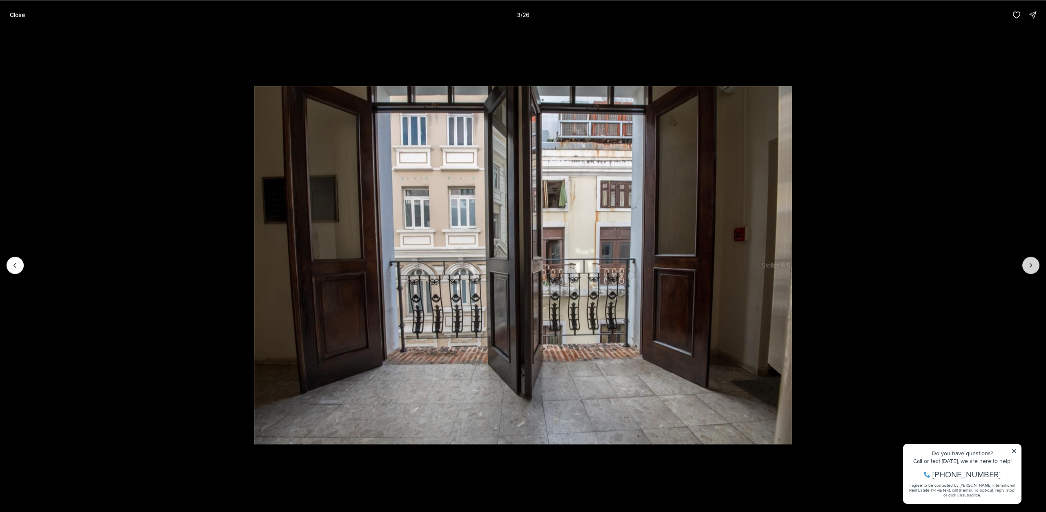
click at [1030, 265] on icon "Next slide" at bounding box center [1031, 265] width 8 height 8
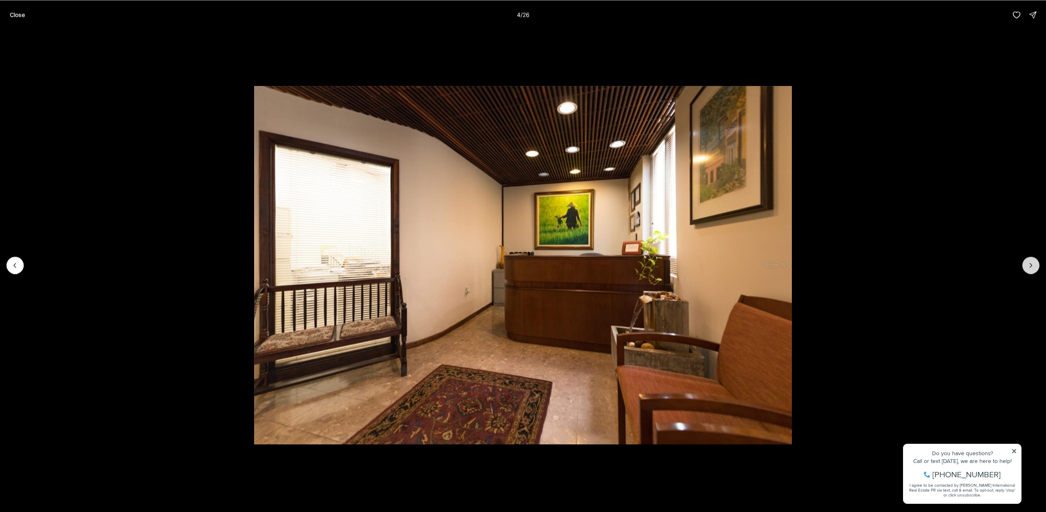
click at [1030, 265] on icon "Next slide" at bounding box center [1031, 265] width 8 height 8
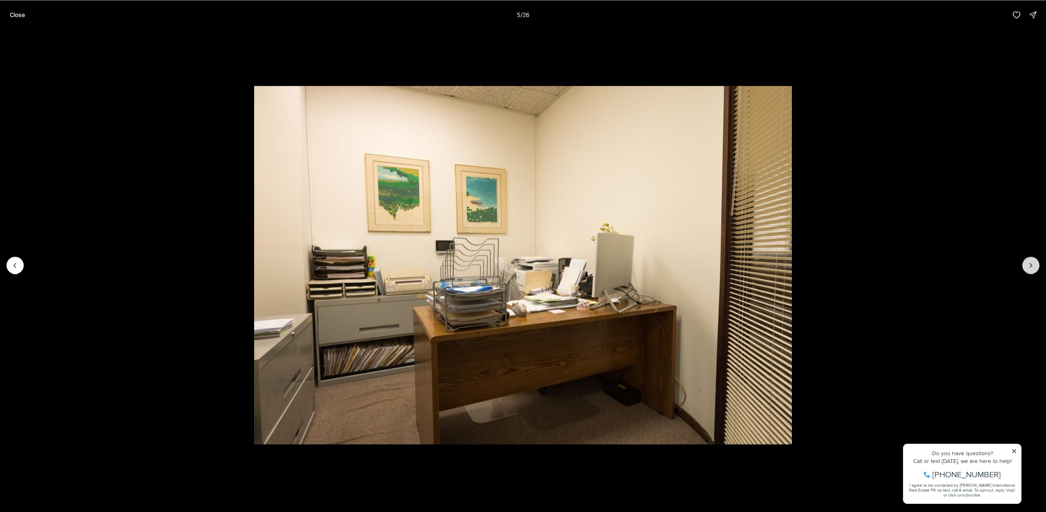
click at [1030, 265] on icon "Next slide" at bounding box center [1031, 265] width 8 height 8
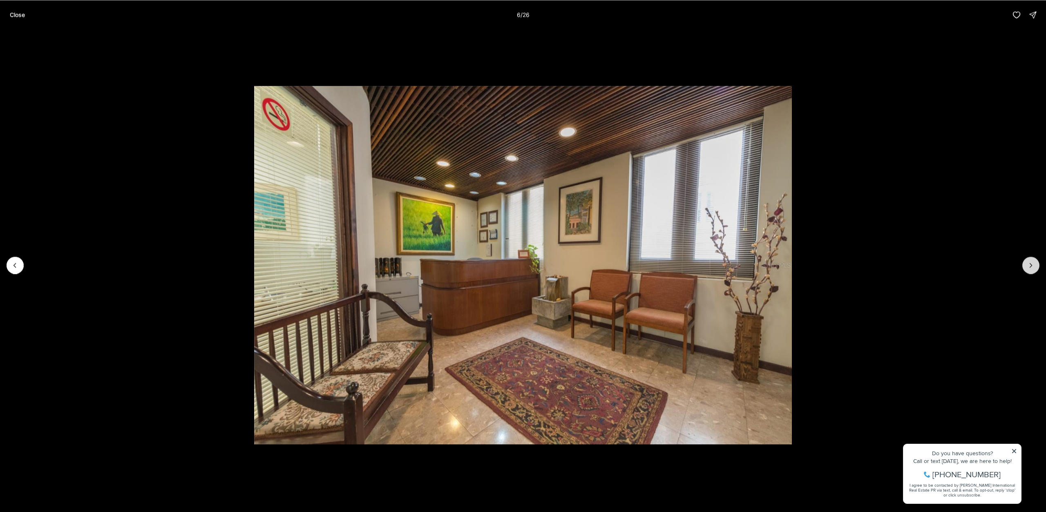
click at [1030, 265] on icon "Next slide" at bounding box center [1031, 265] width 8 height 8
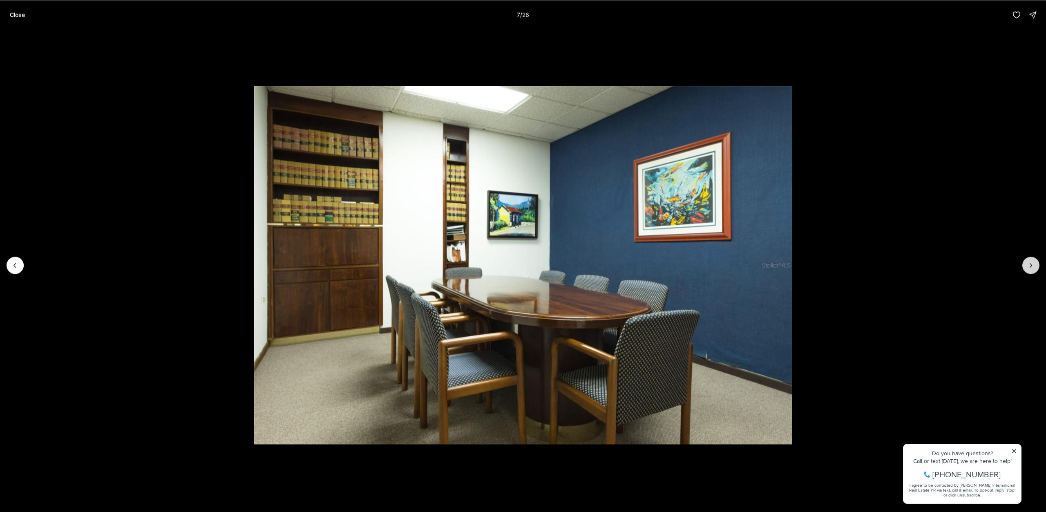
click at [1030, 265] on icon "Next slide" at bounding box center [1031, 265] width 8 height 8
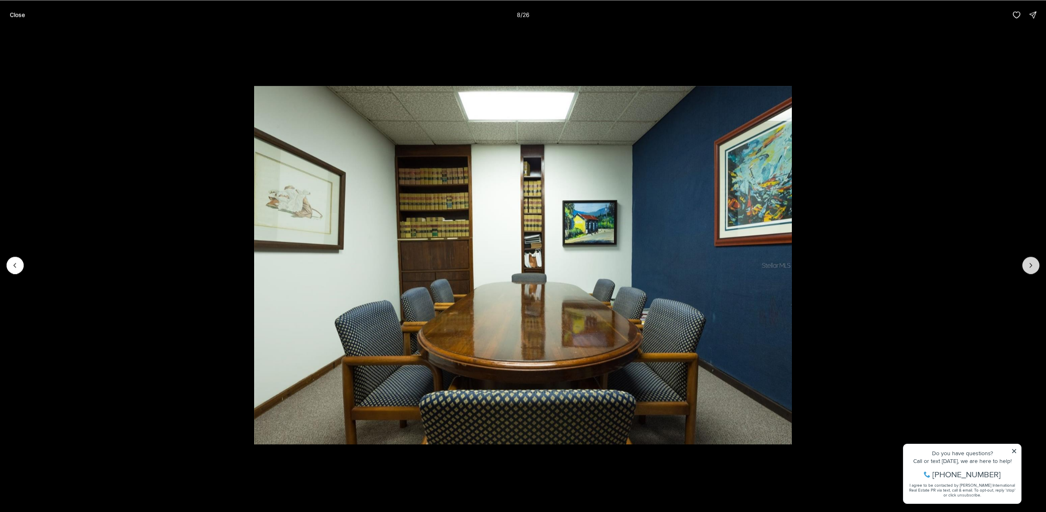
click at [1030, 265] on icon "Next slide" at bounding box center [1031, 265] width 8 height 8
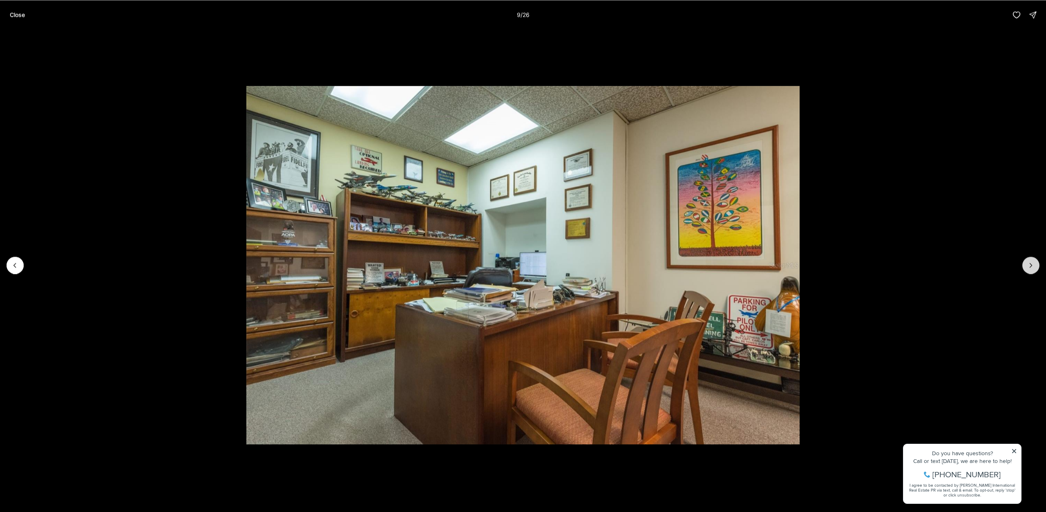
click at [1030, 265] on icon "Next slide" at bounding box center [1031, 265] width 8 height 8
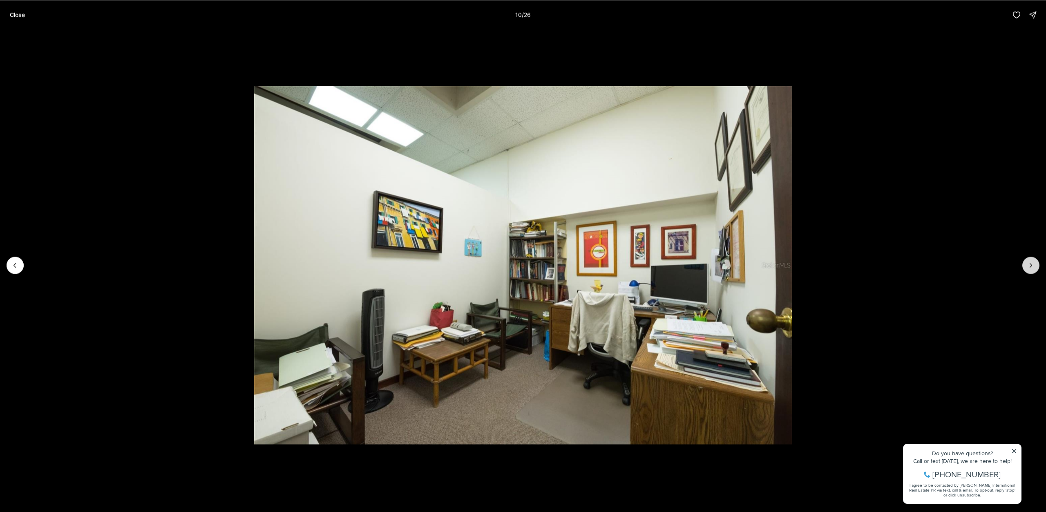
click at [1030, 265] on icon "Next slide" at bounding box center [1031, 265] width 8 height 8
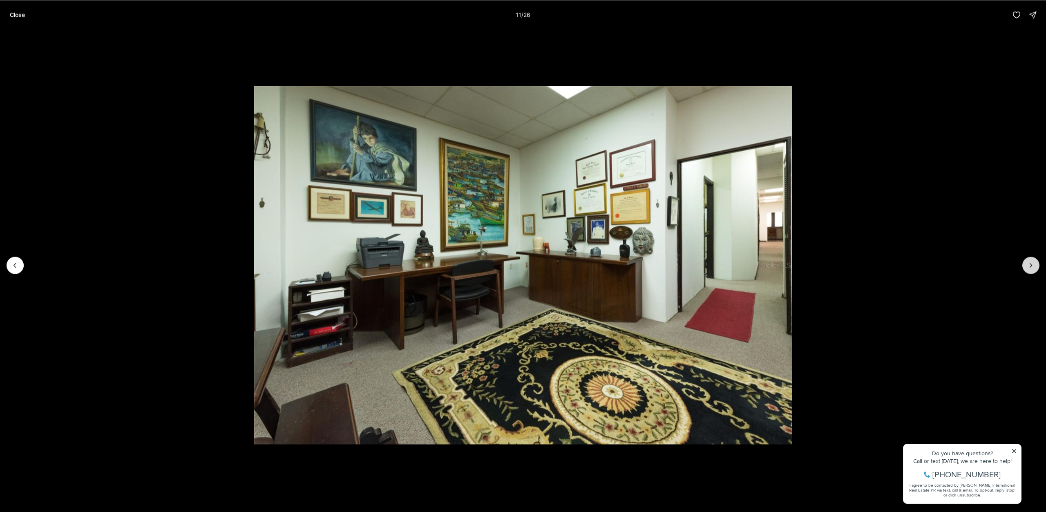
click at [1030, 265] on icon "Next slide" at bounding box center [1031, 265] width 8 height 8
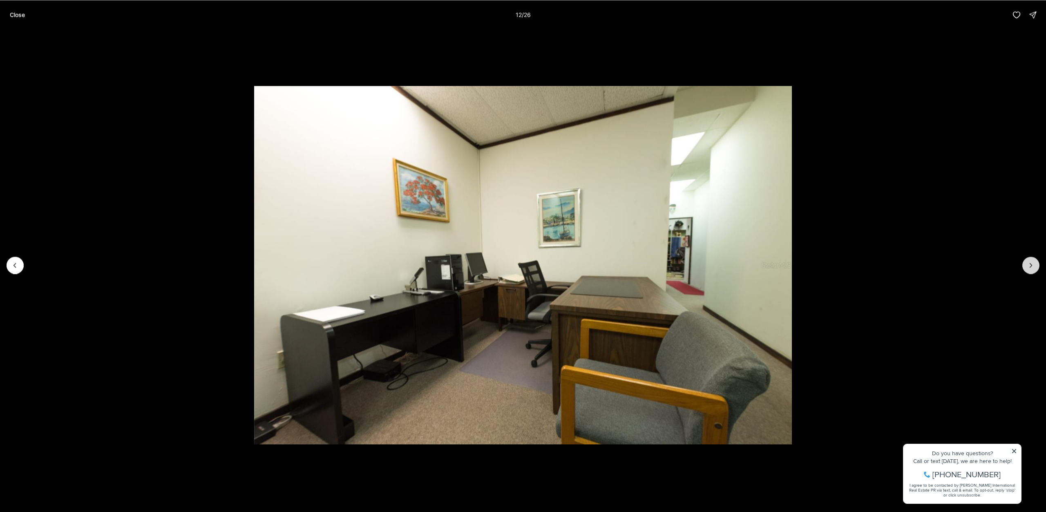
click at [1030, 265] on icon "Next slide" at bounding box center [1031, 265] width 8 height 8
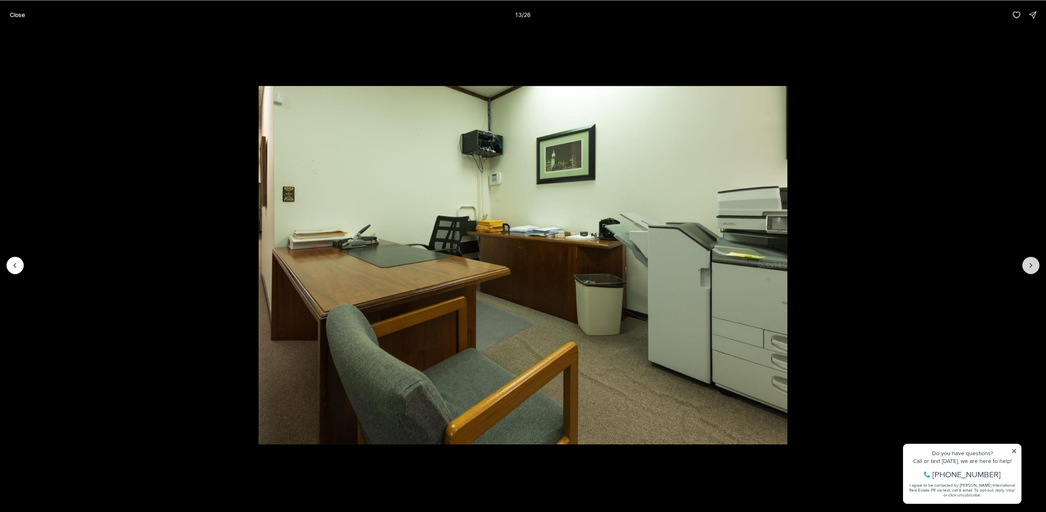
click at [1030, 265] on icon "Next slide" at bounding box center [1031, 265] width 8 height 8
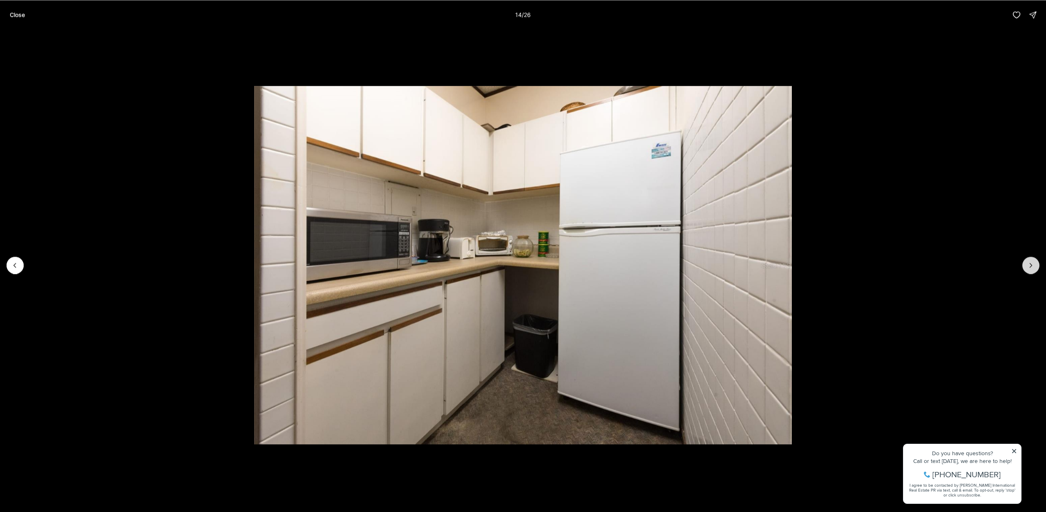
click at [1030, 265] on icon "Next slide" at bounding box center [1031, 265] width 8 height 8
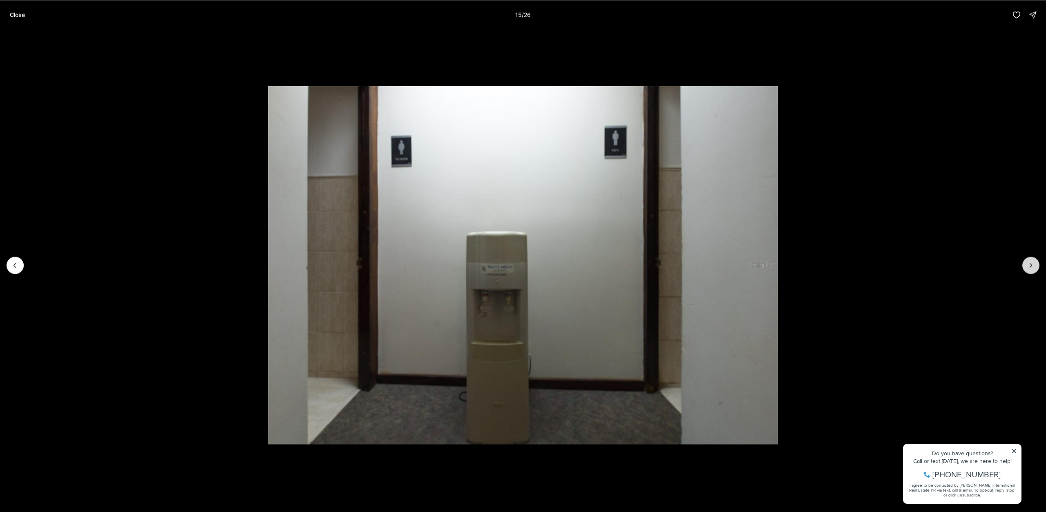
click at [1030, 265] on icon "Next slide" at bounding box center [1031, 265] width 8 height 8
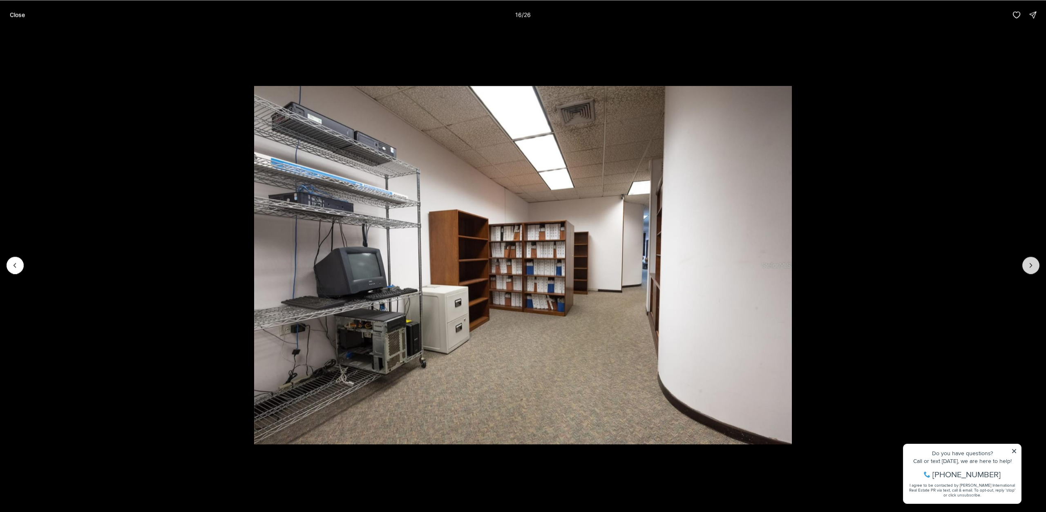
click at [1030, 265] on icon "Next slide" at bounding box center [1031, 265] width 8 height 8
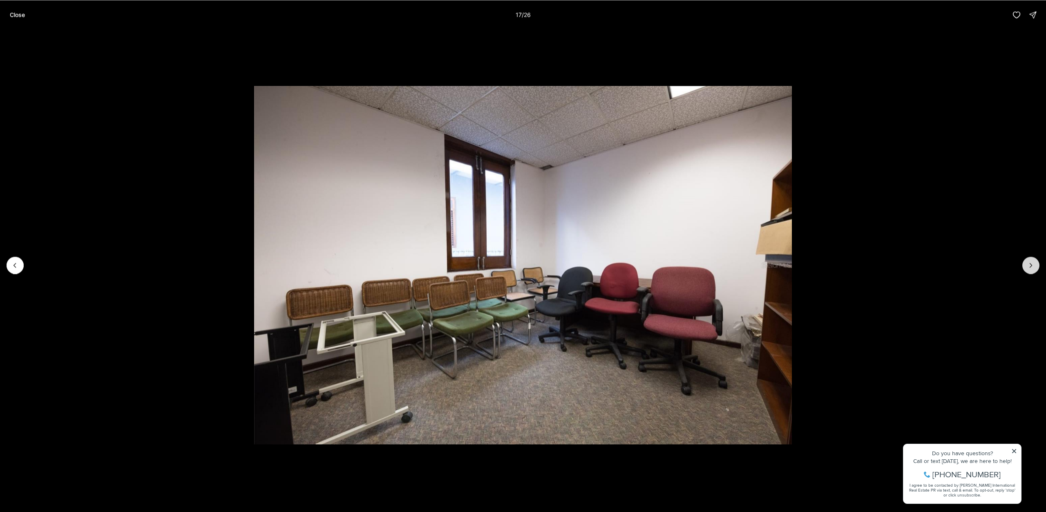
click at [1030, 265] on icon "Next slide" at bounding box center [1031, 265] width 8 height 8
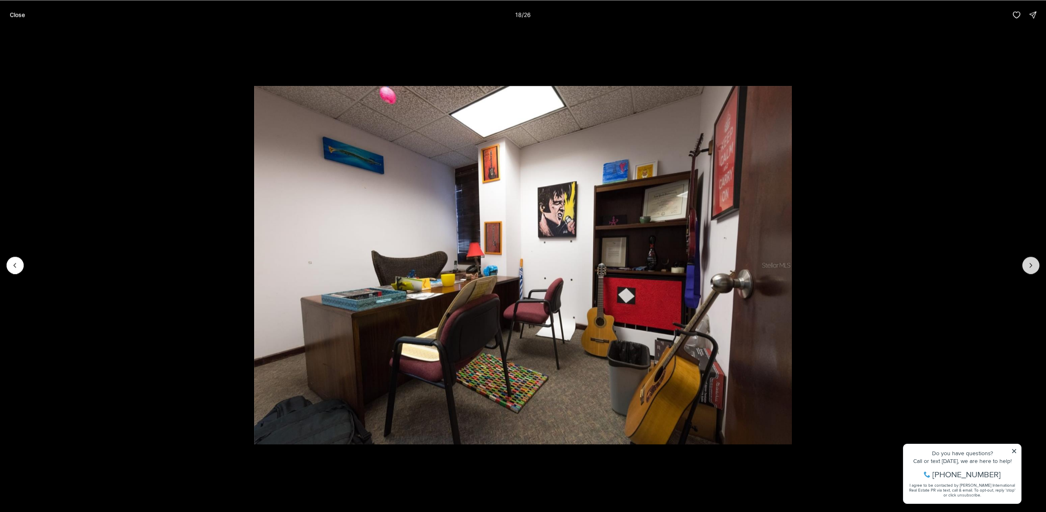
click at [1030, 265] on icon "Next slide" at bounding box center [1031, 265] width 8 height 8
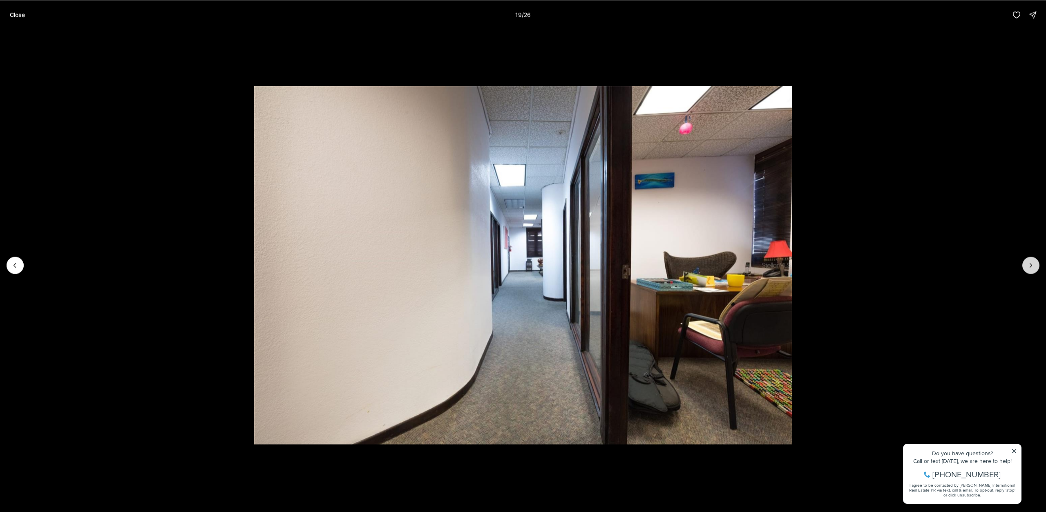
click at [1030, 265] on icon "Next slide" at bounding box center [1031, 265] width 8 height 8
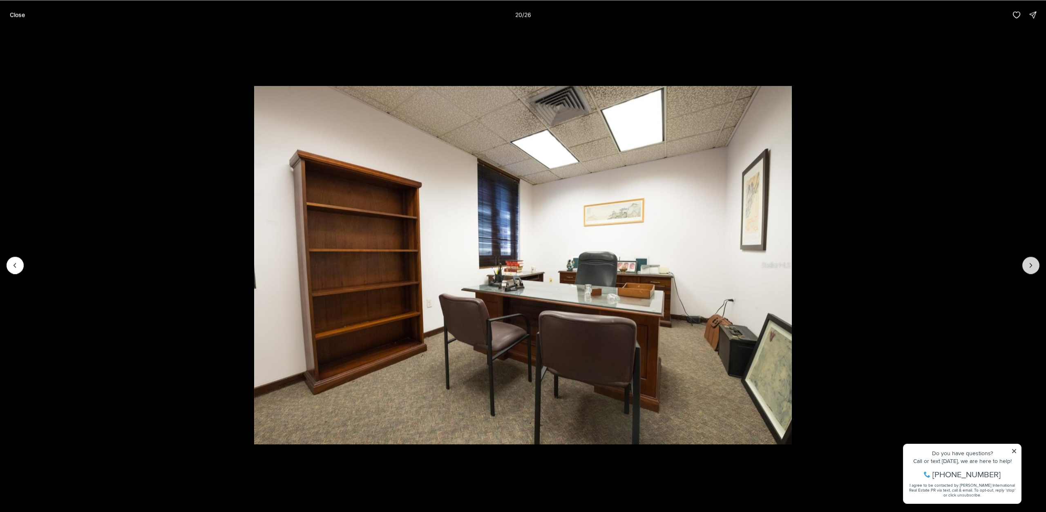
click at [1030, 265] on icon "Next slide" at bounding box center [1031, 265] width 8 height 8
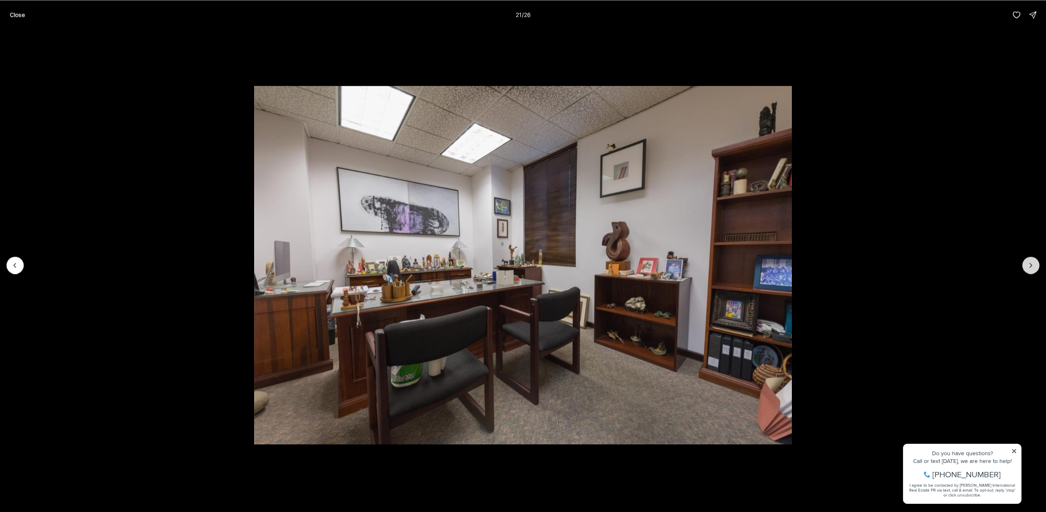
click at [1030, 265] on icon "Next slide" at bounding box center [1031, 265] width 8 height 8
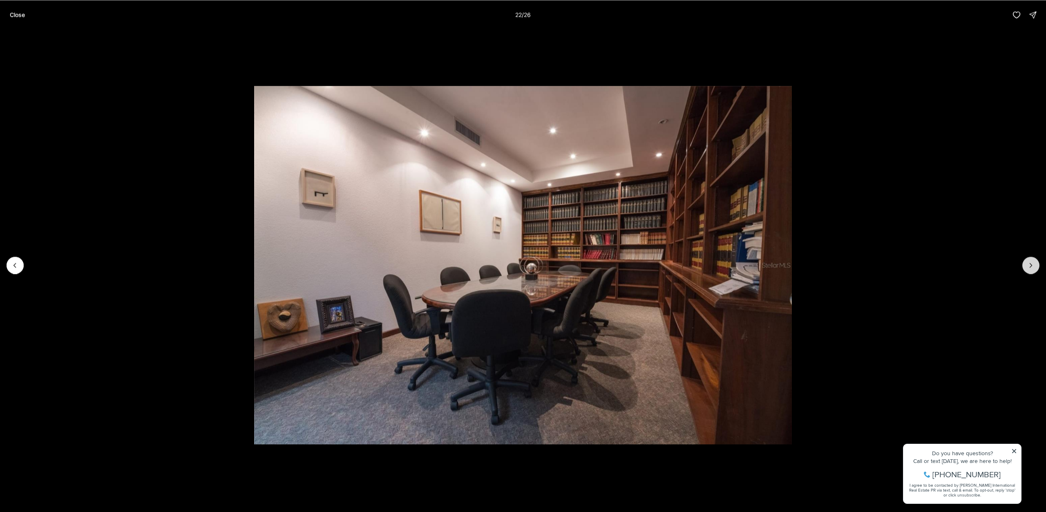
click at [1030, 265] on icon "Next slide" at bounding box center [1031, 265] width 8 height 8
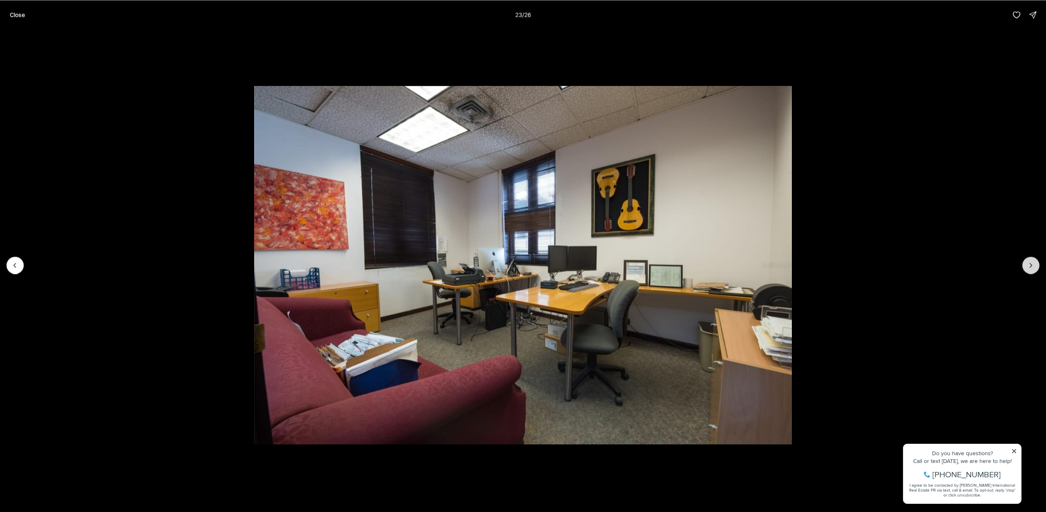
click at [1030, 265] on icon "Next slide" at bounding box center [1031, 265] width 8 height 8
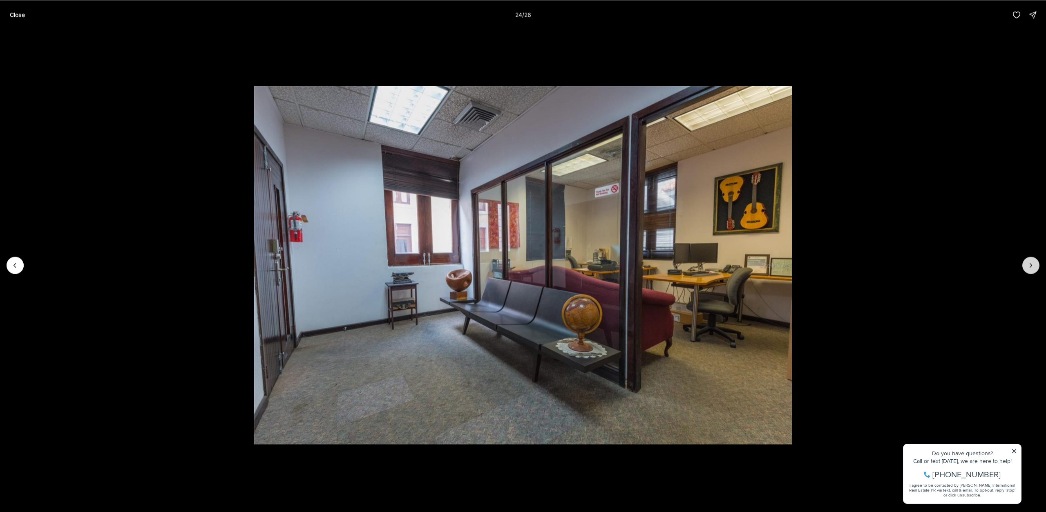
click at [1030, 265] on icon "Next slide" at bounding box center [1031, 265] width 8 height 8
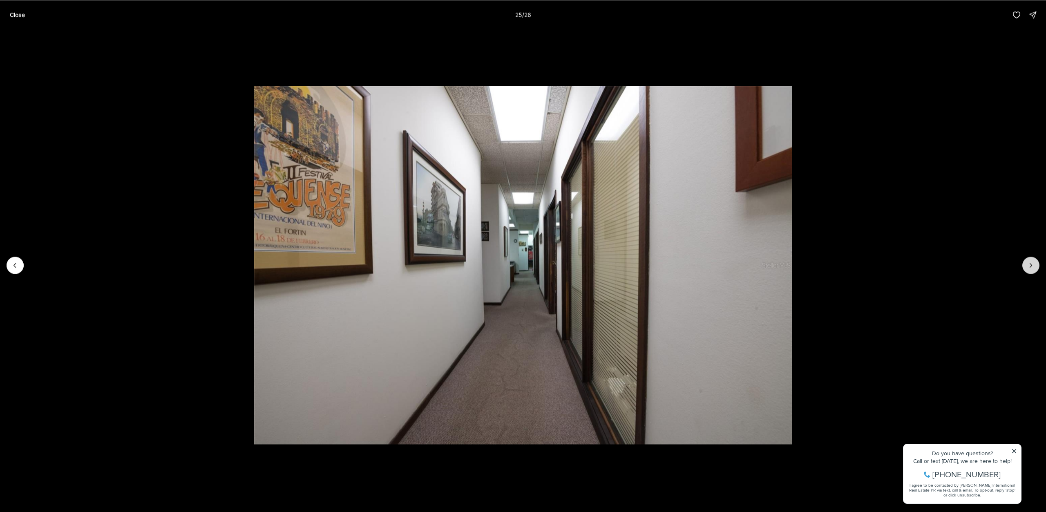
click at [1030, 265] on icon "Next slide" at bounding box center [1031, 265] width 8 height 8
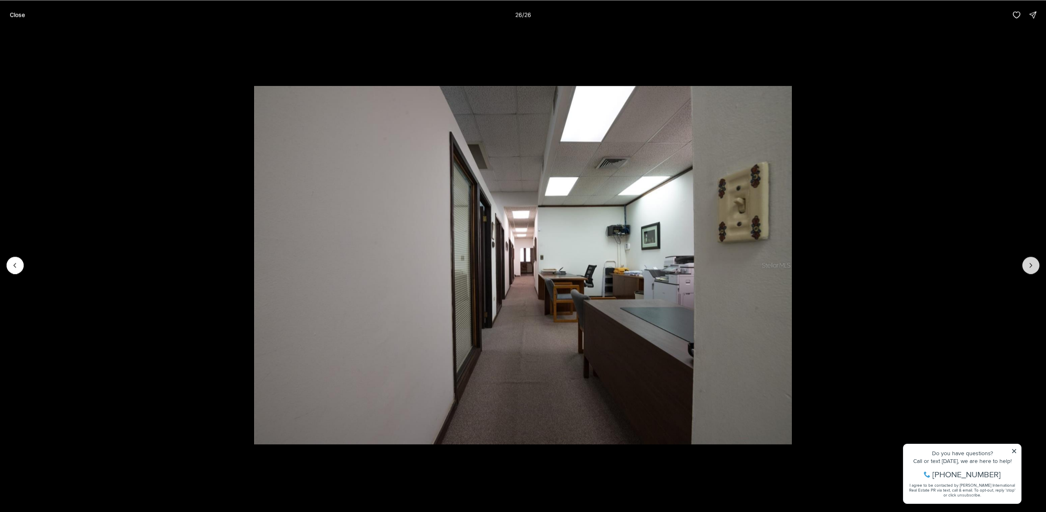
click at [1030, 265] on div at bounding box center [1030, 265] width 17 height 17
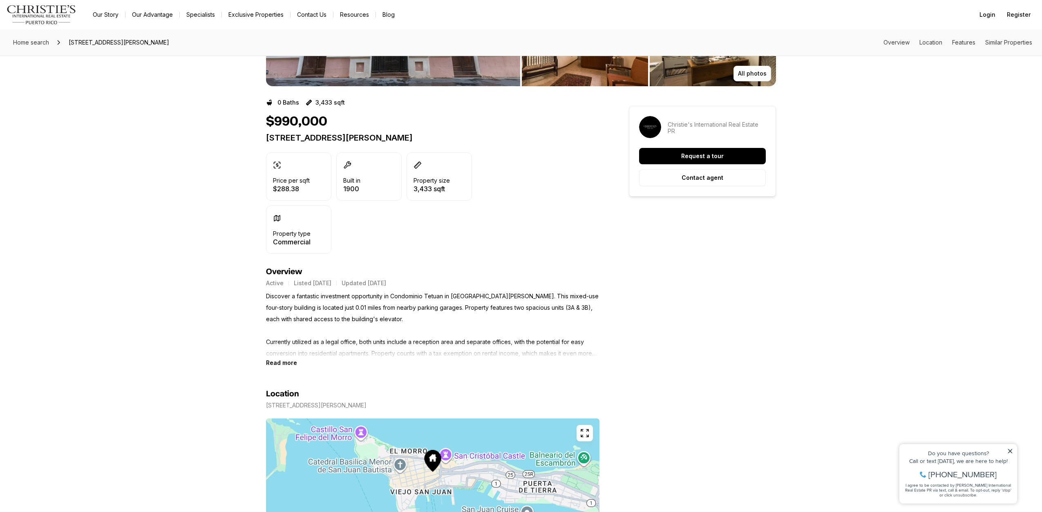
scroll to position [163, 0]
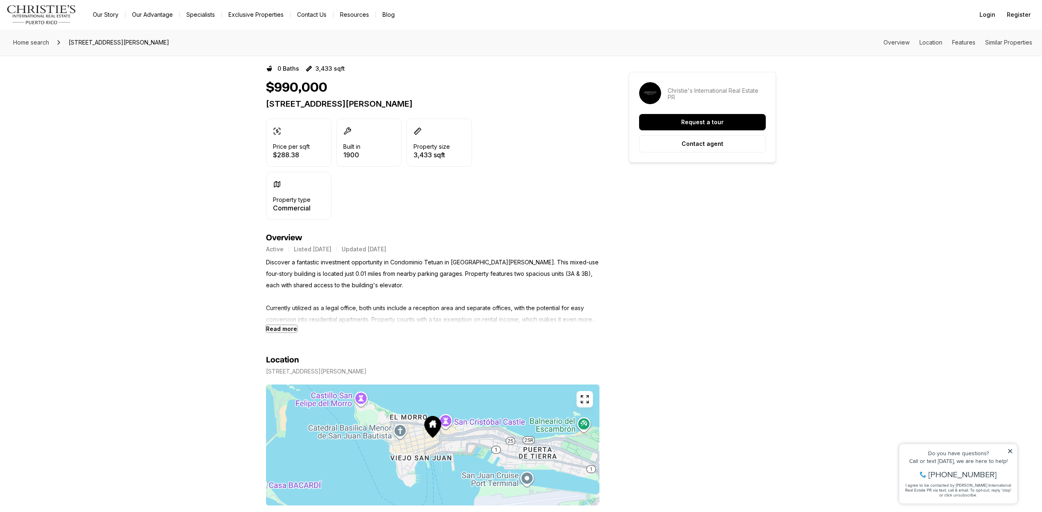
click at [283, 330] on b "Read more" at bounding box center [281, 328] width 31 height 7
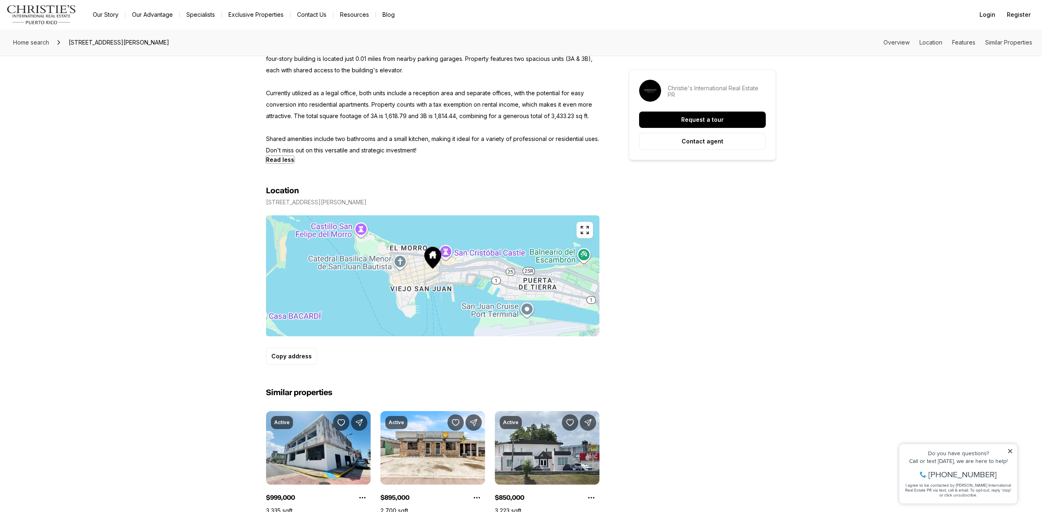
scroll to position [490, 0]
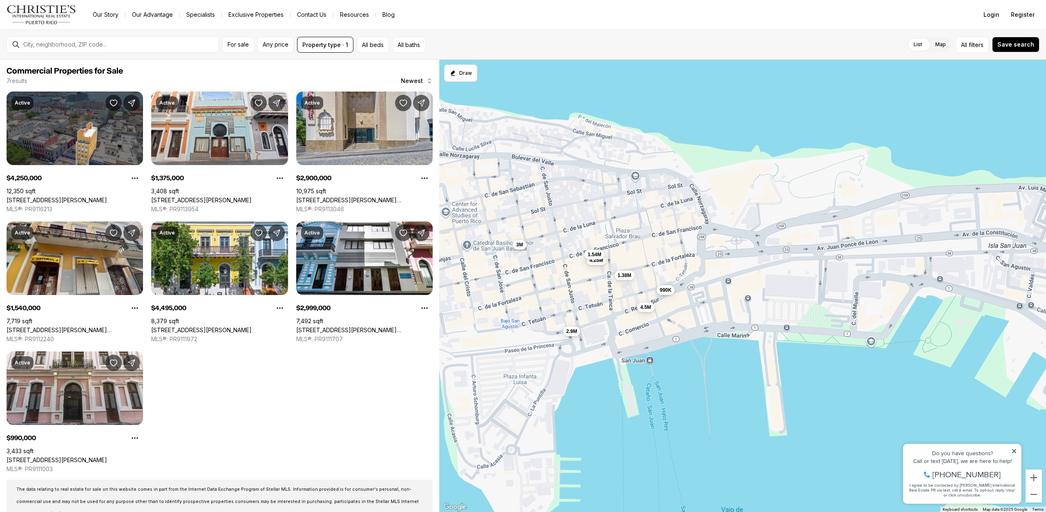
drag, startPoint x: 528, startPoint y: 199, endPoint x: 602, endPoint y: 368, distance: 184.1
click at [602, 368] on div "4.25M 1.38M 2.9M 1.54M 4.5M 3M 990K" at bounding box center [742, 286] width 607 height 453
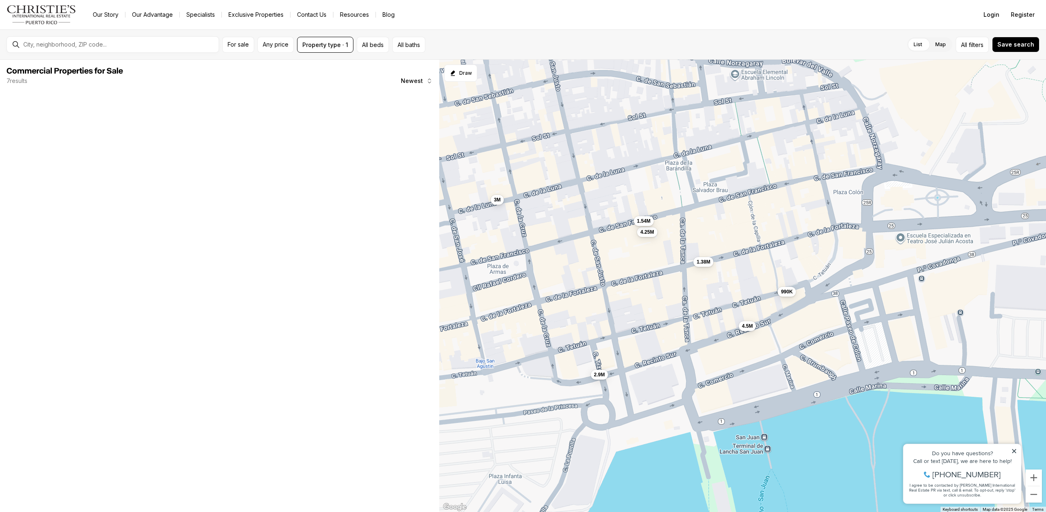
click at [499, 204] on button "3M" at bounding box center [496, 200] width 13 height 10
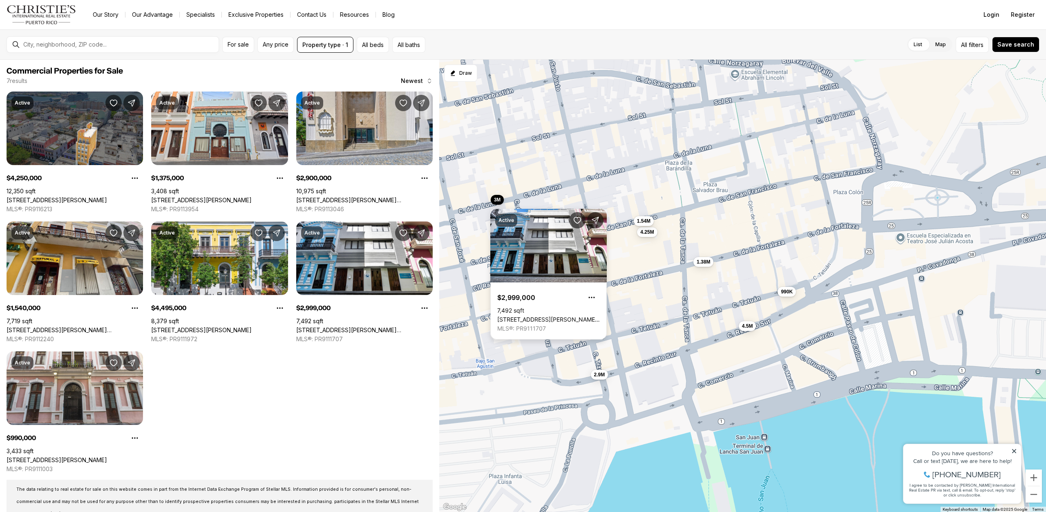
click at [537, 316] on link "[STREET_ADDRESS][PERSON_NAME][PERSON_NAME]" at bounding box center [548, 319] width 103 height 7
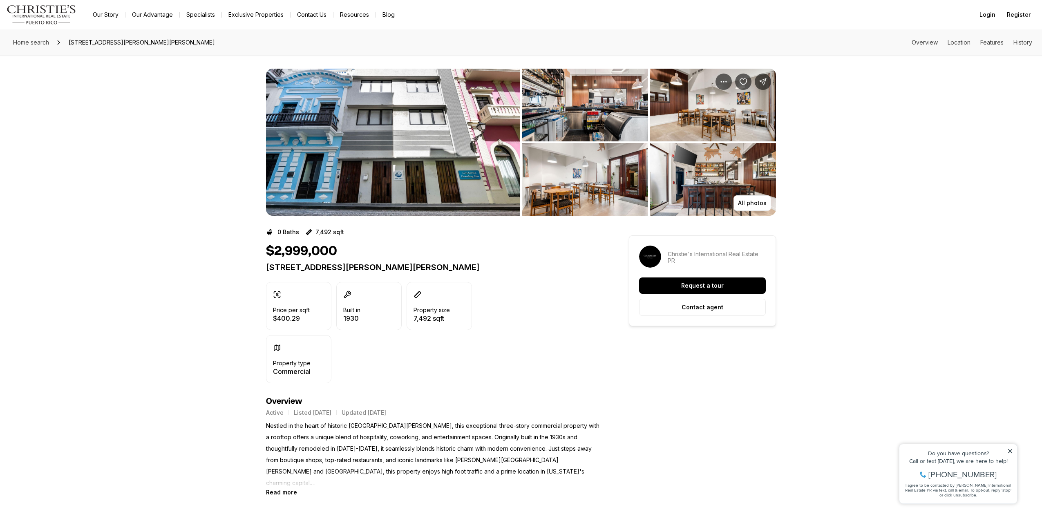
click at [400, 190] on img "View image gallery" at bounding box center [393, 142] width 254 height 147
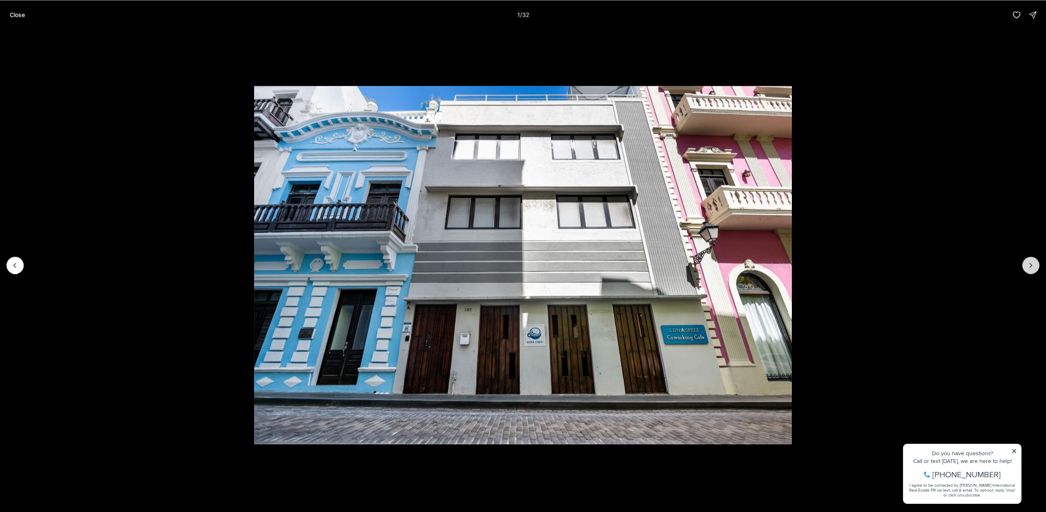
click at [1026, 266] on button "Next slide" at bounding box center [1030, 265] width 17 height 17
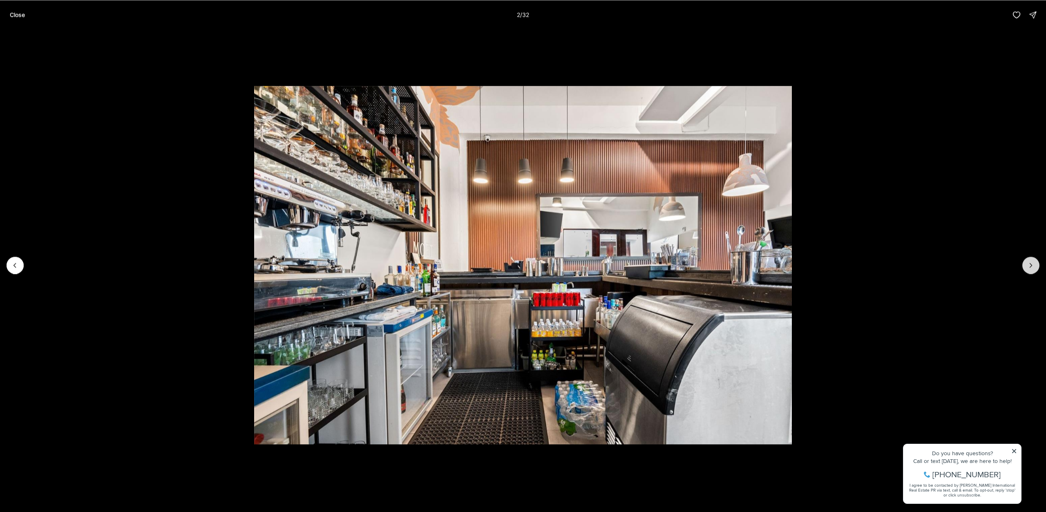
click at [1026, 266] on button "Next slide" at bounding box center [1030, 265] width 17 height 17
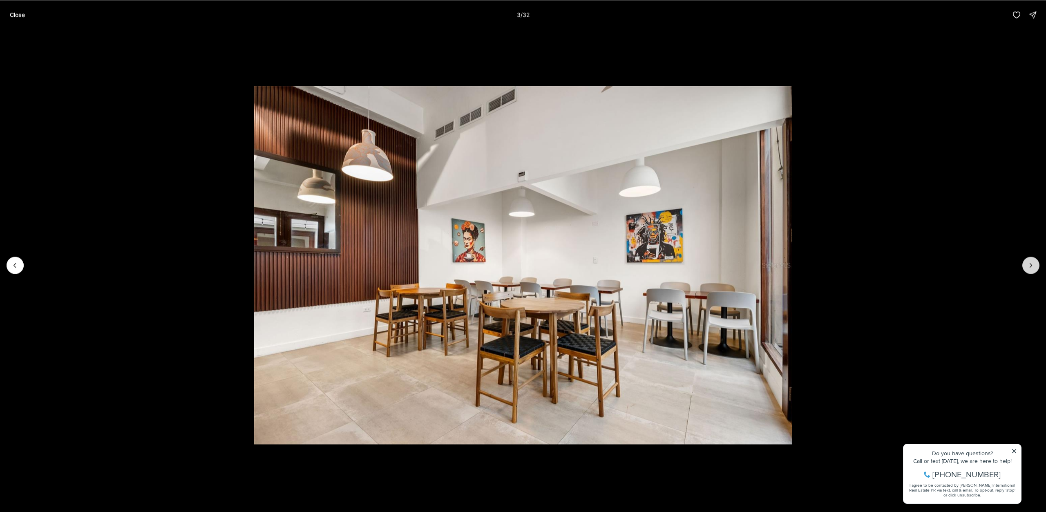
click at [1026, 266] on button "Next slide" at bounding box center [1030, 265] width 17 height 17
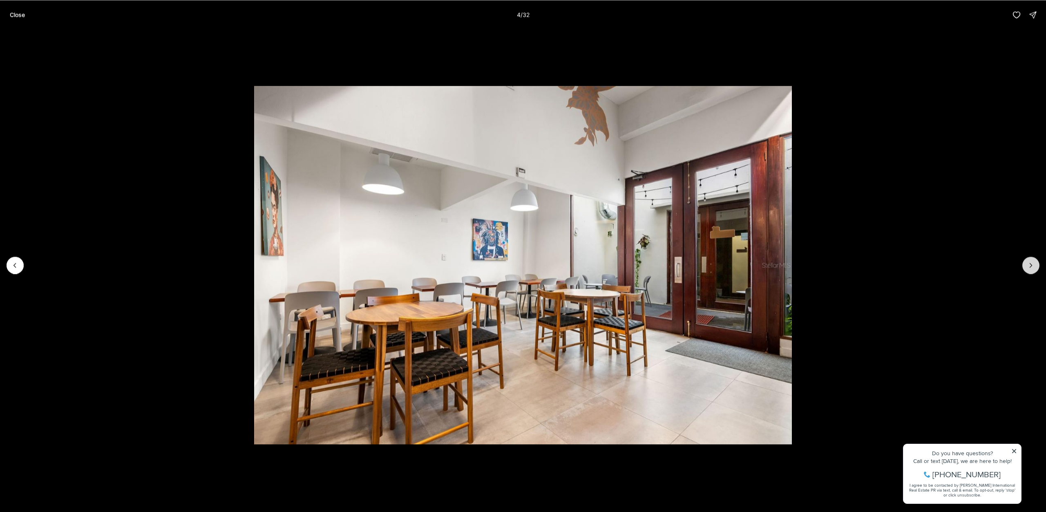
click at [1026, 266] on button "Next slide" at bounding box center [1030, 265] width 17 height 17
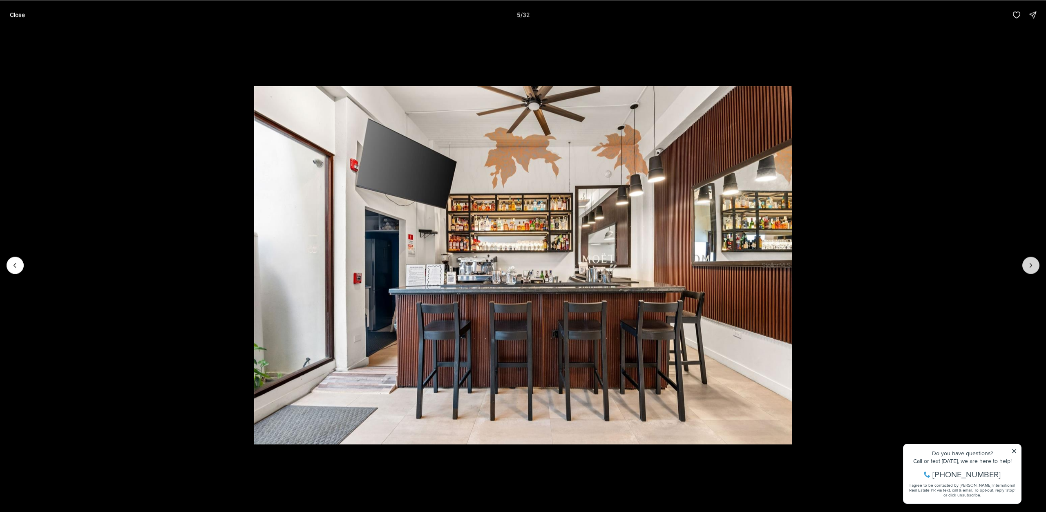
click at [1026, 266] on button "Next slide" at bounding box center [1030, 265] width 17 height 17
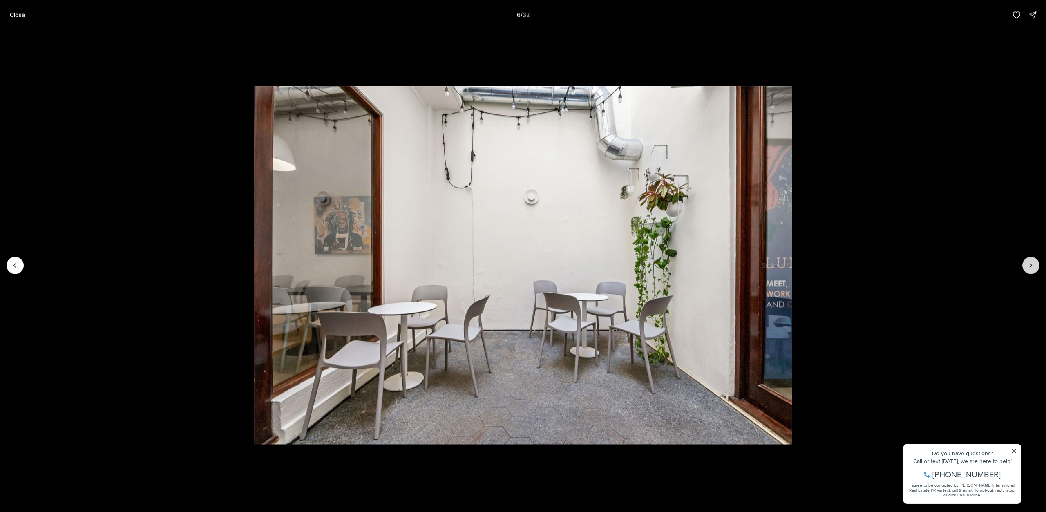
click at [1026, 266] on button "Next slide" at bounding box center [1030, 265] width 17 height 17
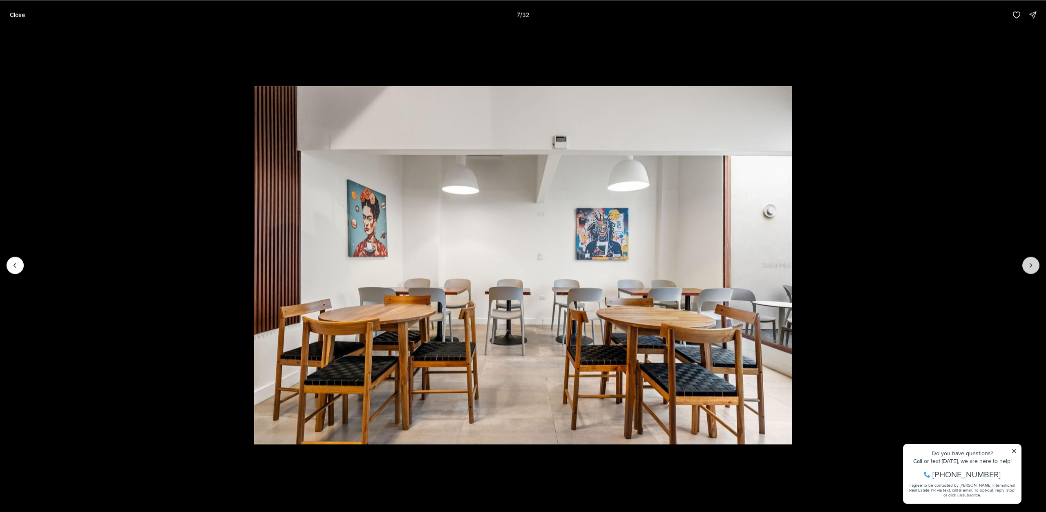
click at [1026, 266] on button "Next slide" at bounding box center [1030, 265] width 17 height 17
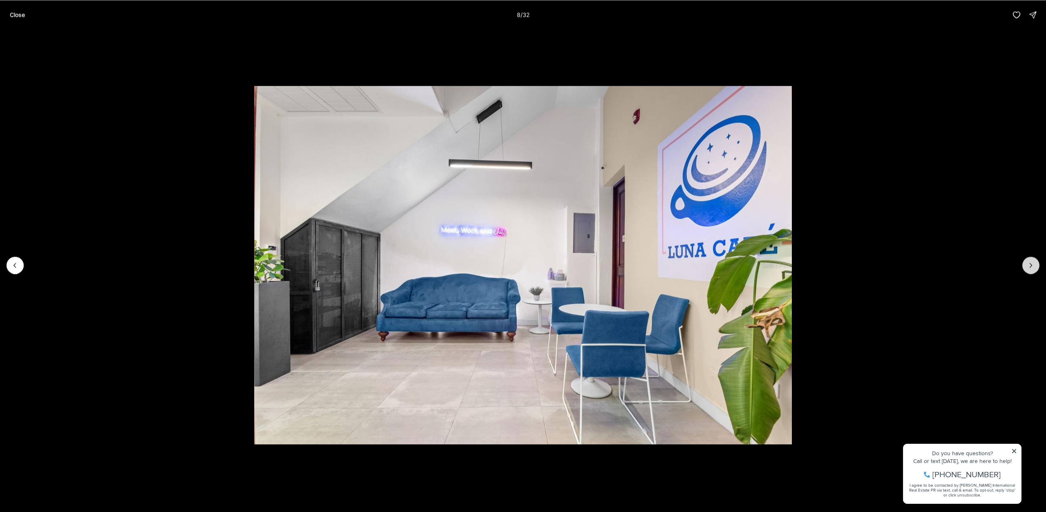
click at [1026, 266] on button "Next slide" at bounding box center [1030, 265] width 17 height 17
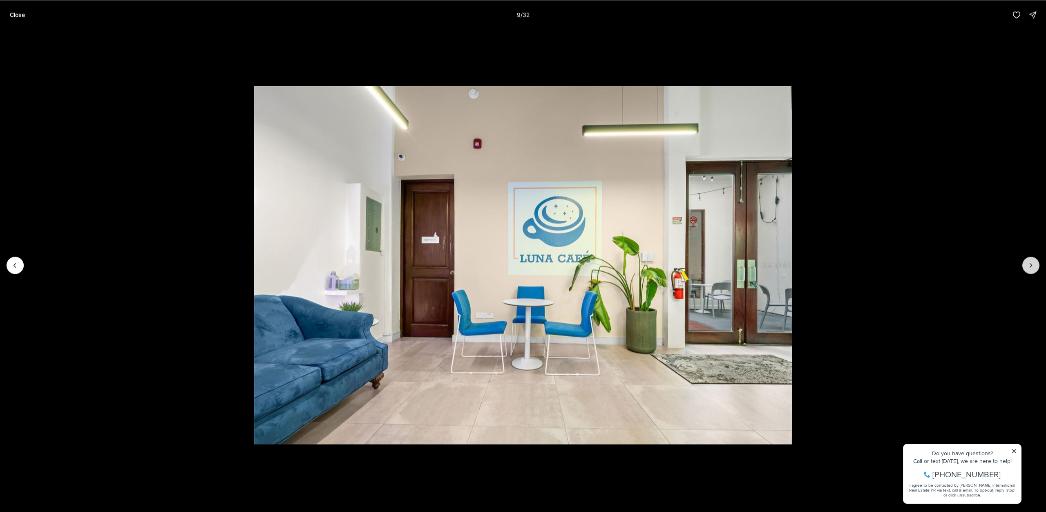
click at [1026, 266] on button "Next slide" at bounding box center [1030, 265] width 17 height 17
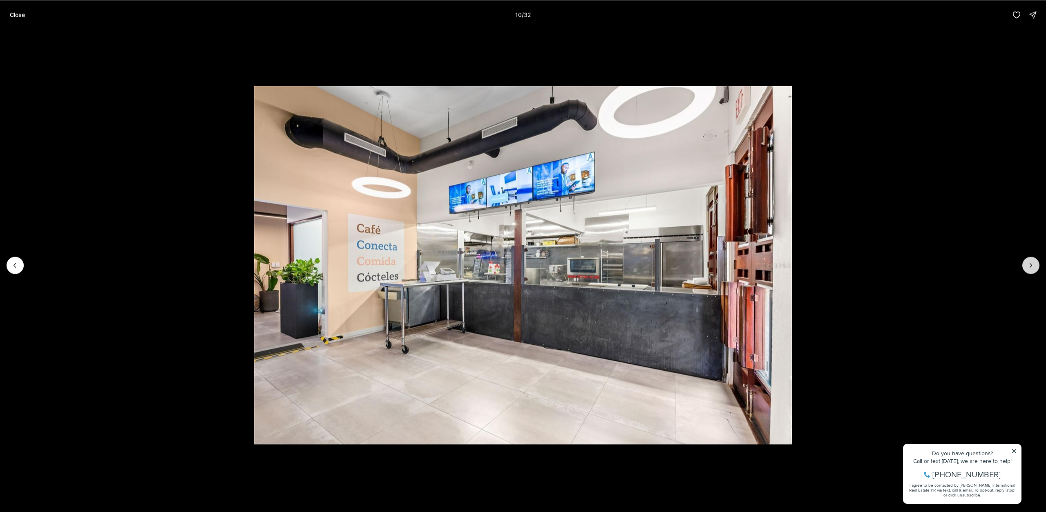
click at [1026, 266] on button "Next slide" at bounding box center [1030, 265] width 17 height 17
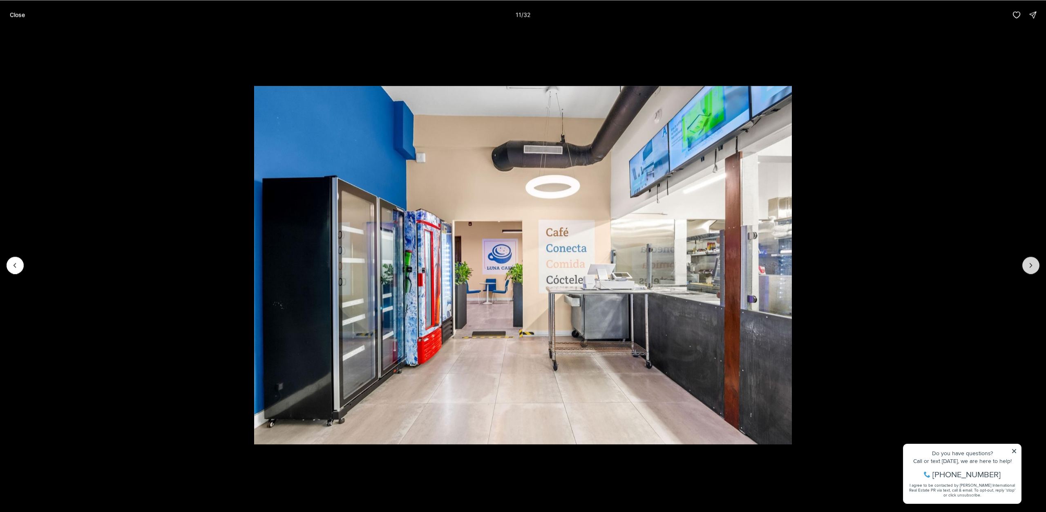
click at [1026, 266] on button "Next slide" at bounding box center [1030, 265] width 17 height 17
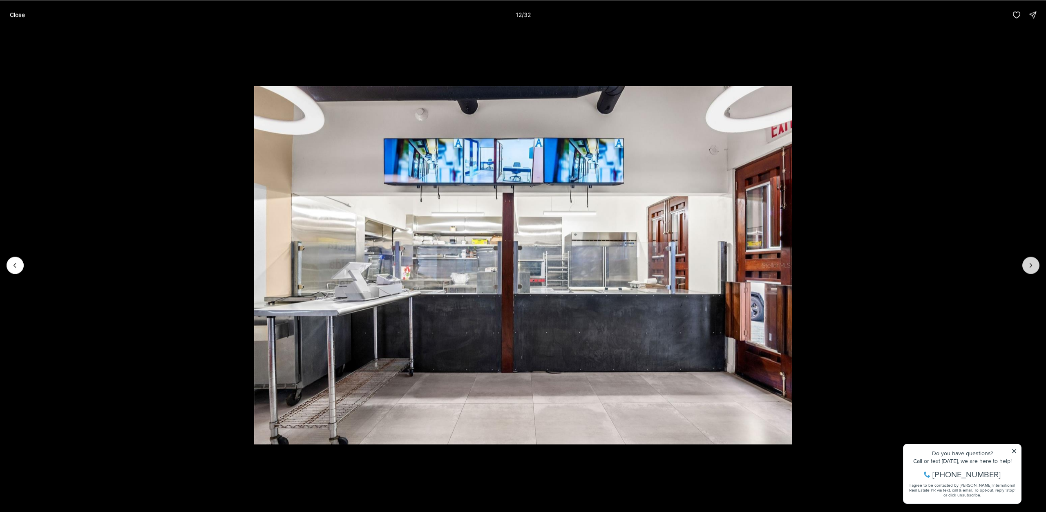
click at [1026, 266] on button "Next slide" at bounding box center [1030, 265] width 17 height 17
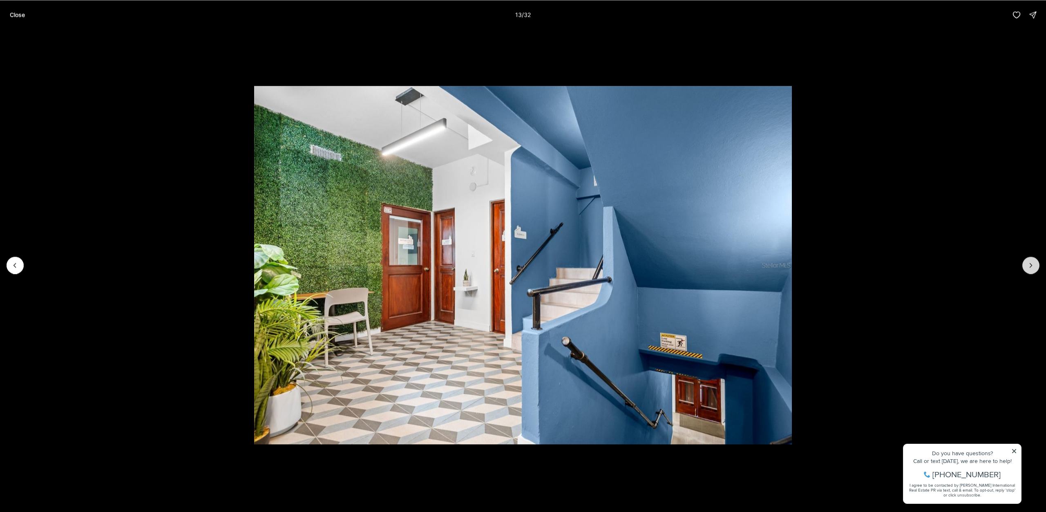
click at [1026, 266] on button "Next slide" at bounding box center [1030, 265] width 17 height 17
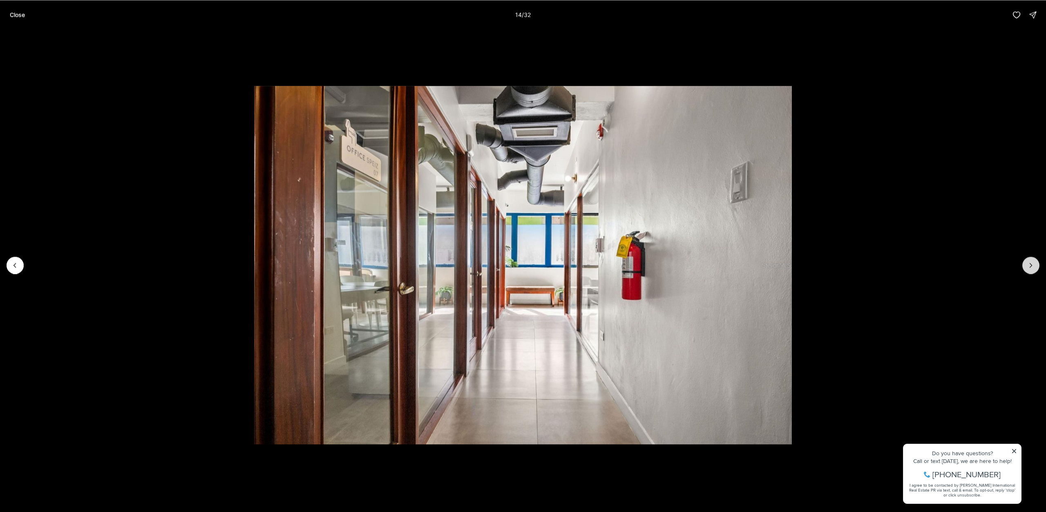
click at [1026, 266] on button "Next slide" at bounding box center [1030, 265] width 17 height 17
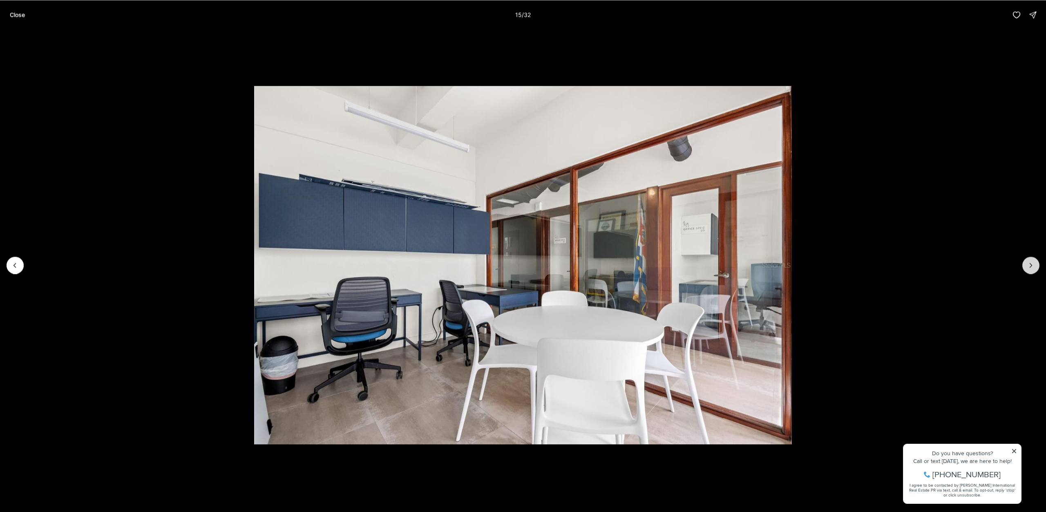
click at [1026, 266] on button "Next slide" at bounding box center [1030, 265] width 17 height 17
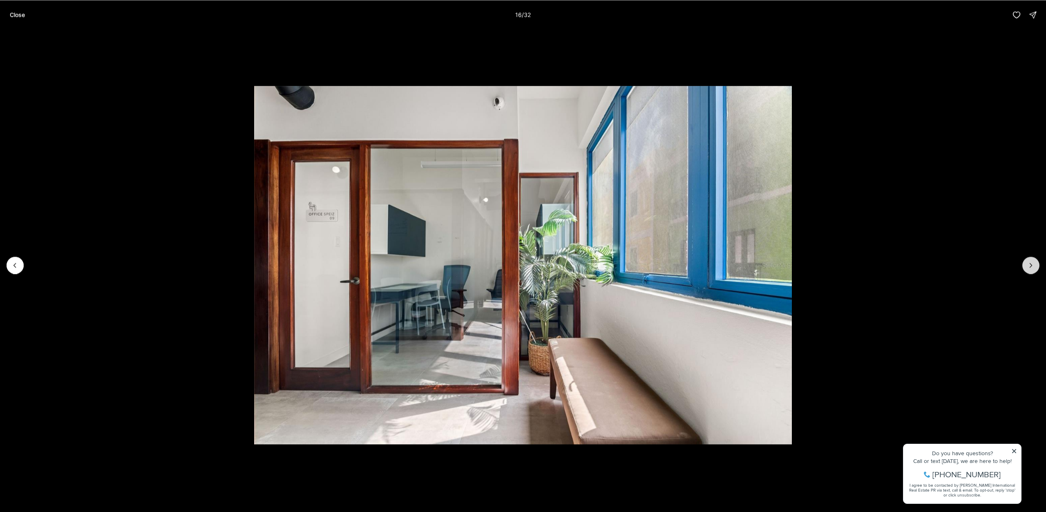
click at [1026, 266] on button "Next slide" at bounding box center [1030, 265] width 17 height 17
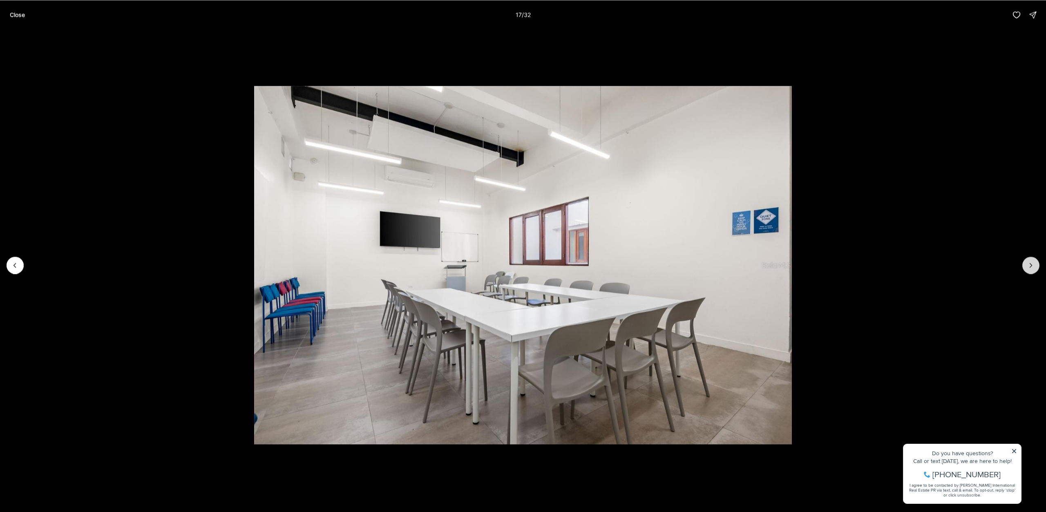
click at [1026, 266] on button "Next slide" at bounding box center [1030, 265] width 17 height 17
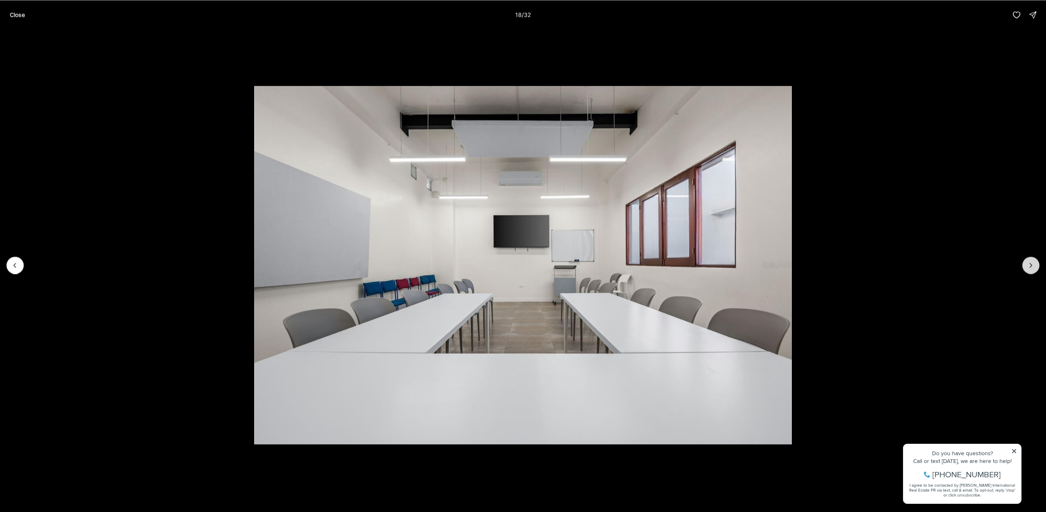
click at [1026, 266] on button "Next slide" at bounding box center [1030, 265] width 17 height 17
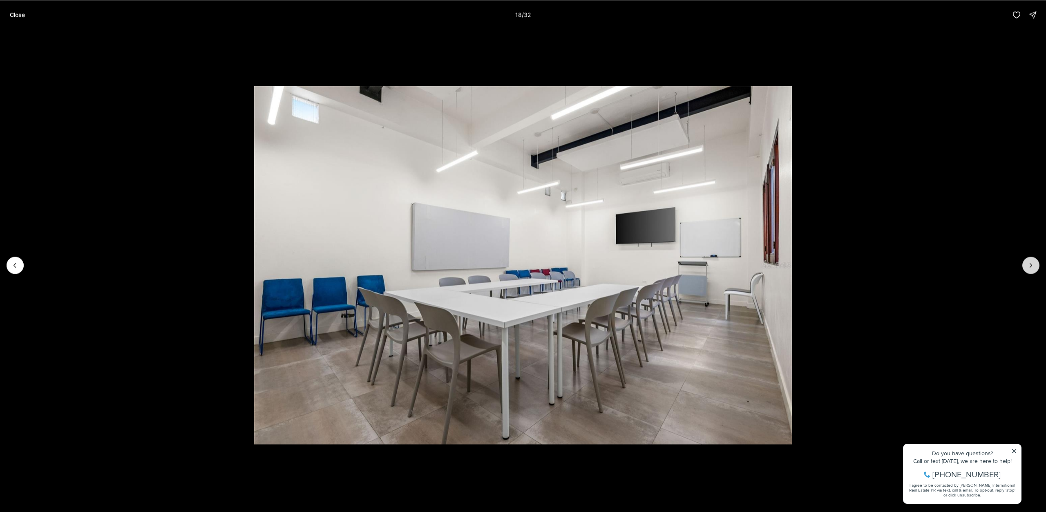
click at [1026, 266] on button "Next slide" at bounding box center [1030, 265] width 17 height 17
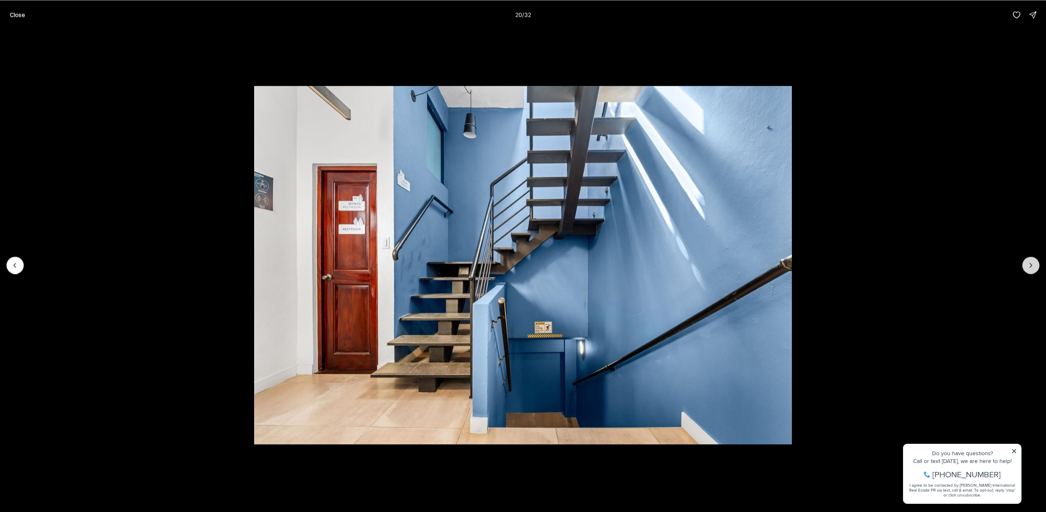
click at [1026, 266] on button "Next slide" at bounding box center [1030, 265] width 17 height 17
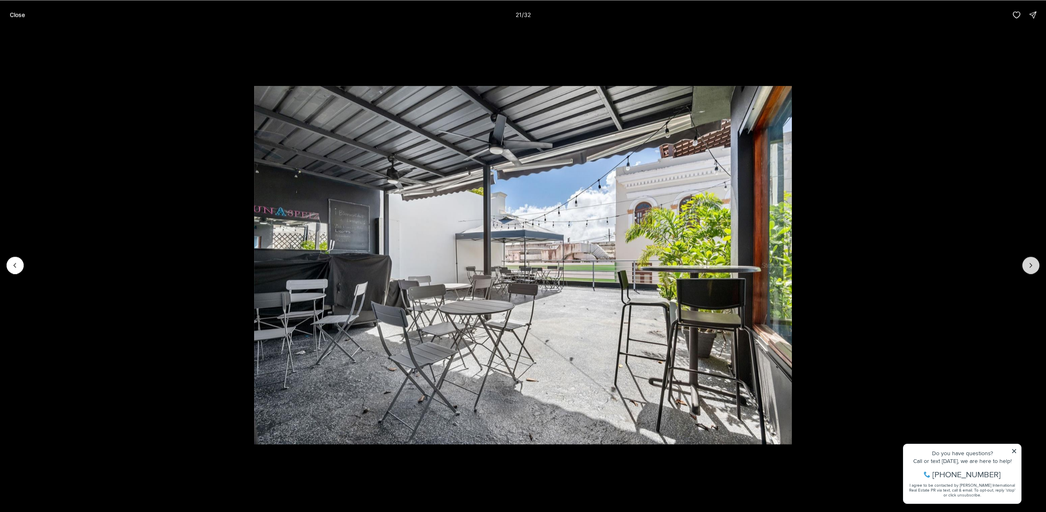
click at [1026, 266] on button "Next slide" at bounding box center [1030, 265] width 17 height 17
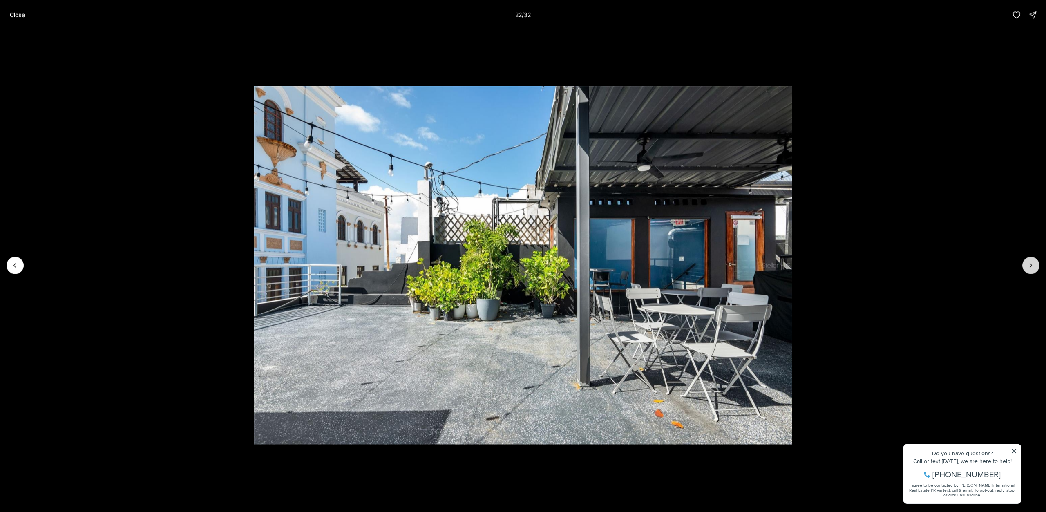
click at [1026, 266] on button "Next slide" at bounding box center [1030, 265] width 17 height 17
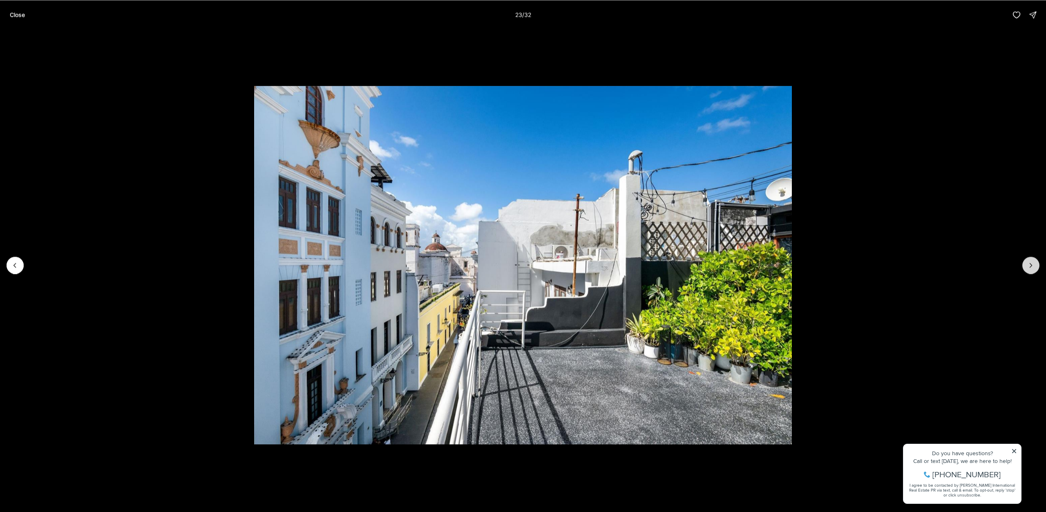
click at [1026, 266] on button "Next slide" at bounding box center [1030, 265] width 17 height 17
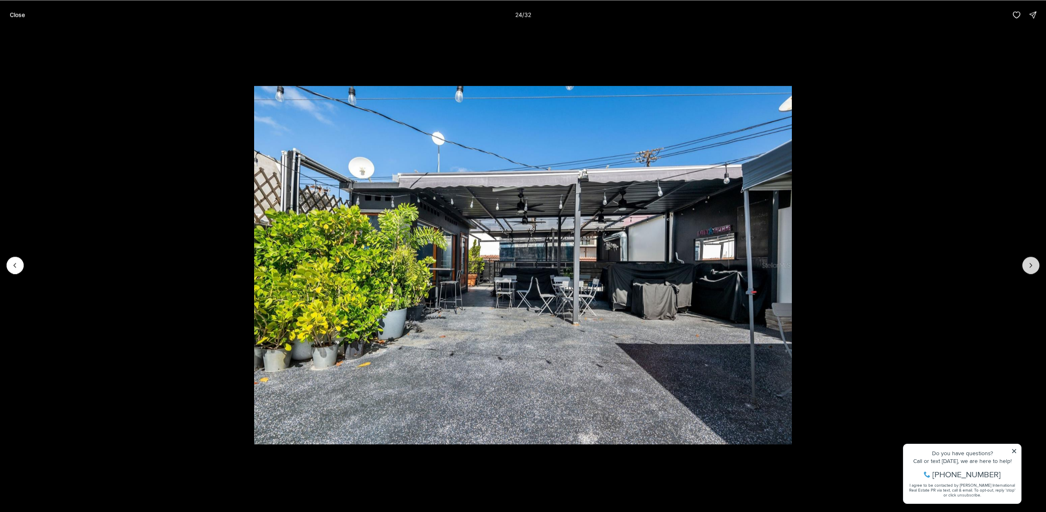
click at [1026, 266] on button "Next slide" at bounding box center [1030, 265] width 17 height 17
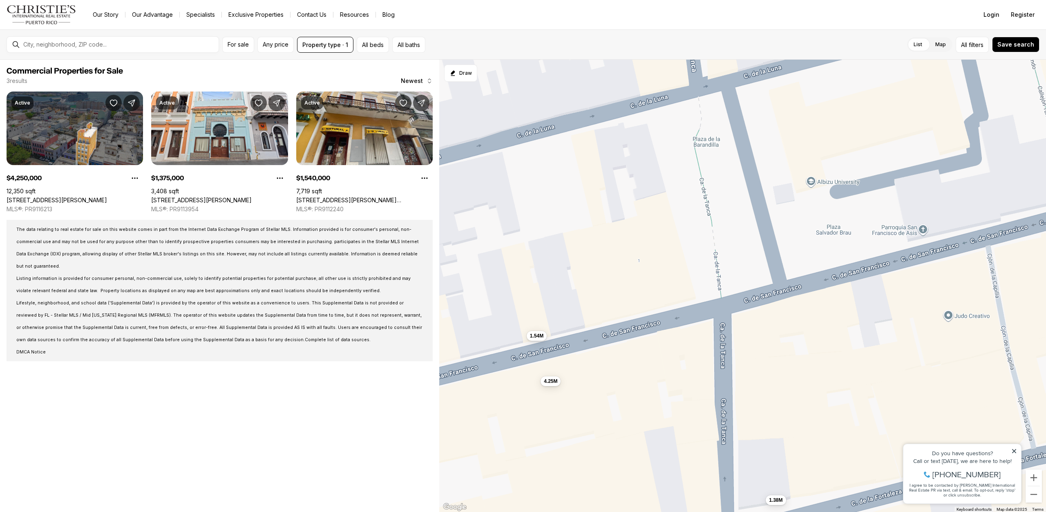
drag, startPoint x: 808, startPoint y: 161, endPoint x: 589, endPoint y: 272, distance: 245.3
click at [589, 272] on div "4.25M 1.38M 1.54M" at bounding box center [742, 286] width 607 height 453
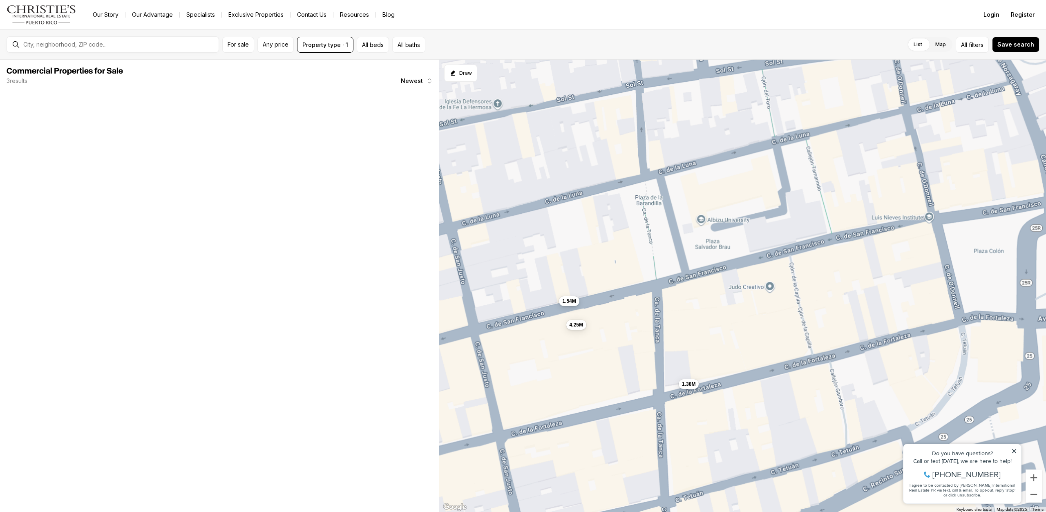
click at [572, 301] on span "1.54M" at bounding box center [568, 301] width 13 height 7
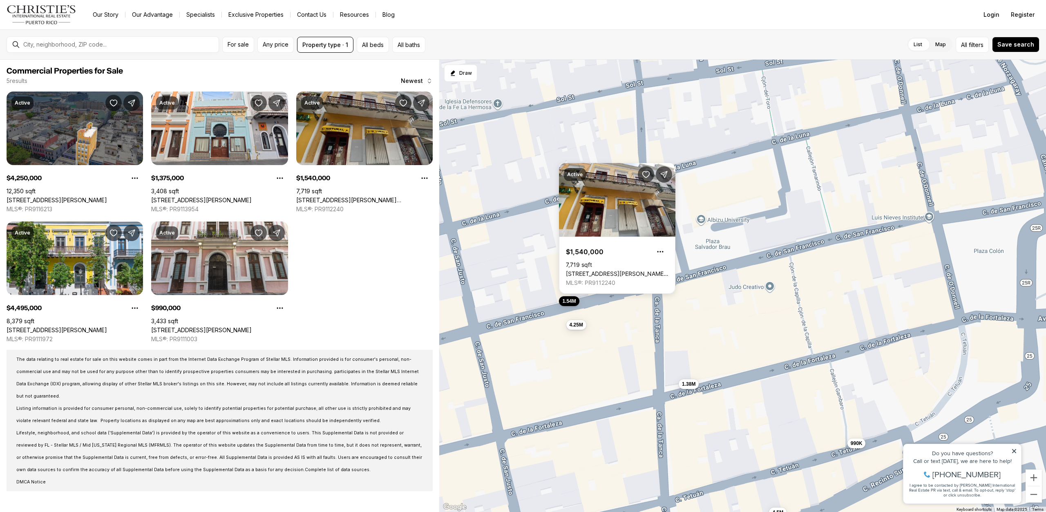
click at [378, 197] on link "[STREET_ADDRESS][PERSON_NAME][PERSON_NAME]" at bounding box center [364, 200] width 136 height 7
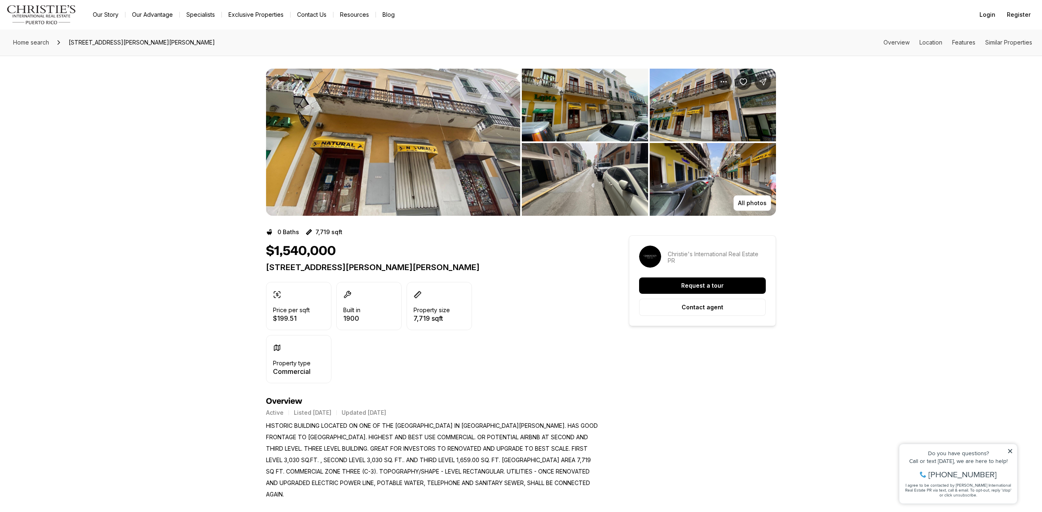
click at [459, 151] on img "View image gallery" at bounding box center [393, 142] width 254 height 147
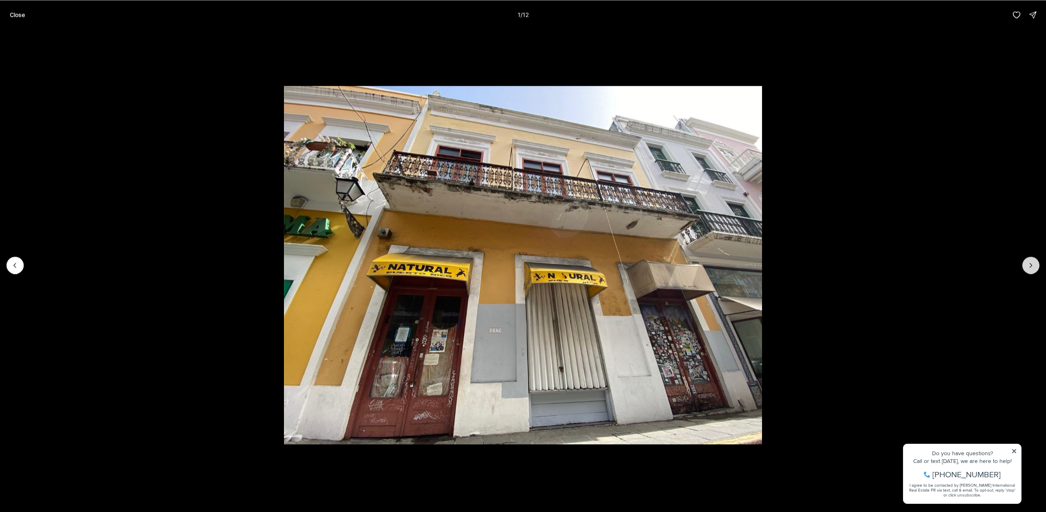
click at [1025, 266] on button "Next slide" at bounding box center [1030, 265] width 17 height 17
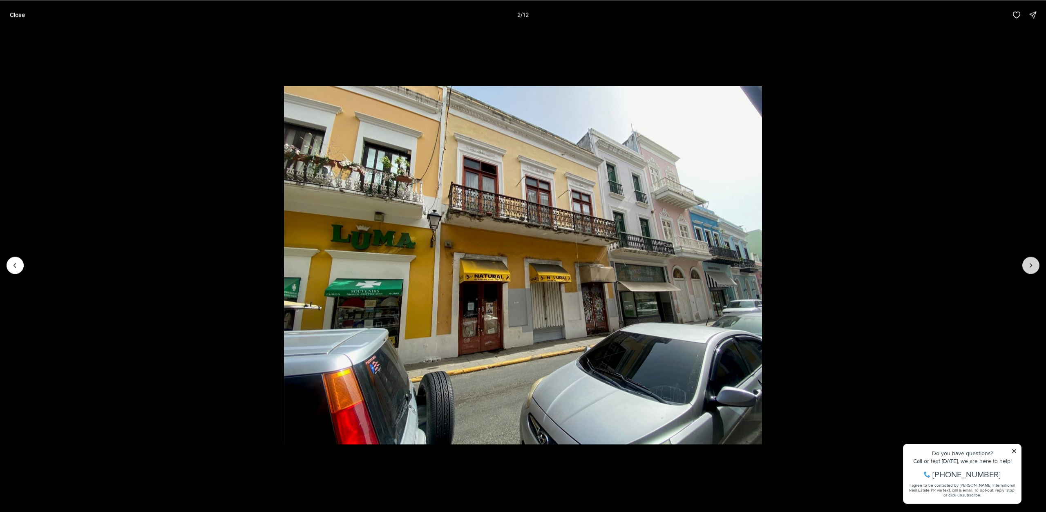
click at [1025, 266] on button "Next slide" at bounding box center [1030, 265] width 17 height 17
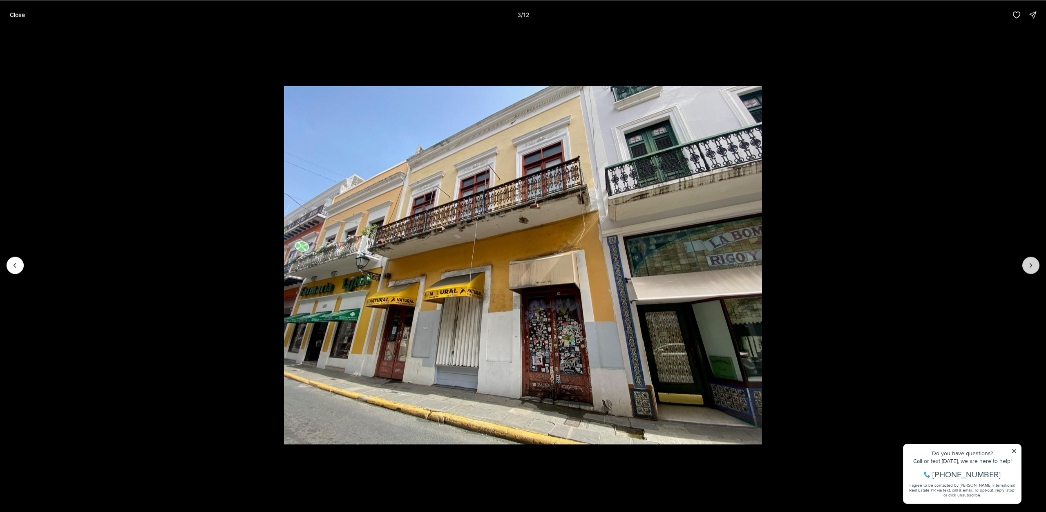
click at [1025, 266] on button "Next slide" at bounding box center [1030, 265] width 17 height 17
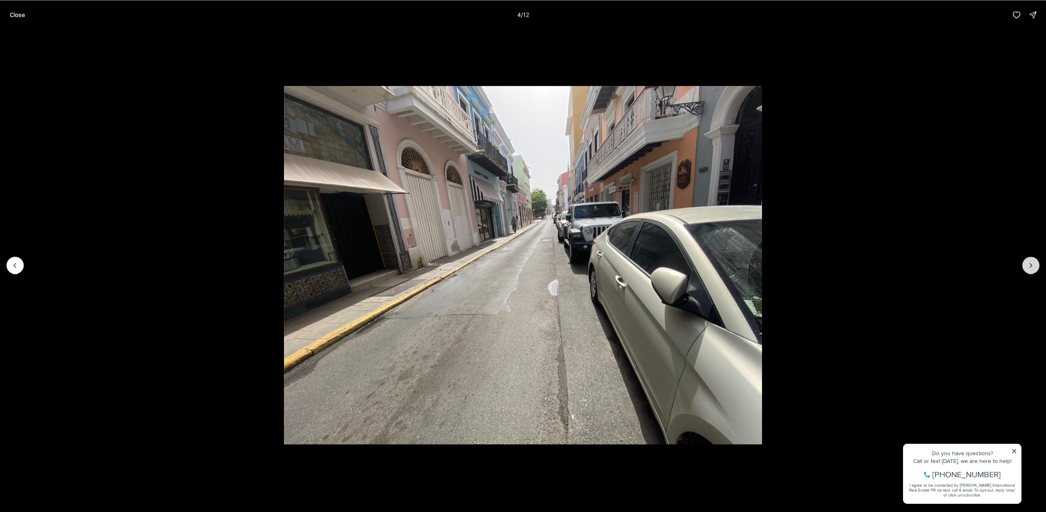
click at [1025, 266] on button "Next slide" at bounding box center [1030, 265] width 17 height 17
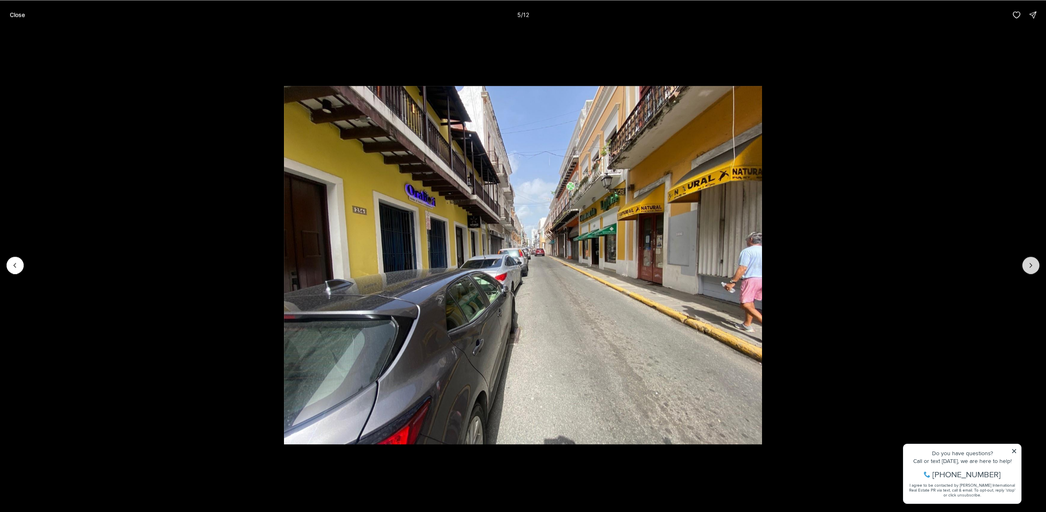
click at [1025, 266] on button "Next slide" at bounding box center [1030, 265] width 17 height 17
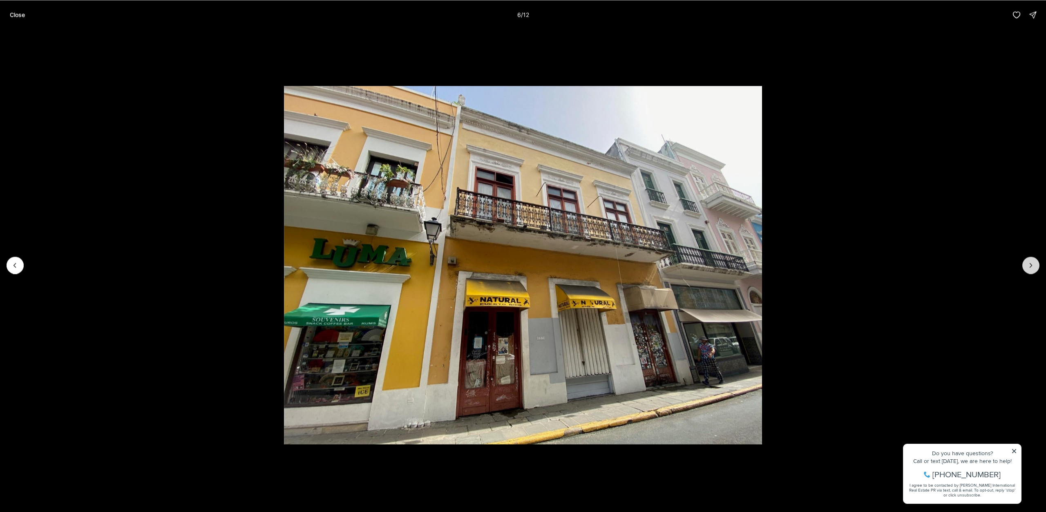
click at [1025, 266] on button "Next slide" at bounding box center [1030, 265] width 17 height 17
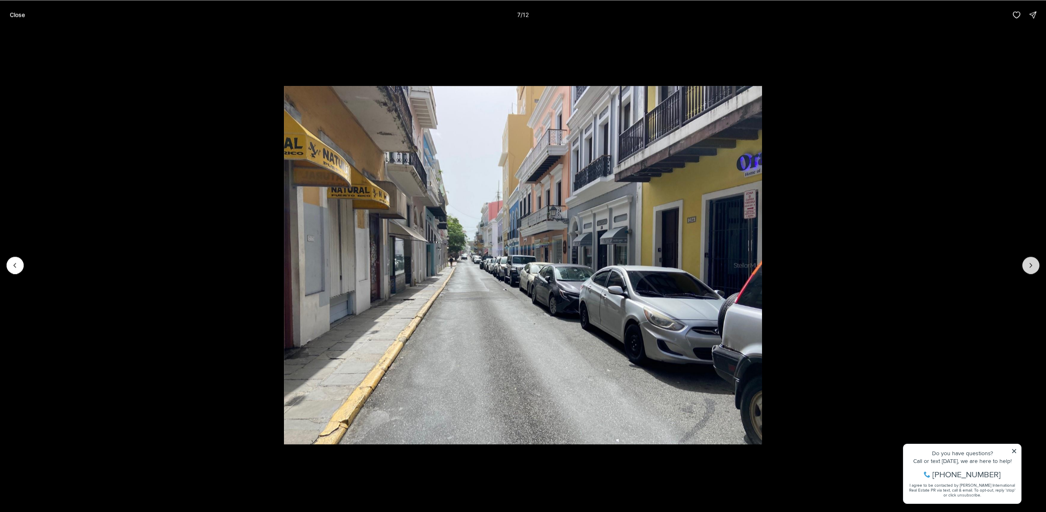
click at [1025, 266] on button "Next slide" at bounding box center [1030, 265] width 17 height 17
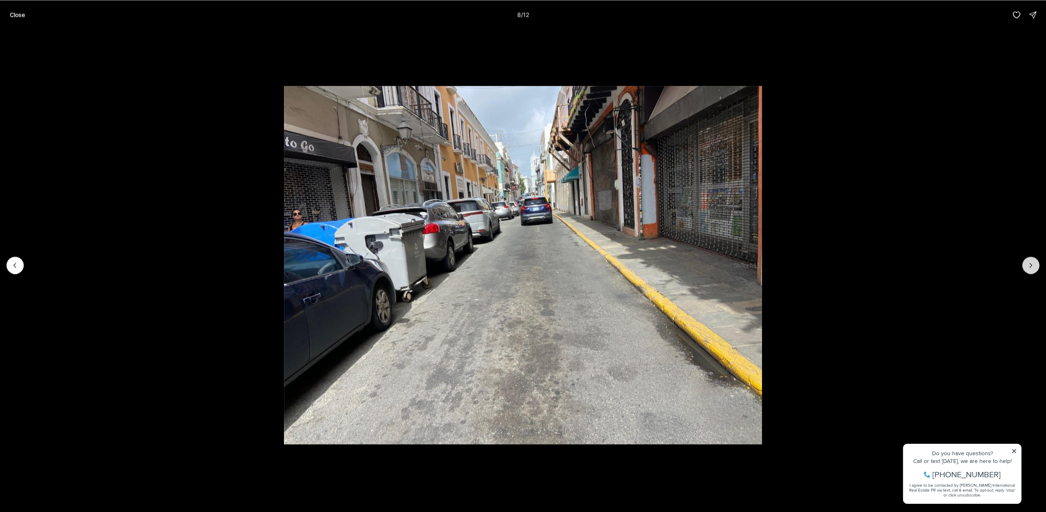
click at [1025, 266] on button "Next slide" at bounding box center [1030, 265] width 17 height 17
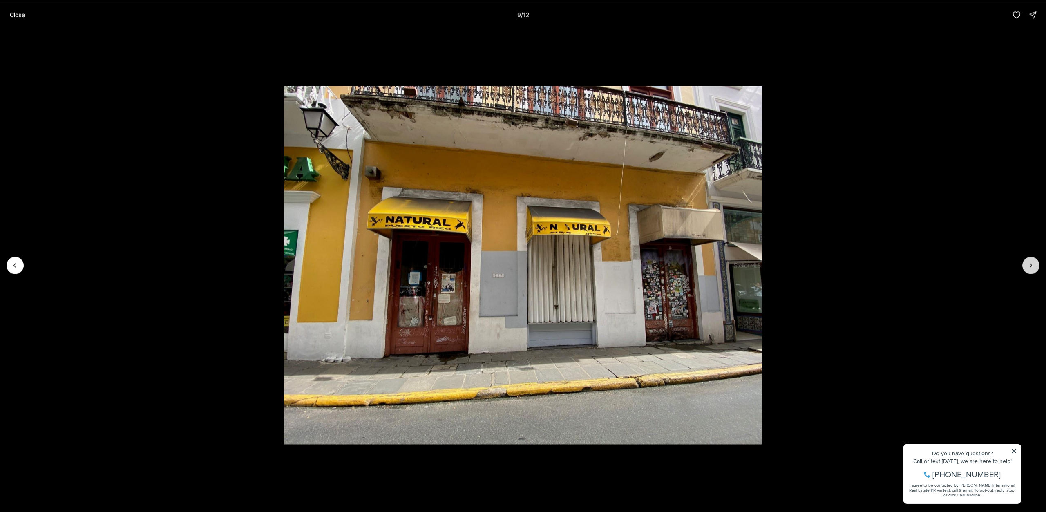
click at [1025, 266] on button "Next slide" at bounding box center [1030, 265] width 17 height 17
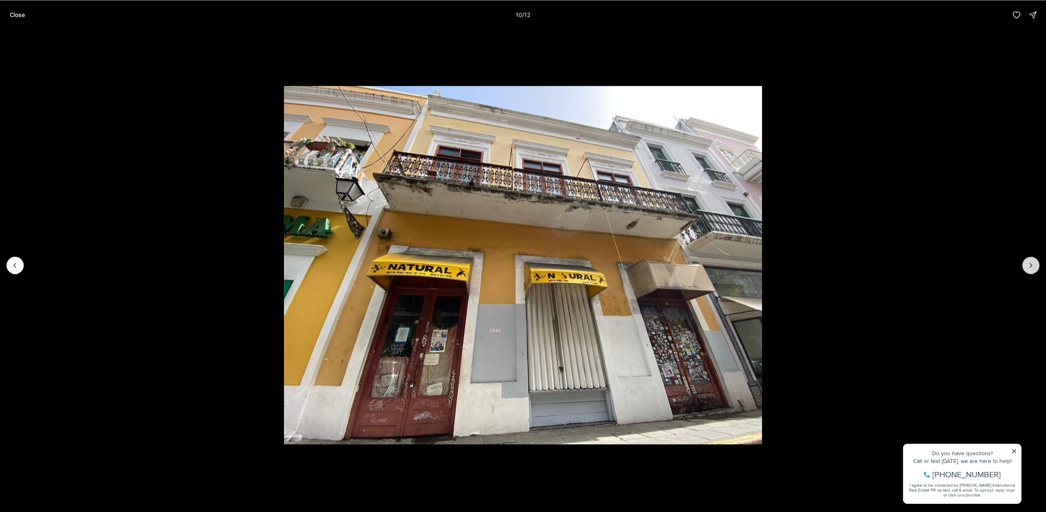
click at [1025, 266] on button "Next slide" at bounding box center [1030, 265] width 17 height 17
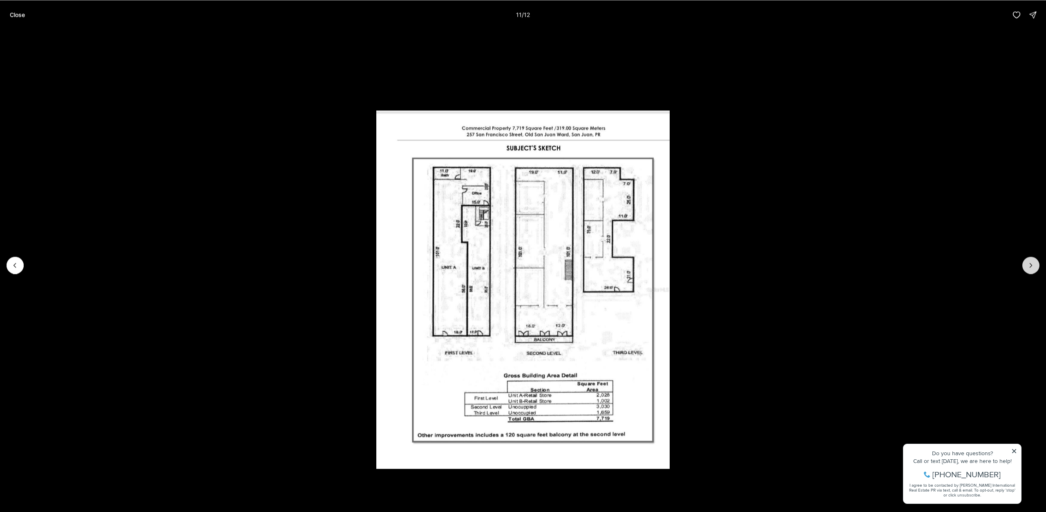
click at [1028, 266] on icon "Next slide" at bounding box center [1031, 265] width 8 height 8
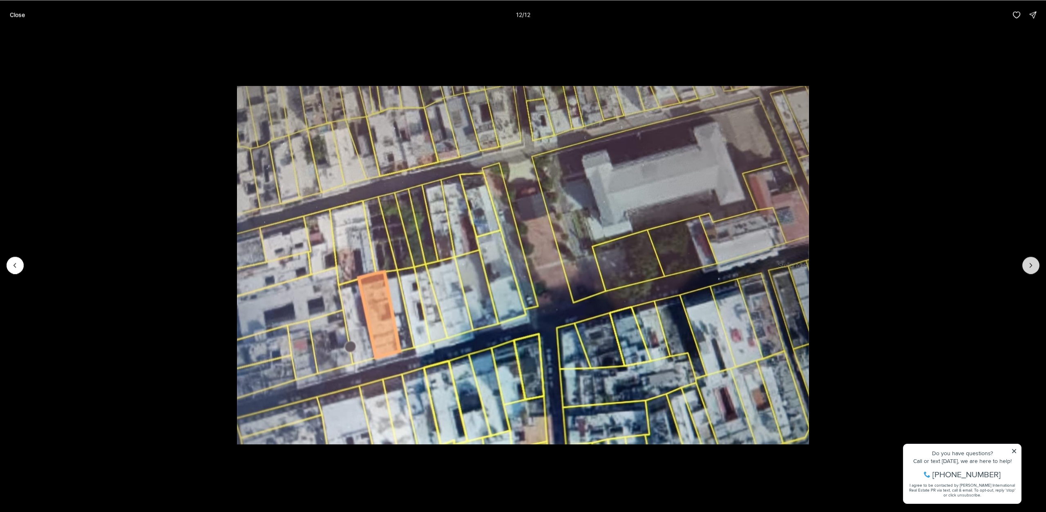
click at [1028, 266] on div at bounding box center [1030, 265] width 17 height 17
click at [1031, 265] on div at bounding box center [1030, 265] width 17 height 17
click at [14, 266] on icon "Previous slide" at bounding box center [15, 265] width 2 height 4
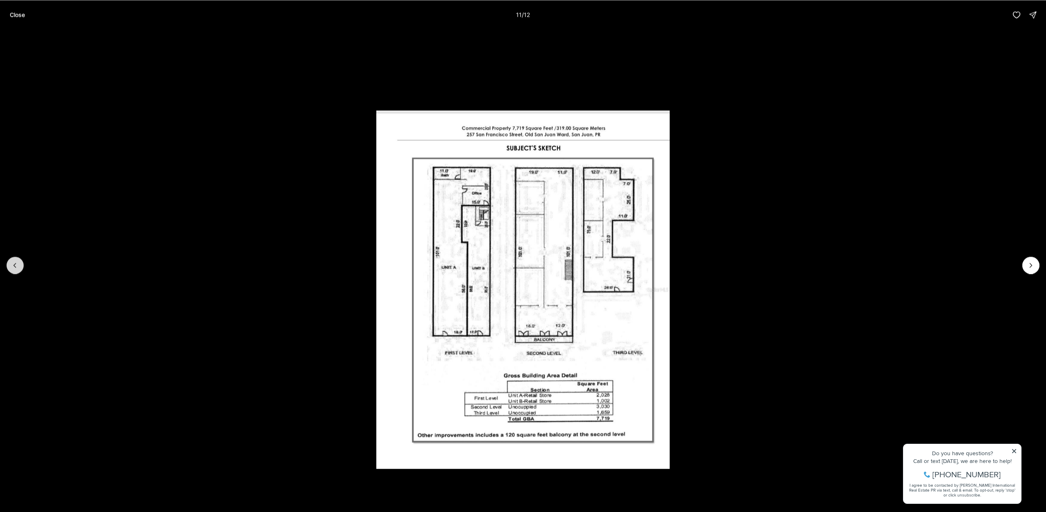
click at [14, 266] on icon "Previous slide" at bounding box center [15, 265] width 2 height 4
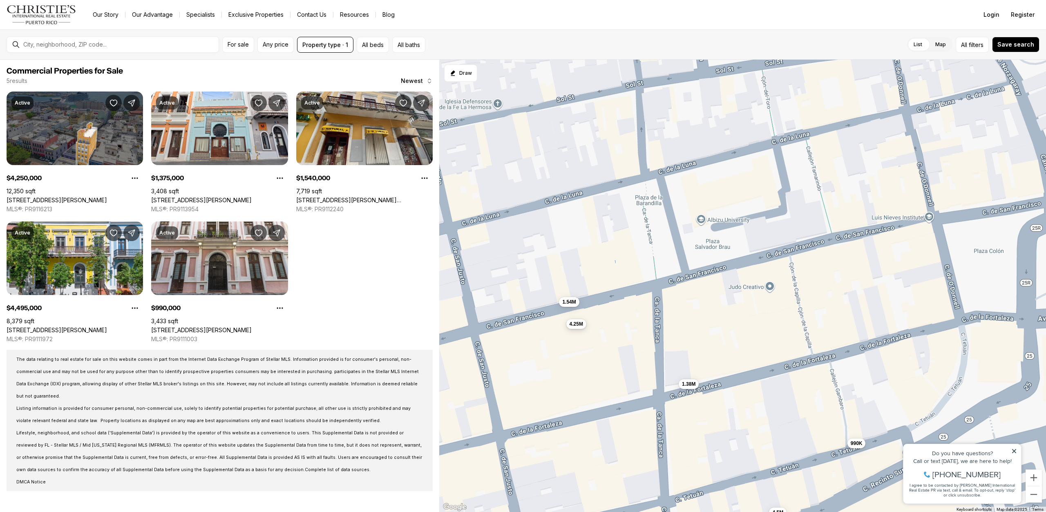
click at [577, 322] on span "4.25M" at bounding box center [575, 324] width 13 height 7
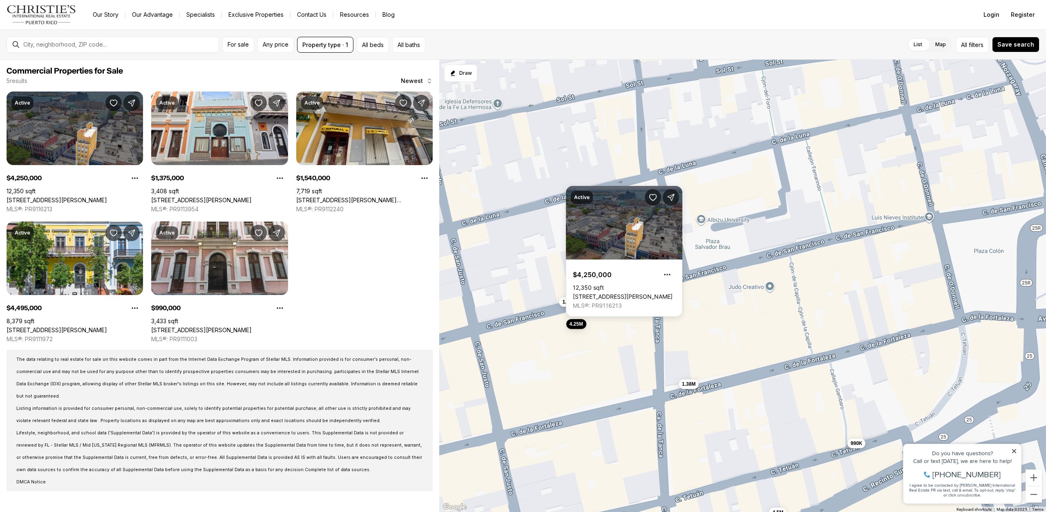
click at [522, 322] on div "4.25M 1.38M 1.54M 4.5M 990K" at bounding box center [742, 286] width 607 height 453
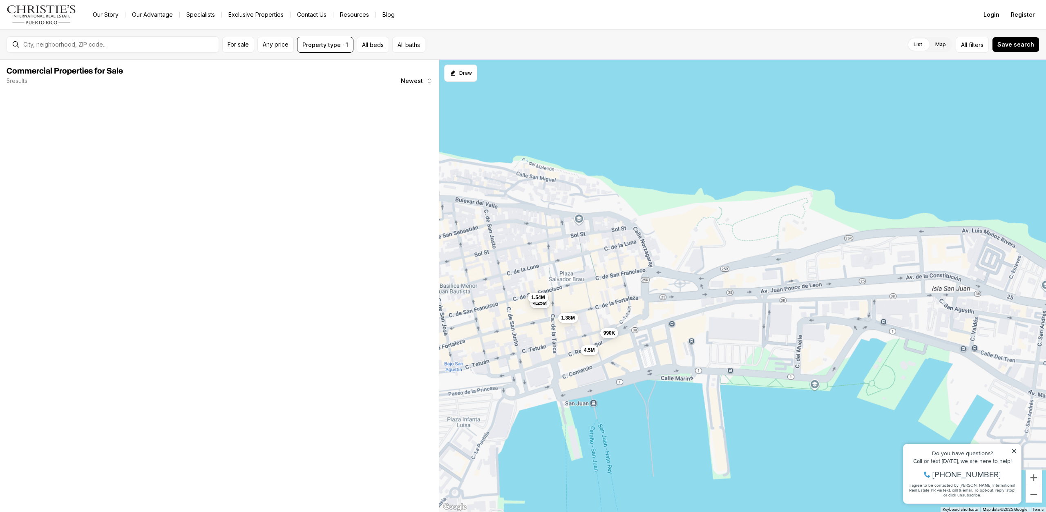
click at [579, 319] on div "4.25M 1.38M 1.54M 4.5M 990K" at bounding box center [742, 286] width 607 height 453
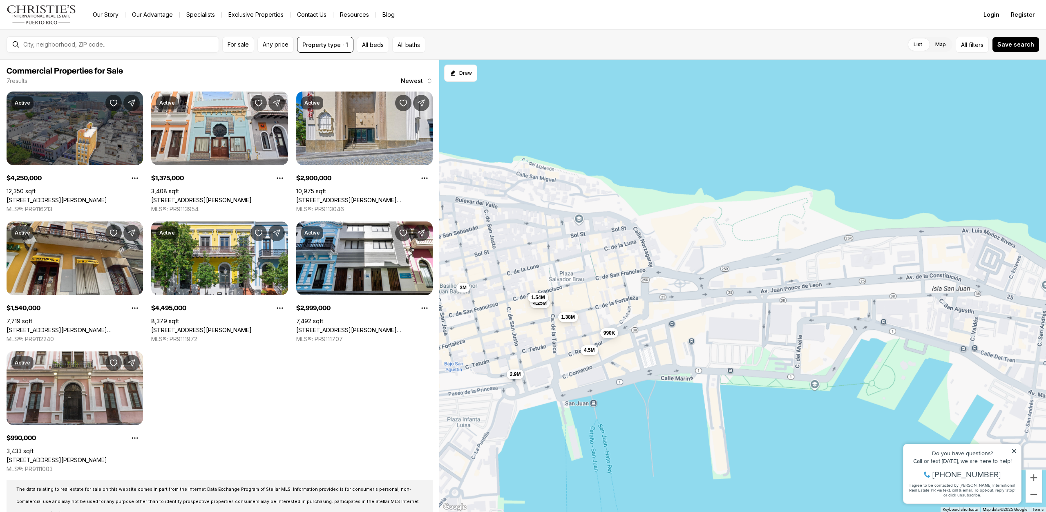
click at [571, 319] on span "1.38M" at bounding box center [567, 317] width 13 height 7
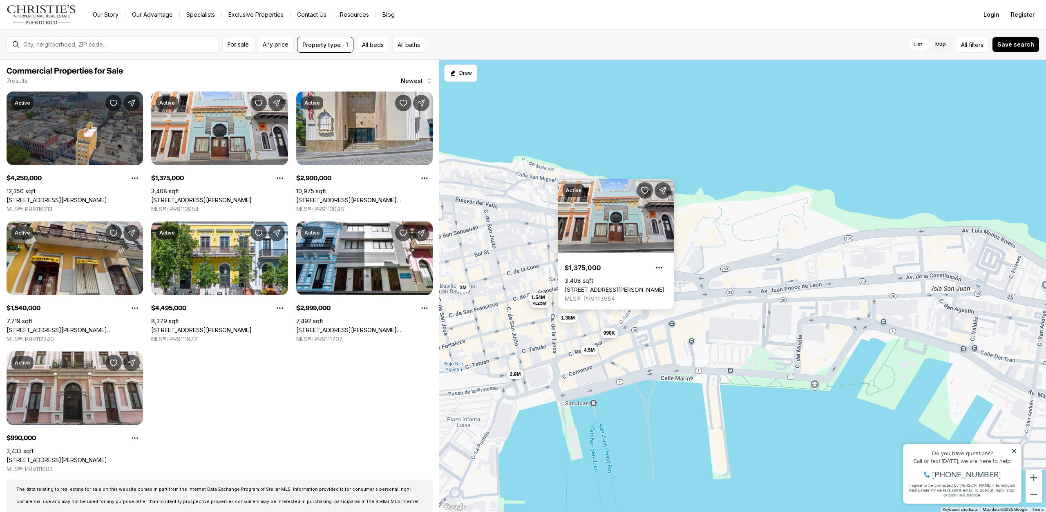
click at [532, 324] on div "4.25M 1.38M 1.54M 4.5M 990K 2.9M 3M" at bounding box center [742, 286] width 607 height 453
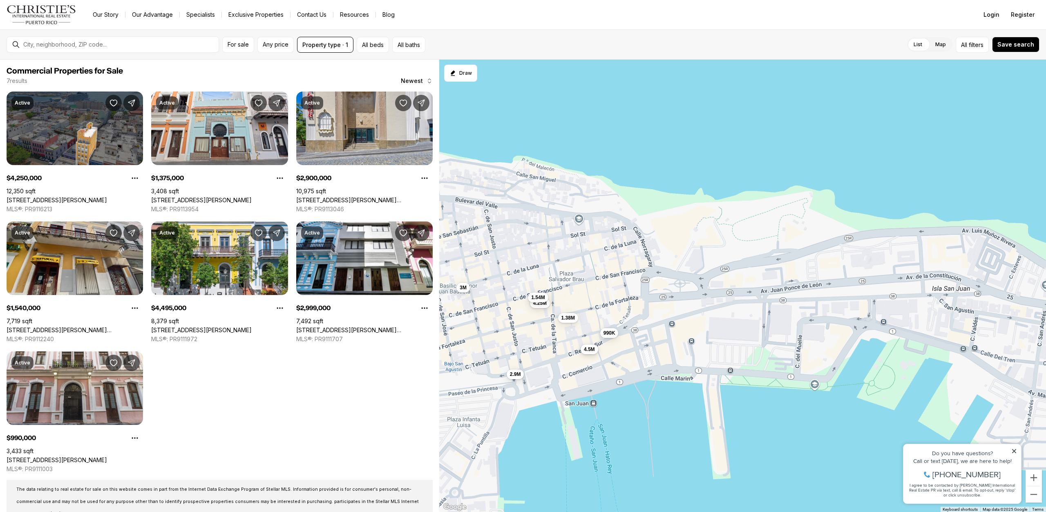
click at [588, 351] on span "4.5M" at bounding box center [589, 349] width 11 height 7
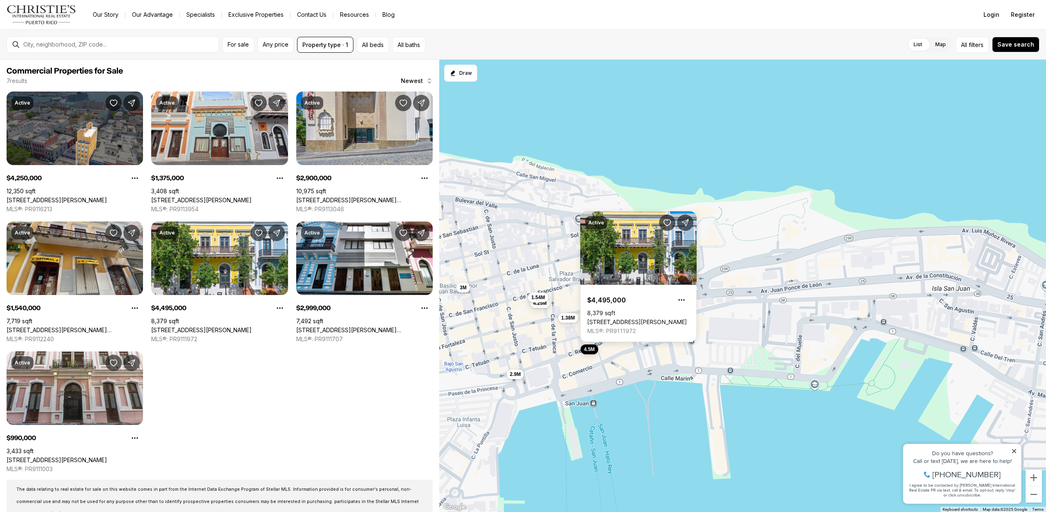
click at [534, 357] on div "4.25M 1.38M 1.54M 4.5M 990K 2.9M 3M" at bounding box center [742, 286] width 607 height 453
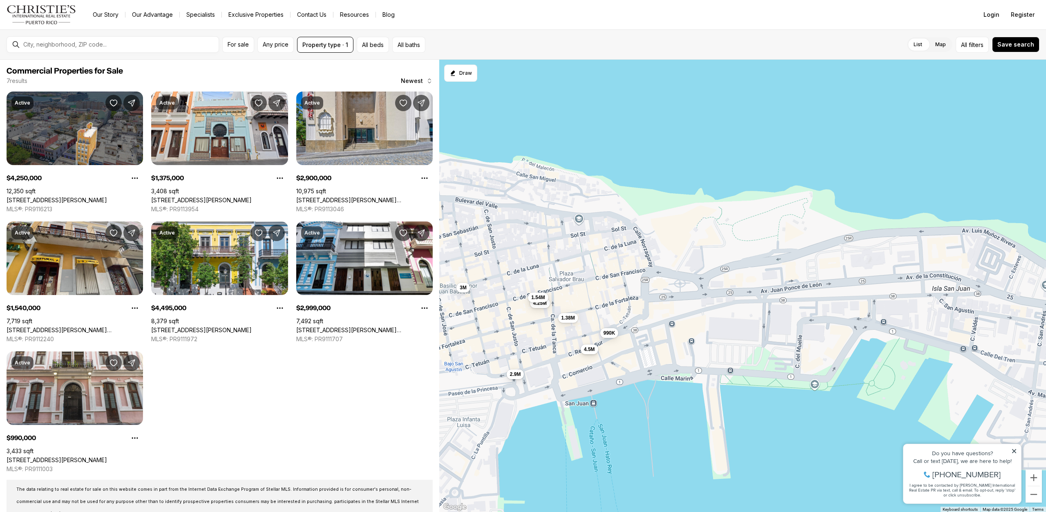
click at [594, 350] on span "4.5M" at bounding box center [589, 349] width 11 height 7
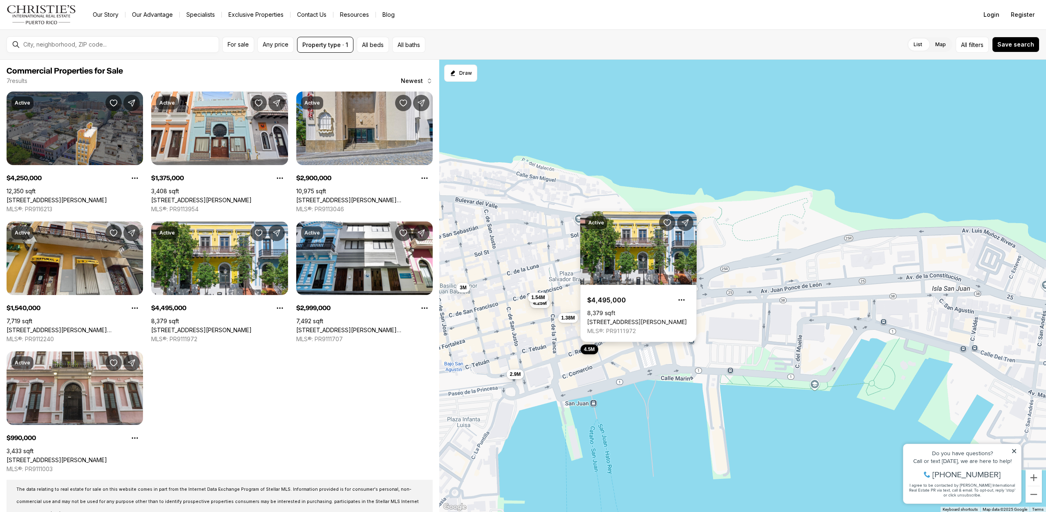
click at [621, 318] on link "[STREET_ADDRESS][PERSON_NAME]" at bounding box center [637, 321] width 100 height 7
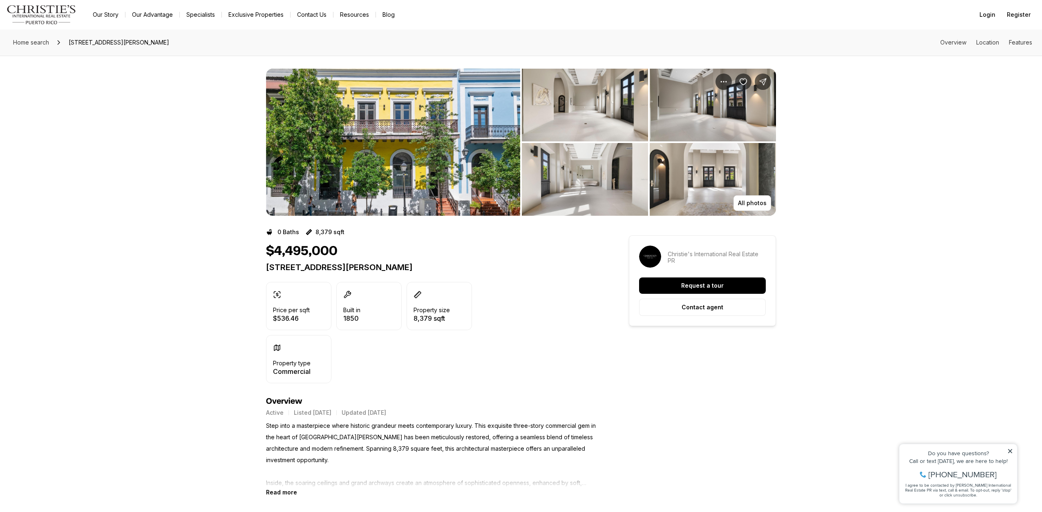
click at [400, 178] on img "View image gallery" at bounding box center [393, 142] width 254 height 147
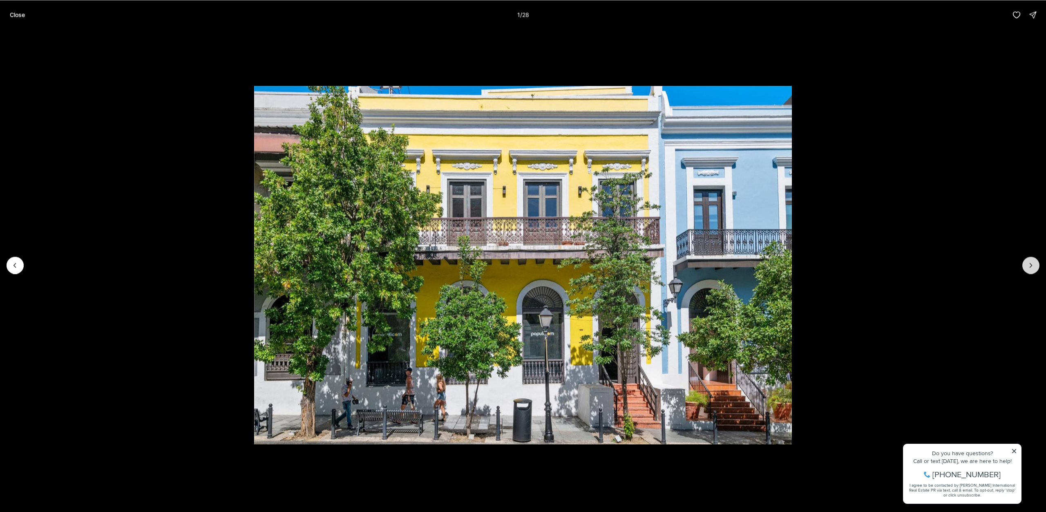
click at [1029, 266] on icon "Next slide" at bounding box center [1031, 265] width 8 height 8
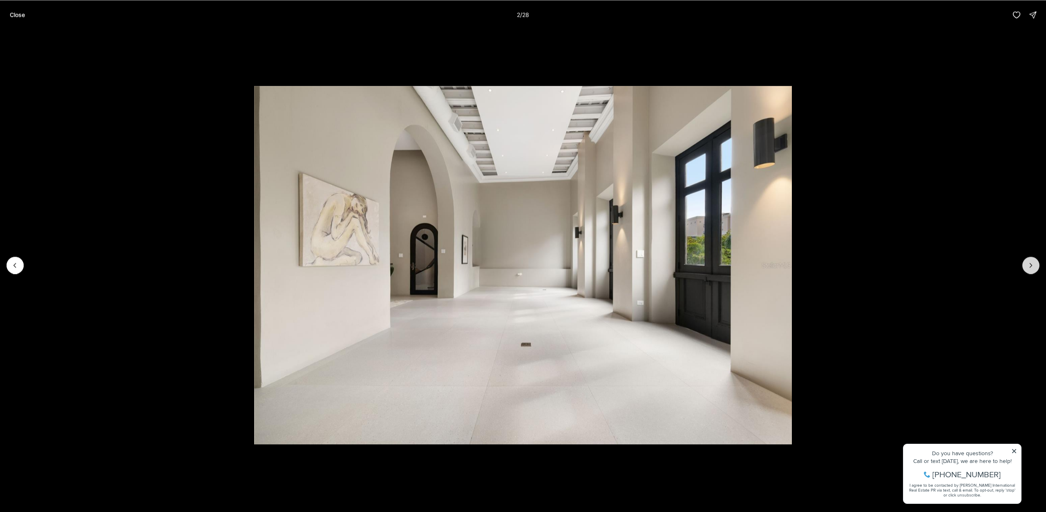
click at [1029, 266] on icon "Next slide" at bounding box center [1031, 265] width 8 height 8
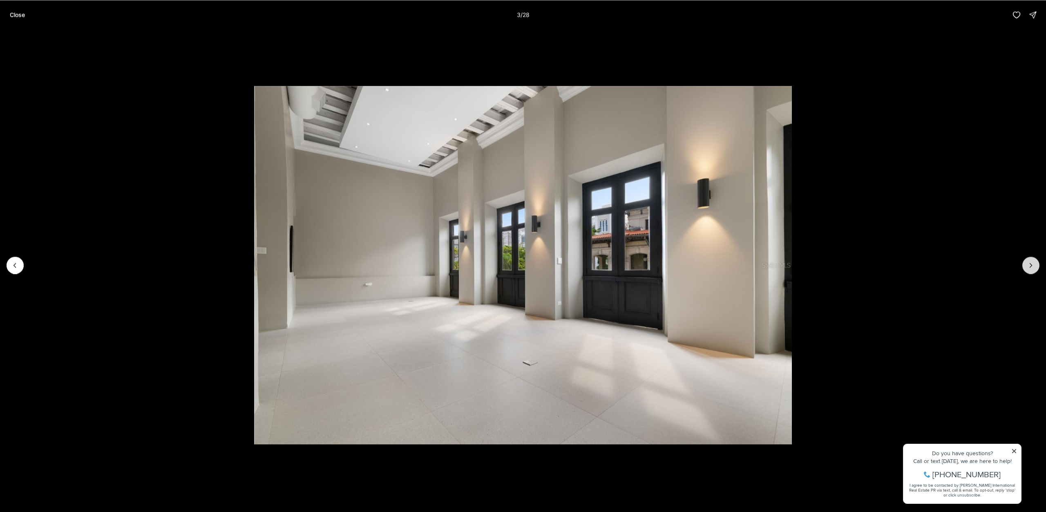
click at [1029, 266] on icon "Next slide" at bounding box center [1031, 265] width 8 height 8
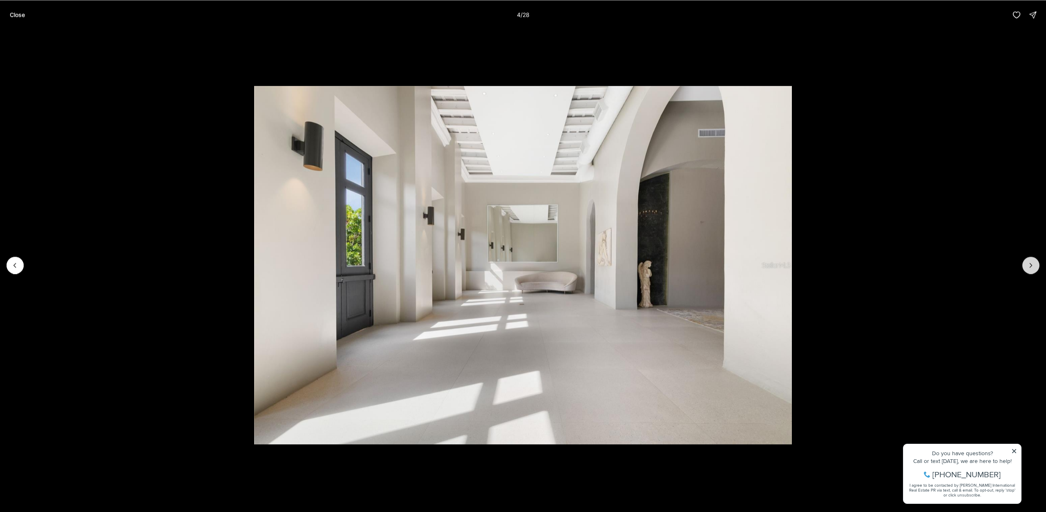
click at [1029, 266] on icon "Next slide" at bounding box center [1031, 265] width 8 height 8
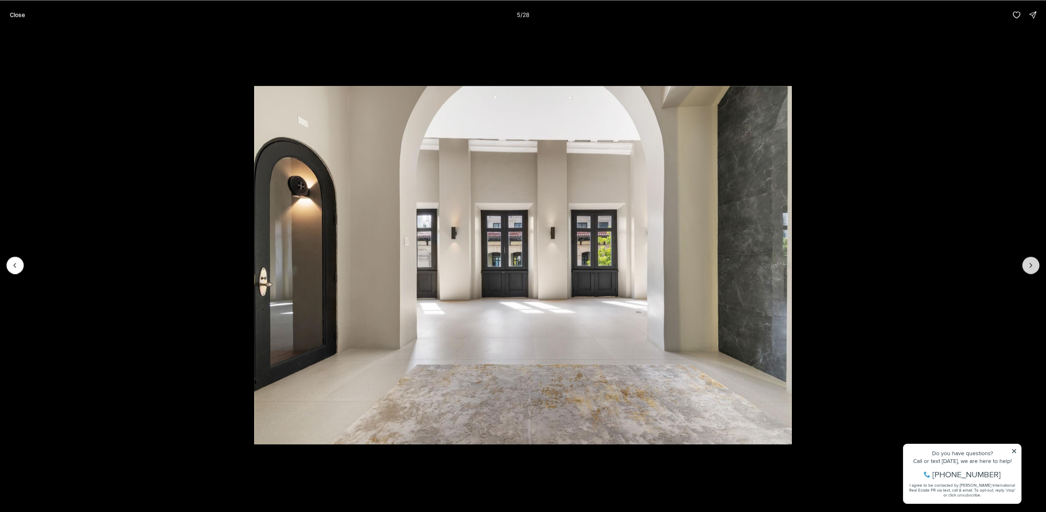
click at [1029, 266] on icon "Next slide" at bounding box center [1031, 265] width 8 height 8
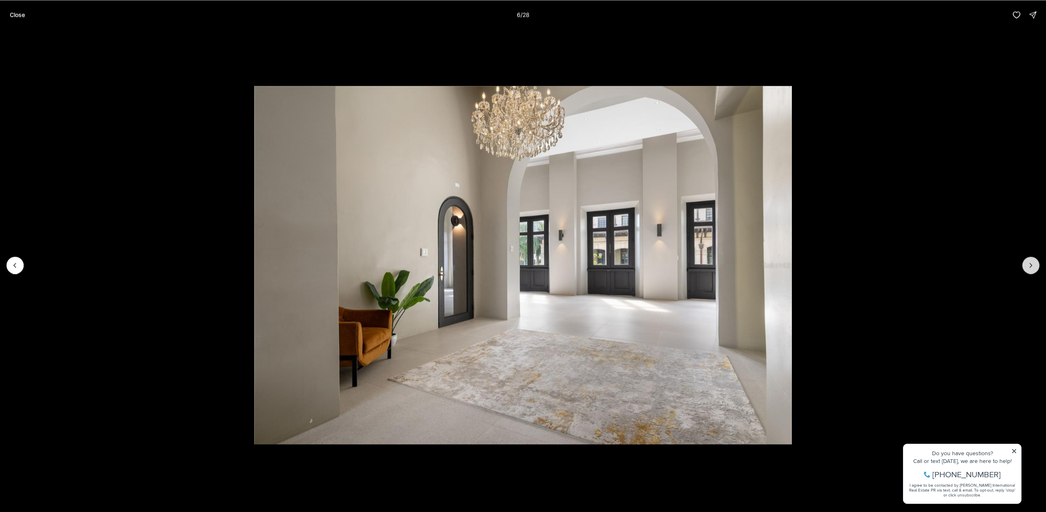
click at [1029, 266] on icon "Next slide" at bounding box center [1031, 265] width 8 height 8
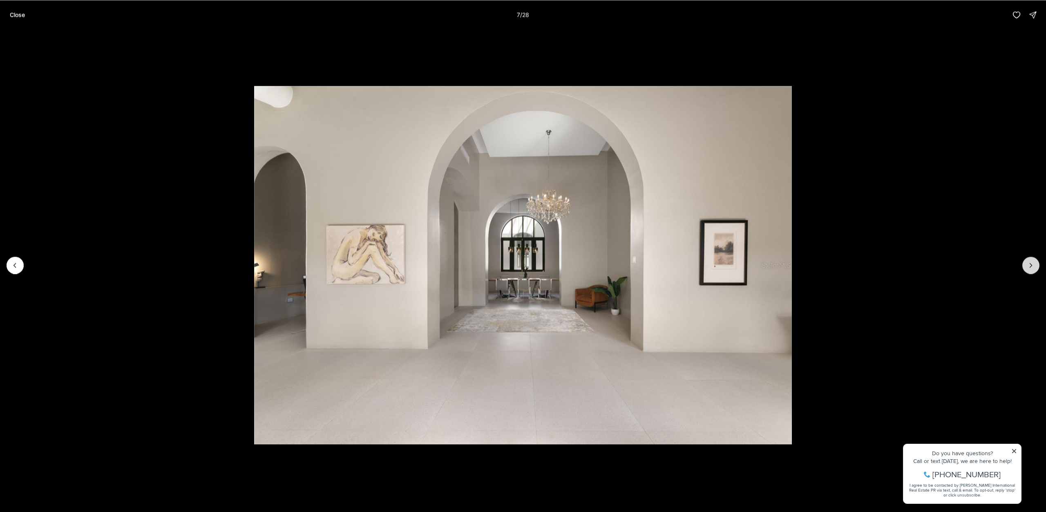
click at [1029, 266] on icon "Next slide" at bounding box center [1031, 265] width 8 height 8
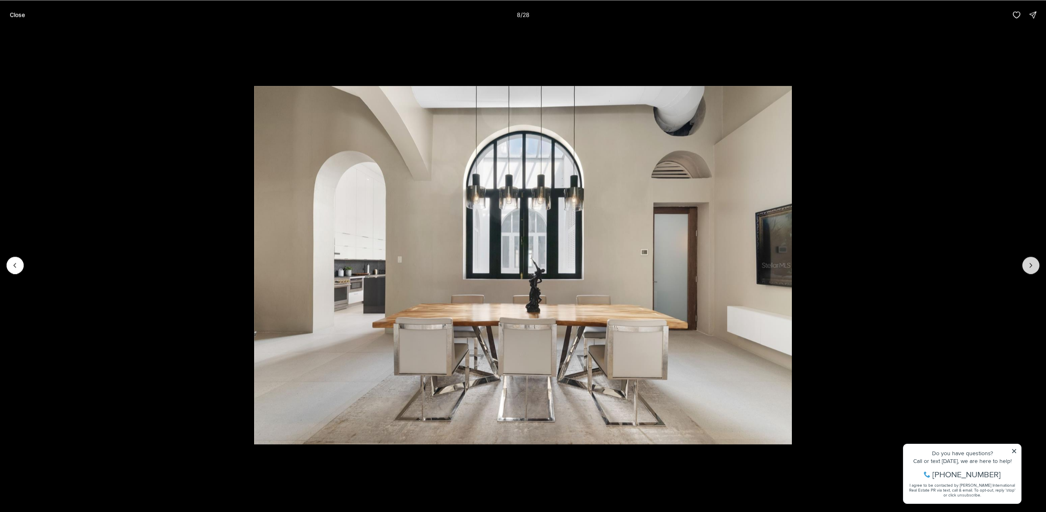
click at [1029, 266] on icon "Next slide" at bounding box center [1031, 265] width 8 height 8
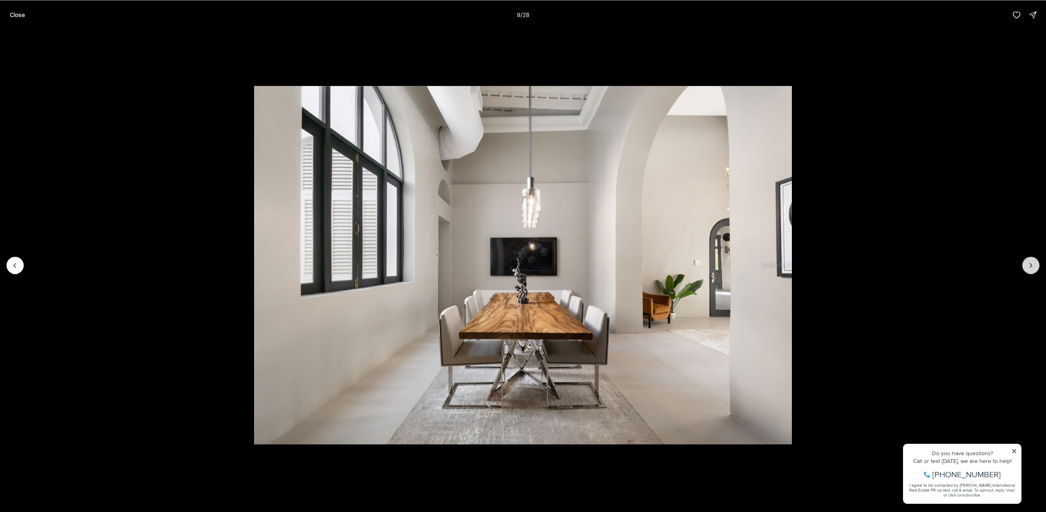
click at [1029, 266] on icon "Next slide" at bounding box center [1031, 265] width 8 height 8
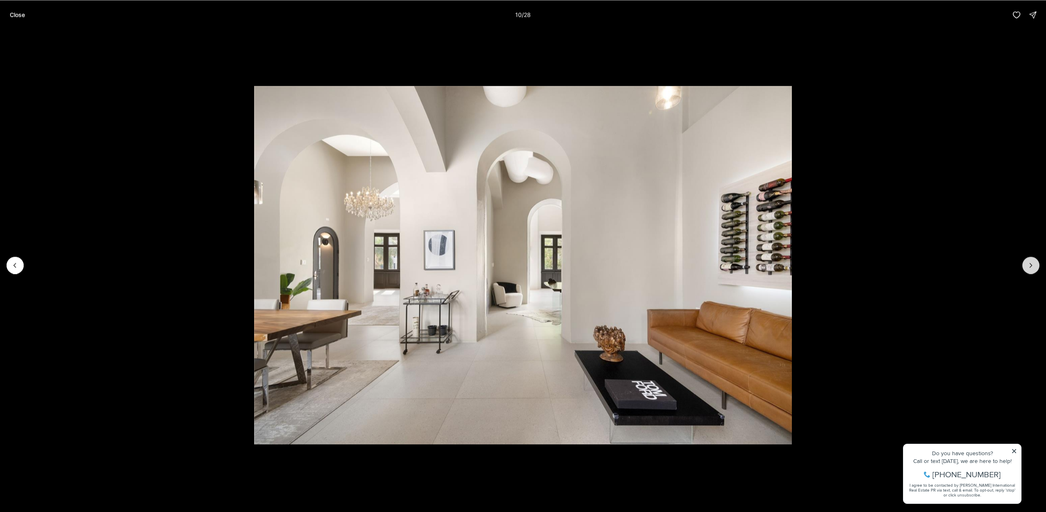
click at [1029, 266] on icon "Next slide" at bounding box center [1031, 265] width 8 height 8
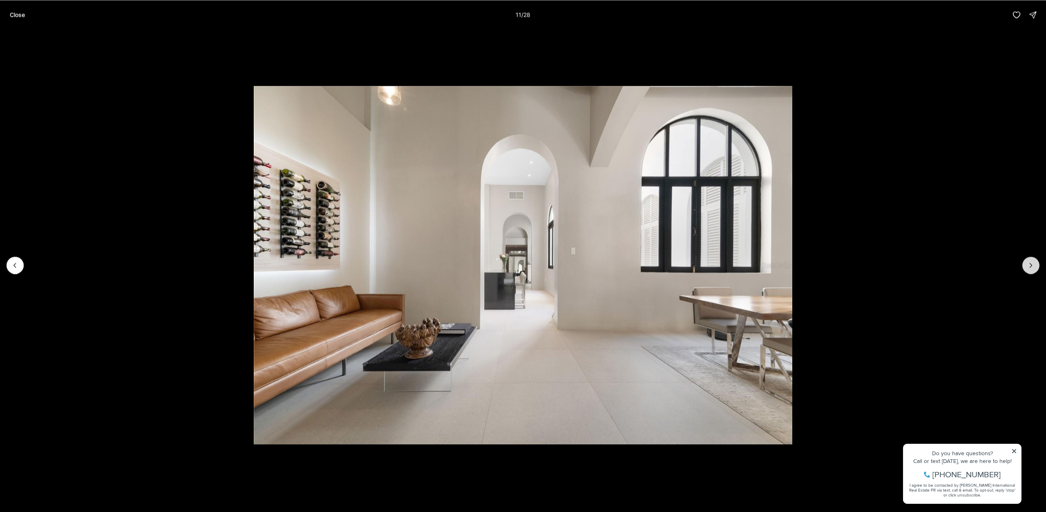
click at [1029, 266] on icon "Next slide" at bounding box center [1031, 265] width 8 height 8
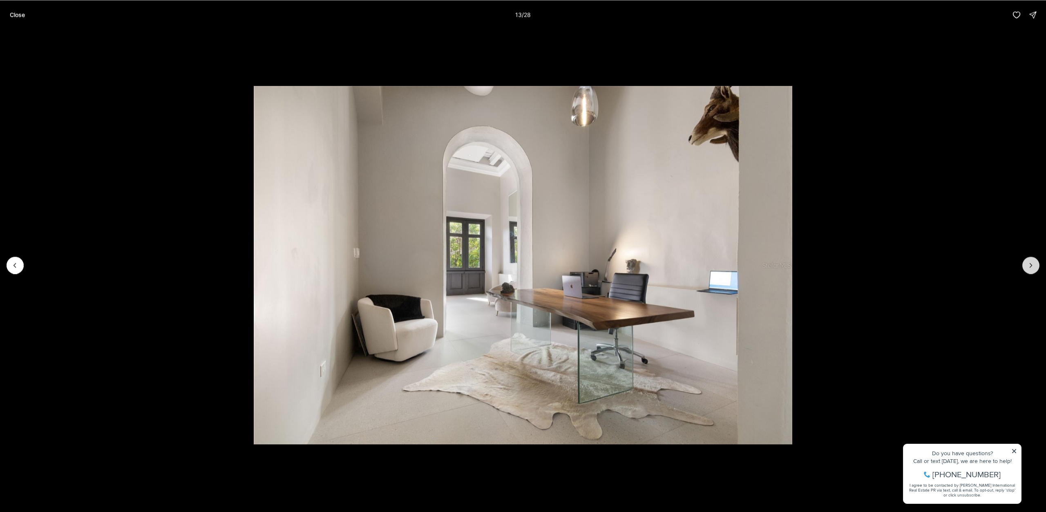
click at [1029, 266] on icon "Next slide" at bounding box center [1031, 265] width 8 height 8
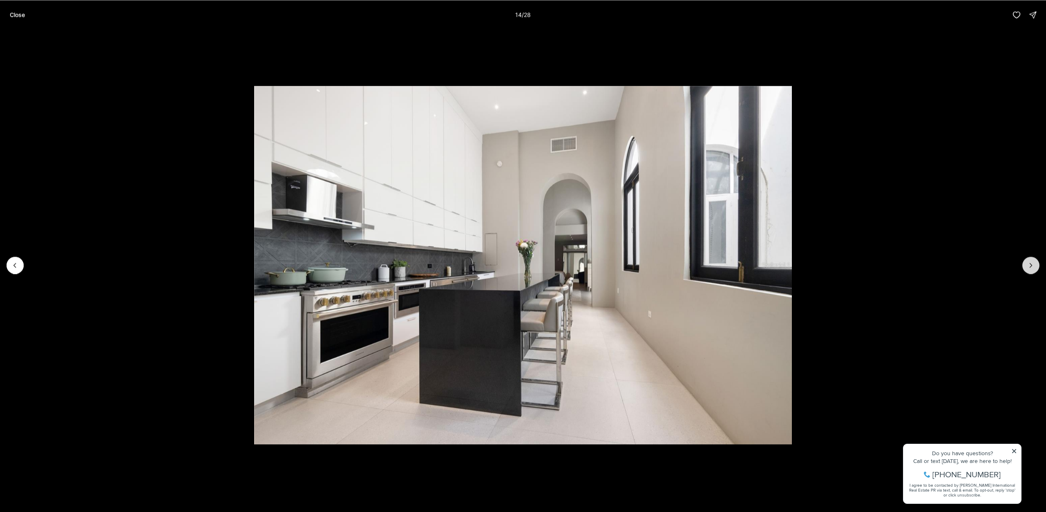
click at [1029, 266] on icon "Next slide" at bounding box center [1031, 265] width 8 height 8
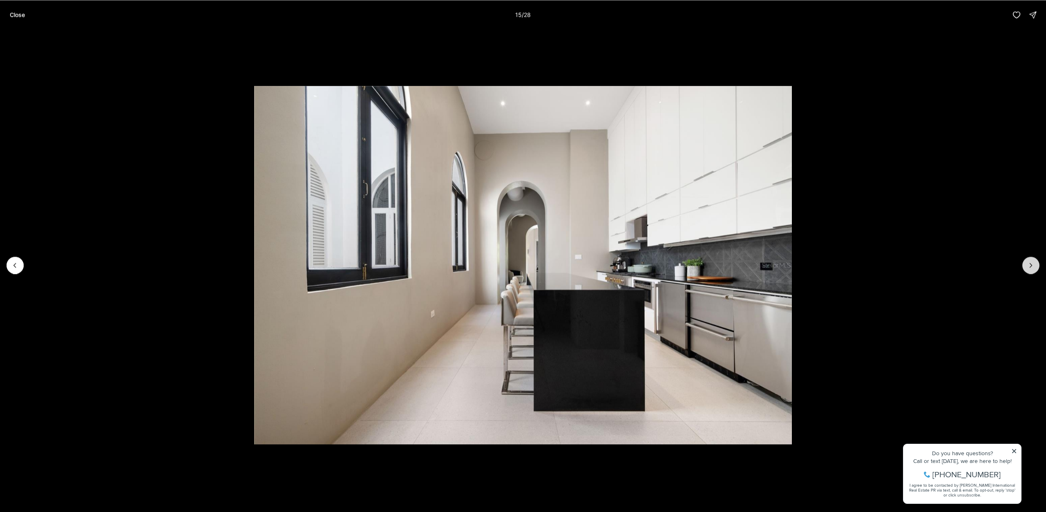
click at [1029, 266] on icon "Next slide" at bounding box center [1031, 265] width 8 height 8
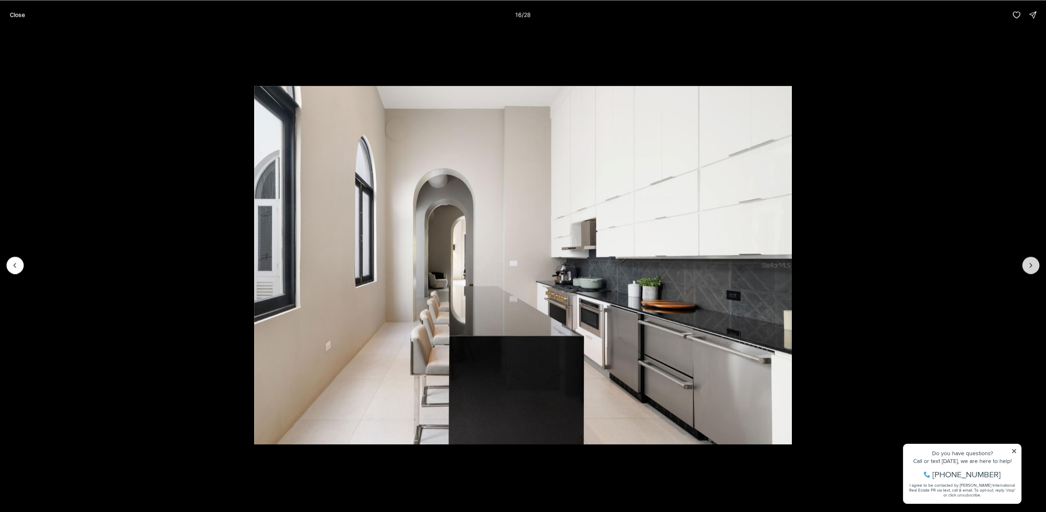
click at [1029, 266] on icon "Next slide" at bounding box center [1031, 265] width 8 height 8
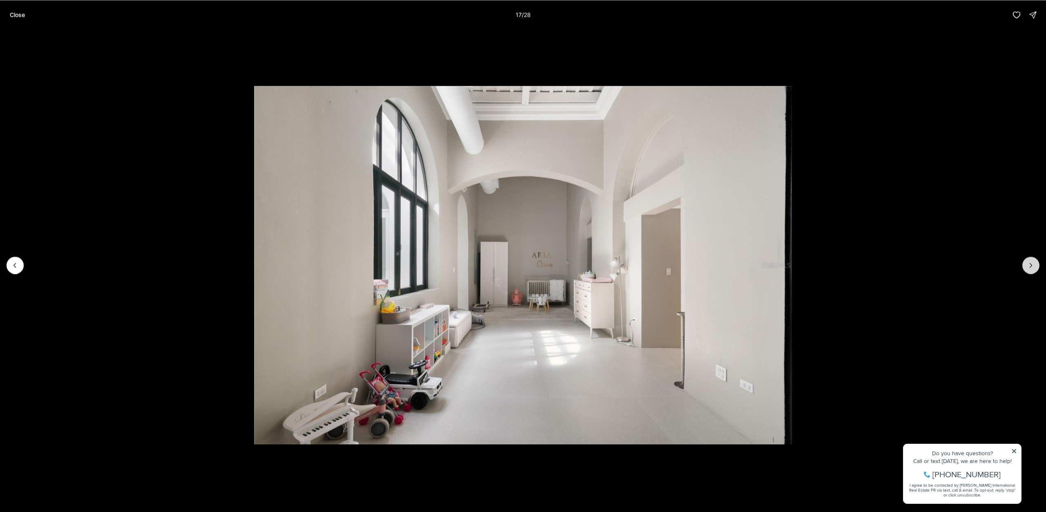
click at [1029, 266] on icon "Next slide" at bounding box center [1031, 265] width 8 height 8
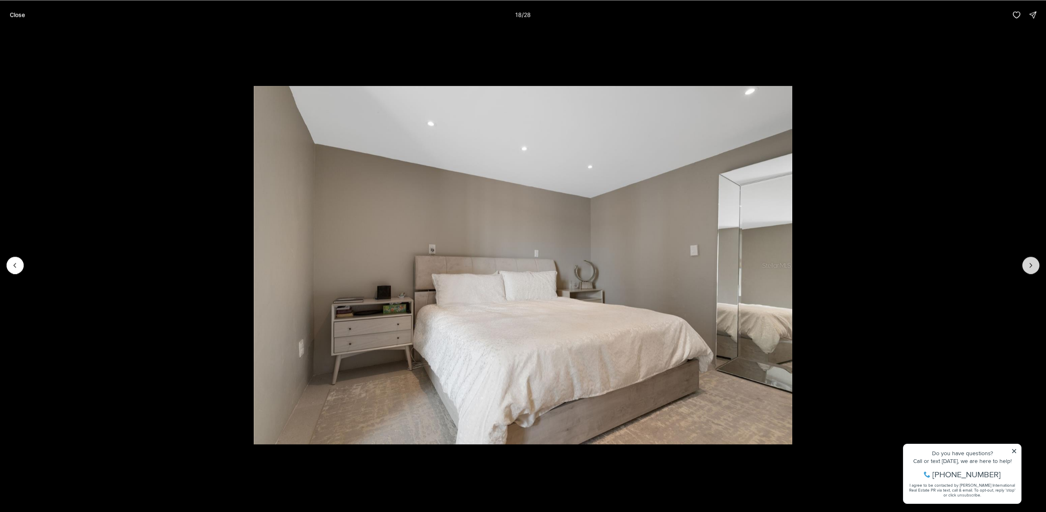
click at [1029, 266] on icon "Next slide" at bounding box center [1031, 265] width 8 height 8
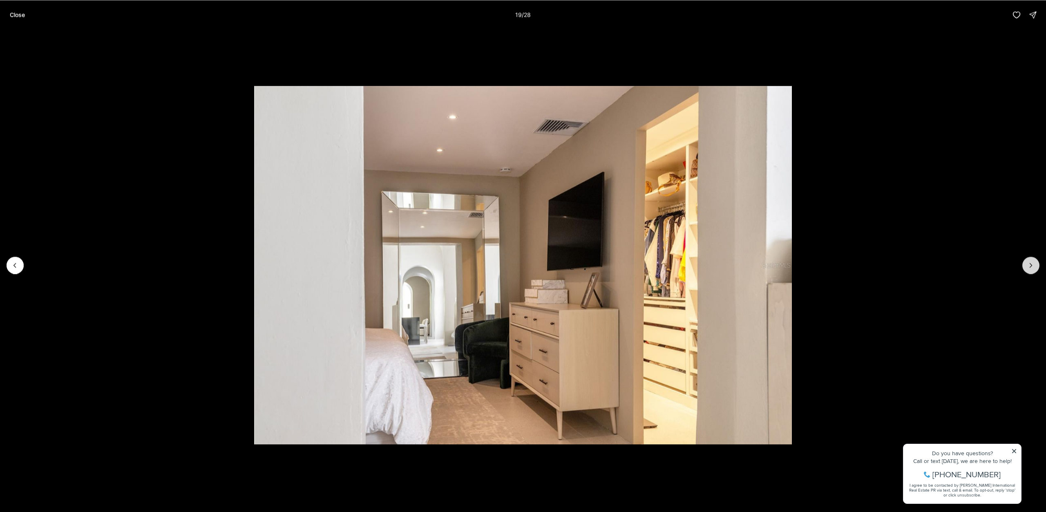
click at [1029, 266] on icon "Next slide" at bounding box center [1031, 265] width 8 height 8
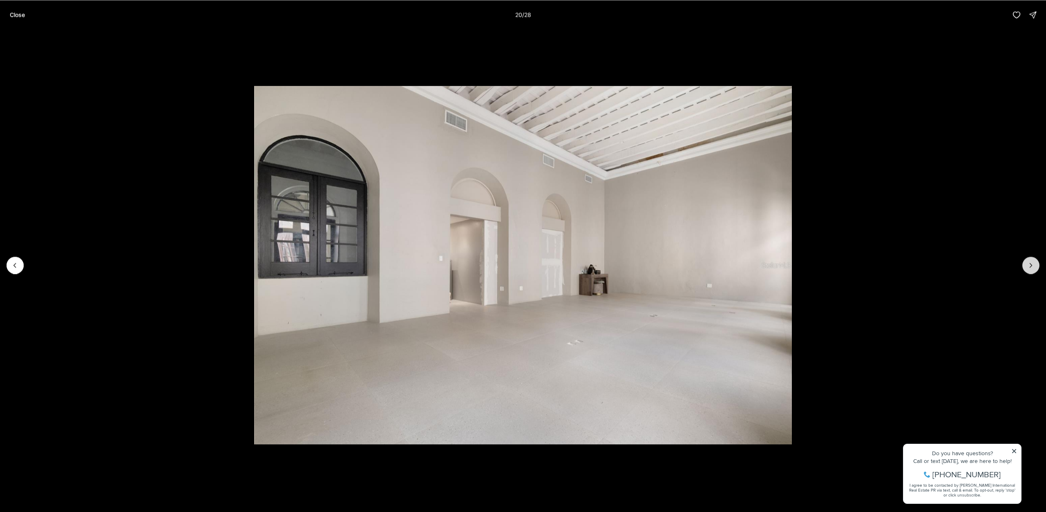
click at [1029, 266] on icon "Next slide" at bounding box center [1031, 265] width 8 height 8
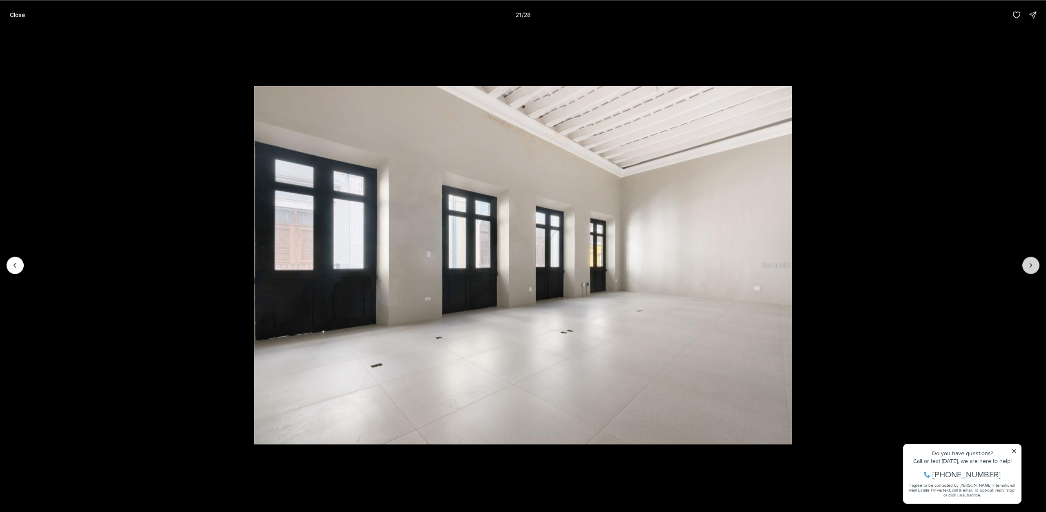
click at [1029, 266] on icon "Next slide" at bounding box center [1031, 265] width 8 height 8
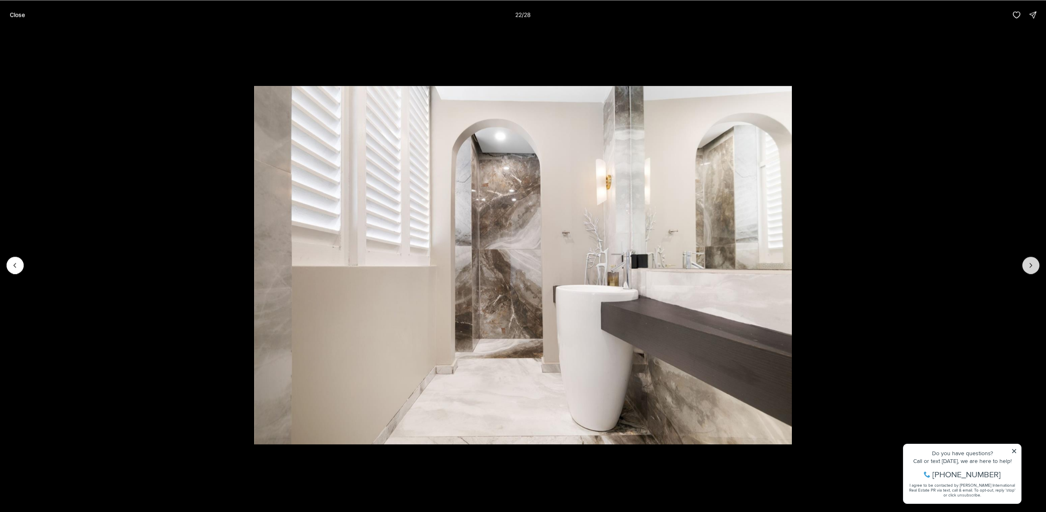
click at [1029, 266] on icon "Next slide" at bounding box center [1031, 265] width 8 height 8
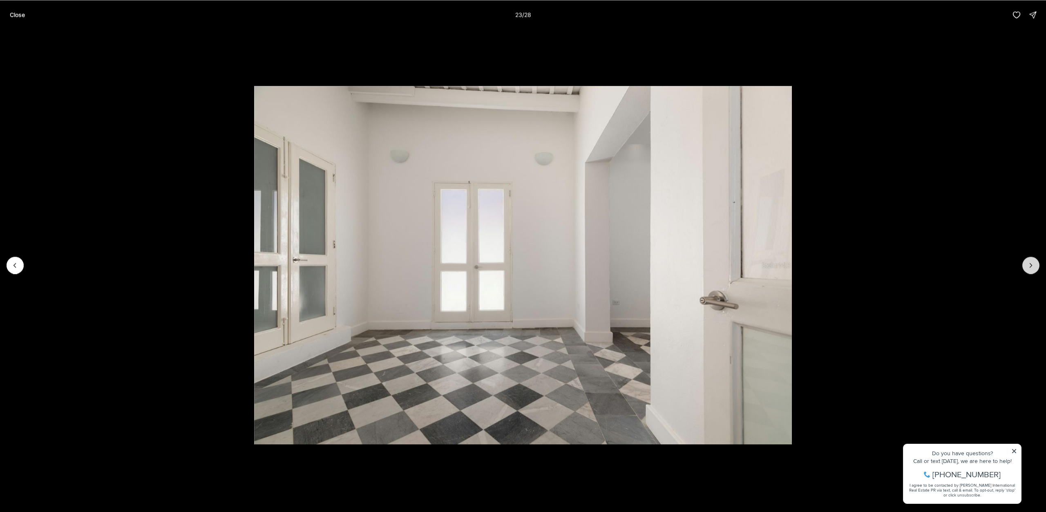
click at [1029, 266] on icon "Next slide" at bounding box center [1031, 265] width 8 height 8
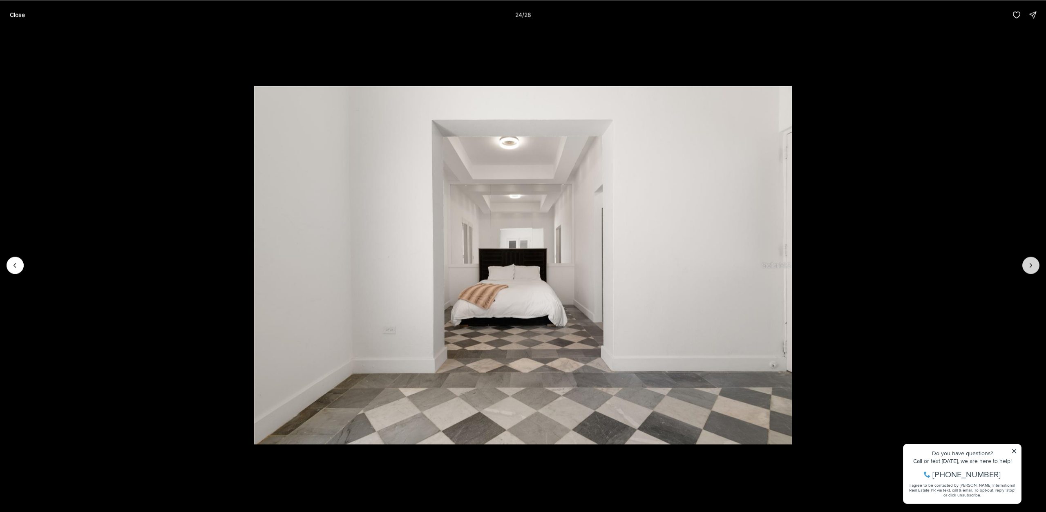
click at [1029, 266] on icon "Next slide" at bounding box center [1031, 265] width 8 height 8
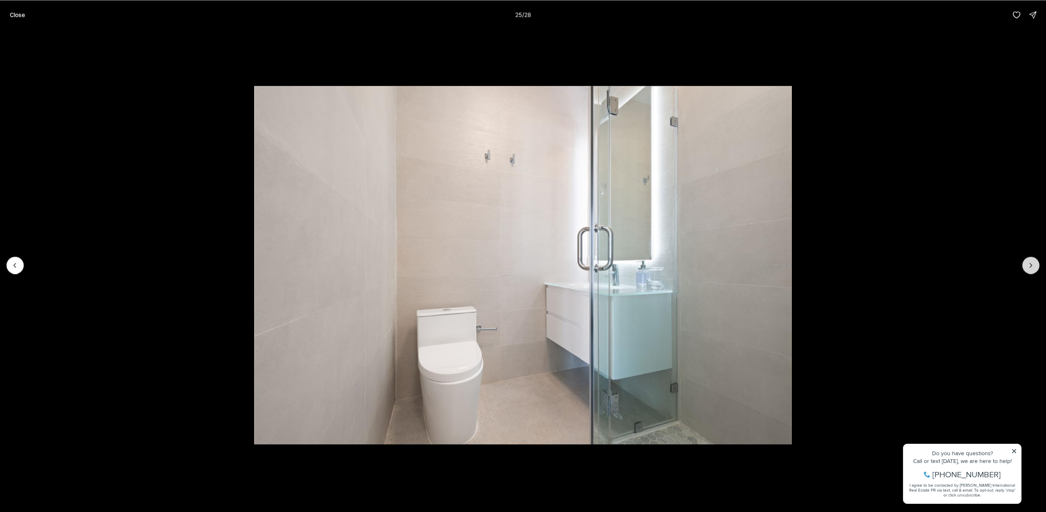
click at [1029, 266] on icon "Next slide" at bounding box center [1031, 265] width 8 height 8
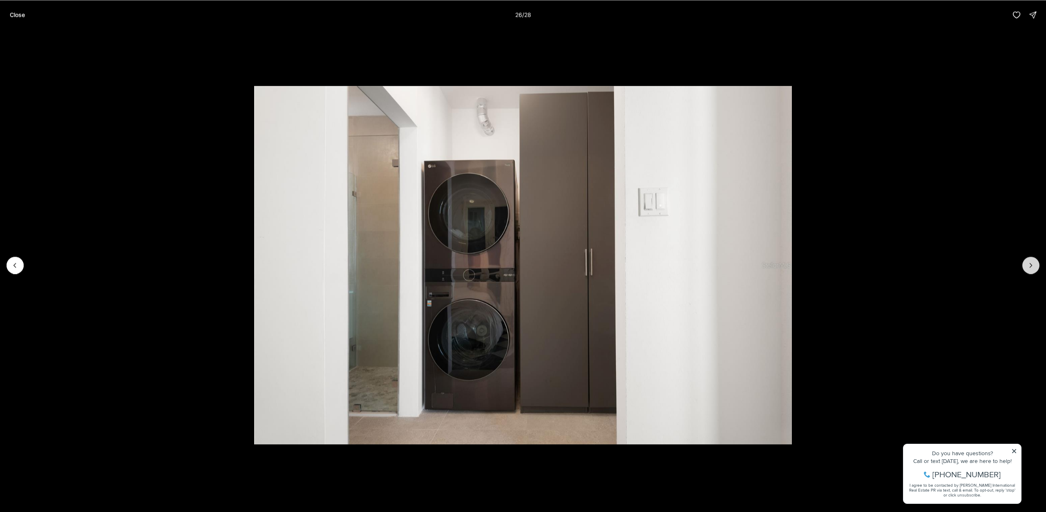
click at [1029, 266] on icon "Next slide" at bounding box center [1031, 265] width 8 height 8
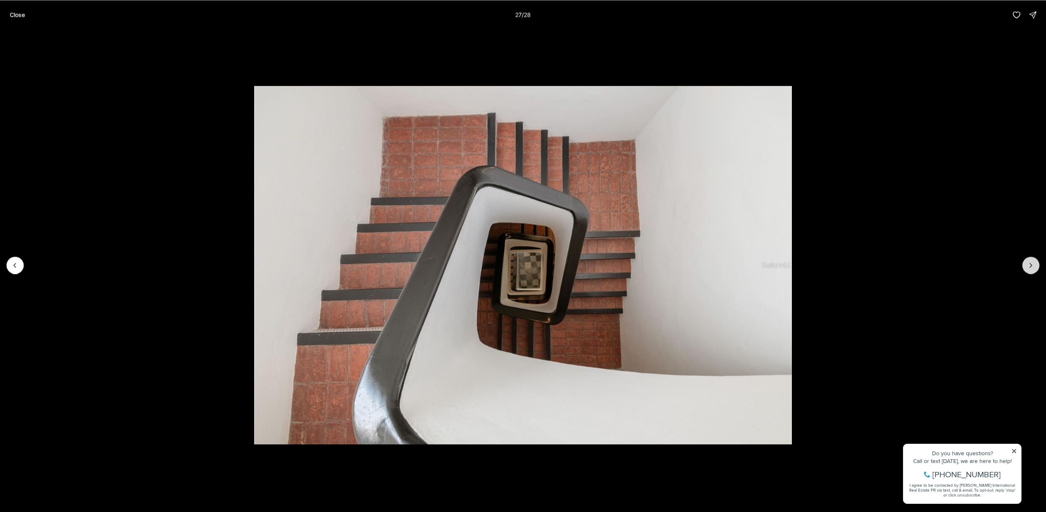
click at [1029, 266] on icon "Next slide" at bounding box center [1031, 265] width 8 height 8
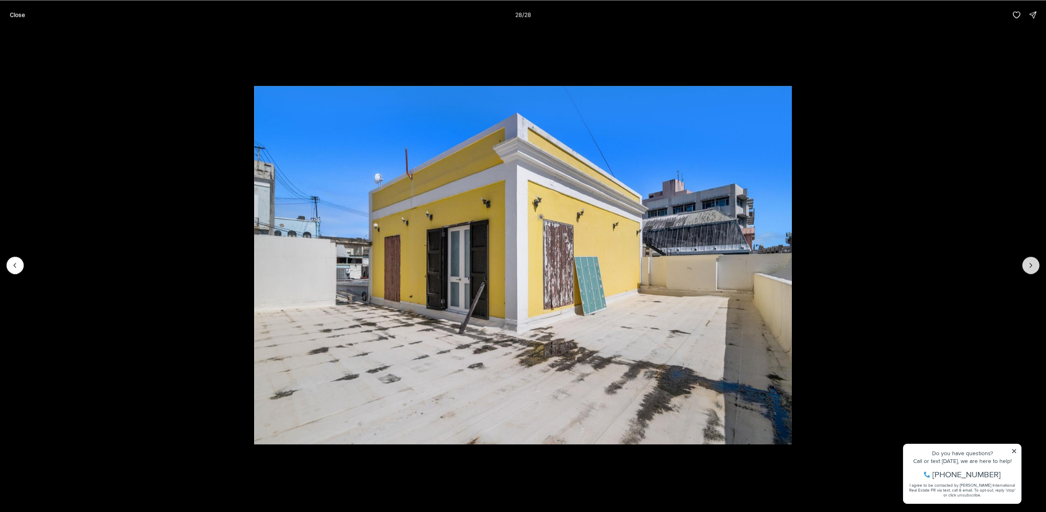
click at [1029, 266] on div at bounding box center [1030, 265] width 17 height 17
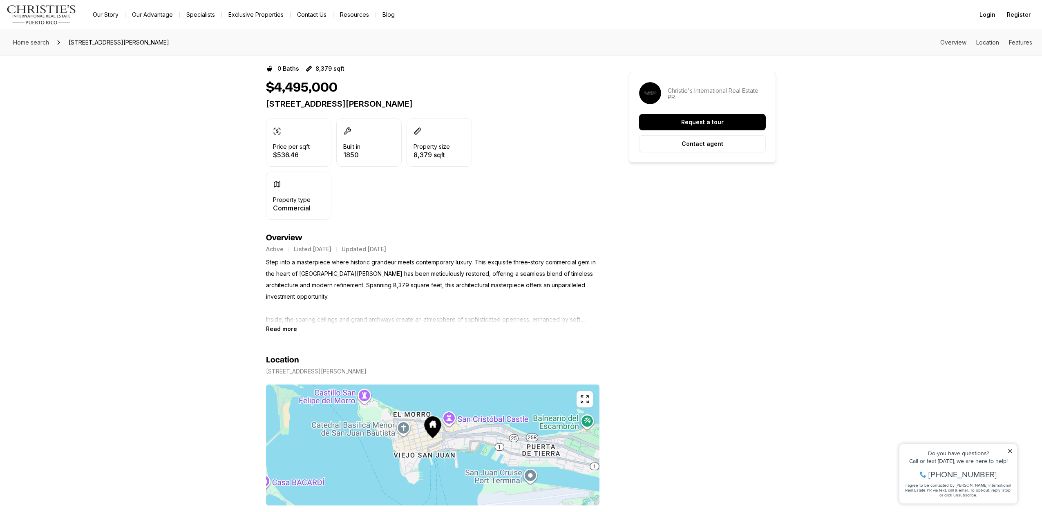
scroll to position [204, 0]
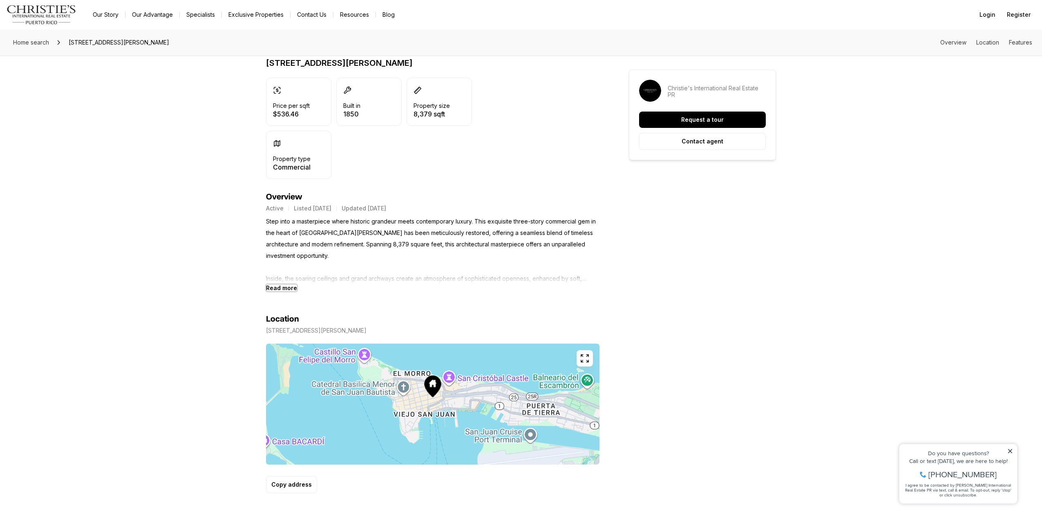
click at [289, 288] on b "Read more" at bounding box center [281, 287] width 31 height 7
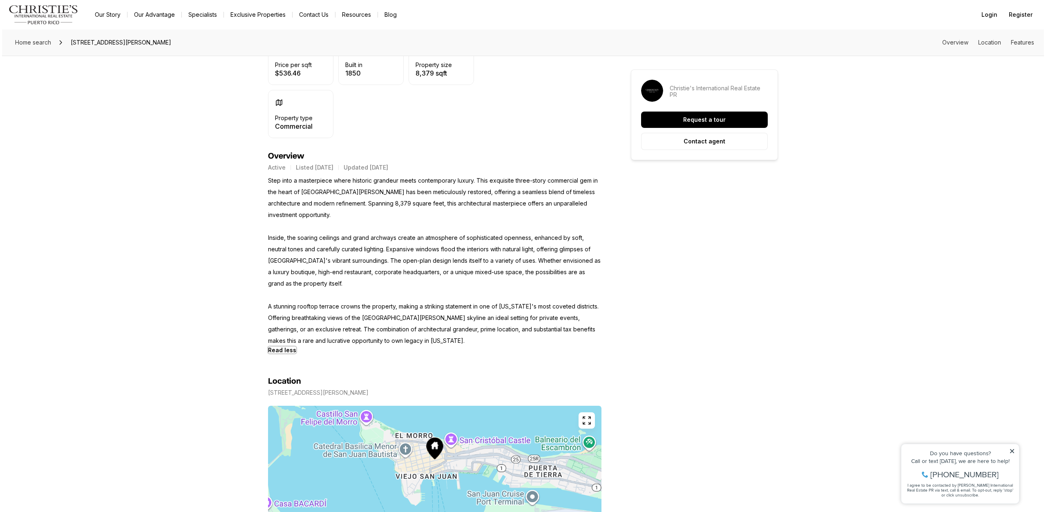
scroll to position [0, 0]
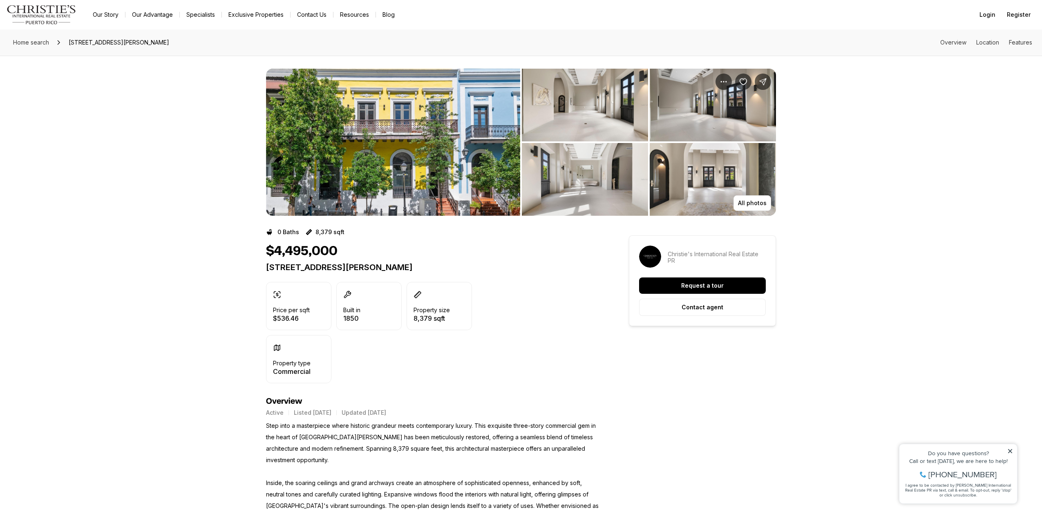
click at [409, 148] on img "View image gallery" at bounding box center [393, 142] width 254 height 147
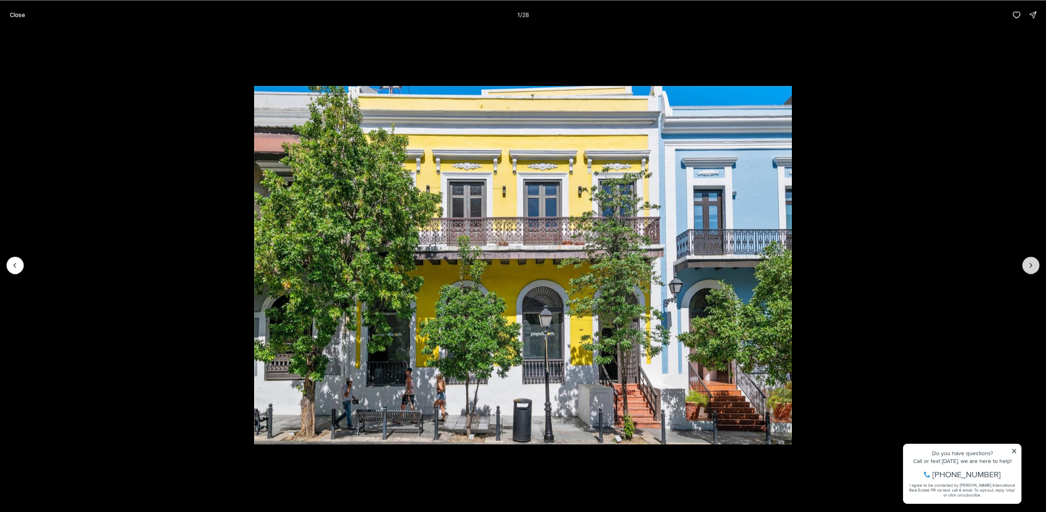
click at [1030, 271] on button "Next slide" at bounding box center [1030, 265] width 17 height 17
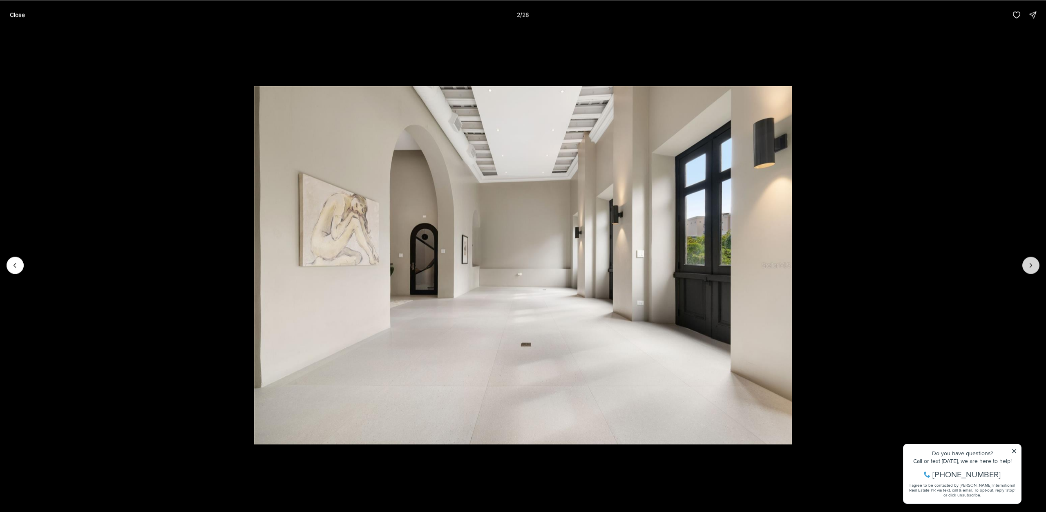
click at [1030, 271] on button "Next slide" at bounding box center [1030, 265] width 17 height 17
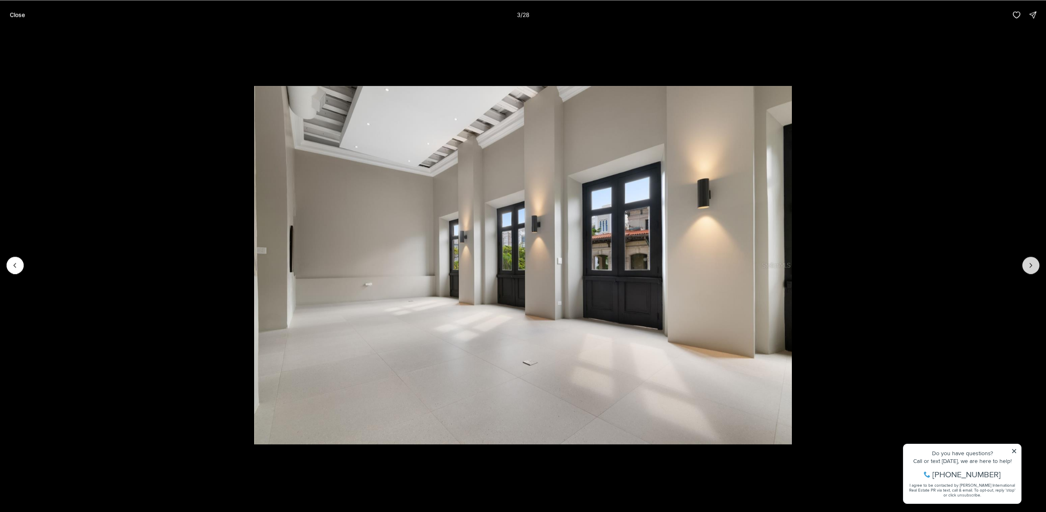
click at [1031, 267] on icon "Next slide" at bounding box center [1031, 265] width 8 height 8
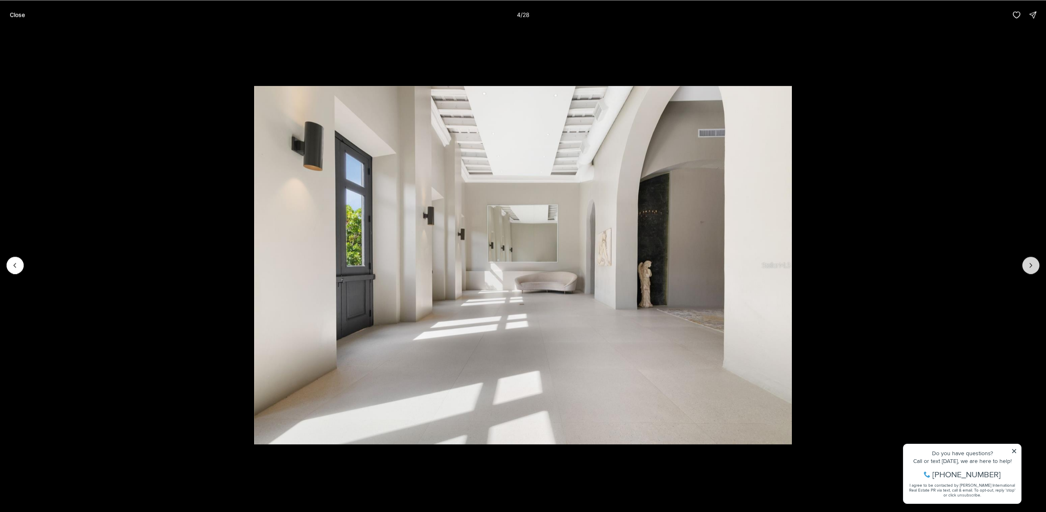
click at [1031, 267] on icon "Next slide" at bounding box center [1031, 265] width 8 height 8
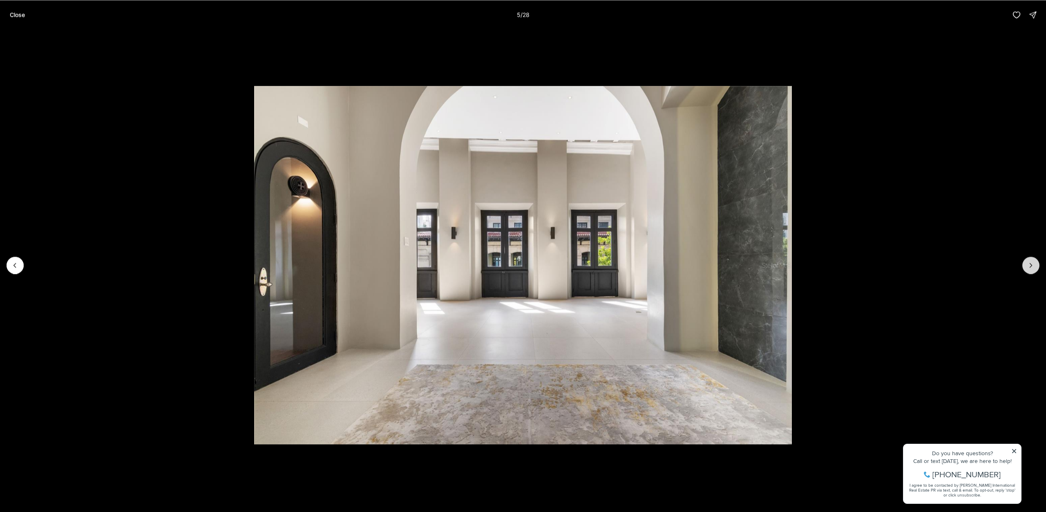
click at [1031, 267] on icon "Next slide" at bounding box center [1031, 265] width 8 height 8
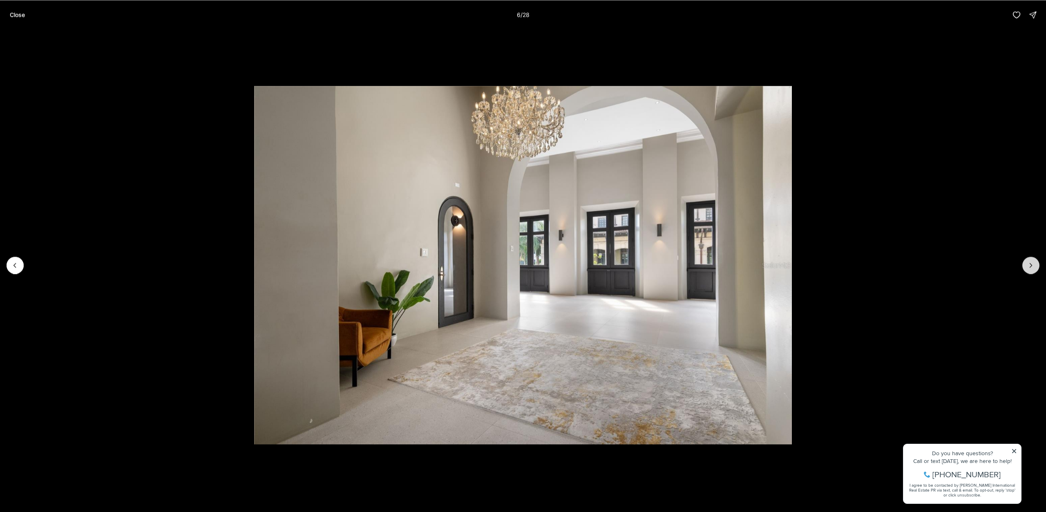
click at [1031, 267] on icon "Next slide" at bounding box center [1031, 265] width 8 height 8
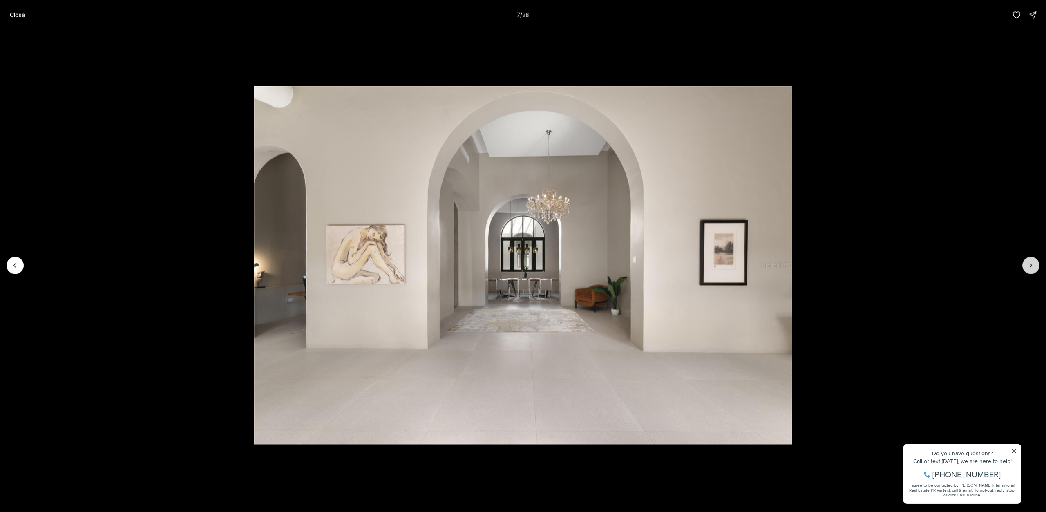
click at [1031, 267] on icon "Next slide" at bounding box center [1031, 265] width 8 height 8
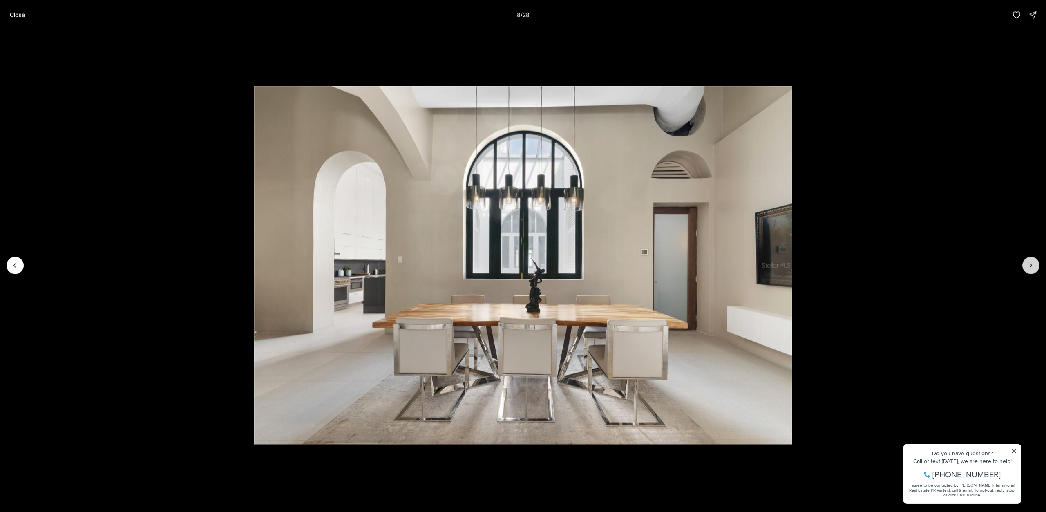
click at [1031, 267] on icon "Next slide" at bounding box center [1031, 265] width 8 height 8
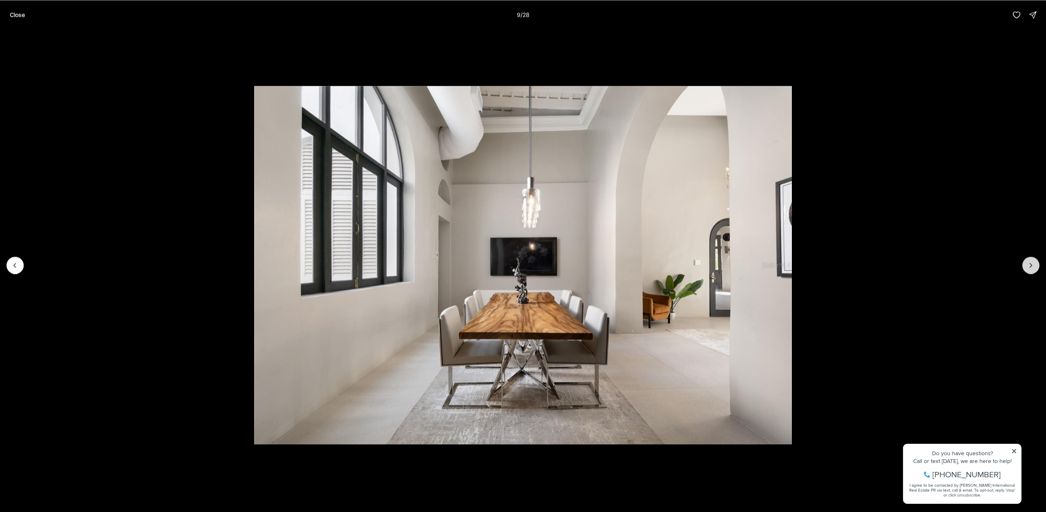
click at [1031, 267] on icon "Next slide" at bounding box center [1031, 265] width 8 height 8
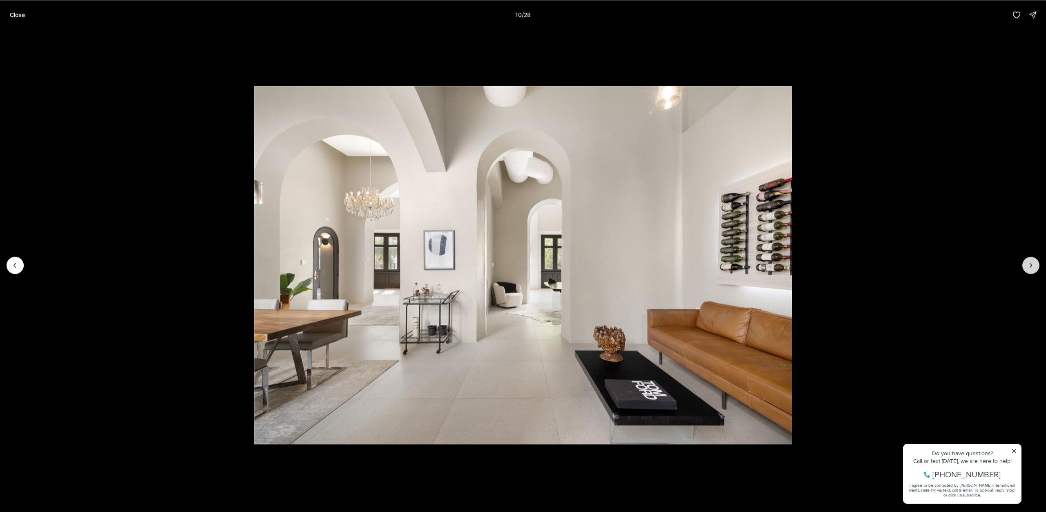
click at [1031, 267] on icon "Next slide" at bounding box center [1031, 265] width 8 height 8
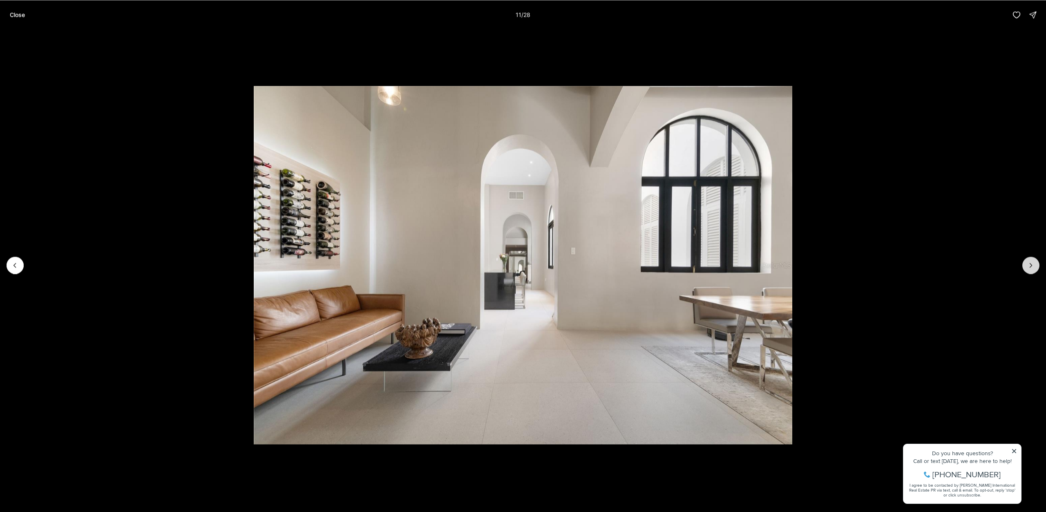
click at [1031, 267] on icon "Next slide" at bounding box center [1031, 265] width 8 height 8
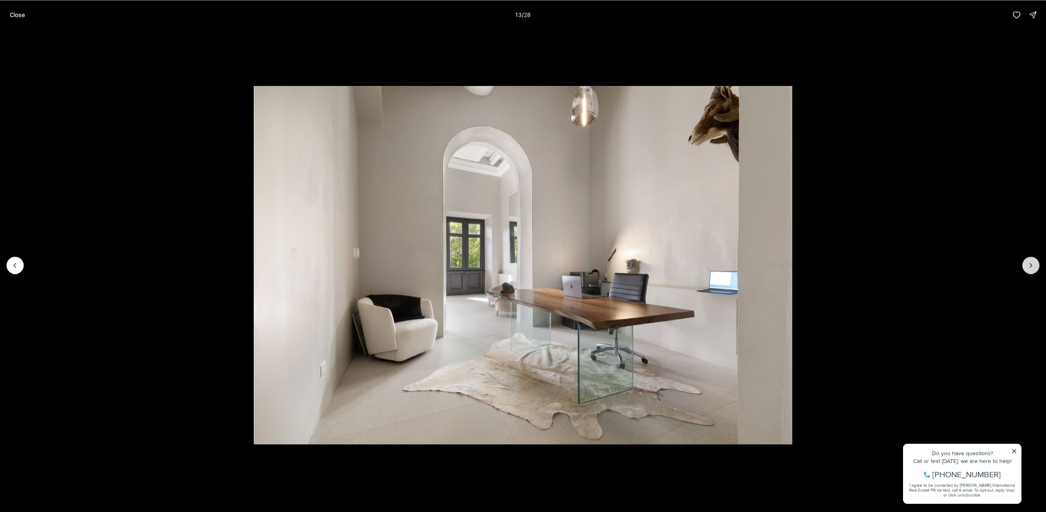
click at [1031, 267] on icon "Next slide" at bounding box center [1031, 265] width 8 height 8
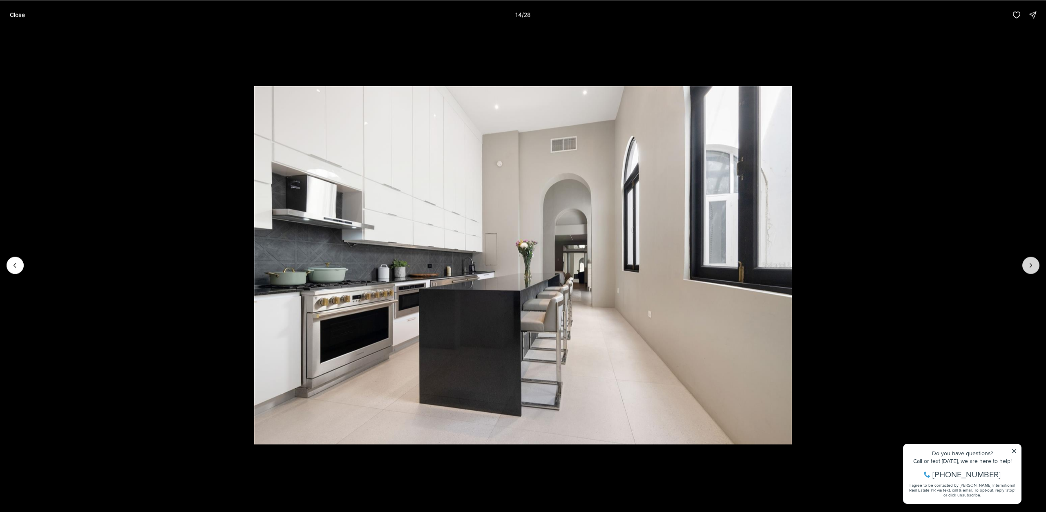
click at [1031, 267] on icon "Next slide" at bounding box center [1031, 265] width 8 height 8
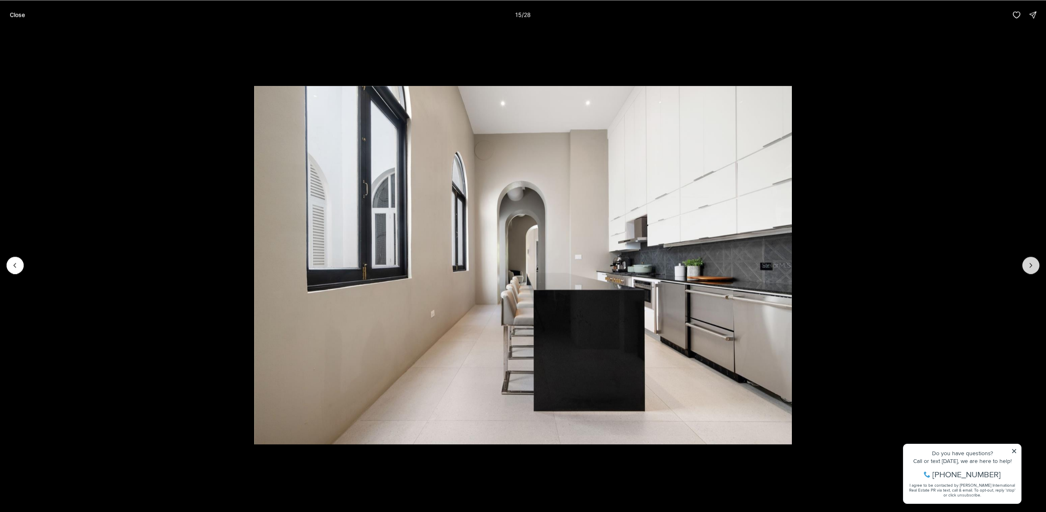
click at [1031, 267] on icon "Next slide" at bounding box center [1031, 265] width 8 height 8
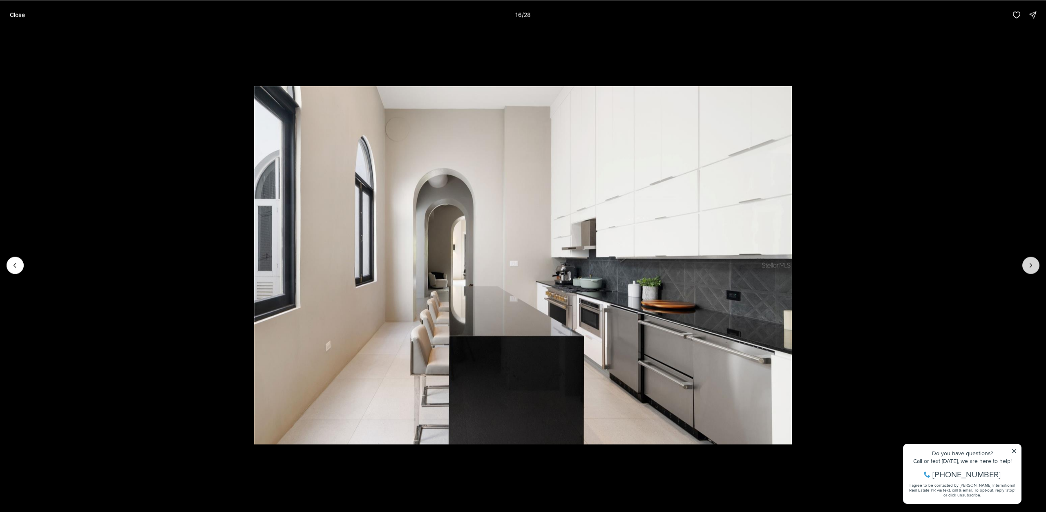
click at [1031, 267] on icon "Next slide" at bounding box center [1031, 265] width 8 height 8
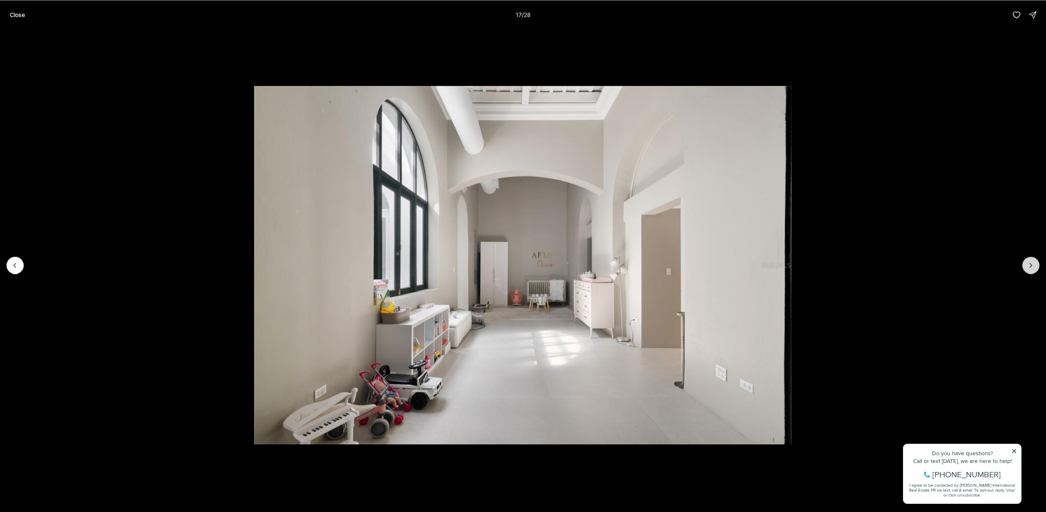
click at [1031, 267] on icon "Next slide" at bounding box center [1031, 265] width 8 height 8
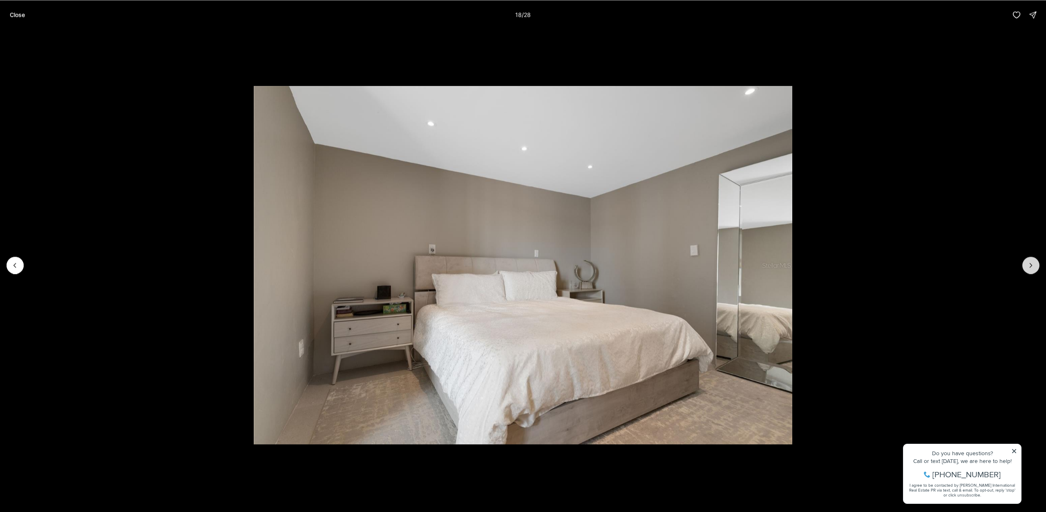
click at [1031, 267] on icon "Next slide" at bounding box center [1031, 265] width 8 height 8
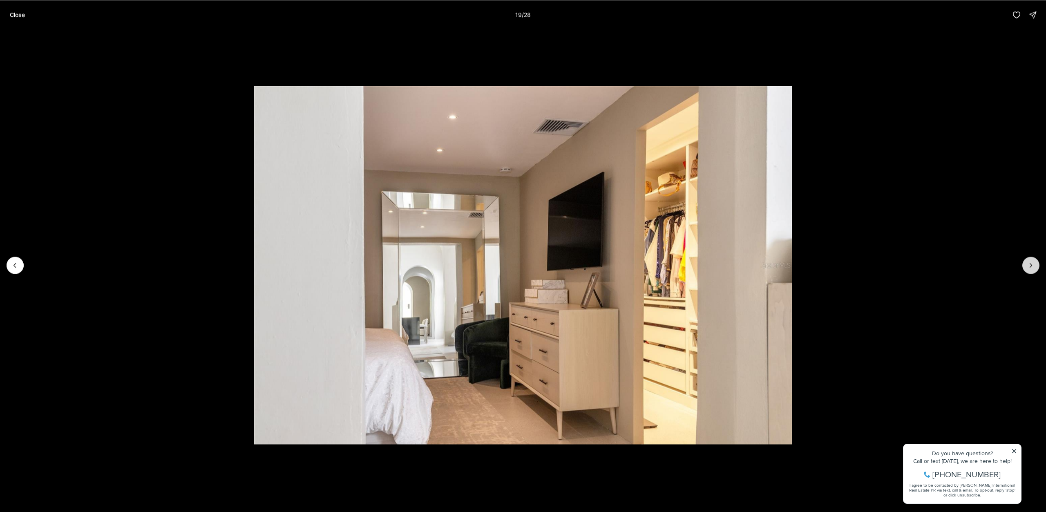
click at [1031, 267] on icon "Next slide" at bounding box center [1031, 265] width 8 height 8
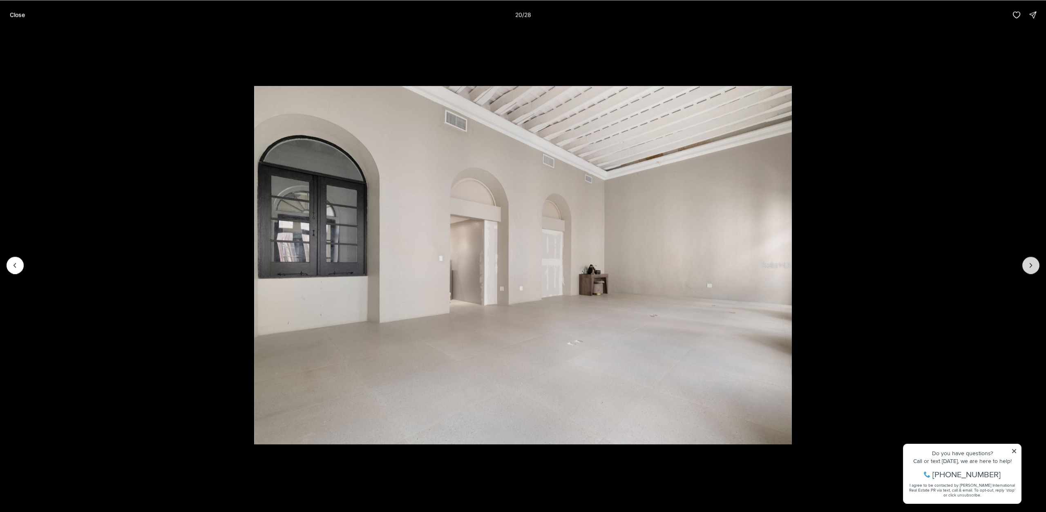
click at [1031, 267] on icon "Next slide" at bounding box center [1031, 265] width 8 height 8
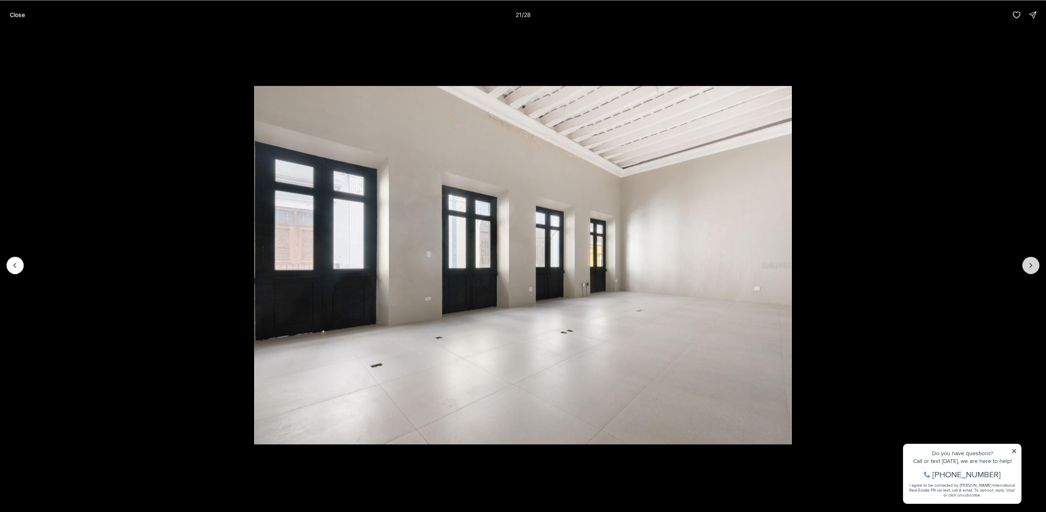
click at [1031, 267] on icon "Next slide" at bounding box center [1031, 265] width 8 height 8
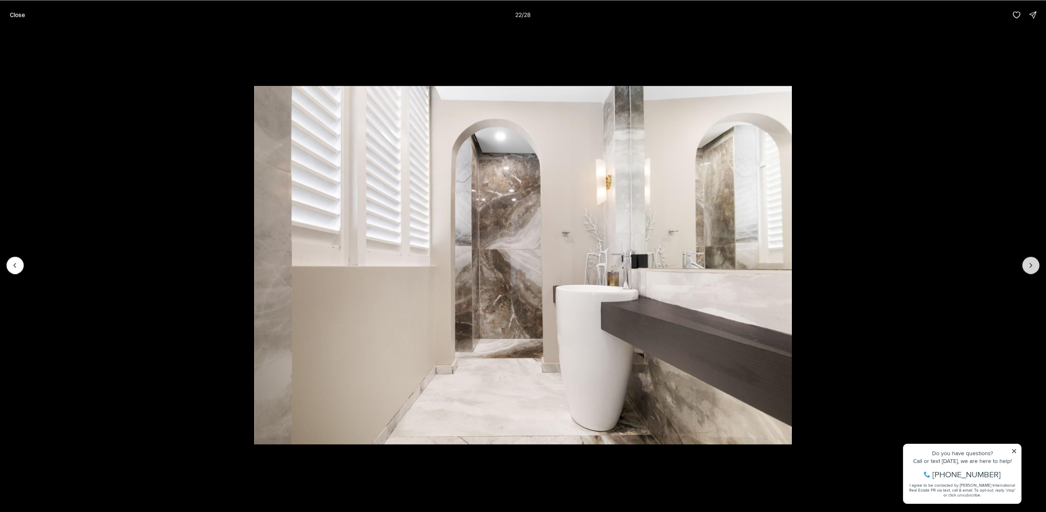
click at [1031, 267] on icon "Next slide" at bounding box center [1031, 265] width 8 height 8
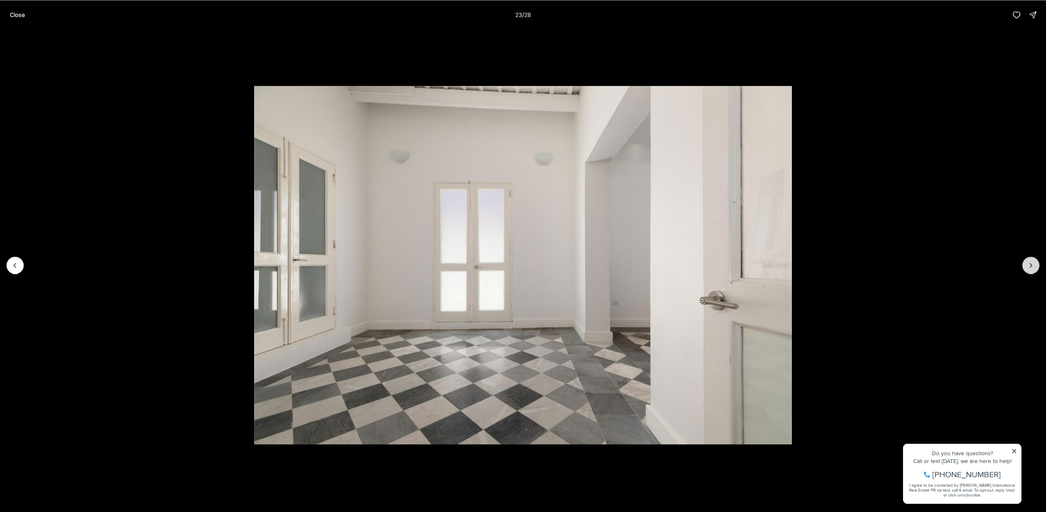
click at [1031, 267] on icon "Next slide" at bounding box center [1031, 265] width 8 height 8
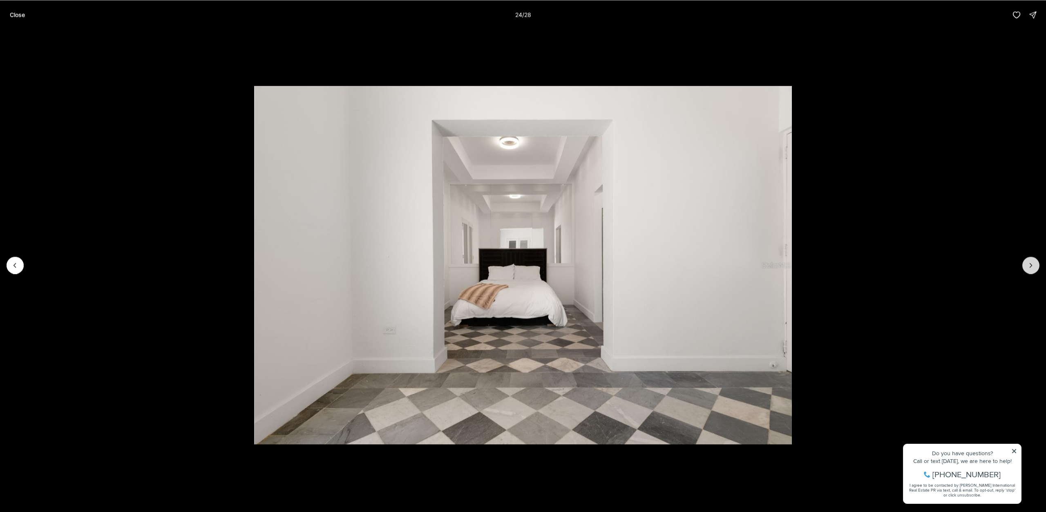
click at [1031, 267] on icon "Next slide" at bounding box center [1031, 265] width 8 height 8
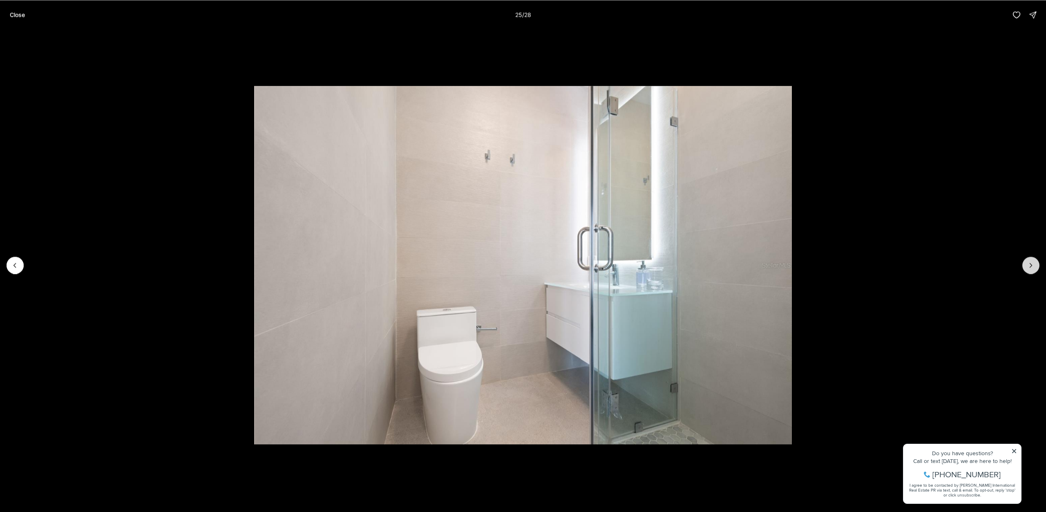
click at [1031, 267] on icon "Next slide" at bounding box center [1031, 265] width 8 height 8
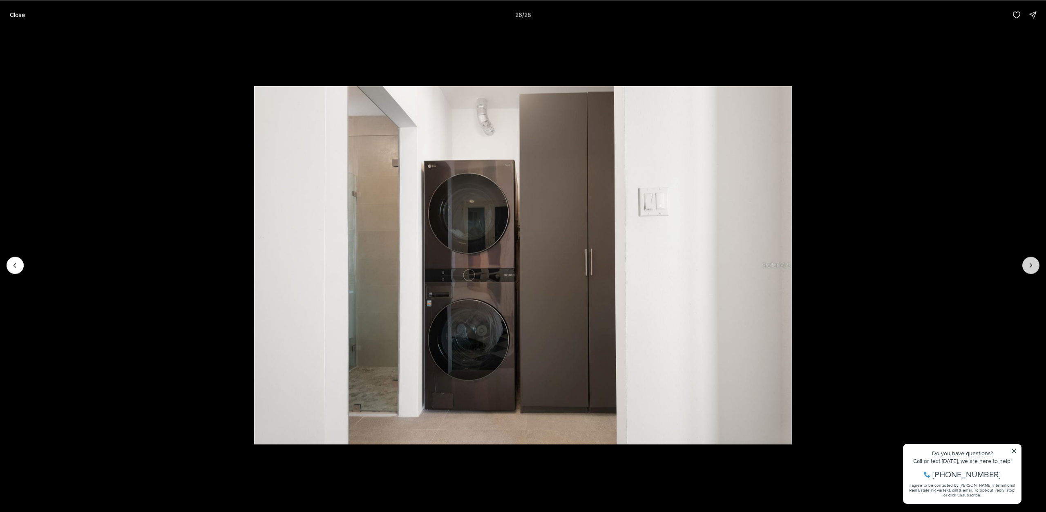
click at [1031, 267] on icon "Next slide" at bounding box center [1031, 265] width 8 height 8
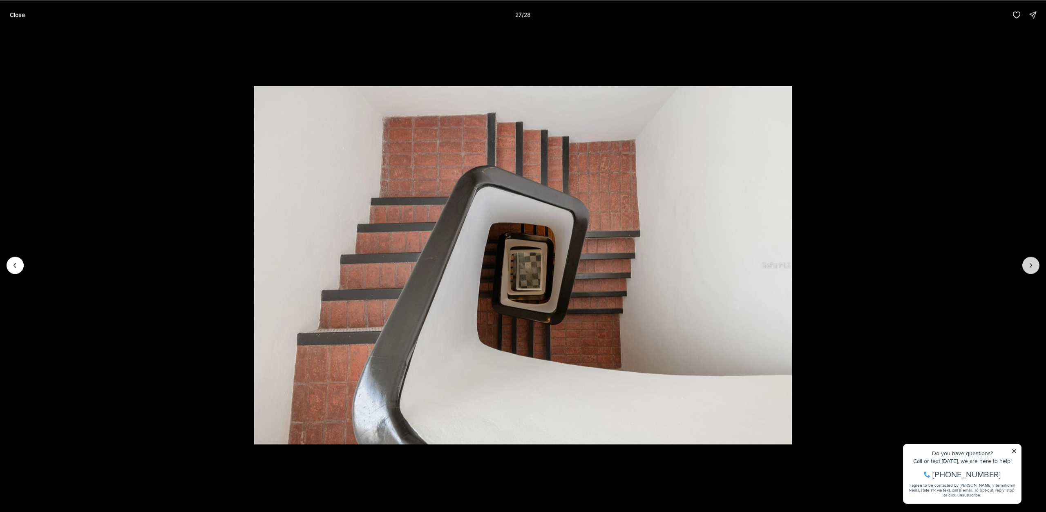
click at [1031, 267] on icon "Next slide" at bounding box center [1031, 265] width 8 height 8
